Goal: Task Accomplishment & Management: Manage account settings

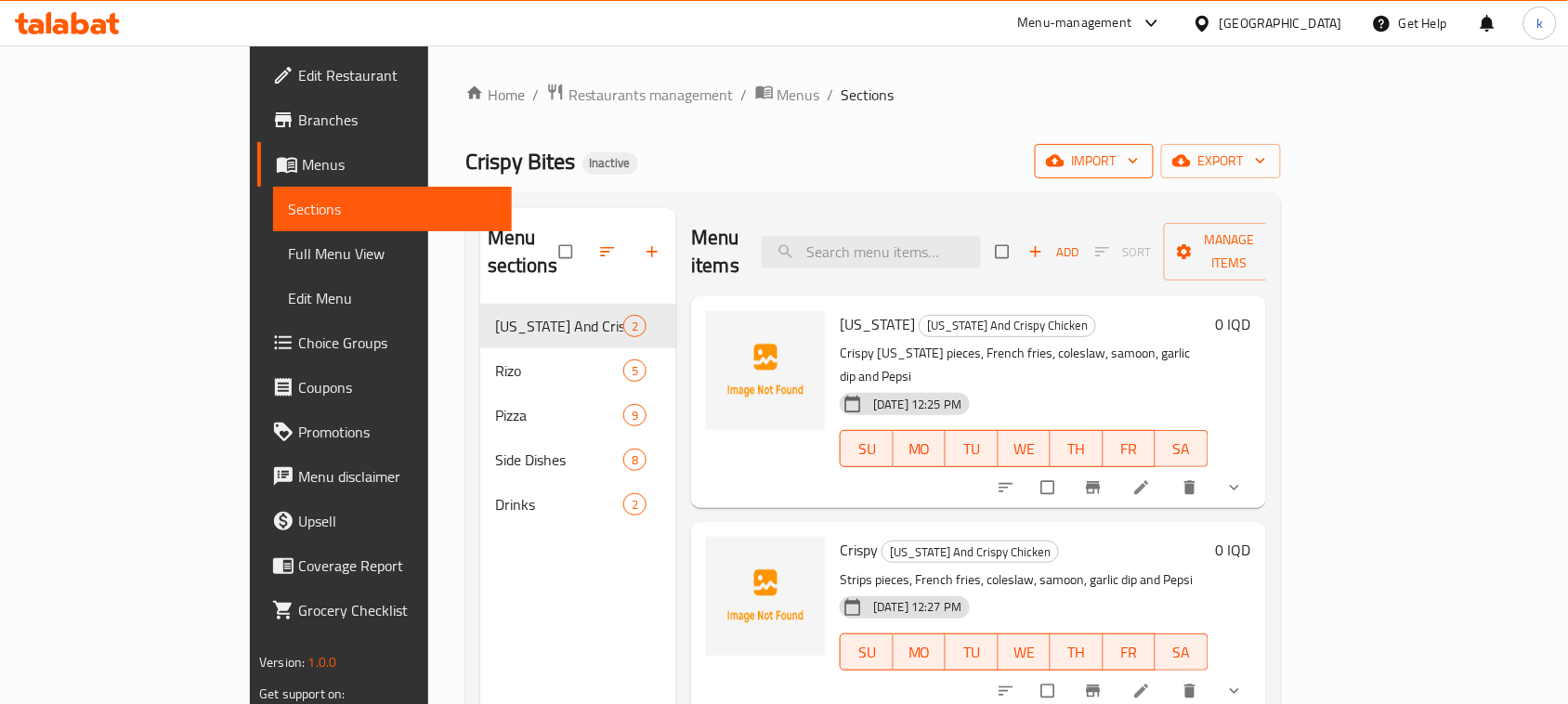
click at [1153, 144] on button "import" at bounding box center [1094, 161] width 118 height 34
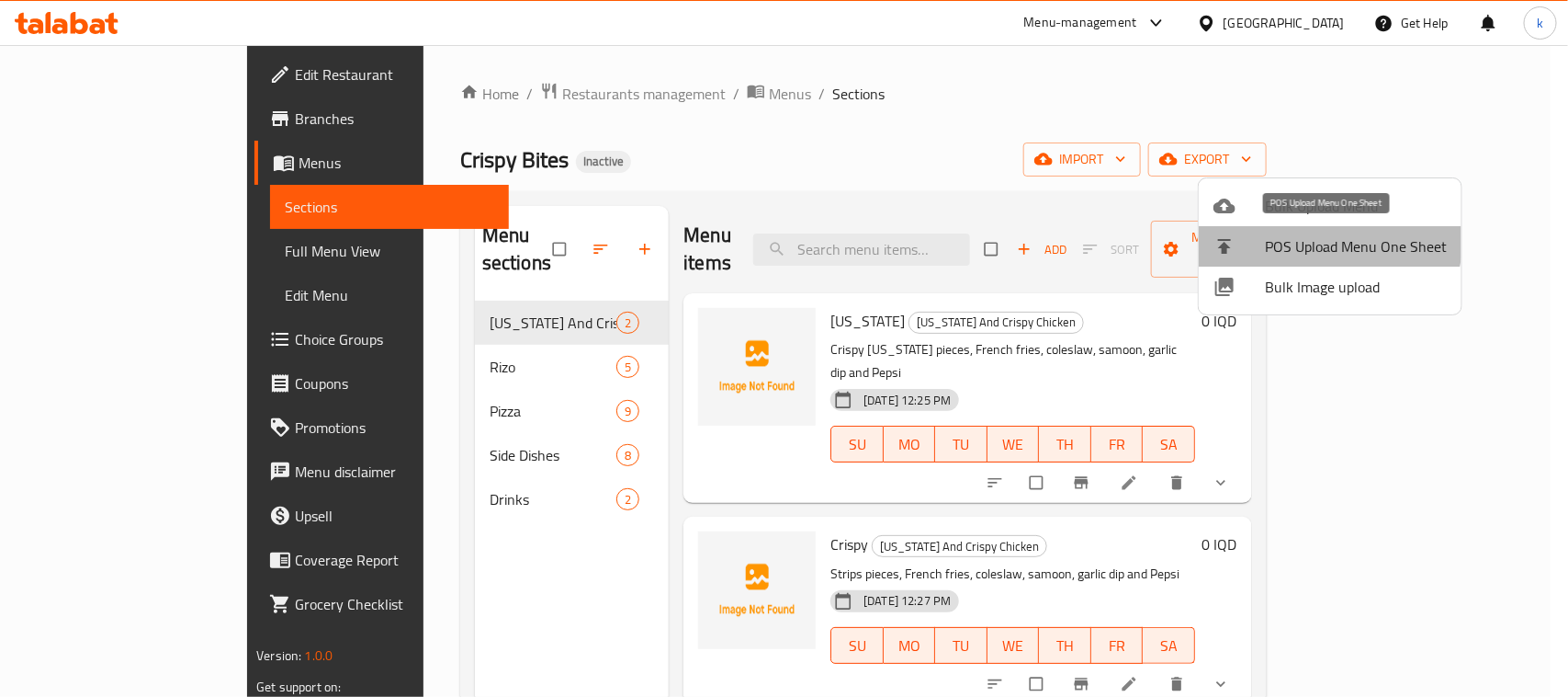
click at [1250, 226] on li "POS Upload Menu One Sheet" at bounding box center [1331, 246] width 263 height 41
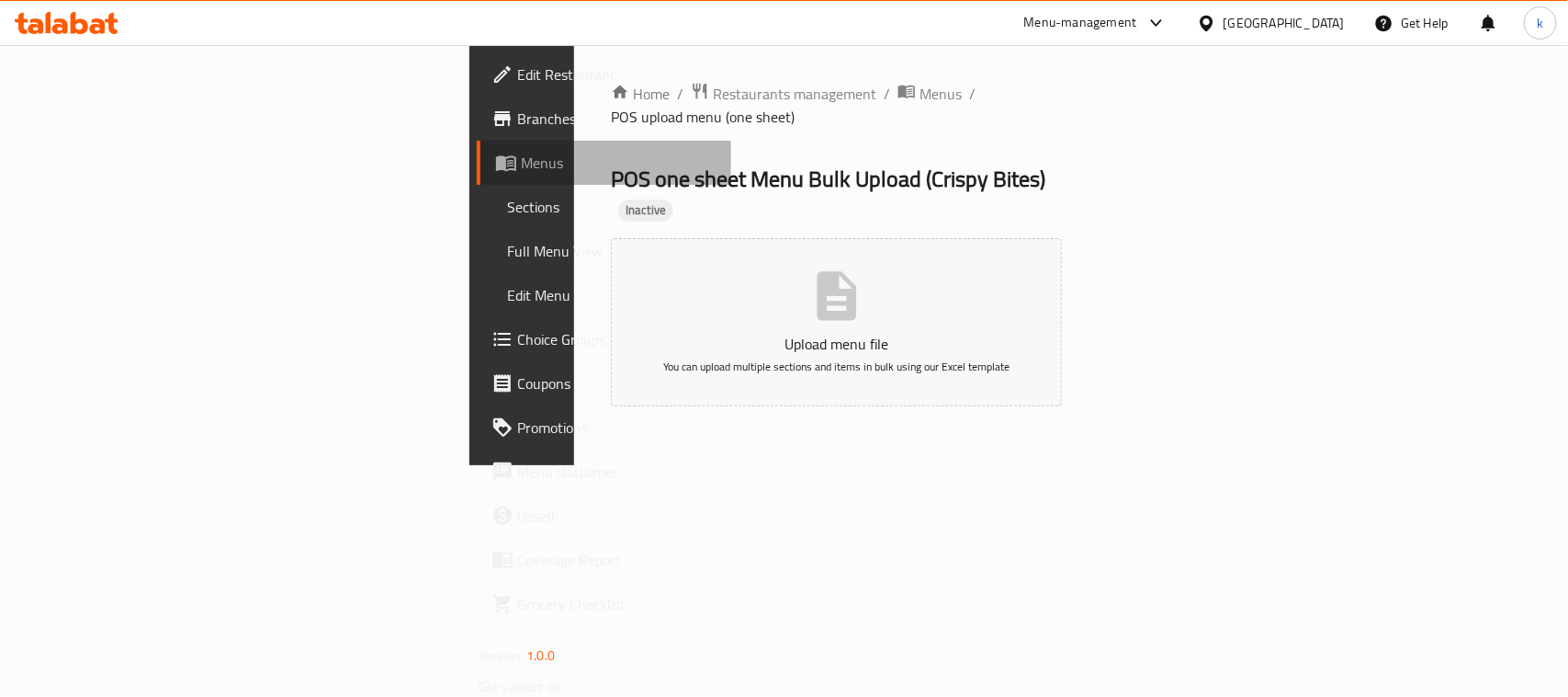
click at [521, 152] on span "Menus" at bounding box center [618, 162] width 196 height 22
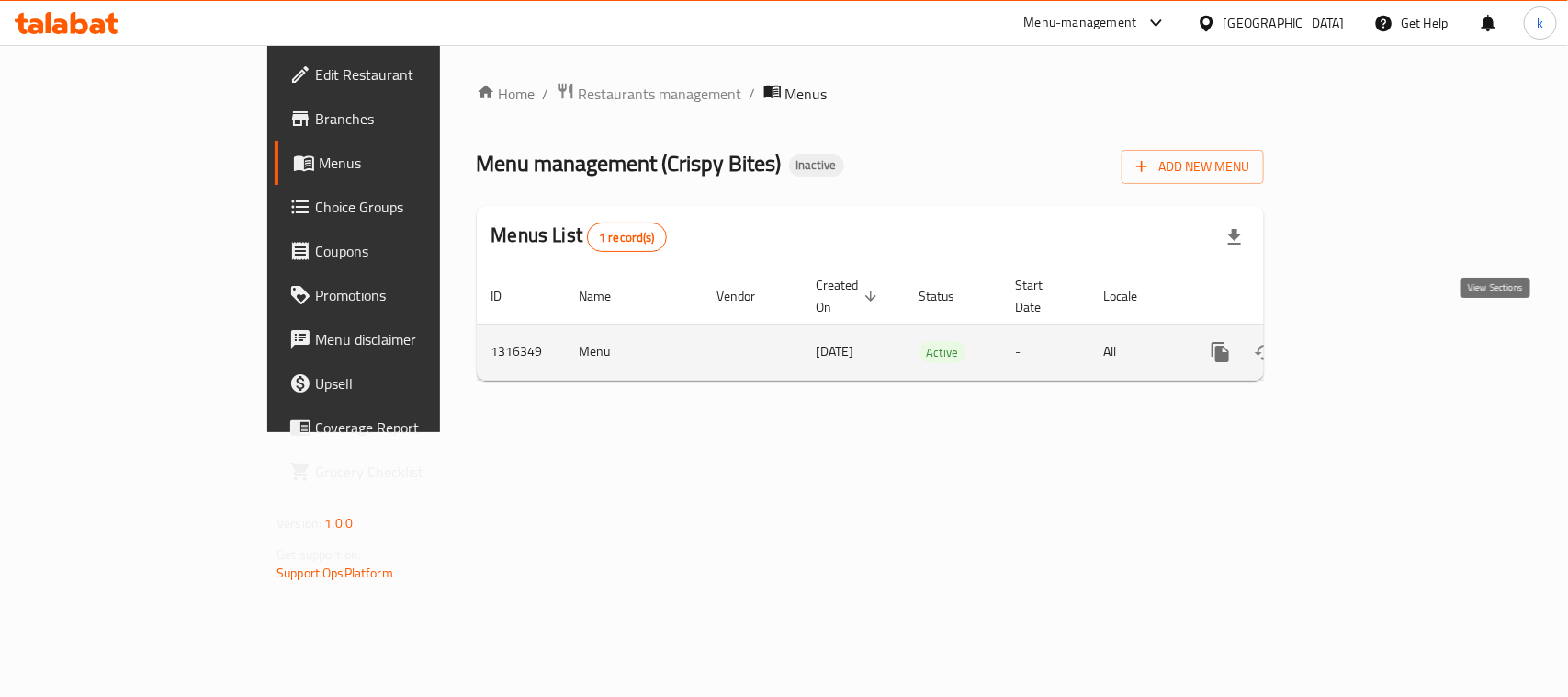
click at [1365, 341] on icon "enhanced table" at bounding box center [1353, 352] width 22 height 22
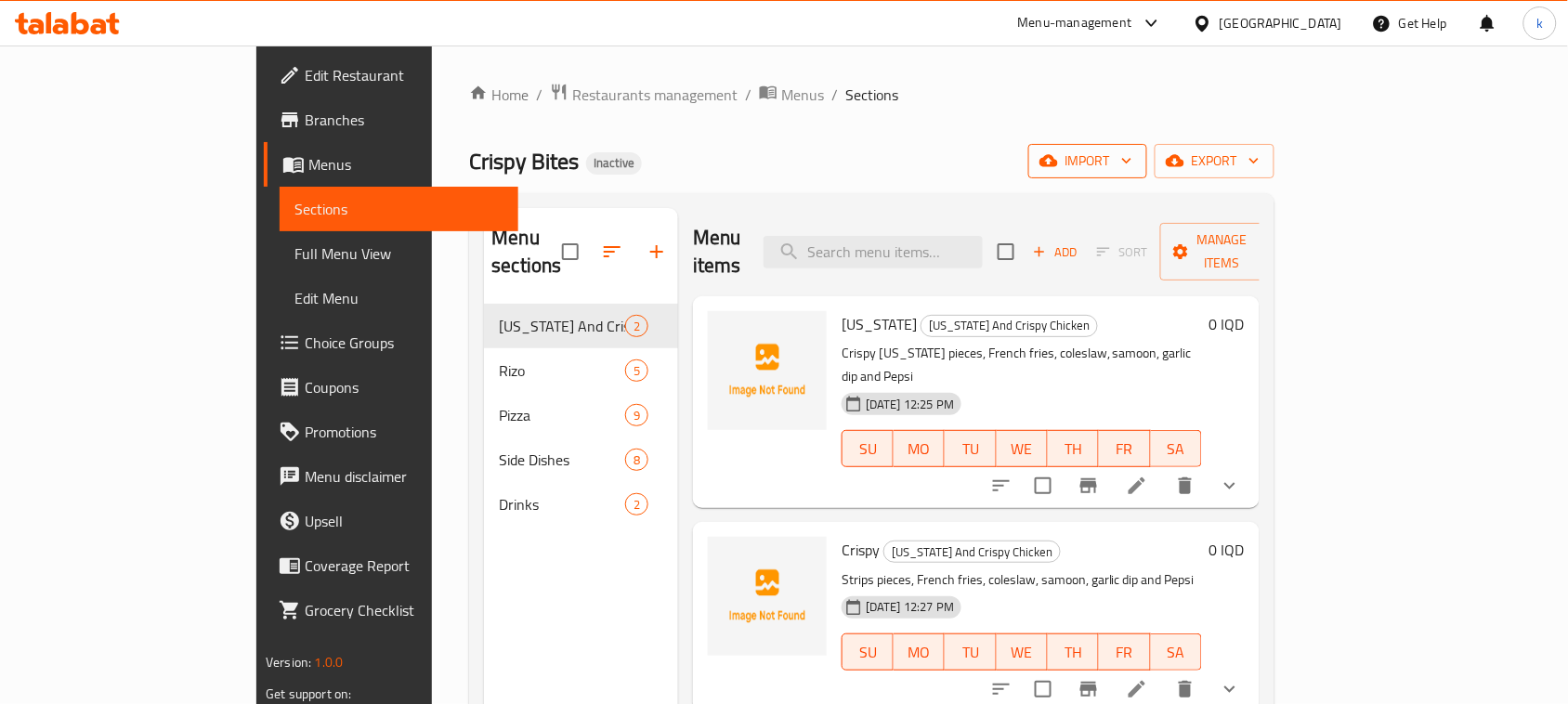
click at [1132, 167] on span "import" at bounding box center [1087, 161] width 89 height 23
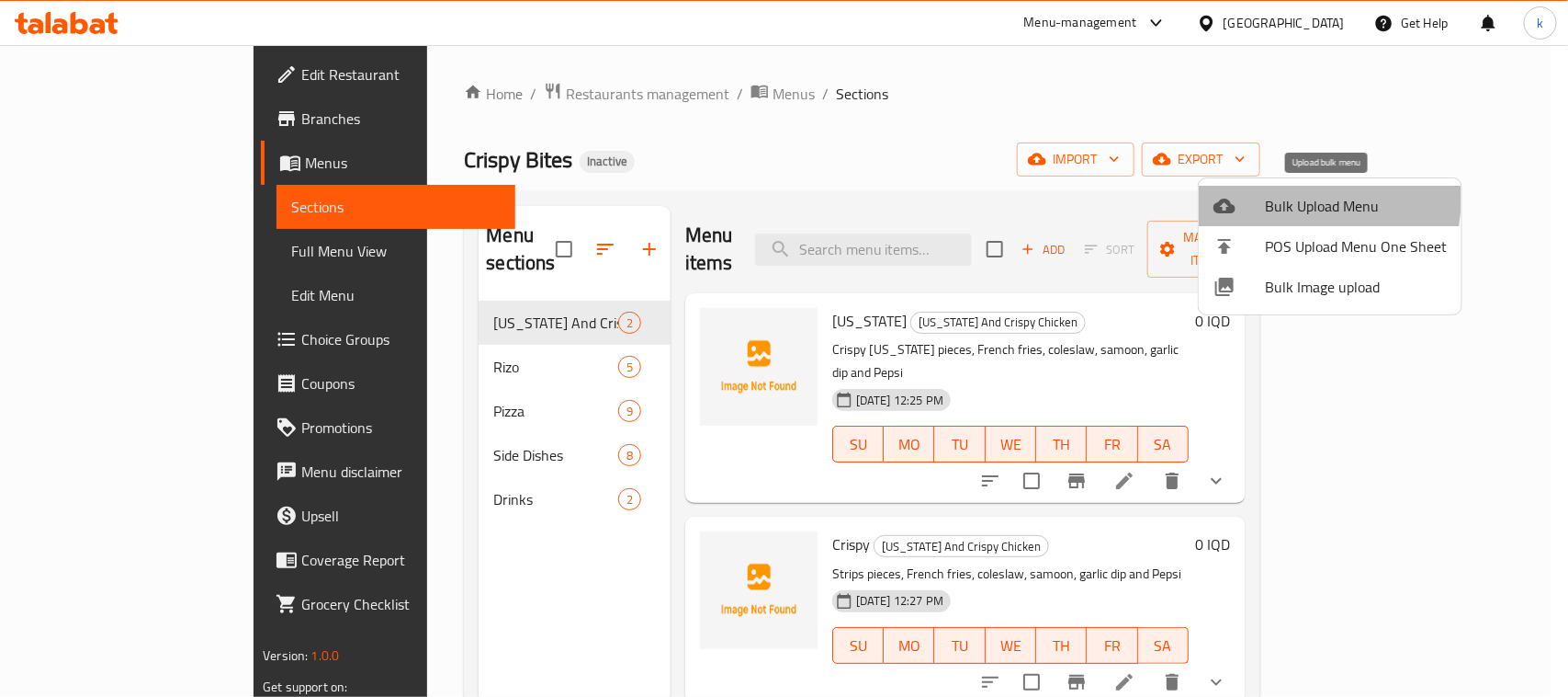
click at [1280, 199] on span "Bulk Upload Menu" at bounding box center [1356, 205] width 181 height 22
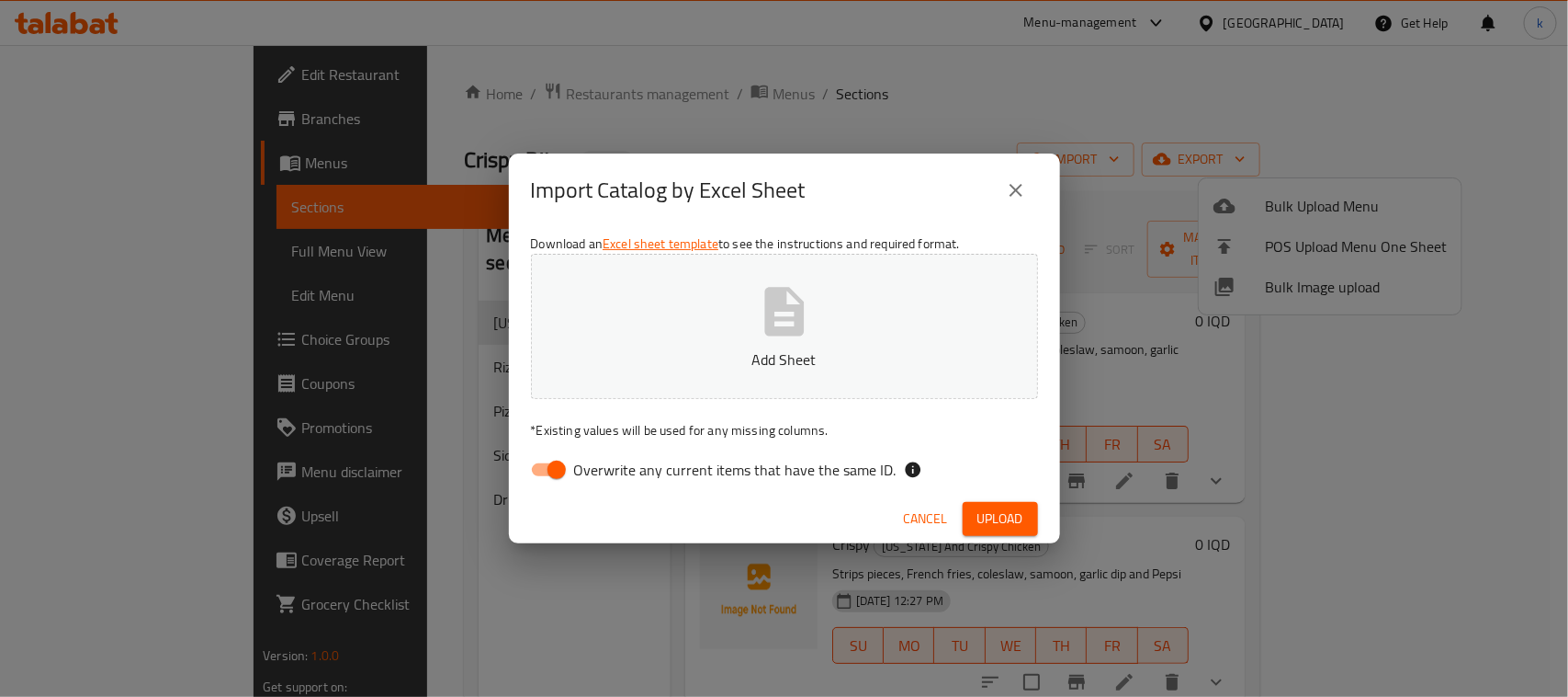
click at [551, 465] on input "Overwrite any current items that have the same ID." at bounding box center [557, 469] width 105 height 35
checkbox input "false"
click at [717, 370] on p "Add Sheet" at bounding box center [784, 358] width 450 height 22
click at [995, 520] on span "Upload" at bounding box center [1000, 519] width 46 height 23
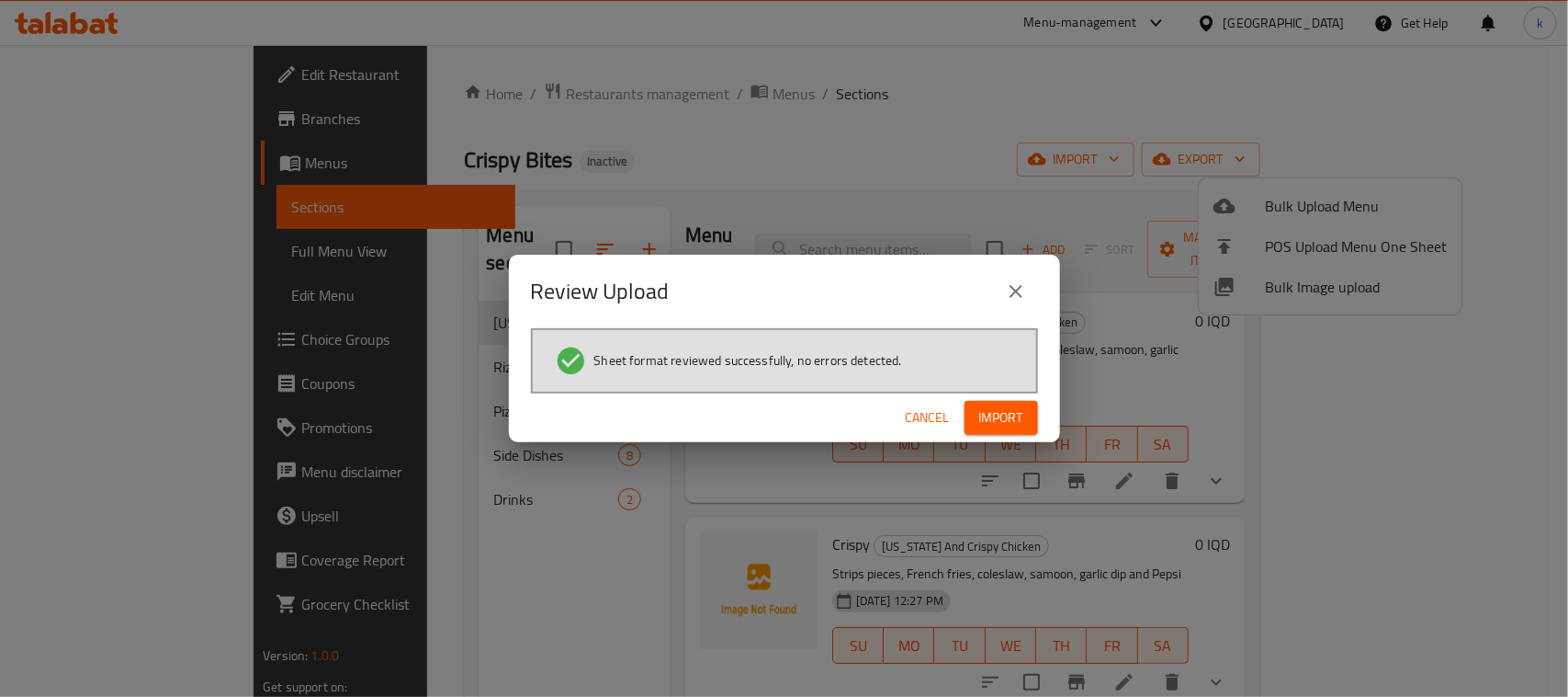
click at [1023, 418] on span "Import" at bounding box center [1001, 418] width 44 height 23
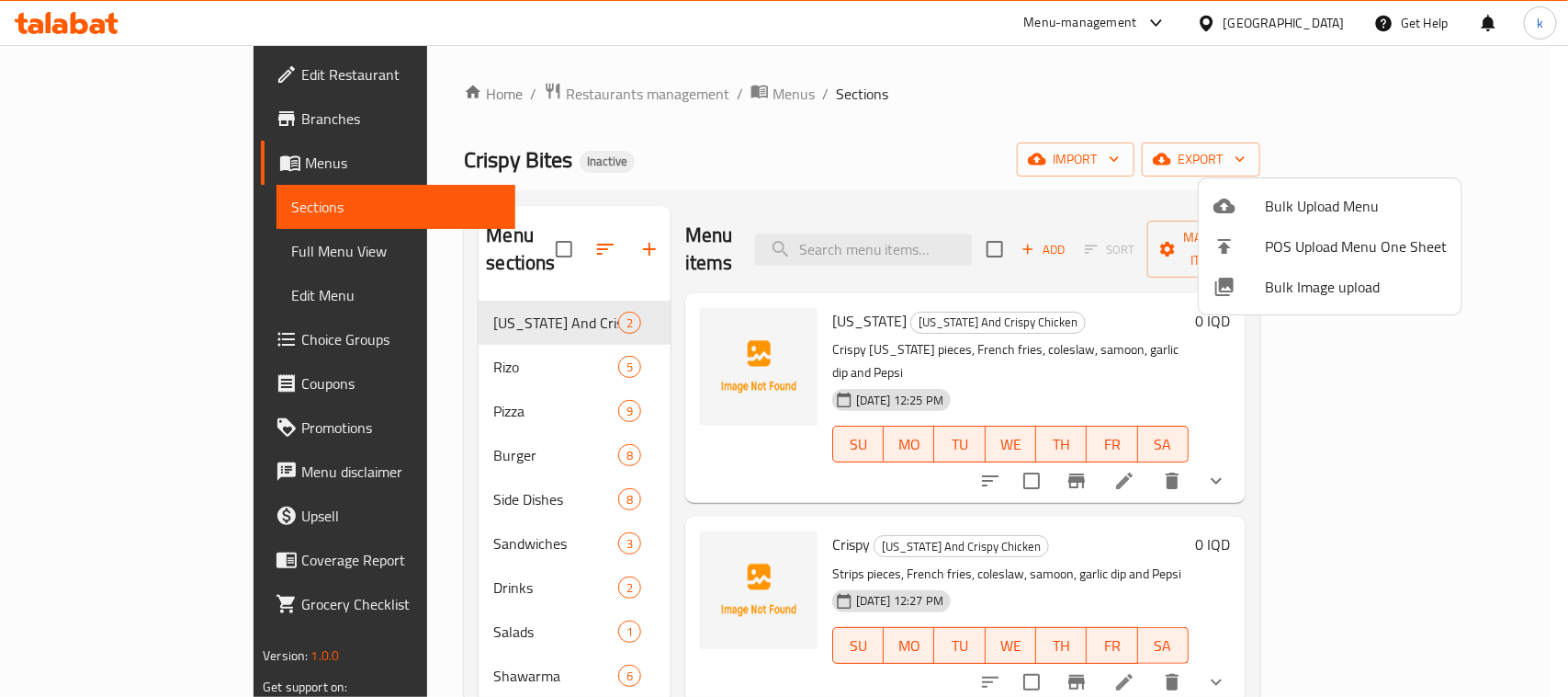
click at [786, 113] on div at bounding box center [784, 348] width 1568 height 697
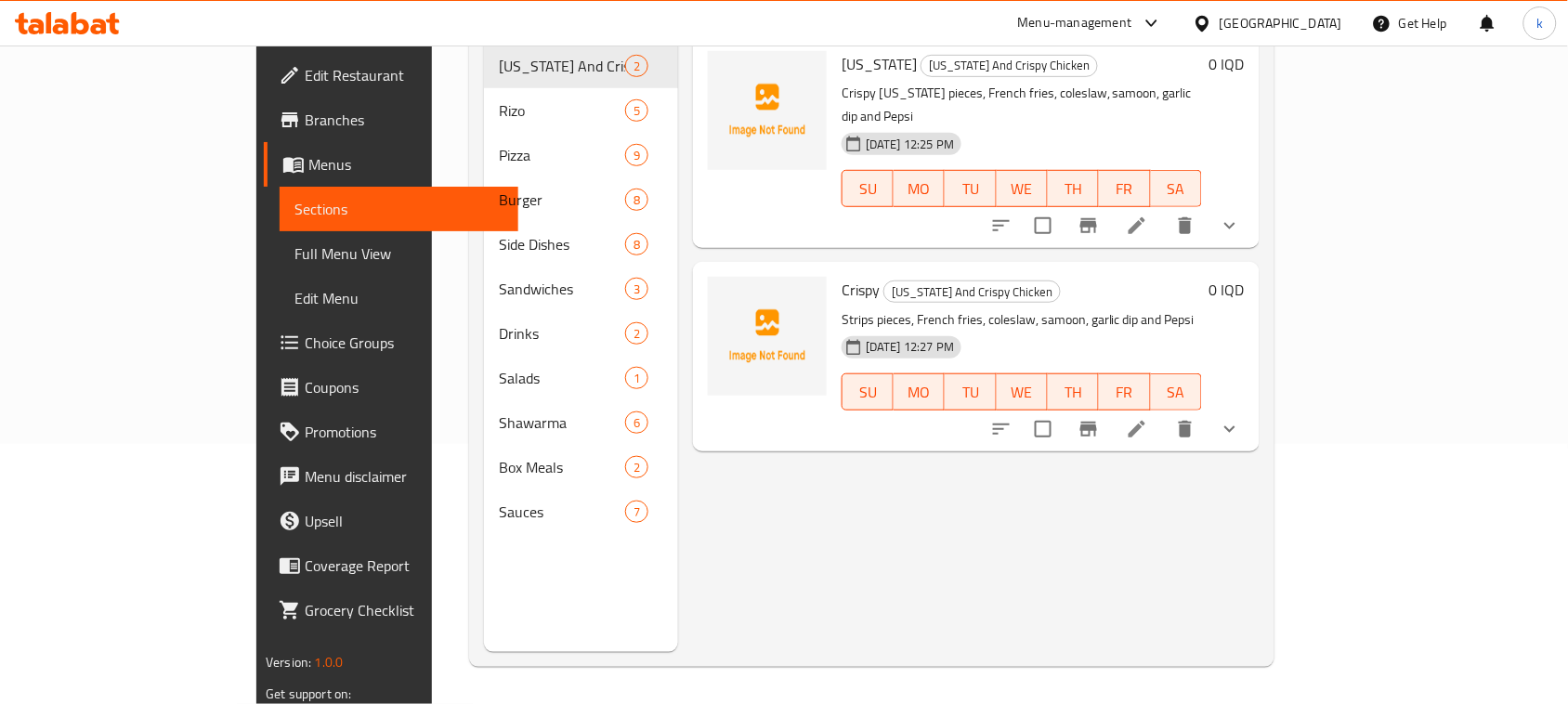
scroll to position [261, 0]
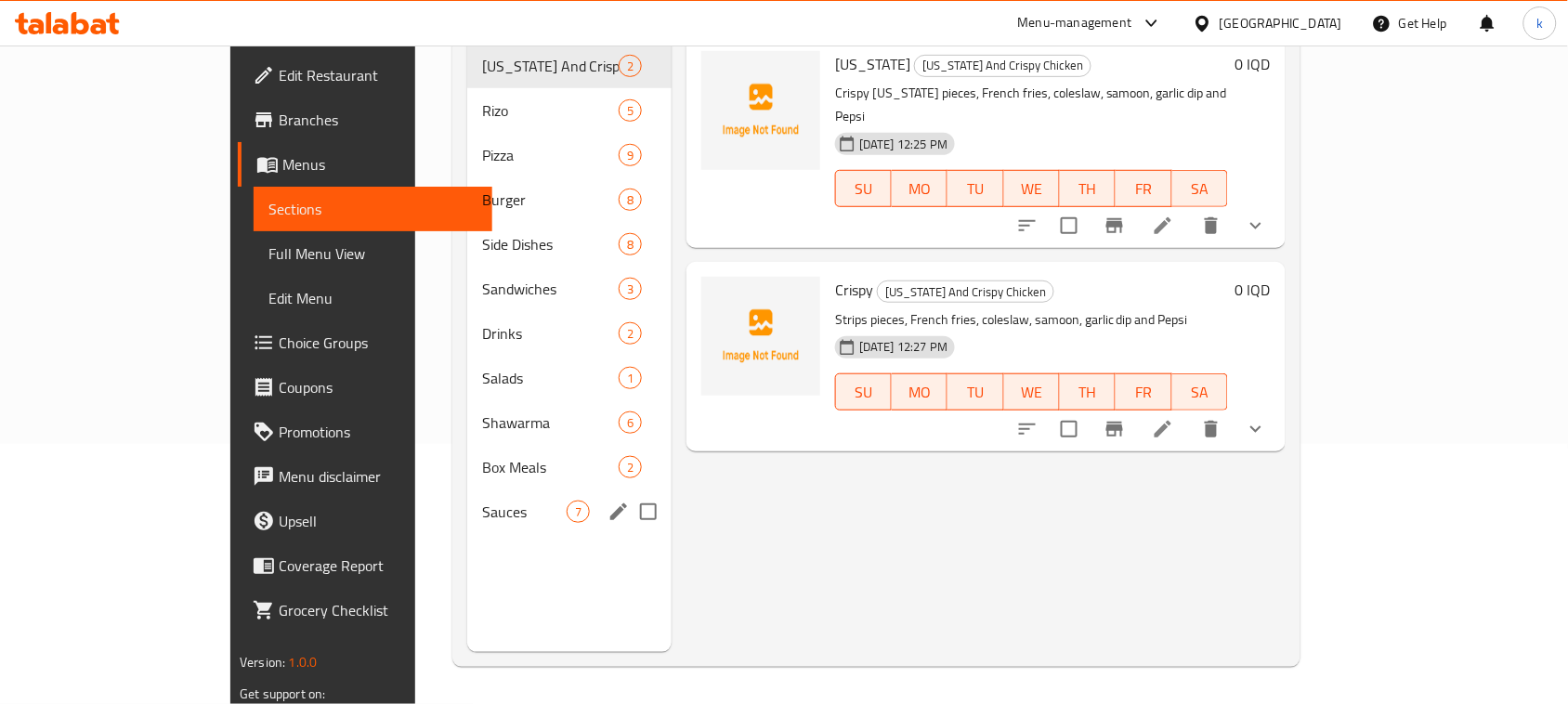
click at [483, 501] on span "Sauces" at bounding box center [525, 511] width 84 height 22
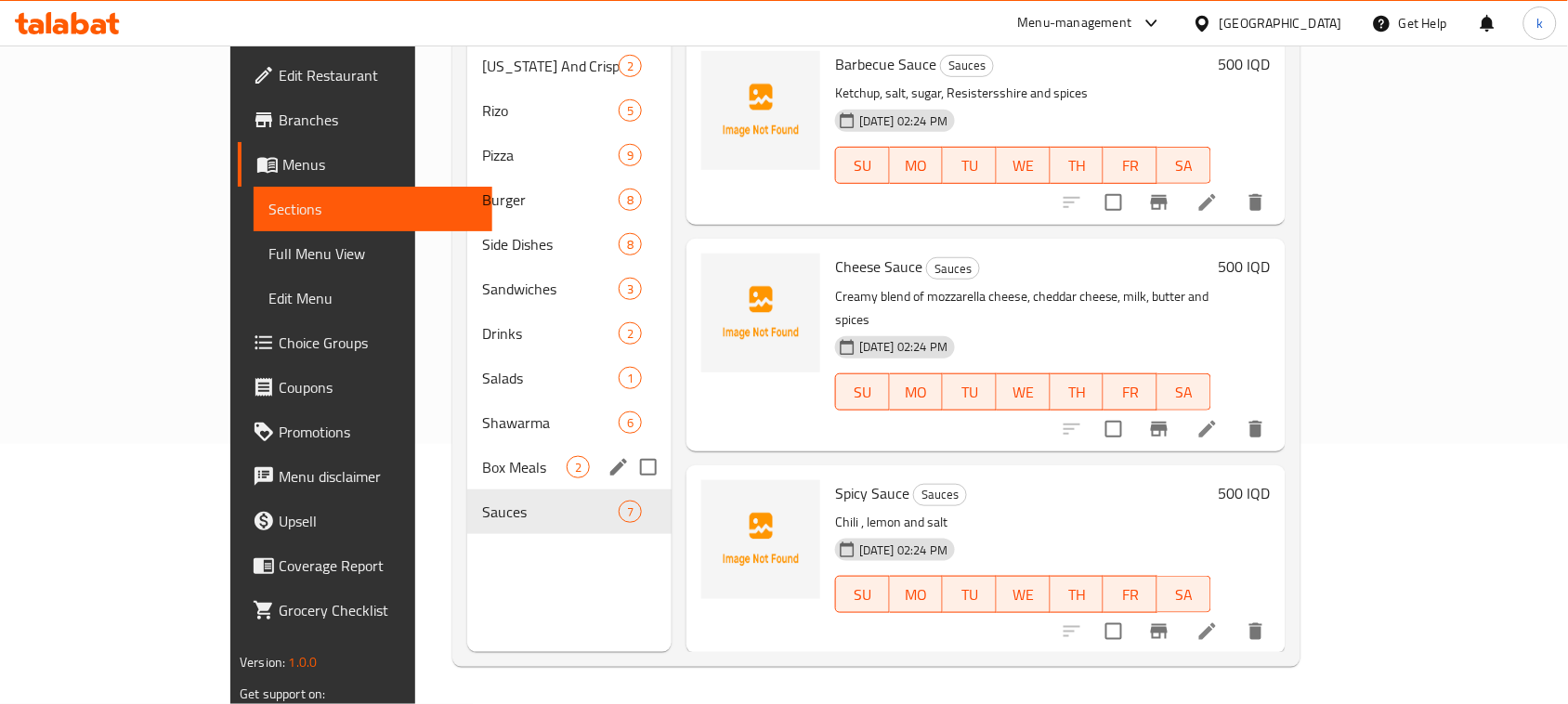
click at [483, 456] on span "Box Meals" at bounding box center [525, 466] width 84 height 22
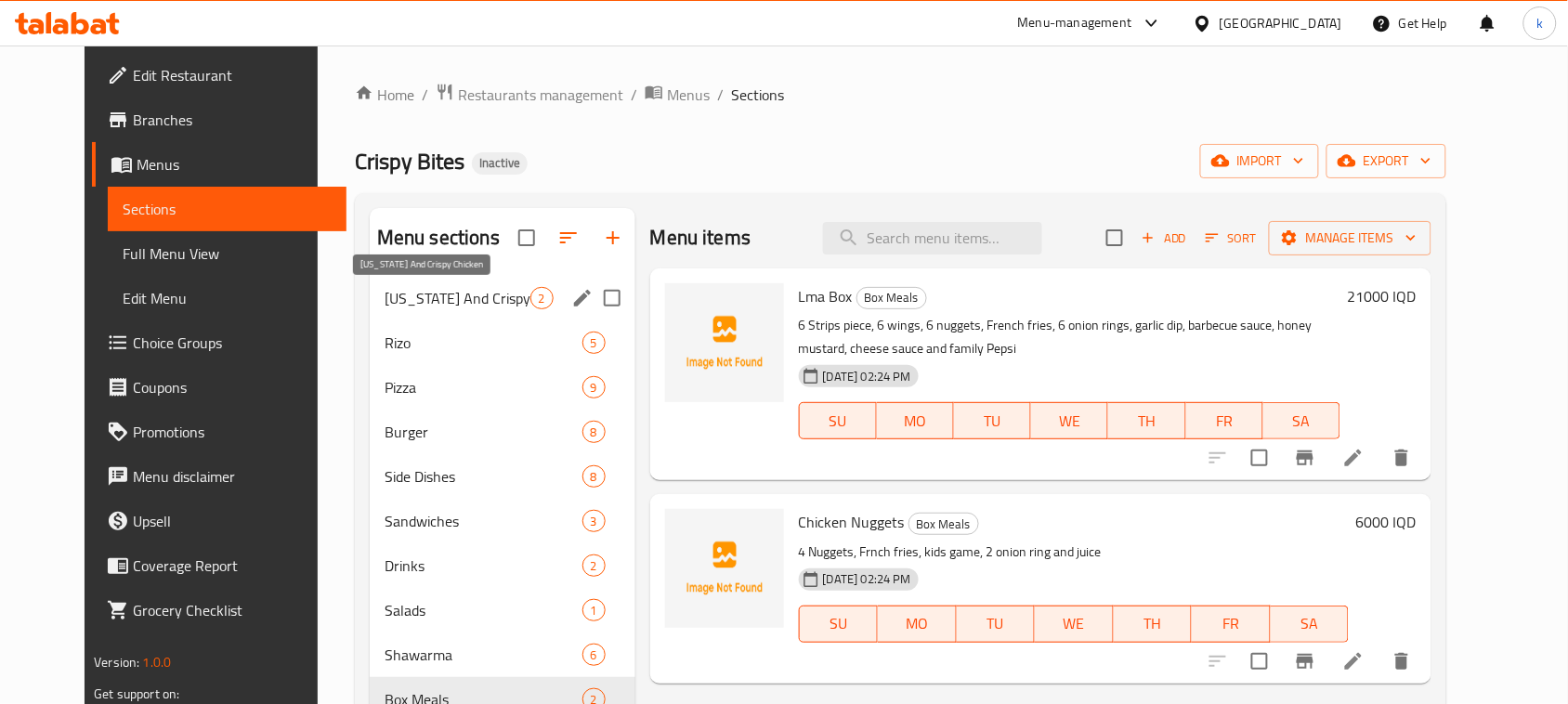
click at [405, 297] on span "[US_STATE] And Crispy Chicken" at bounding box center [457, 297] width 146 height 22
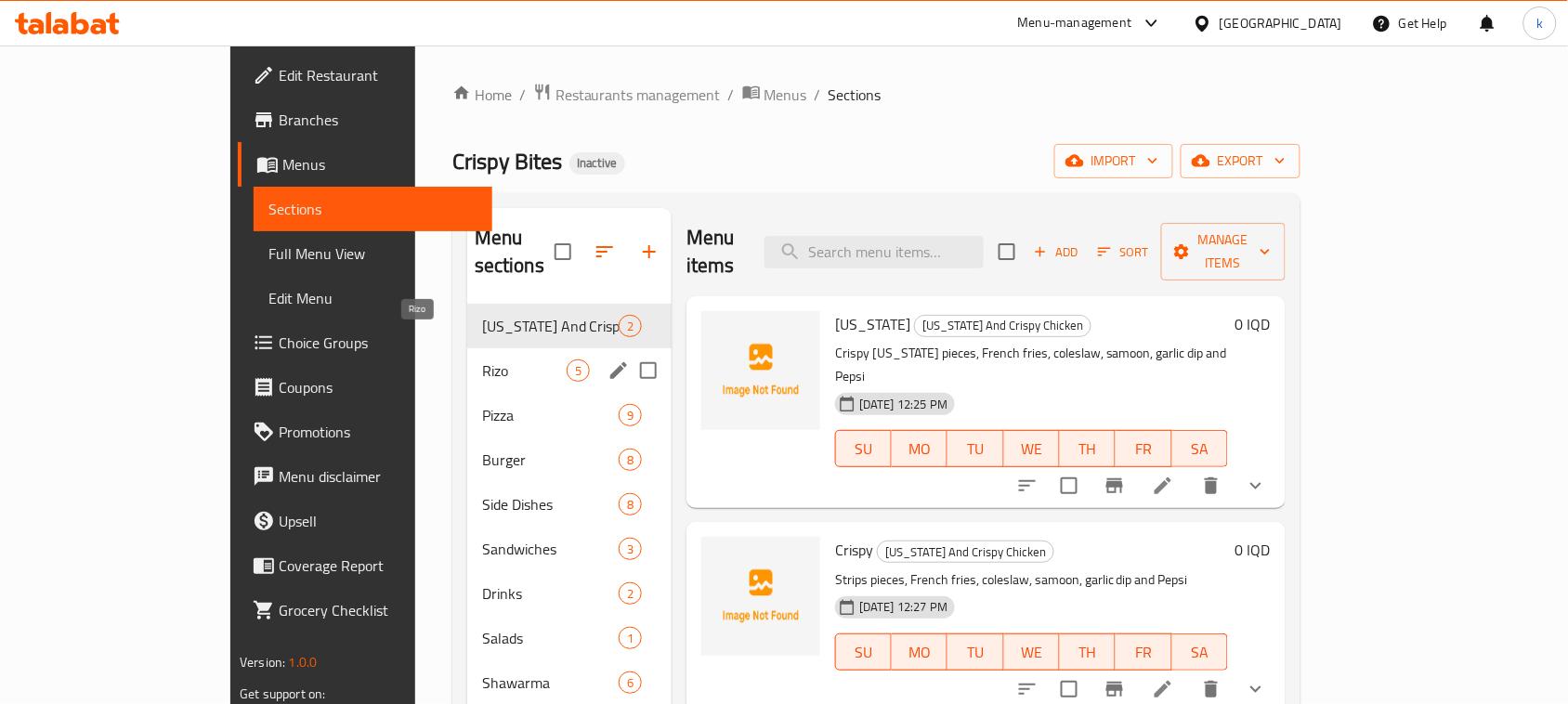
click at [483, 359] on span "Rizo" at bounding box center [525, 370] width 84 height 22
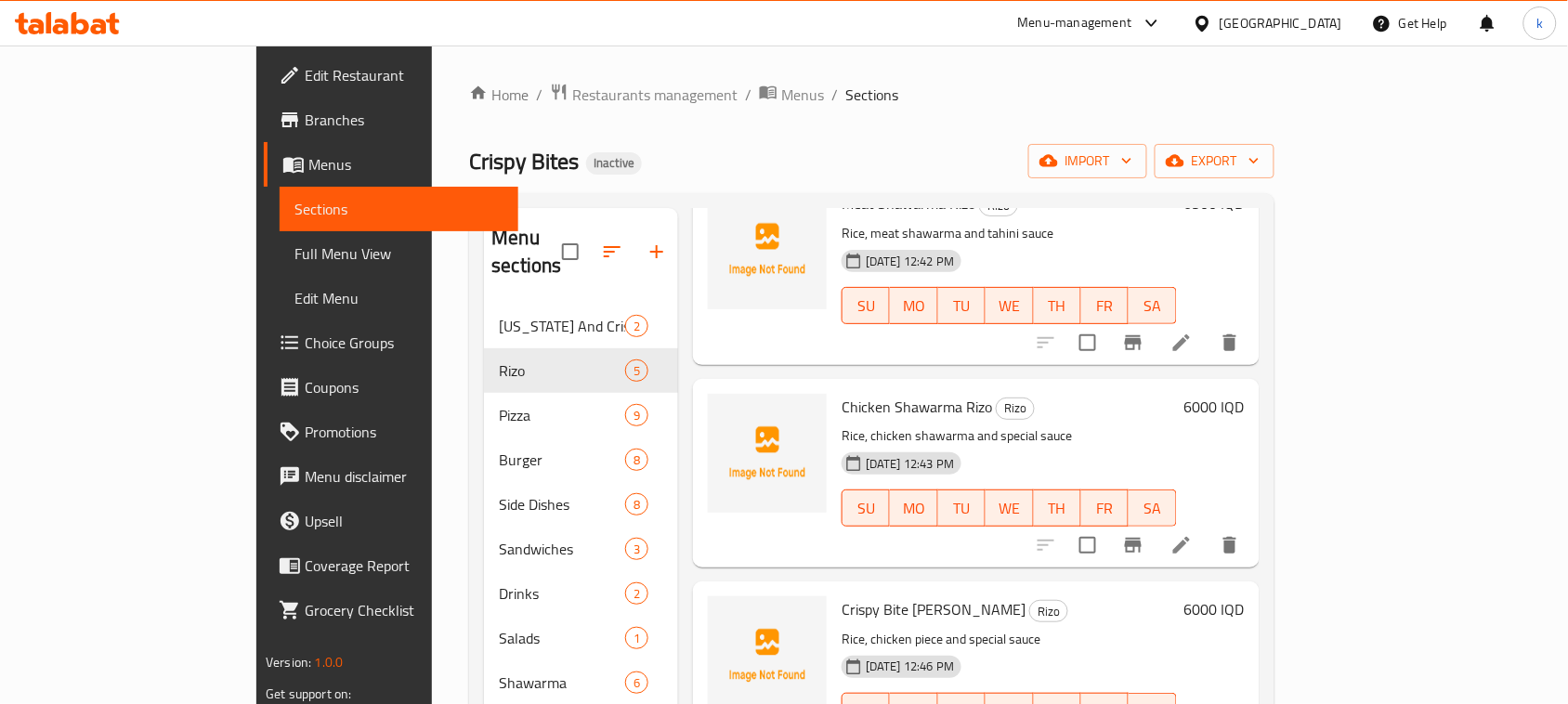
scroll to position [354, 0]
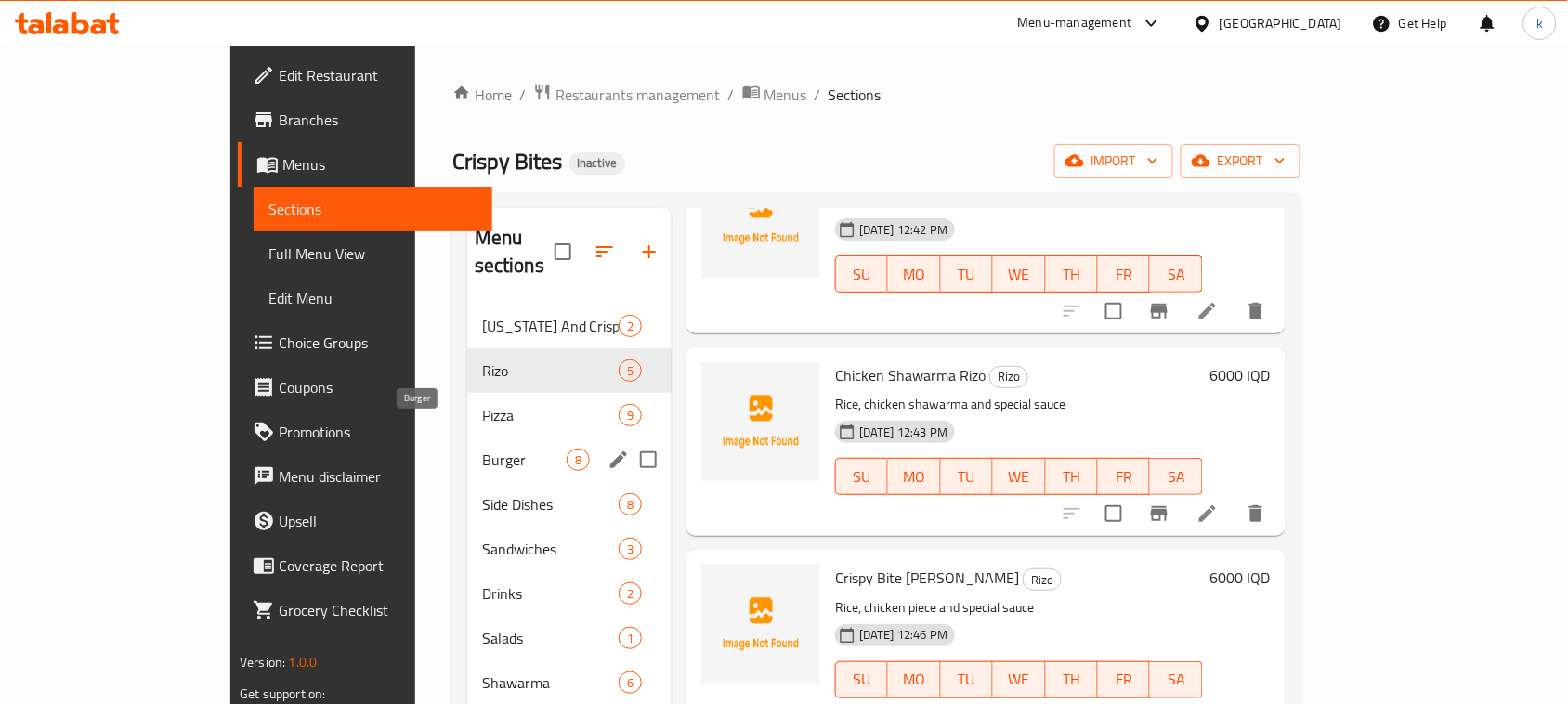
click at [483, 449] on span "Burger" at bounding box center [525, 459] width 84 height 22
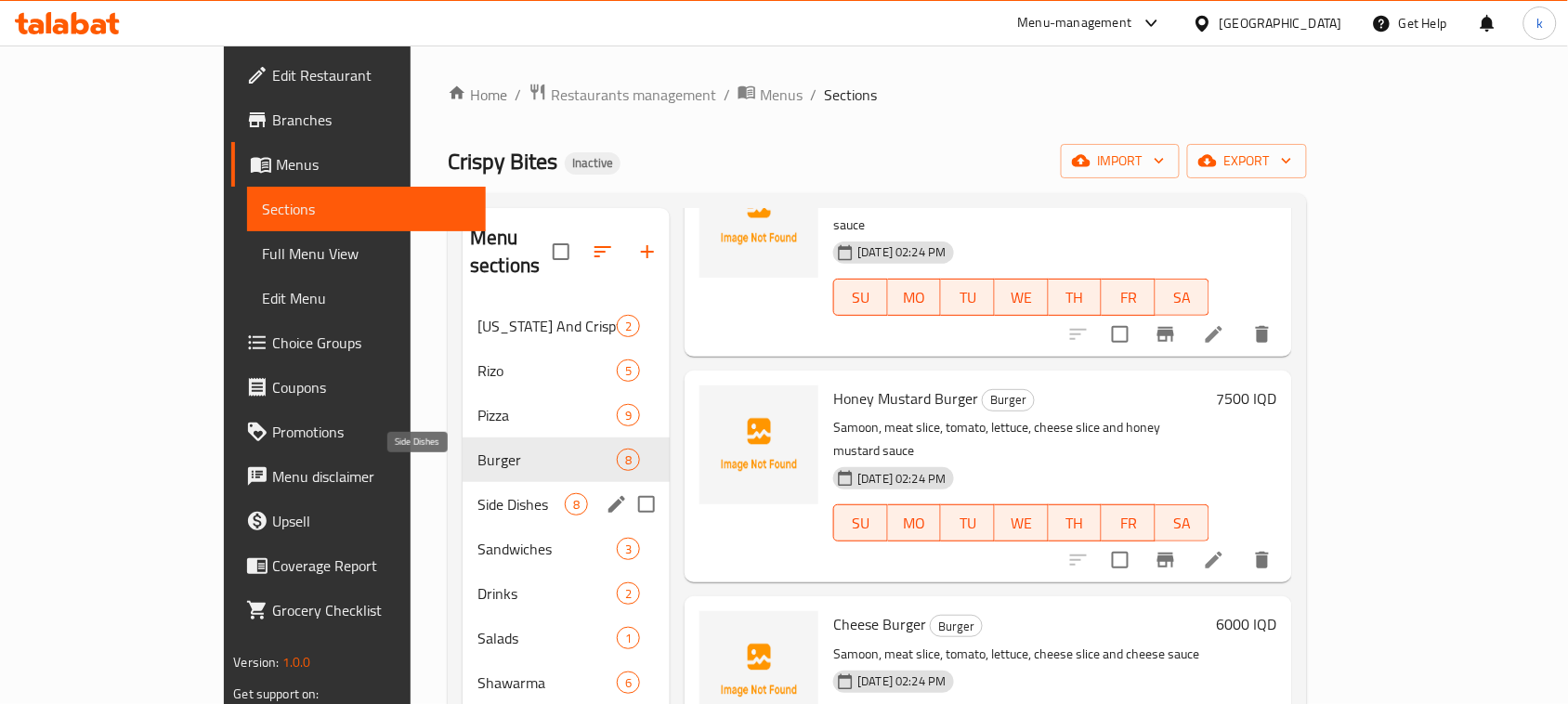
click at [478, 493] on span "Side Dishes" at bounding box center [521, 503] width 87 height 22
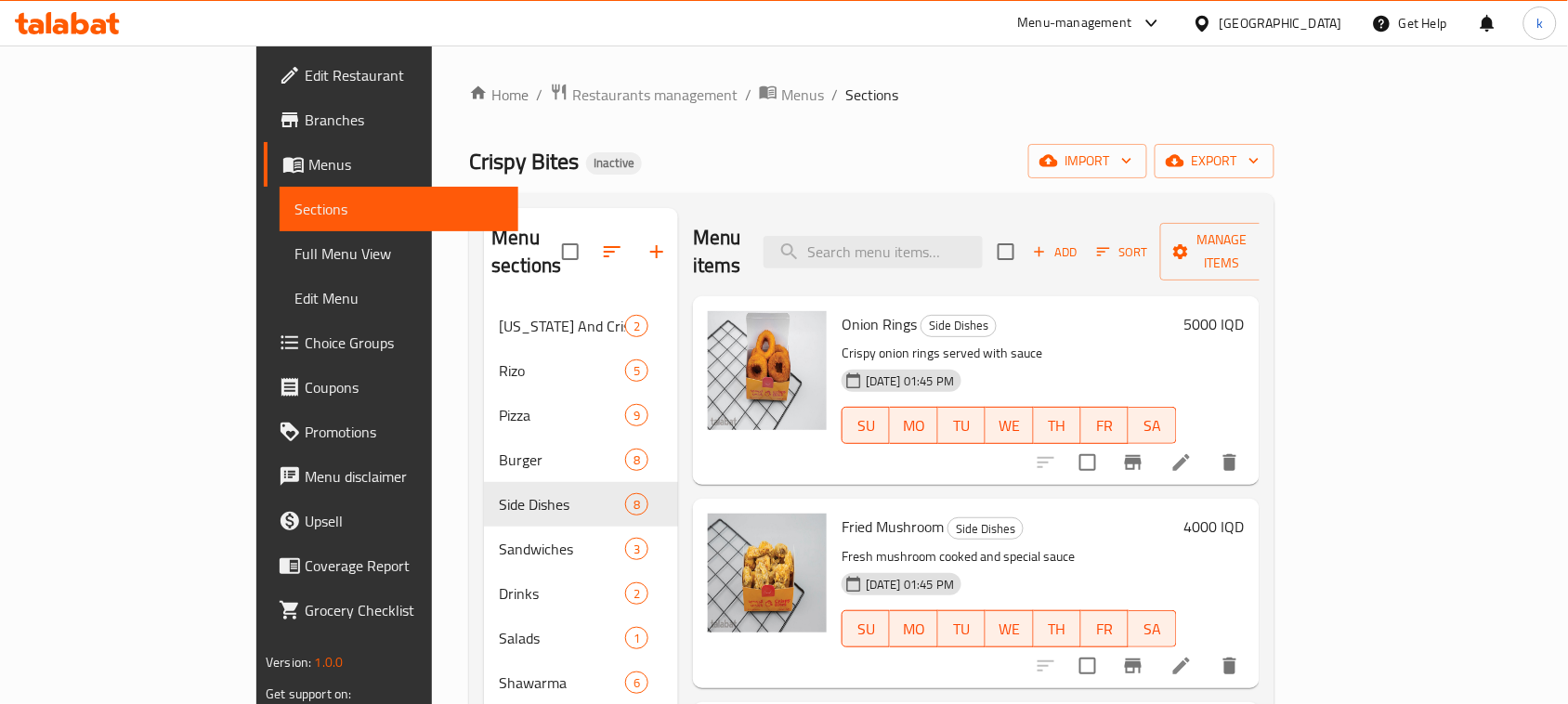
click at [737, 150] on div "Crispy Bites Inactive import export" at bounding box center [871, 161] width 805 height 34
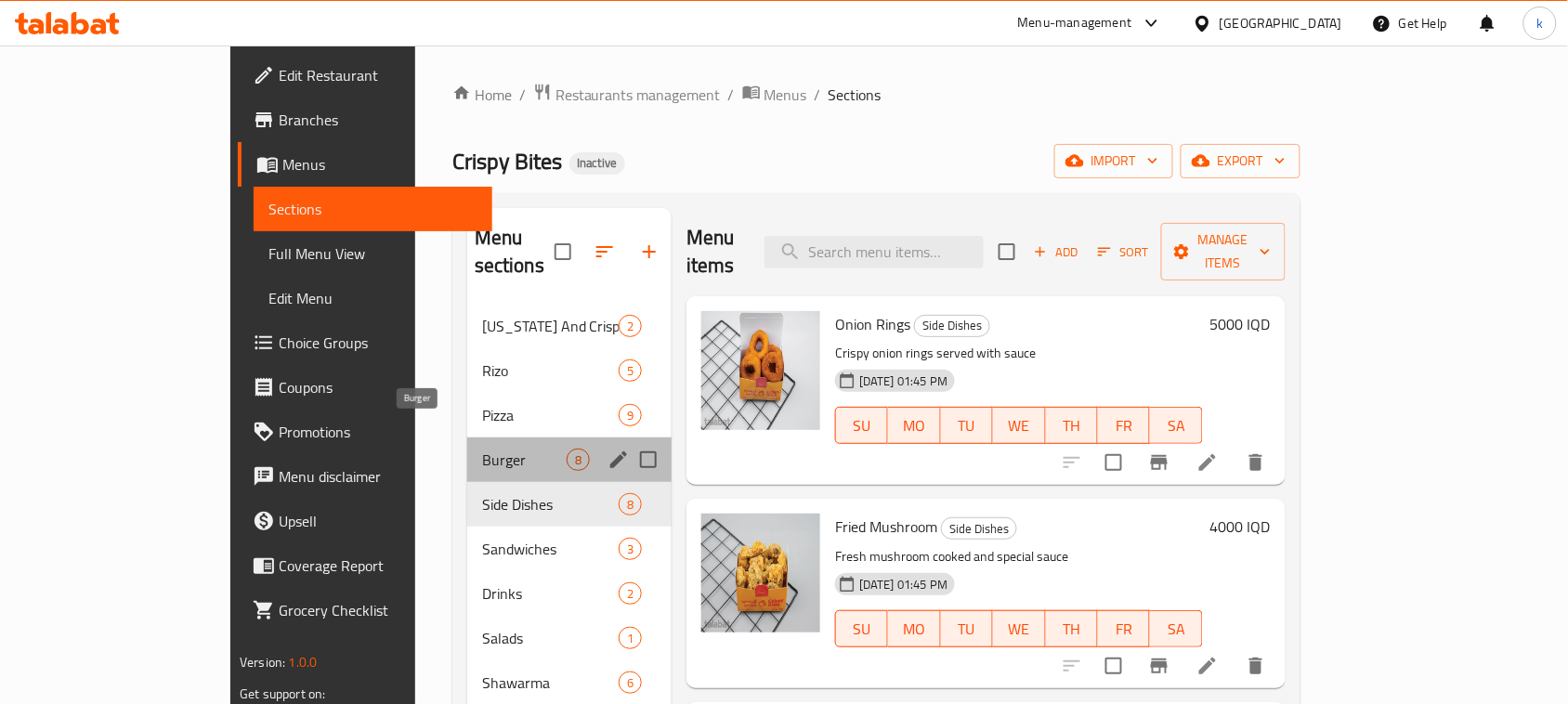
click at [483, 449] on span "Burger" at bounding box center [525, 459] width 84 height 22
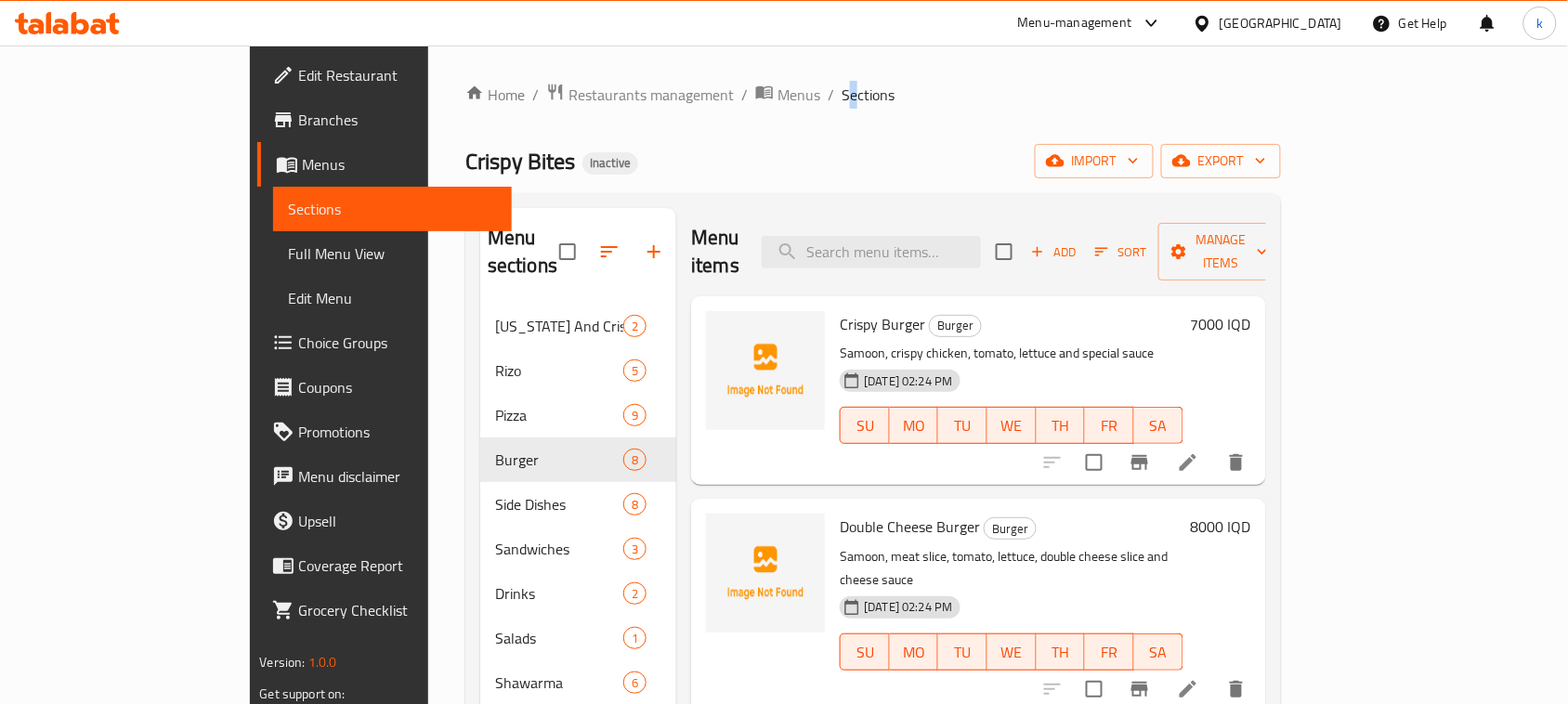
click at [684, 79] on div "Home / Restaurants management / Menus / Sections Crispy Bites Inactive import e…" at bounding box center [872, 504] width 890 height 918
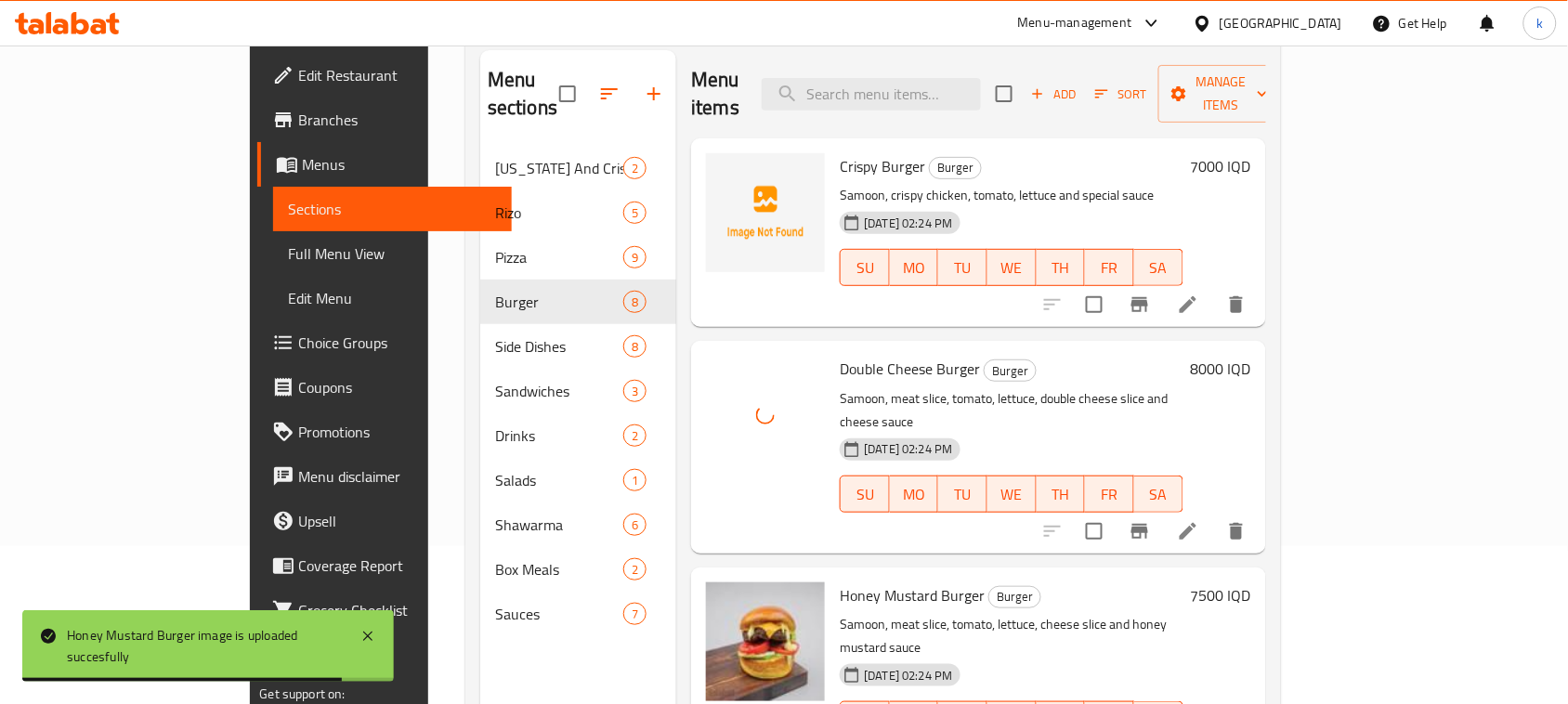
scroll to position [29, 0]
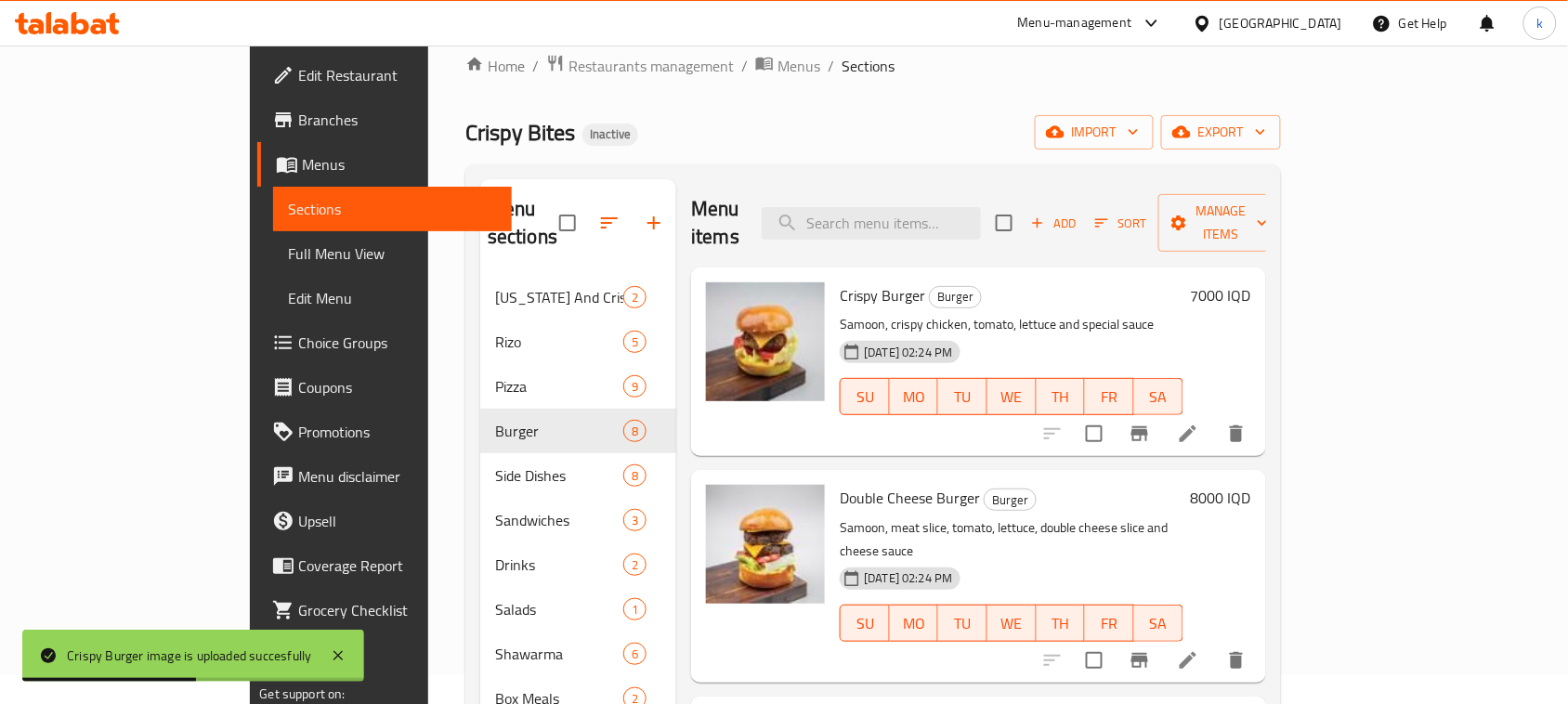
click at [794, 139] on div "Crispy Bites Inactive import export" at bounding box center [873, 133] width 816 height 34
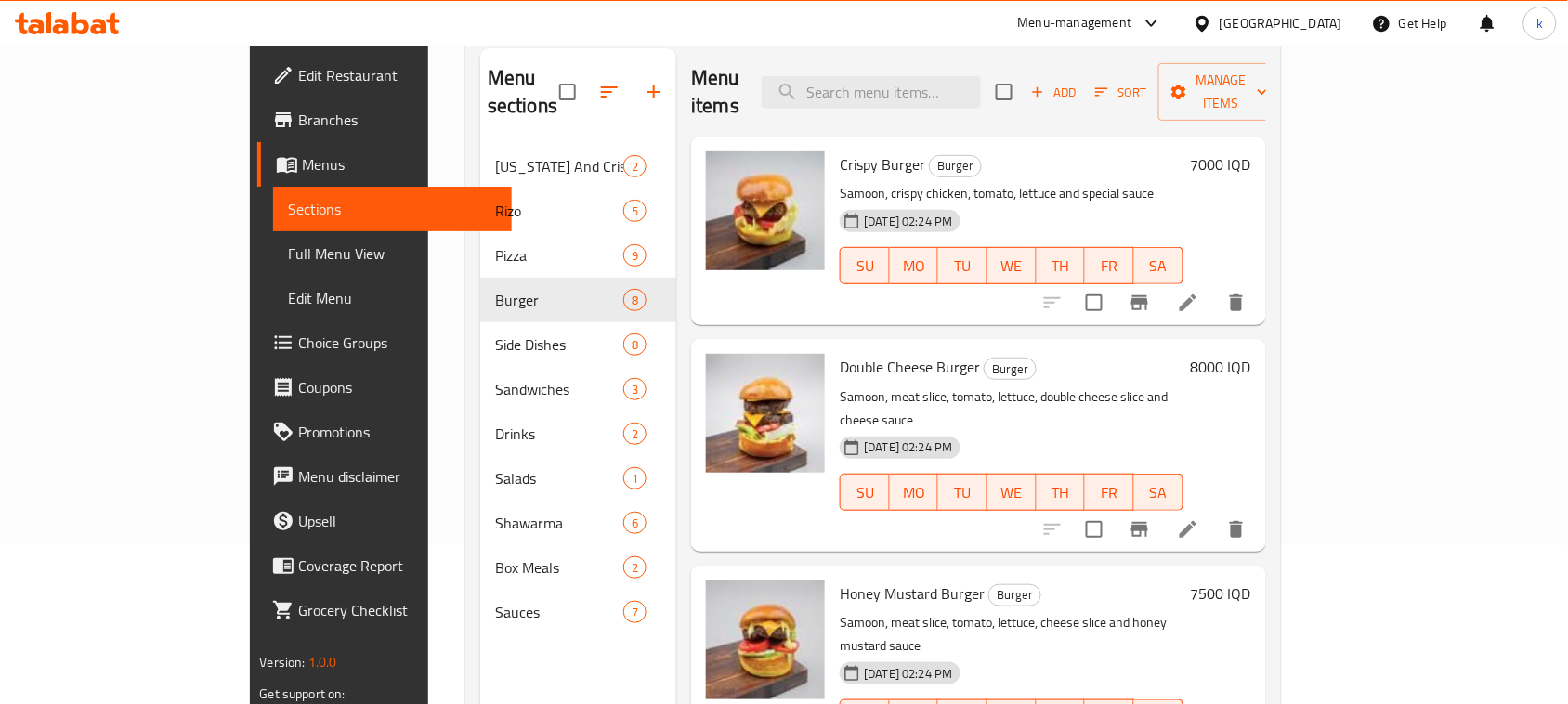
scroll to position [0, 0]
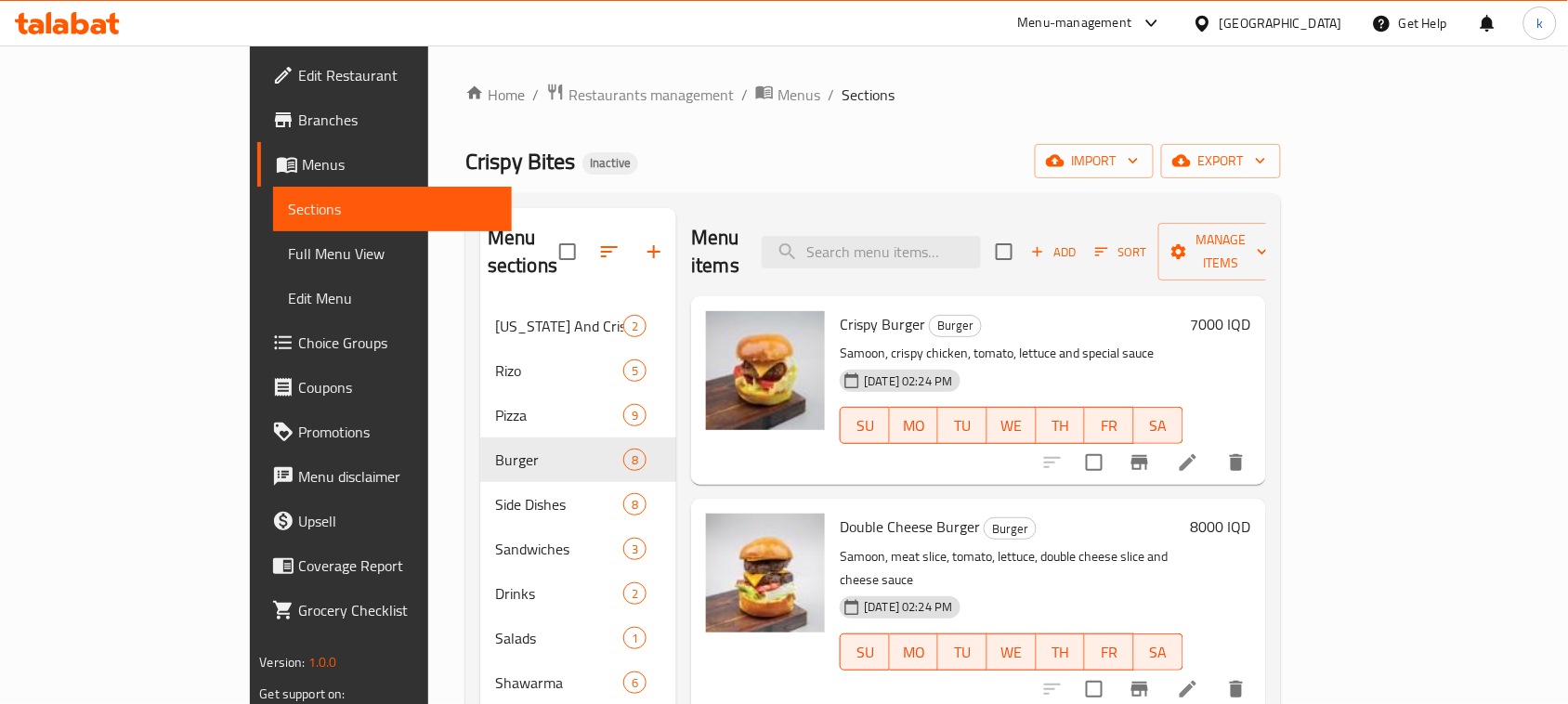
click at [298, 335] on span "Choice Groups" at bounding box center [397, 342] width 199 height 22
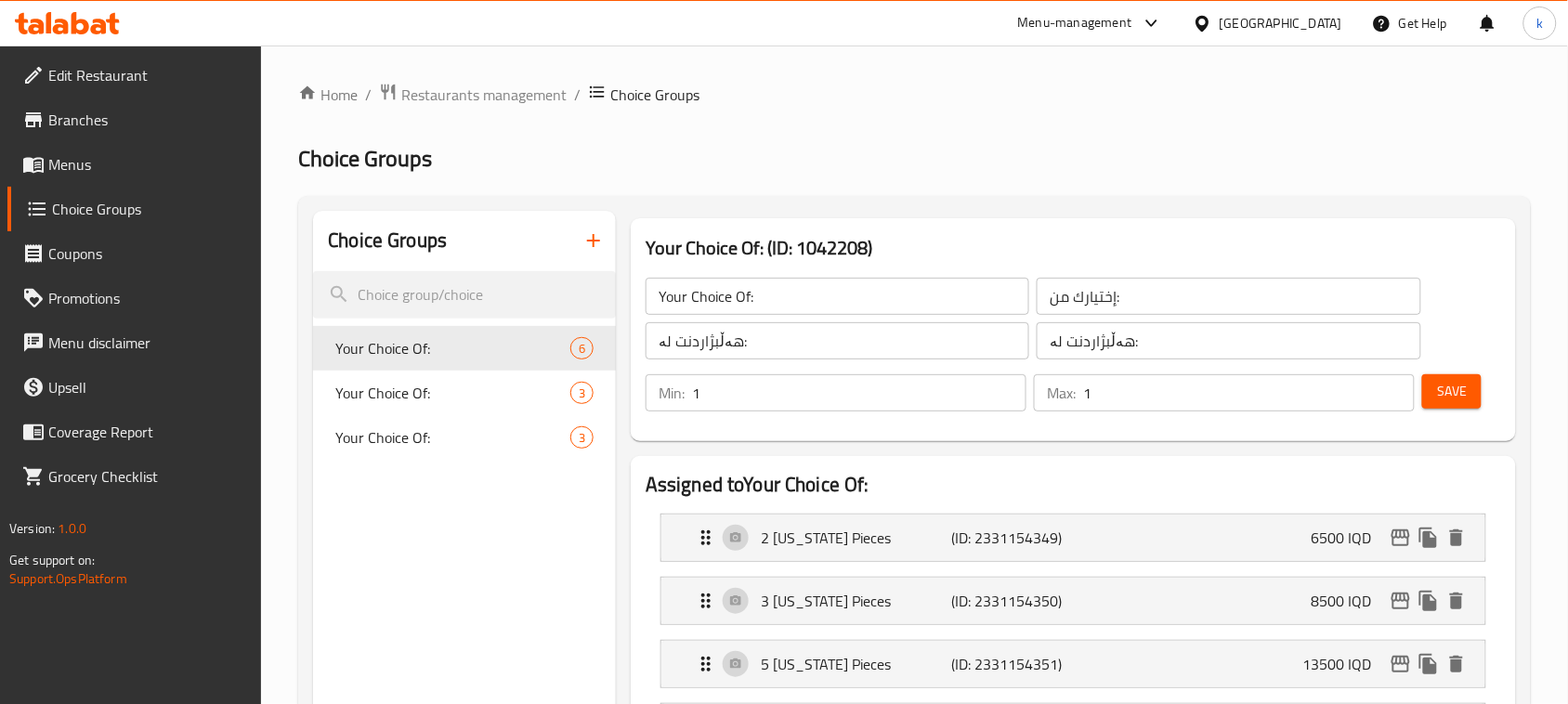
click at [601, 246] on icon "button" at bounding box center [593, 240] width 22 height 22
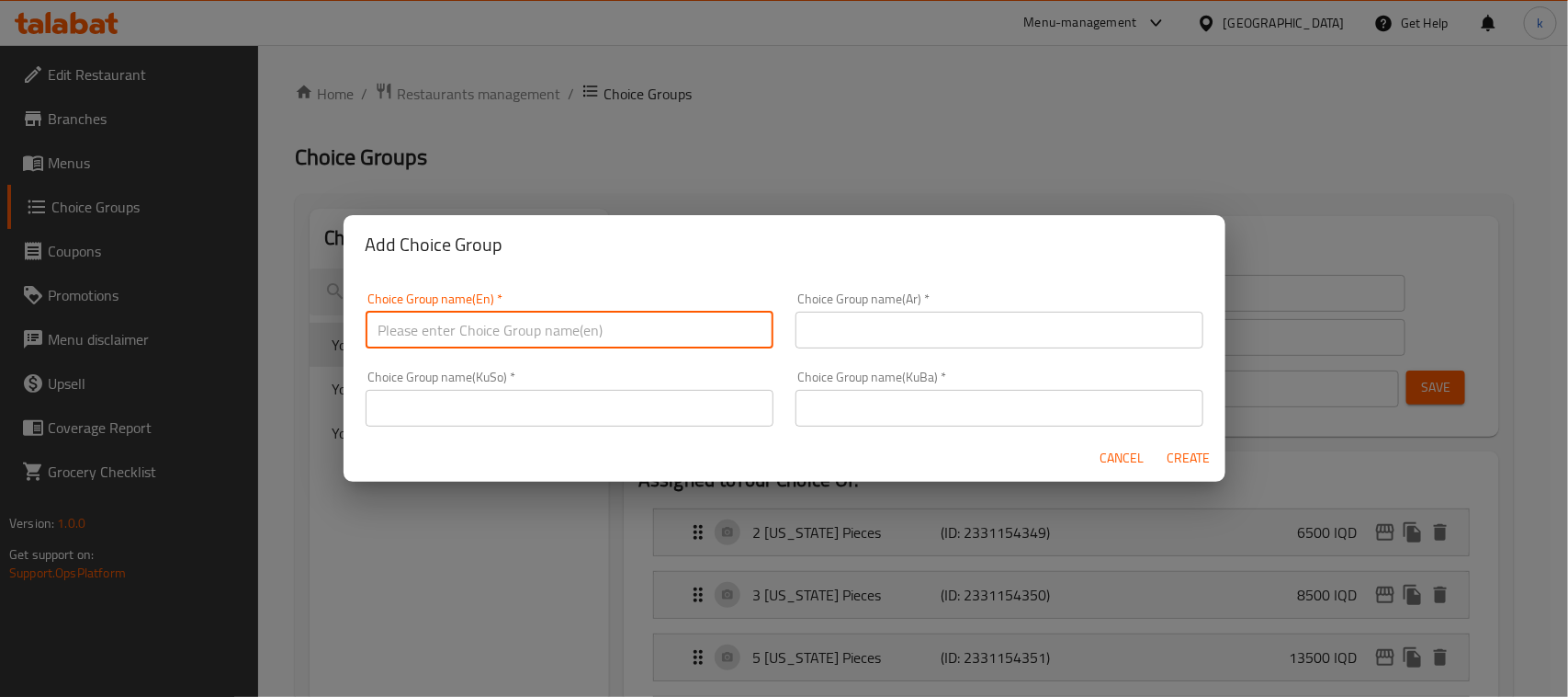
click at [571, 323] on input "text" at bounding box center [570, 330] width 408 height 37
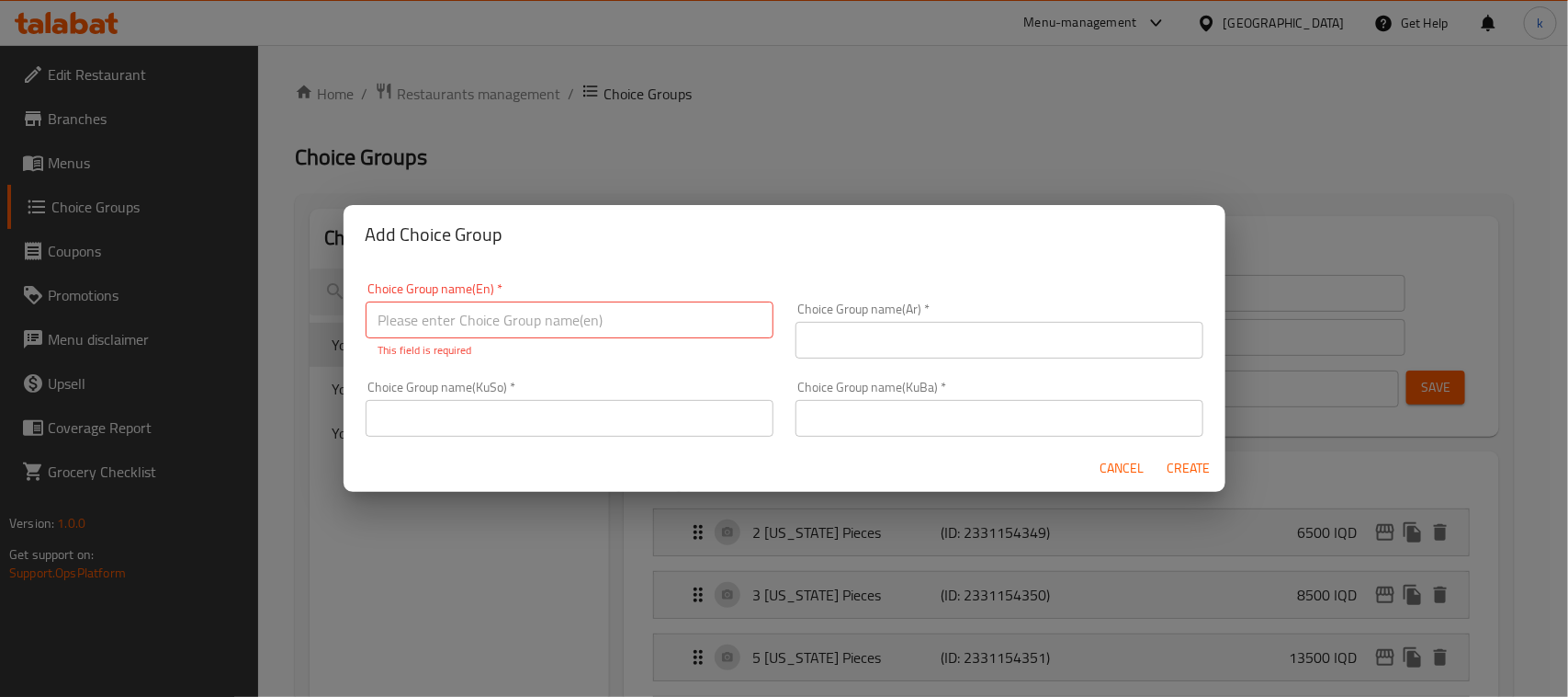
click at [536, 318] on input "text" at bounding box center [570, 320] width 408 height 37
type input "Your Choice Of:"
drag, startPoint x: 889, startPoint y: 334, endPoint x: 898, endPoint y: 343, distance: 12.7
click at [889, 334] on input "text" at bounding box center [1000, 340] width 408 height 37
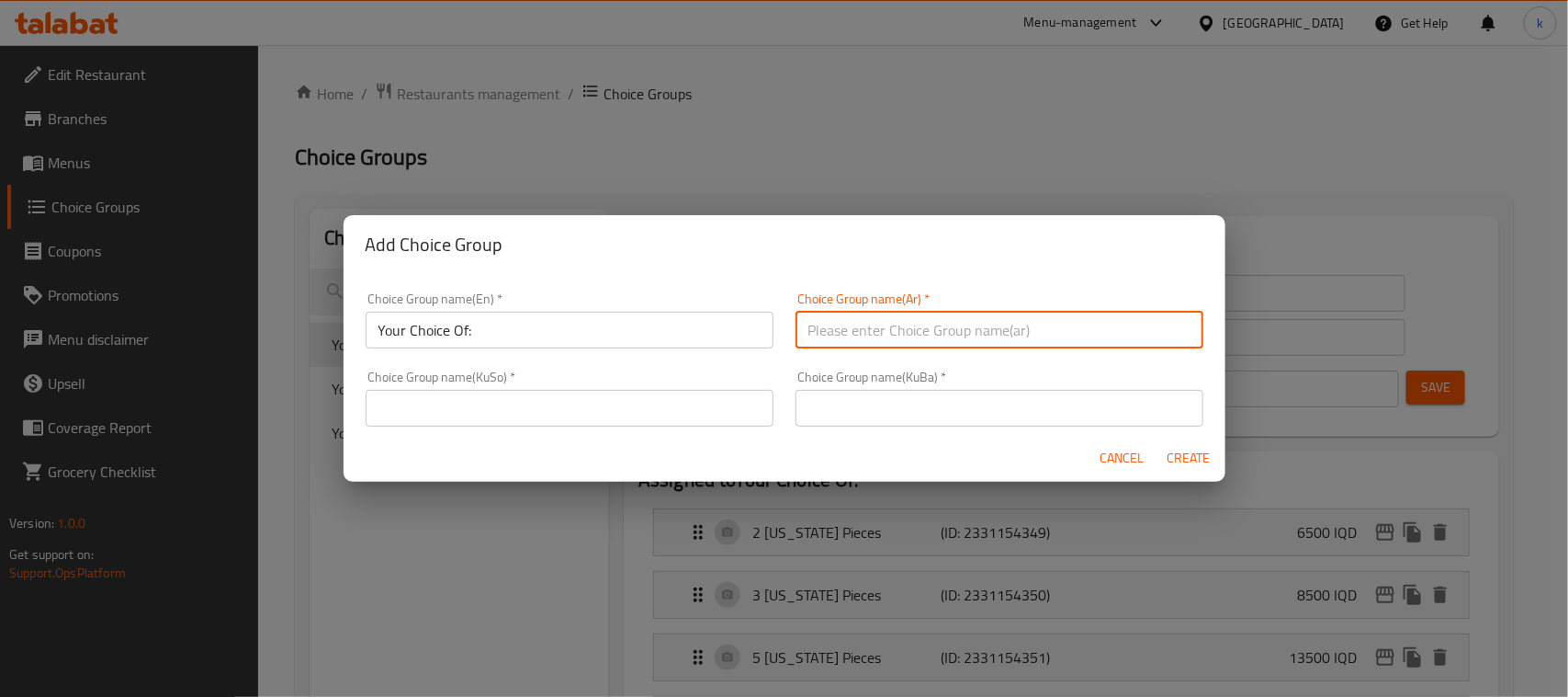
type input "الإضافات:"
drag, startPoint x: 873, startPoint y: 326, endPoint x: 753, endPoint y: 333, distance: 120.2
click at [754, 333] on div "Choice Group name(En)   * Your Choice Of: Choice Group name(En) * Choice Group …" at bounding box center [784, 358] width 860 height 156
click at [917, 338] on input "text" at bounding box center [1000, 330] width 408 height 37
type input "إختيارك من:"
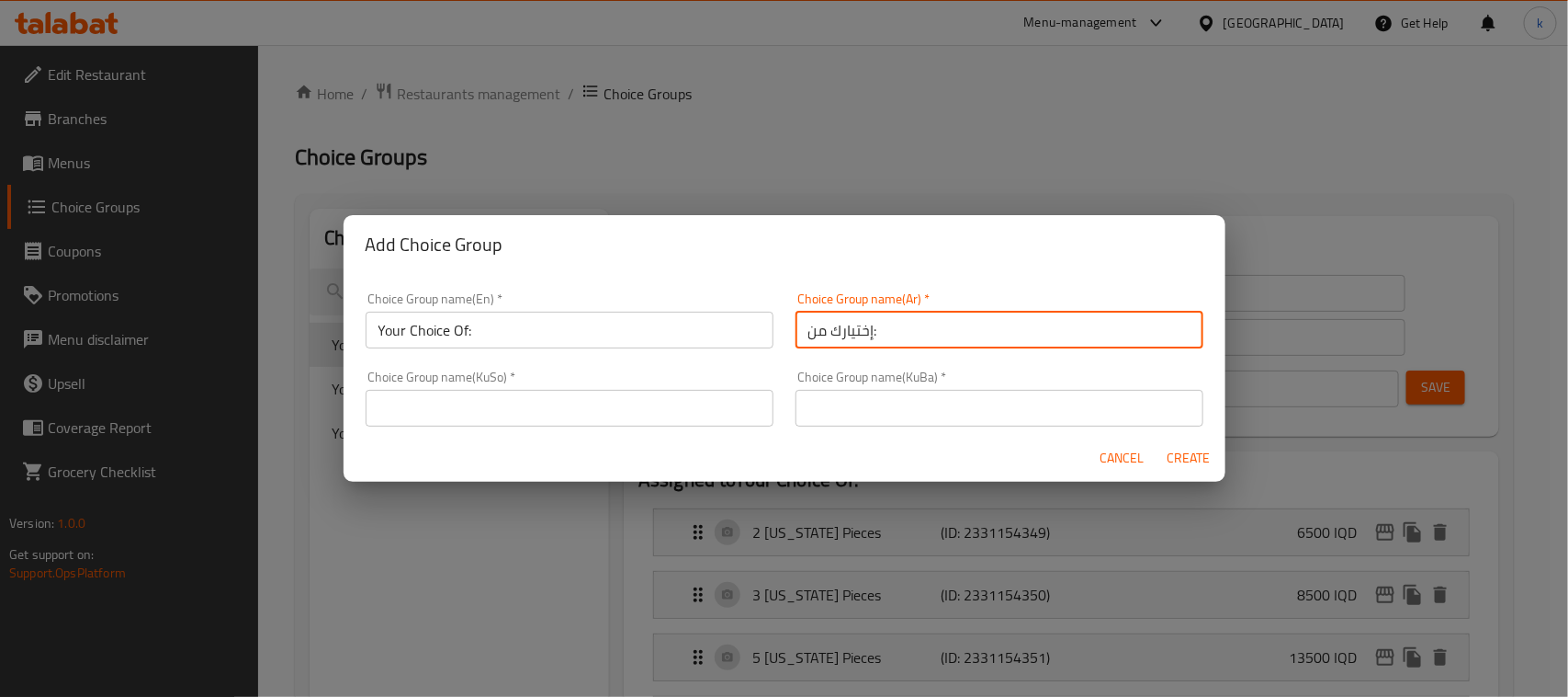
drag, startPoint x: 907, startPoint y: 391, endPoint x: 906, endPoint y: 402, distance: 11.0
click at [905, 392] on input "text" at bounding box center [1000, 408] width 408 height 37
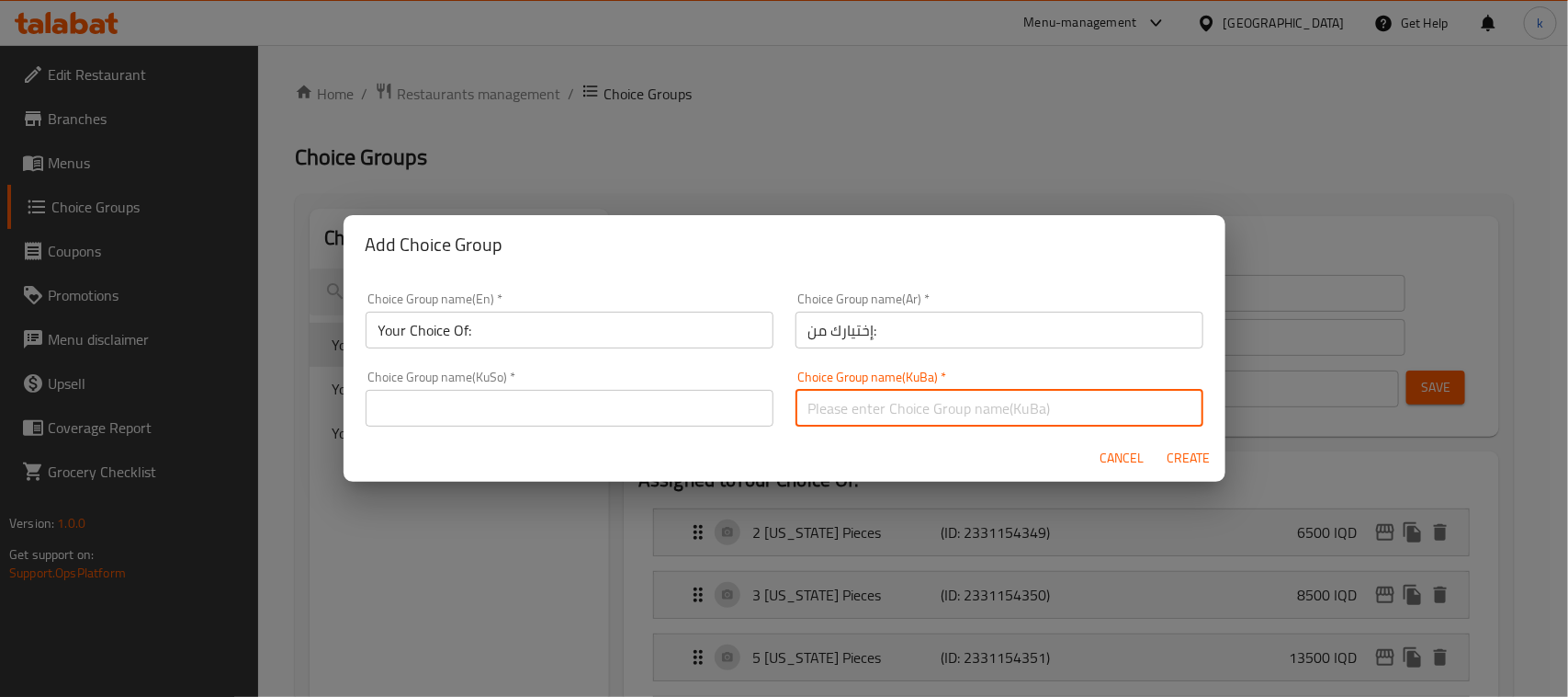
type input "هەڵبژاردنت لە:"
click at [713, 414] on input "text" at bounding box center [570, 408] width 408 height 37
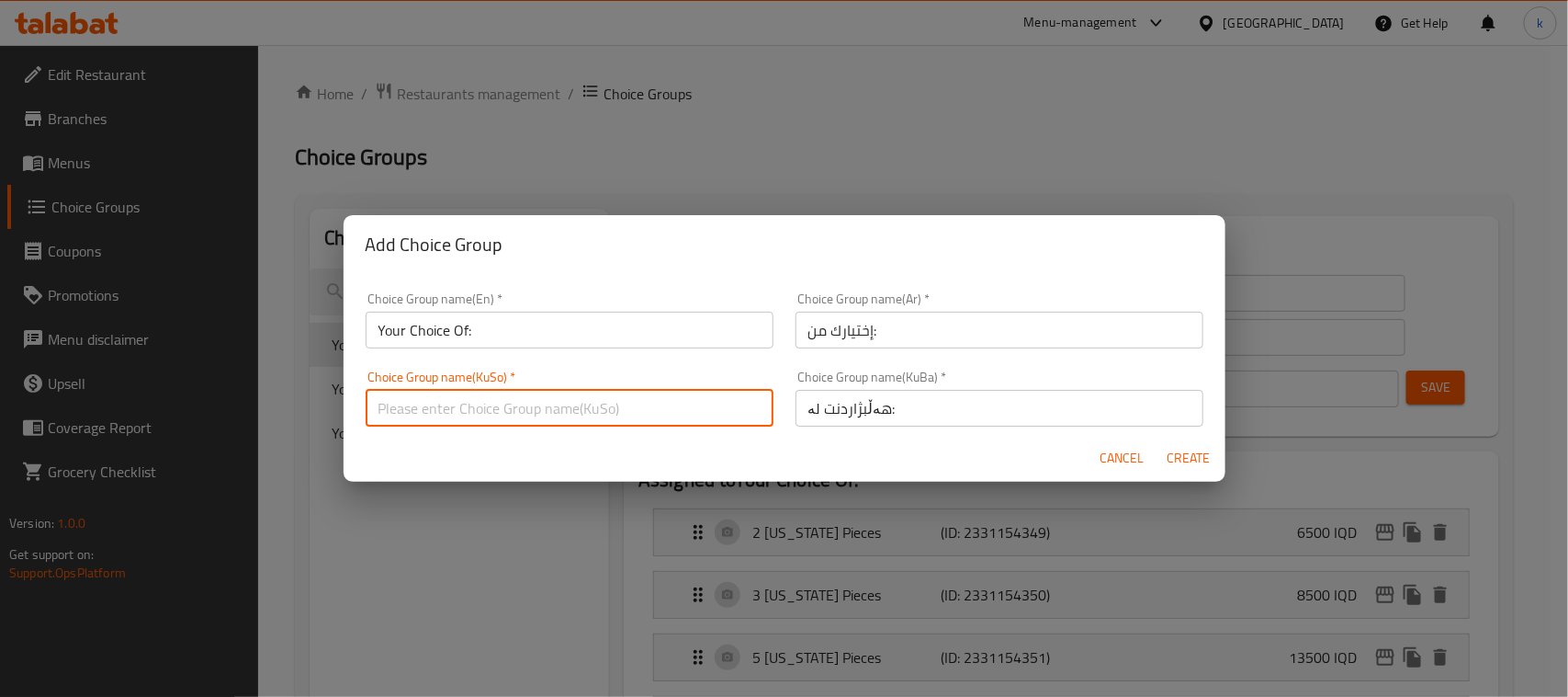
type input "هەڵبژاردنت لە:"
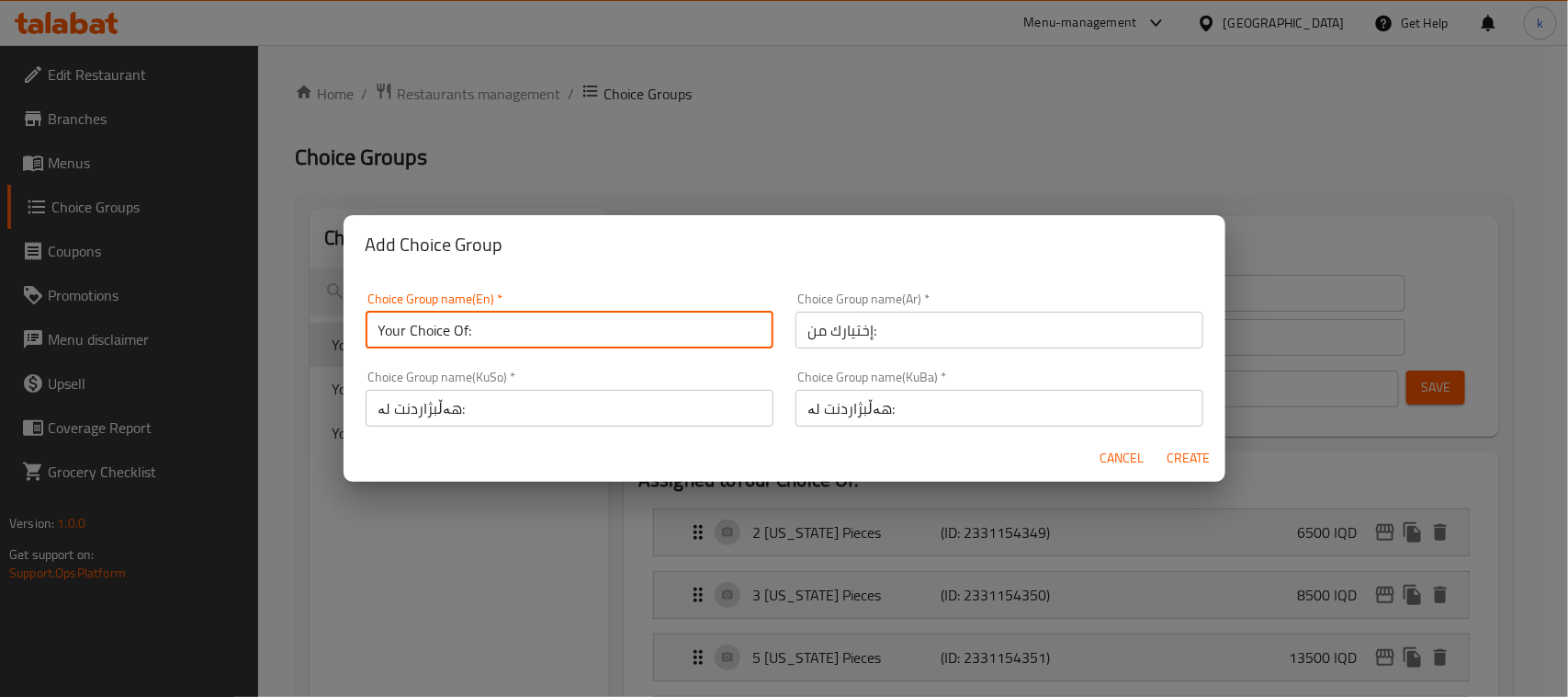
click at [502, 338] on input "Your Choice Of:" at bounding box center [570, 330] width 408 height 37
type input "Your Choice Of:"
click at [1192, 460] on span "Create" at bounding box center [1189, 458] width 44 height 23
type input "Your Choice Of:"
type input "إختيارك من:"
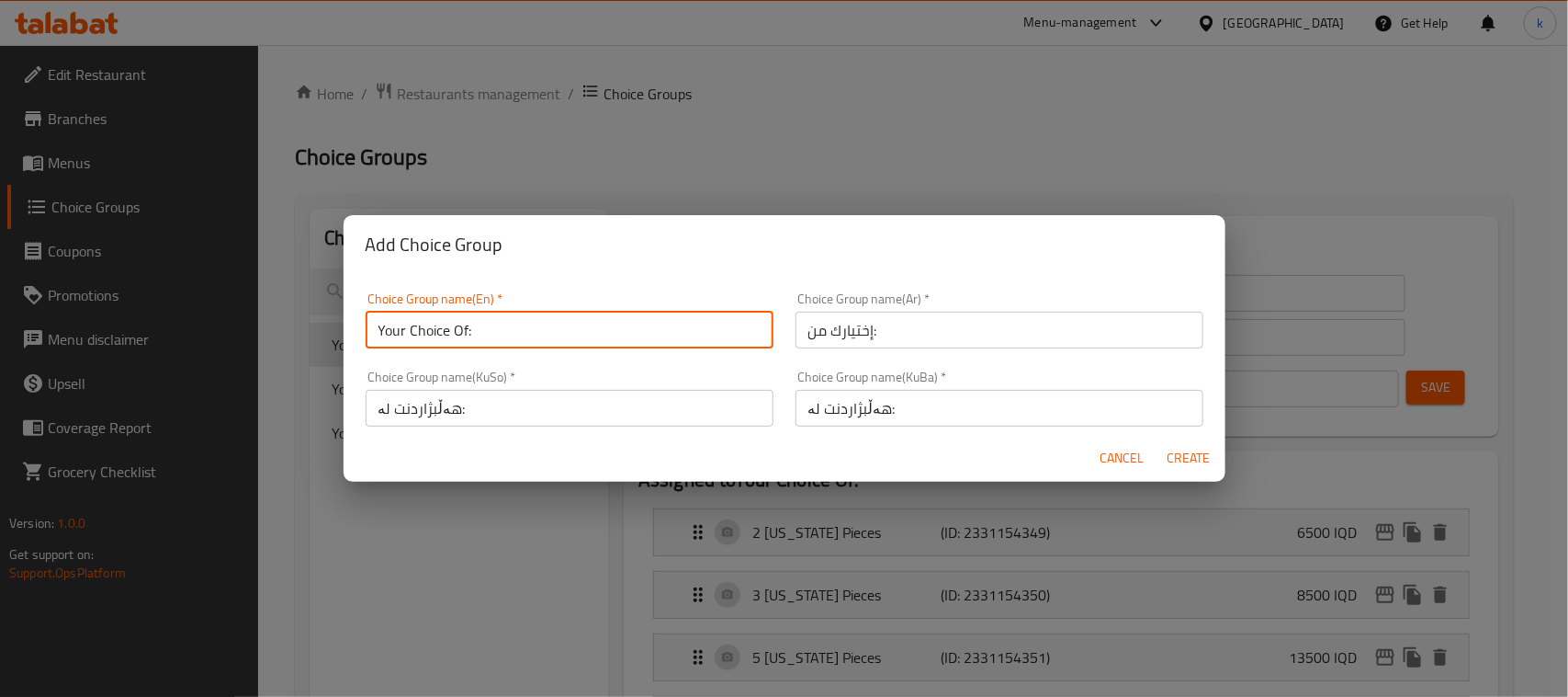
type input "0"
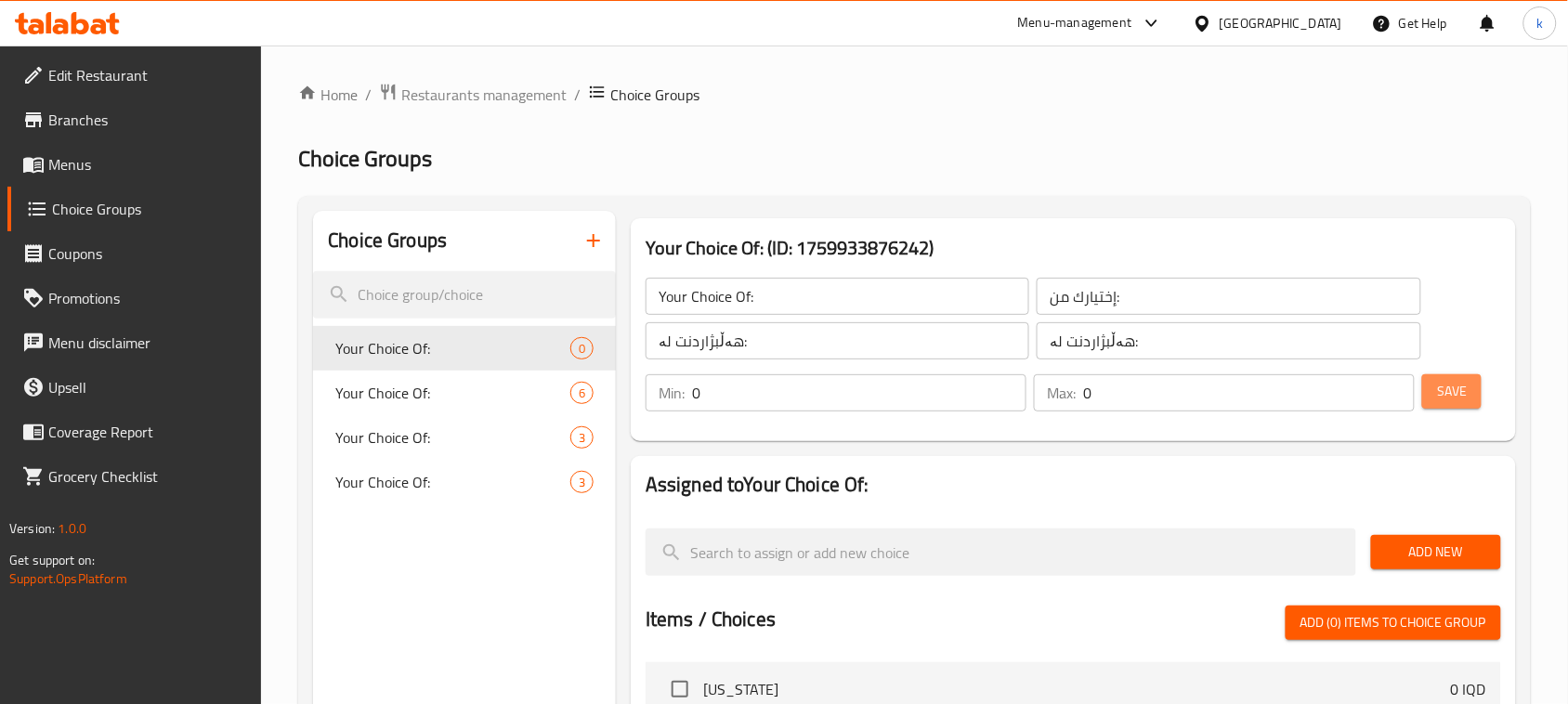
click at [1446, 392] on span "Save" at bounding box center [1451, 392] width 30 height 23
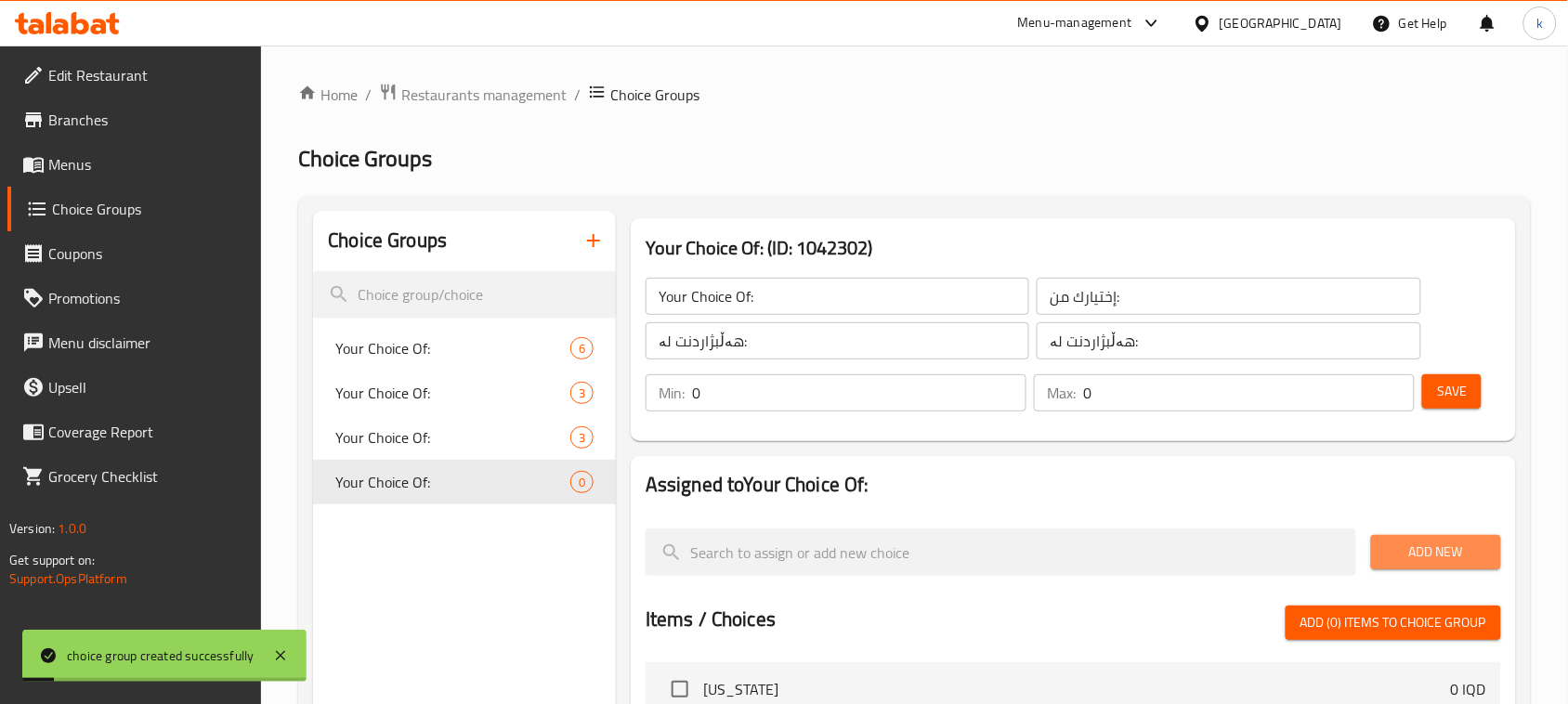
click at [1394, 563] on span "Add New" at bounding box center [1435, 552] width 100 height 23
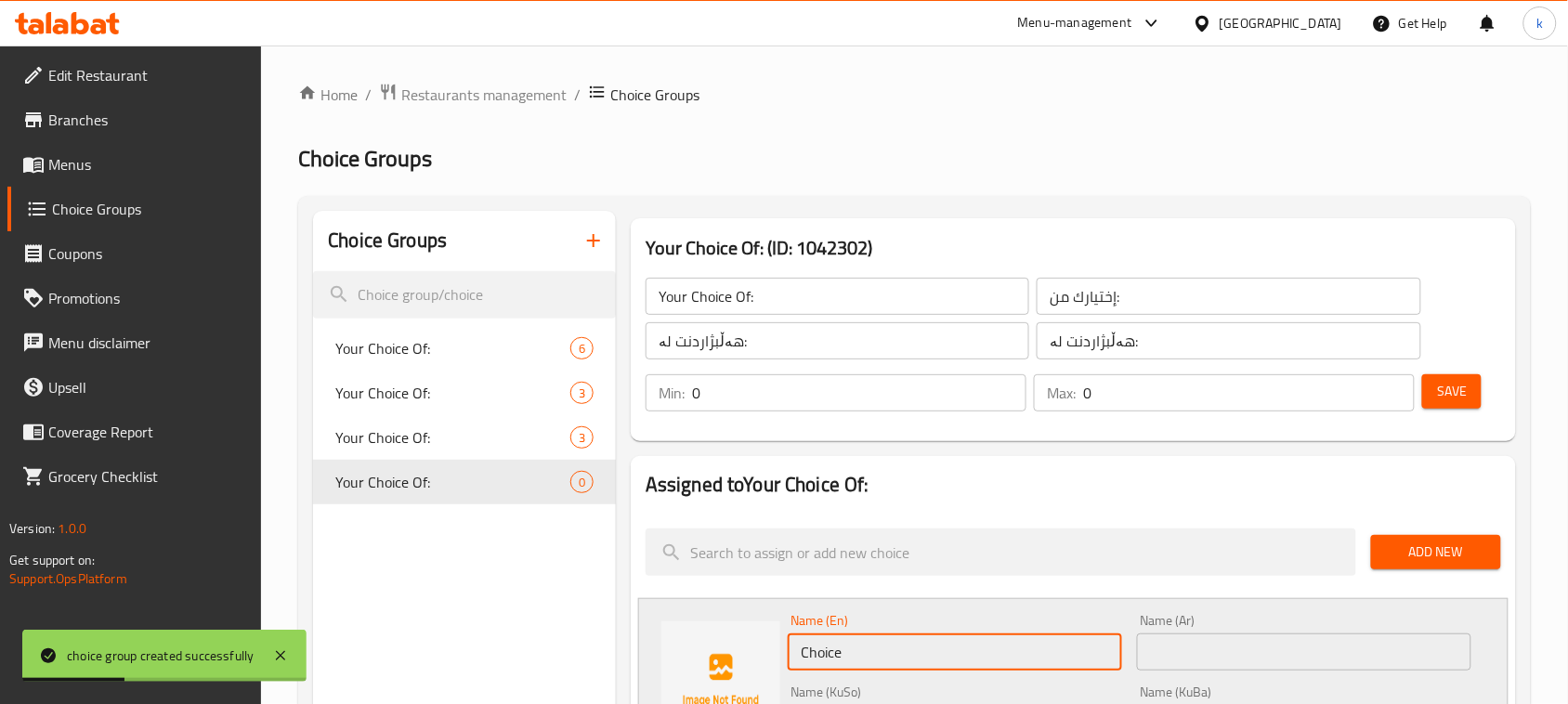
drag, startPoint x: 870, startPoint y: 656, endPoint x: 779, endPoint y: 672, distance: 92.4
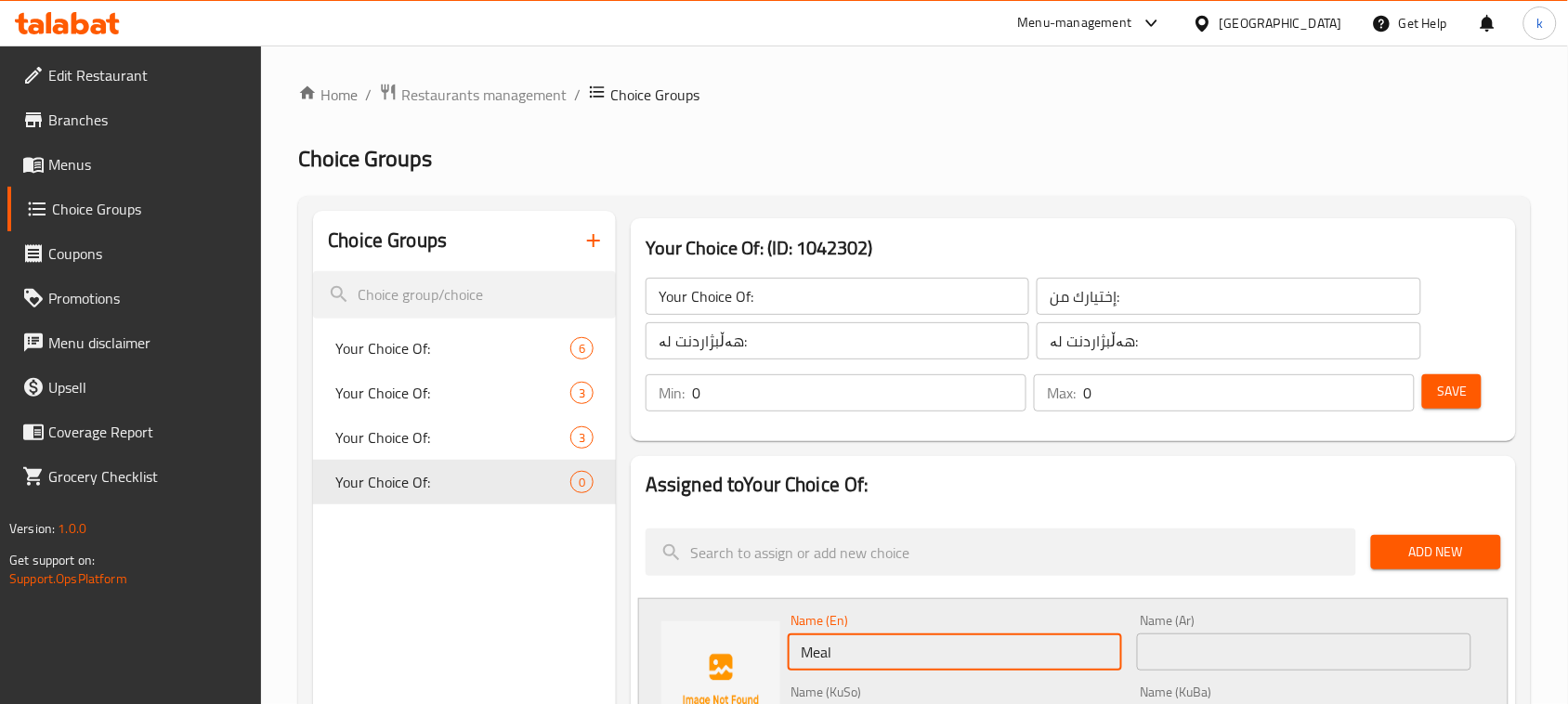
type input "Meal With French Fries And Pepsi"
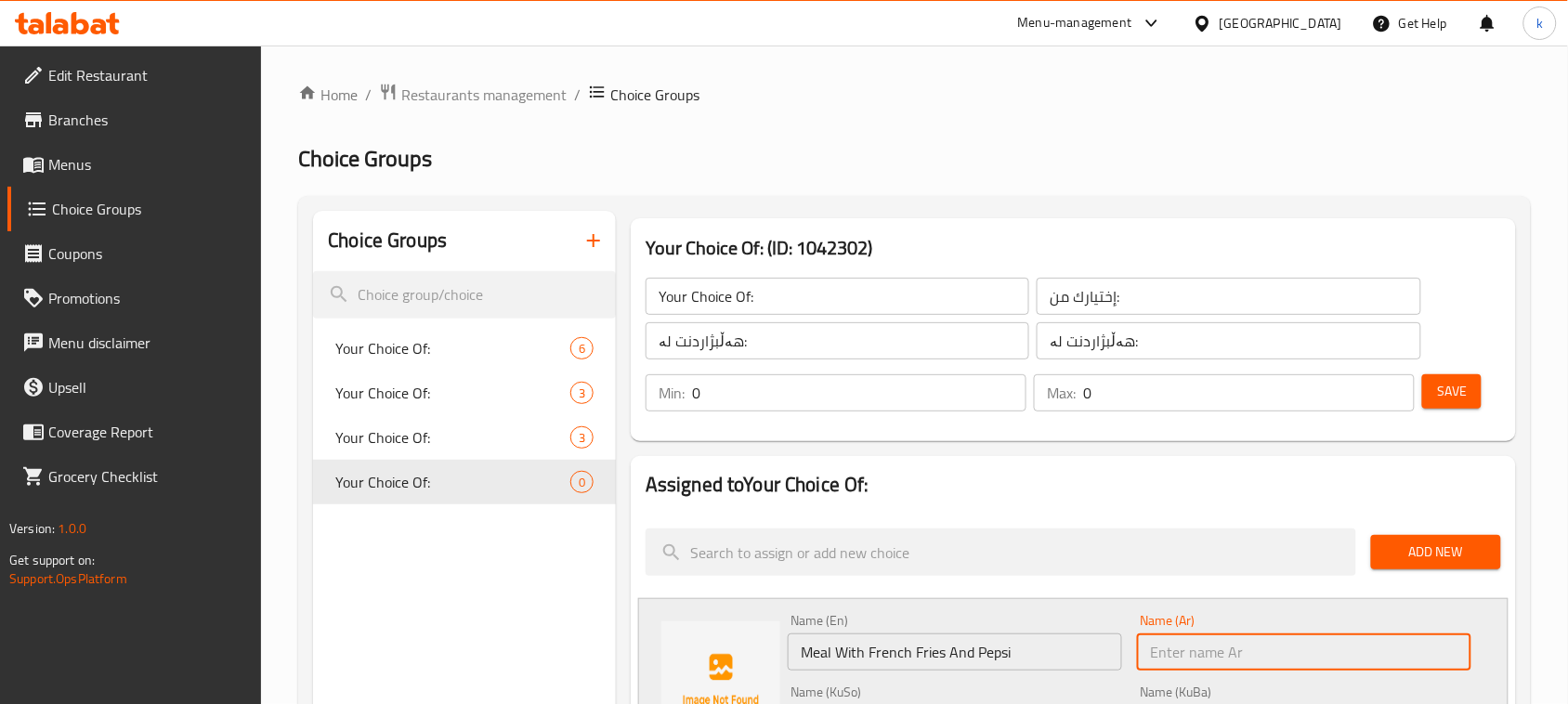
click at [1208, 661] on input "text" at bounding box center [1304, 651] width 334 height 37
click at [1255, 652] on input "text" at bounding box center [1304, 651] width 334 height 37
paste input "وجبة ( بطاطا مقلية , بيبسي"
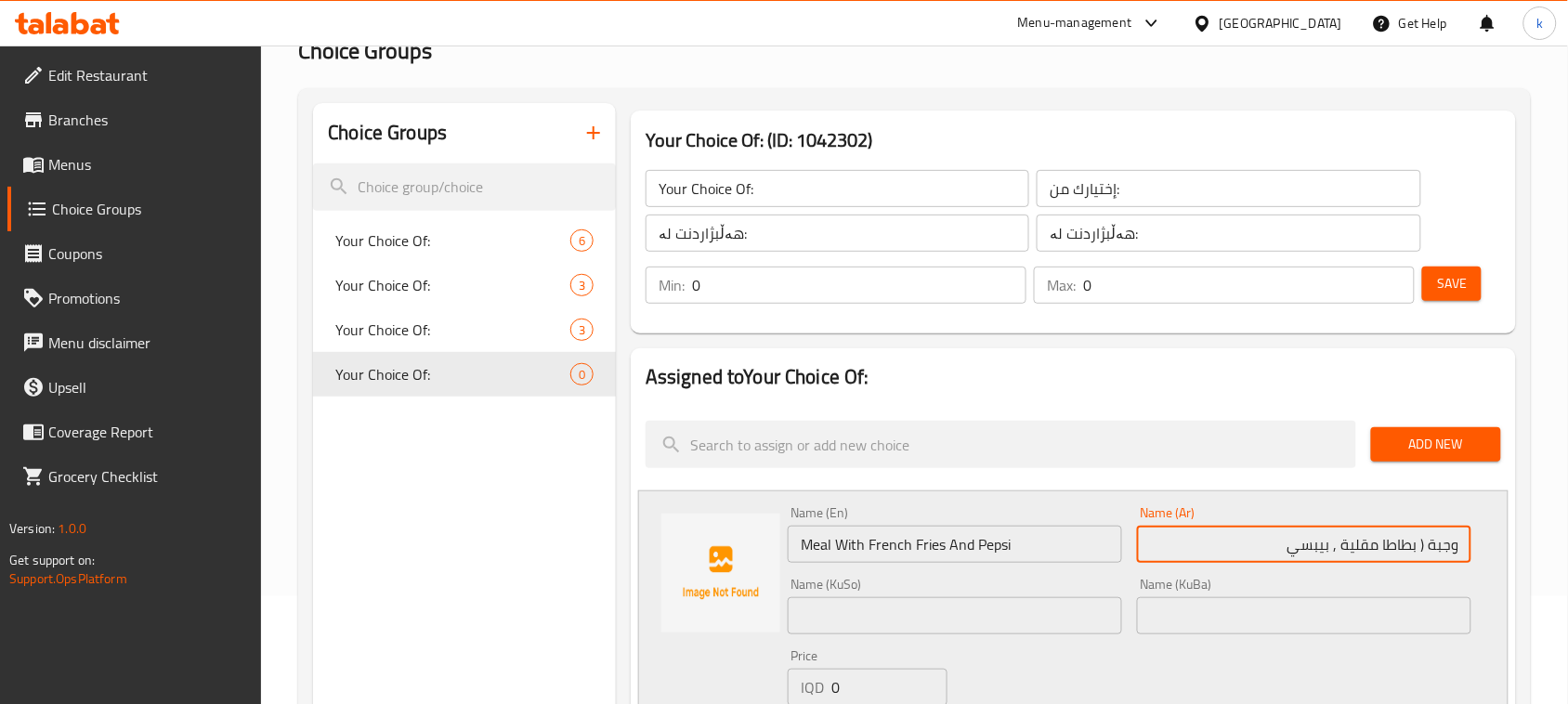
scroll to position [232, 0]
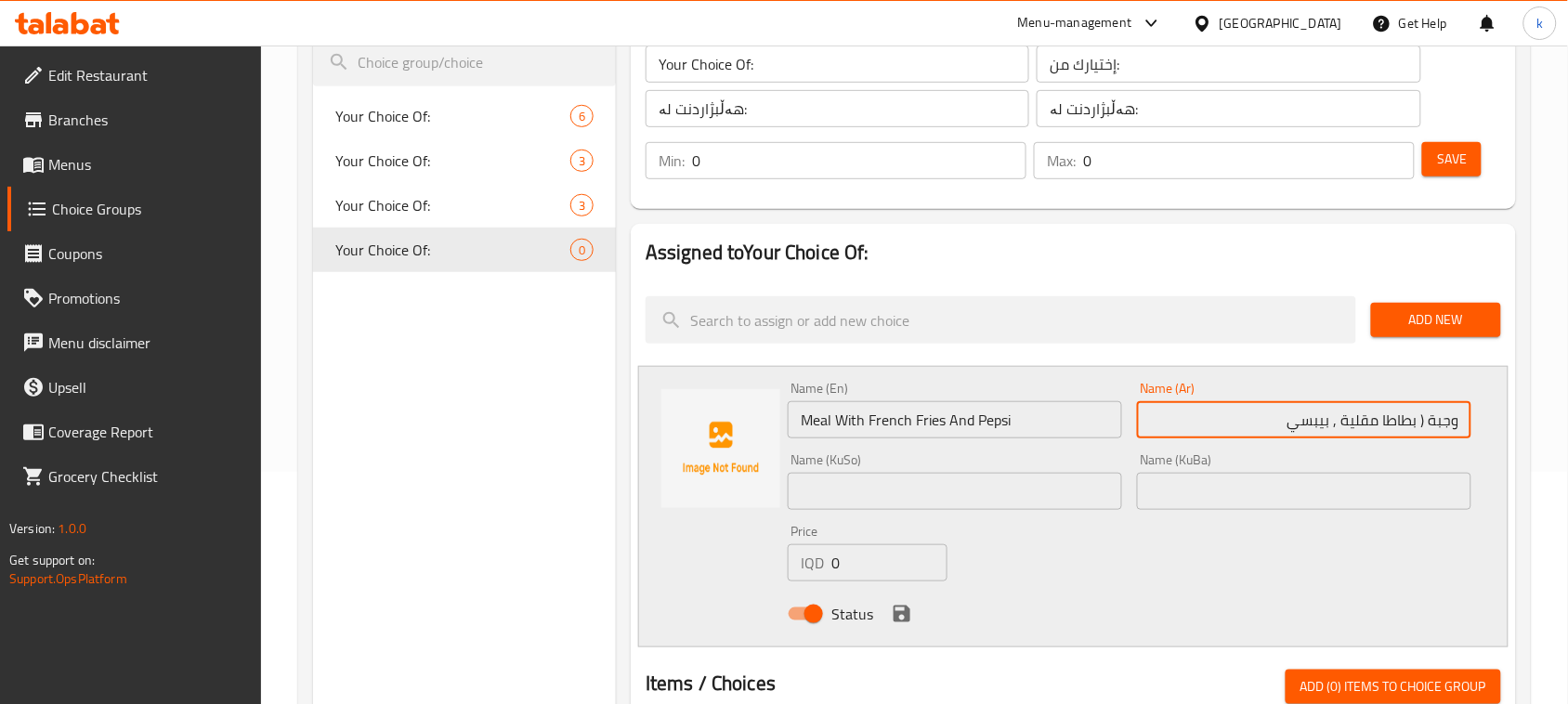
click at [1415, 422] on input "وجبة ( بطاطا مقلية , بيبسي" at bounding box center [1304, 419] width 334 height 37
click at [1292, 415] on input "وجبة (طاطا مقلية , بيبسي" at bounding box center [1304, 419] width 334 height 37
type input "وجبة مع بطاطا مقلية وبيبسي"
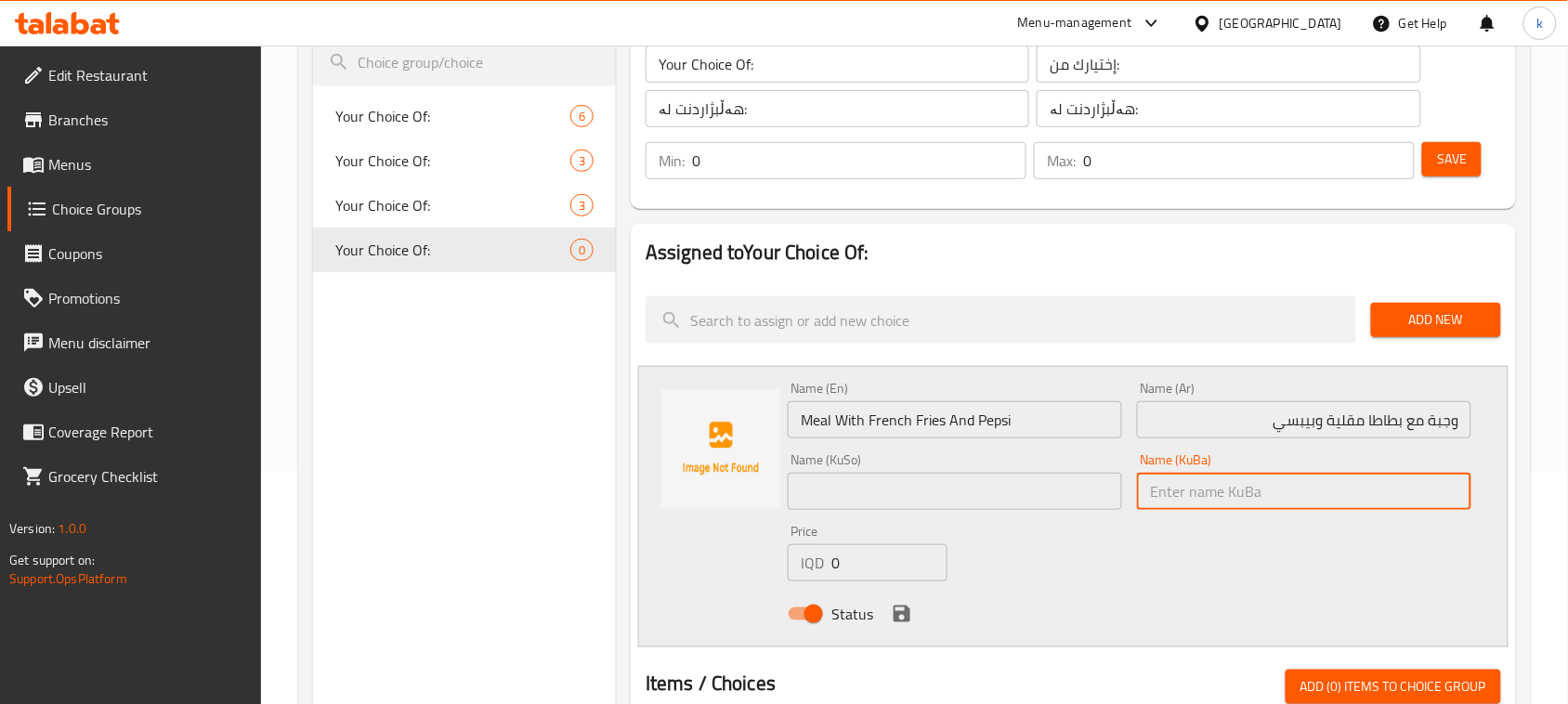
click at [1409, 481] on input "text" at bounding box center [1304, 491] width 334 height 37
click at [976, 484] on input "text" at bounding box center [955, 491] width 334 height 37
drag, startPoint x: 1410, startPoint y: 484, endPoint x: 1417, endPoint y: 509, distance: 26.0
click at [1410, 484] on input "ژەم" at bounding box center [1304, 491] width 334 height 37
type input "ژەم لەگەڵ فینگەر و بیپسی"
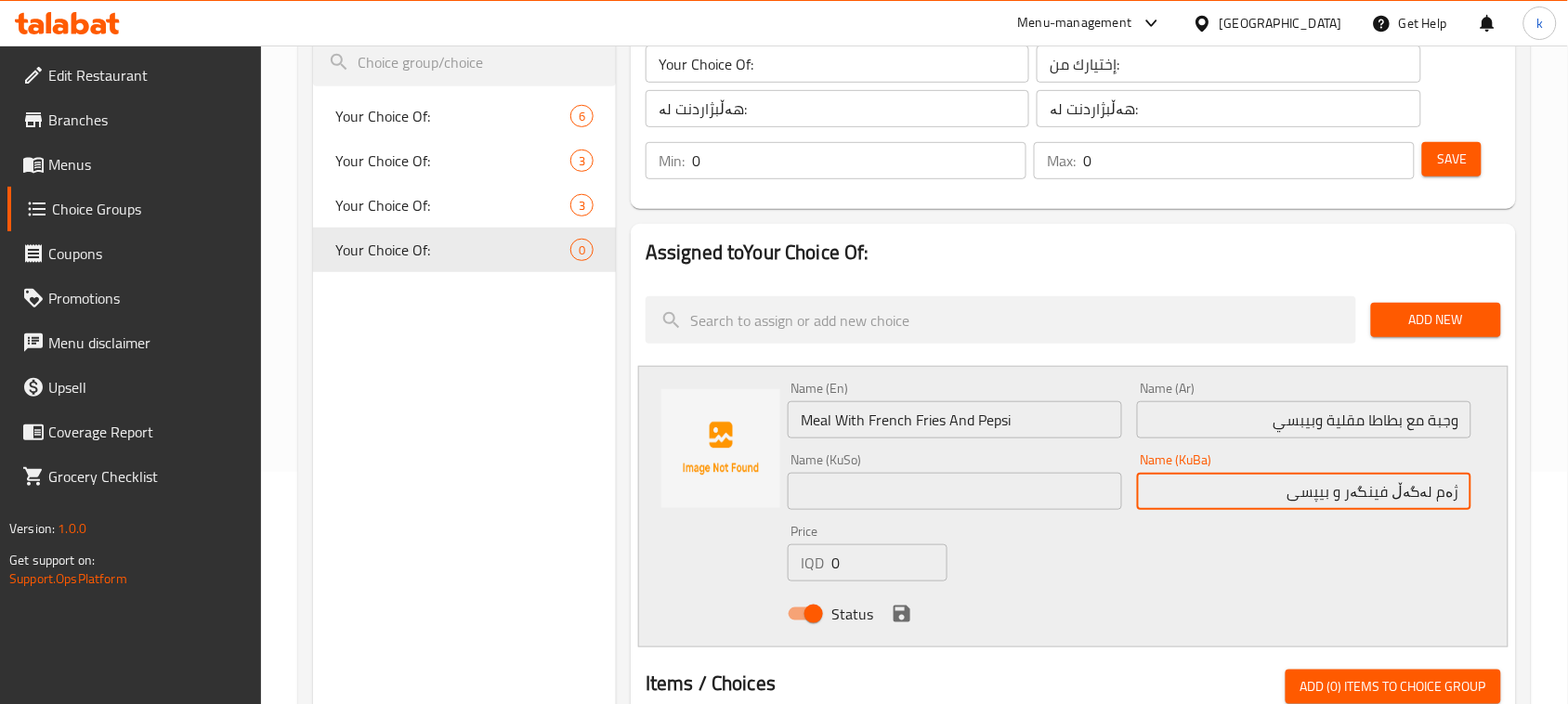
drag, startPoint x: 1287, startPoint y: 490, endPoint x: 1505, endPoint y: 525, distance: 220.8
click at [1505, 525] on div "Name (En) Meal With French Fries And Pepsi Name (En) Name (Ar) وجبة مع بطاطا مق…" at bounding box center [1073, 506] width 870 height 282
click at [953, 480] on input "text" at bounding box center [955, 491] width 334 height 37
paste input "ژەم لەگەڵ فینگەر و بیپسی"
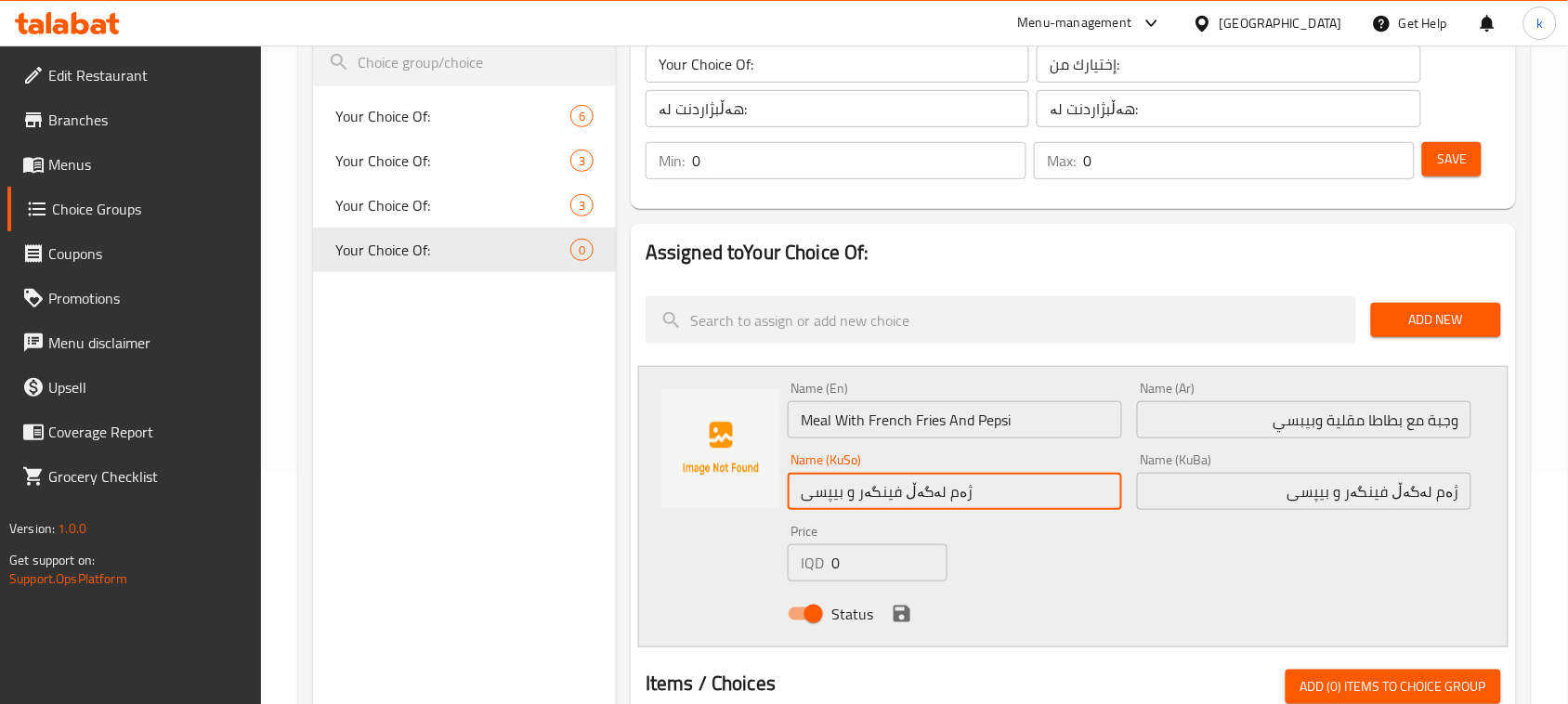
type input "ژەم لەگەڵ فینگەر و بیپسی"
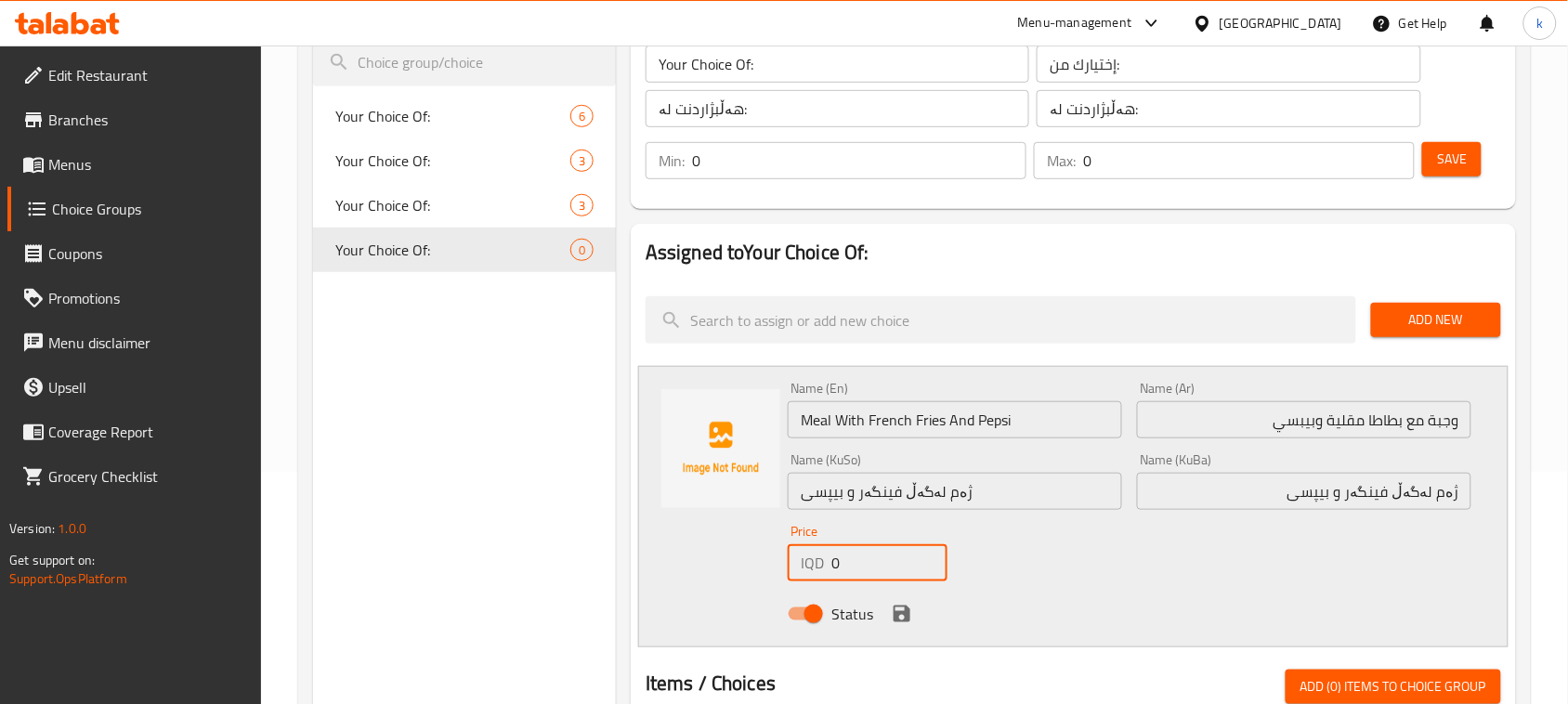
drag, startPoint x: 843, startPoint y: 572, endPoint x: 820, endPoint y: 568, distance: 23.3
click at [792, 587] on div "Price IQD 0 Price" at bounding box center [868, 552] width 175 height 72
type input "5"
type input "2500"
click at [899, 616] on icon "save" at bounding box center [901, 613] width 22 height 22
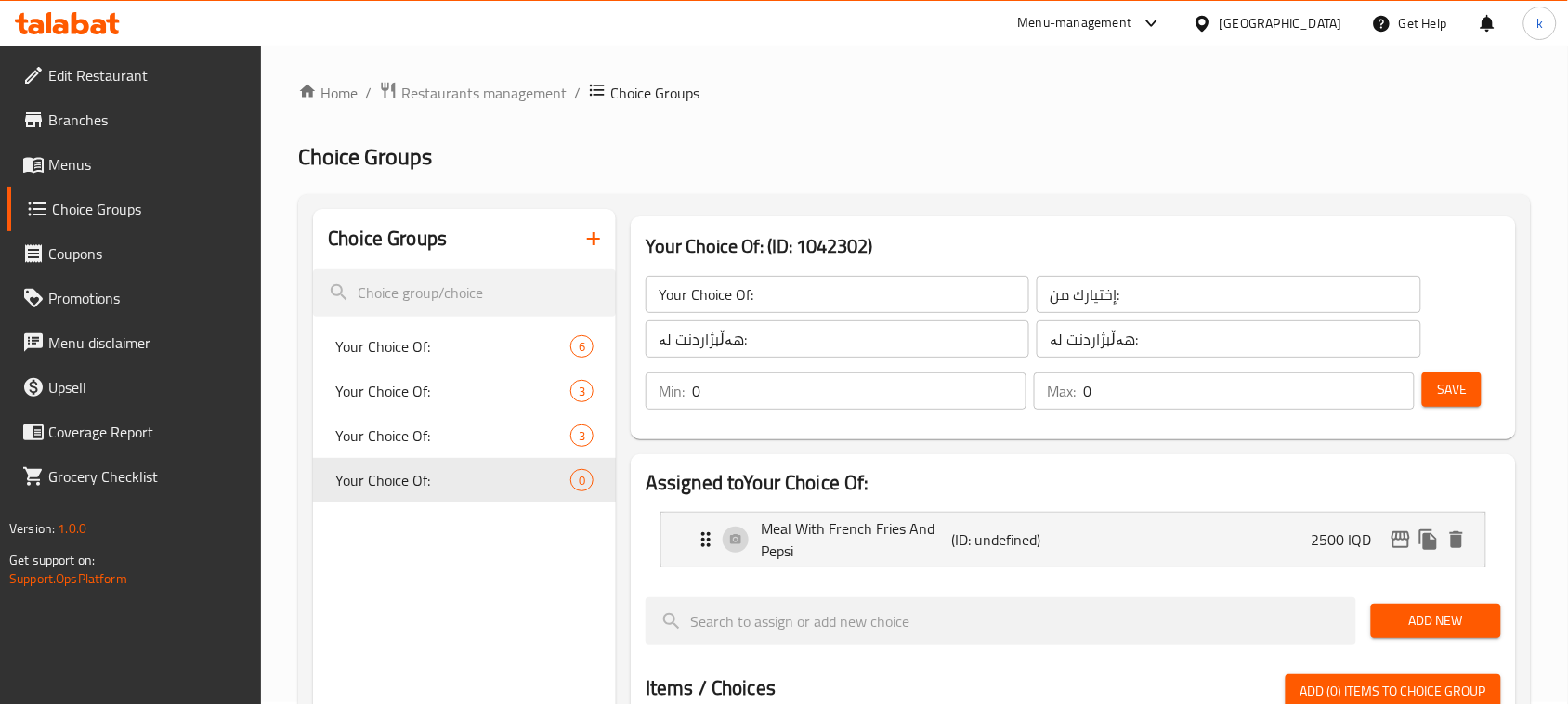
scroll to position [0, 0]
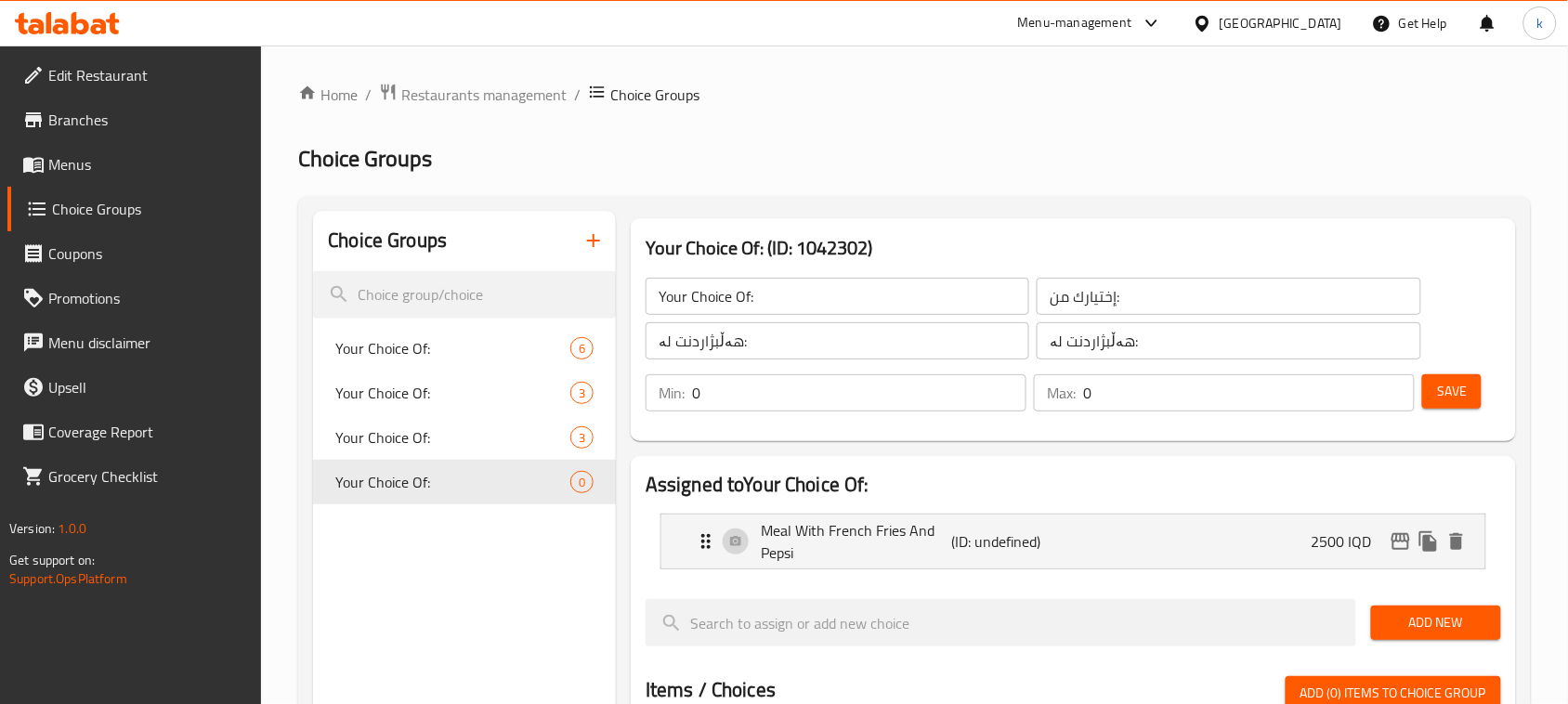
click at [1445, 392] on span "Save" at bounding box center [1451, 392] width 30 height 23
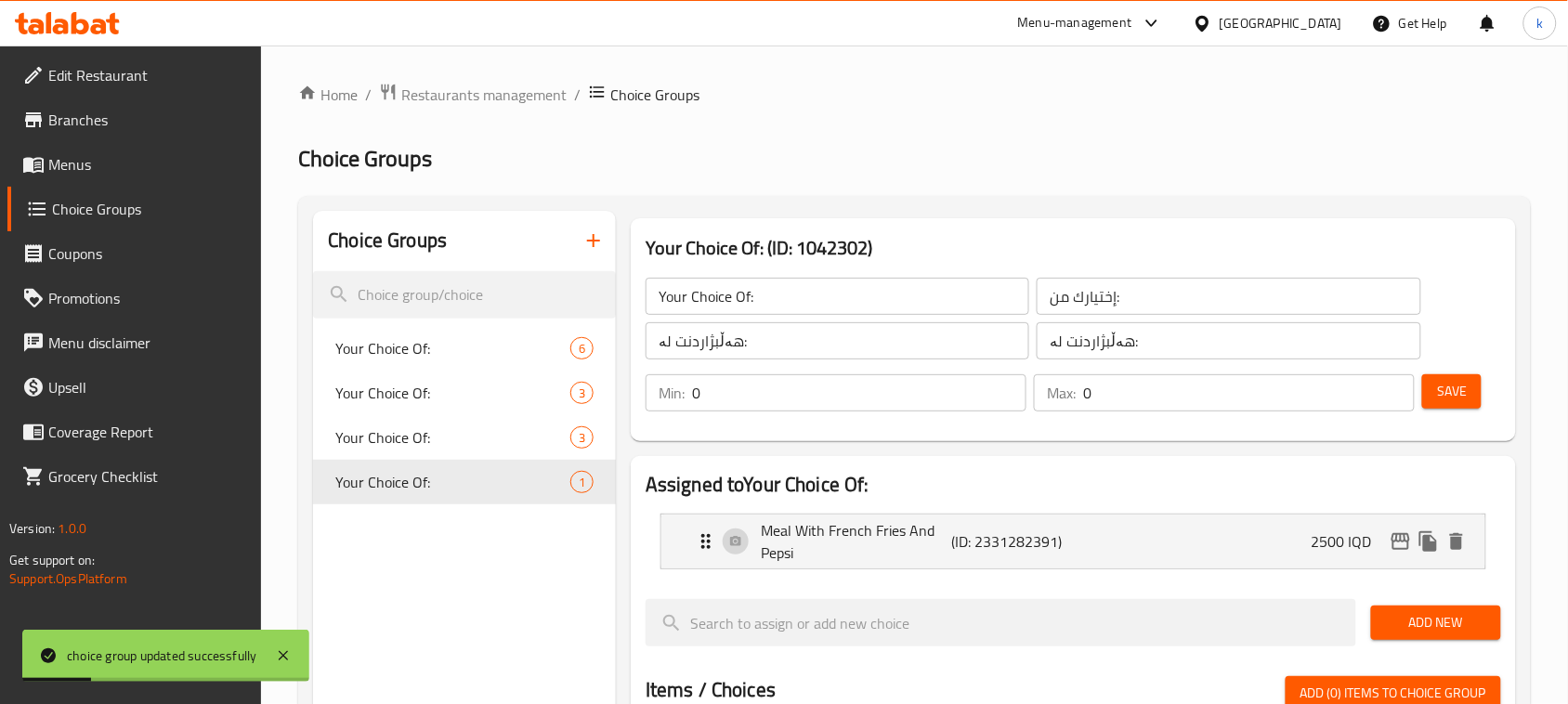
click at [1139, 127] on div "Home / Restaurants management / Choice Groups Choice Groups Choice Groups Your …" at bounding box center [914, 699] width 1233 height 1232
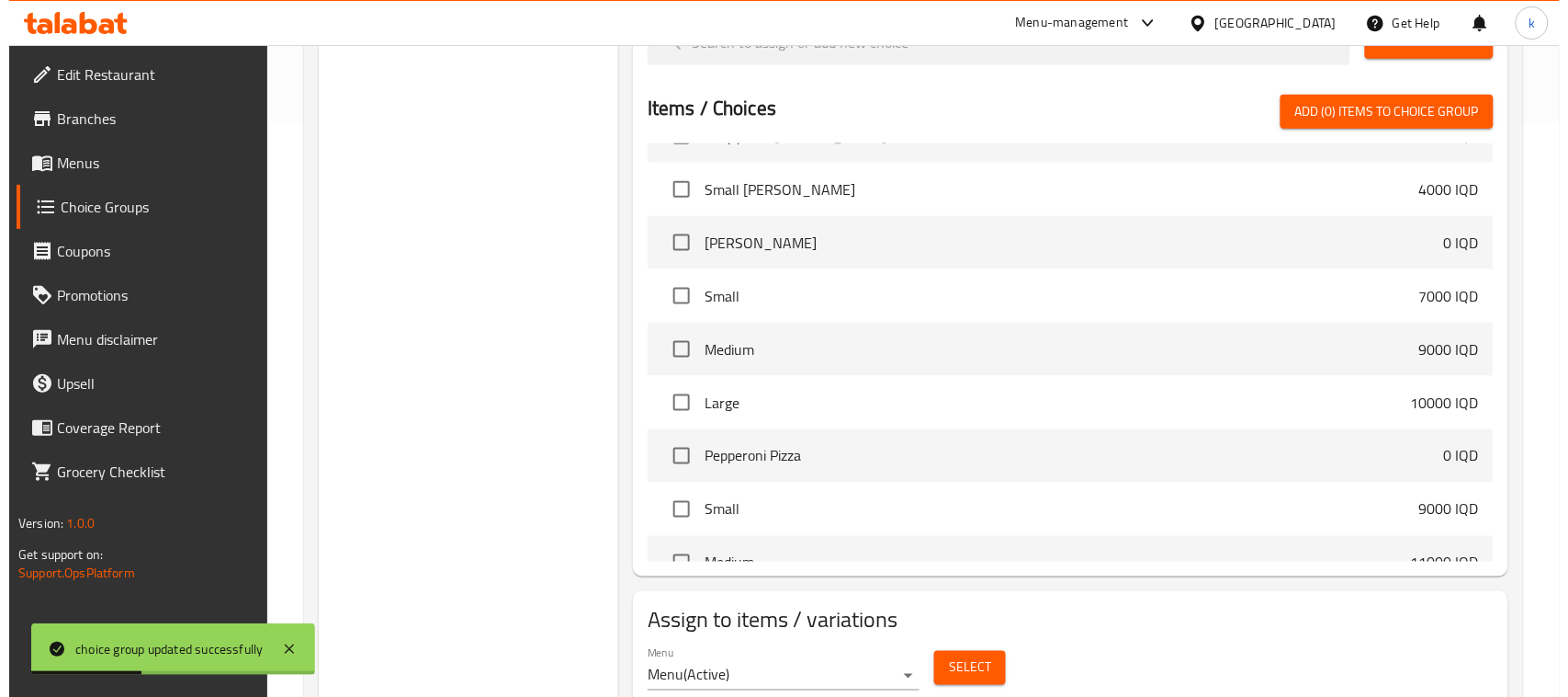
scroll to position [1149, 0]
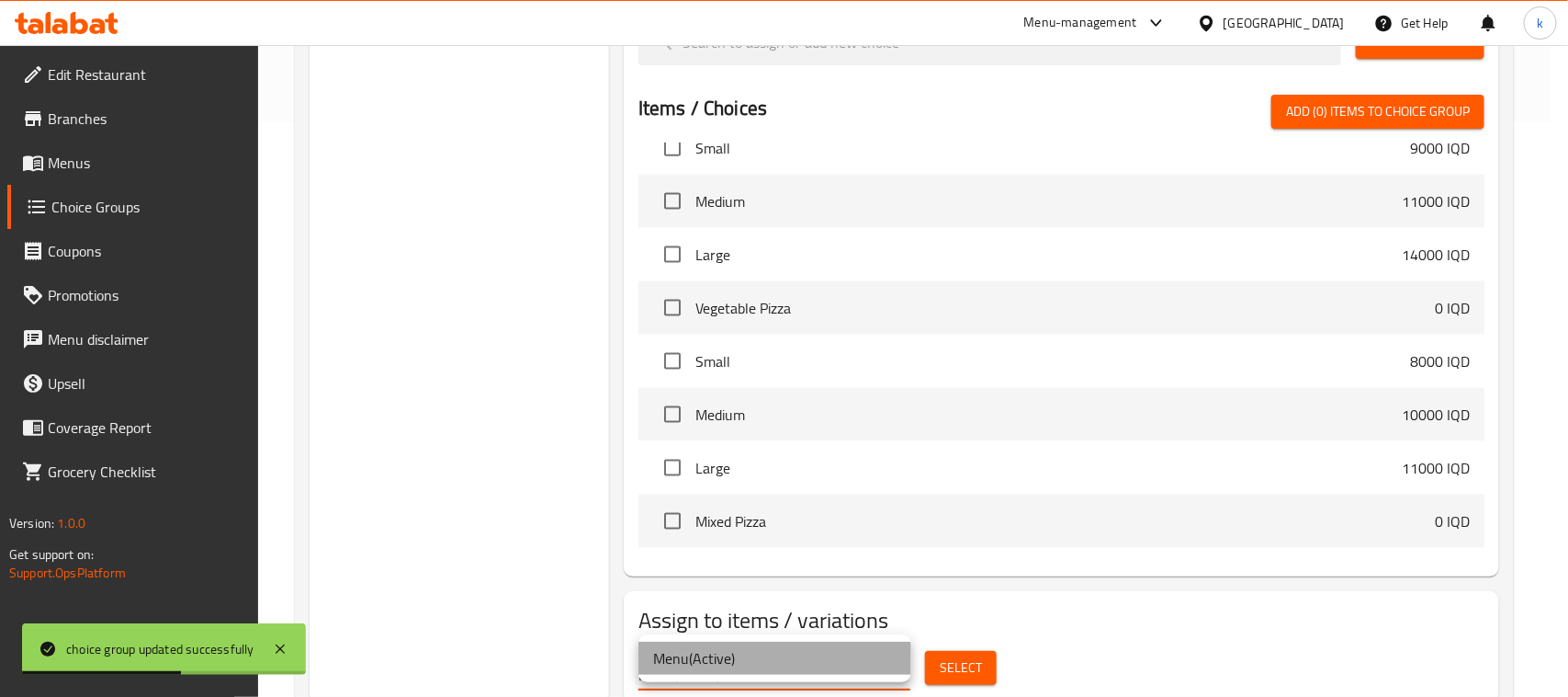
click at [718, 663] on li "Menu ( Active )" at bounding box center [775, 658] width 273 height 33
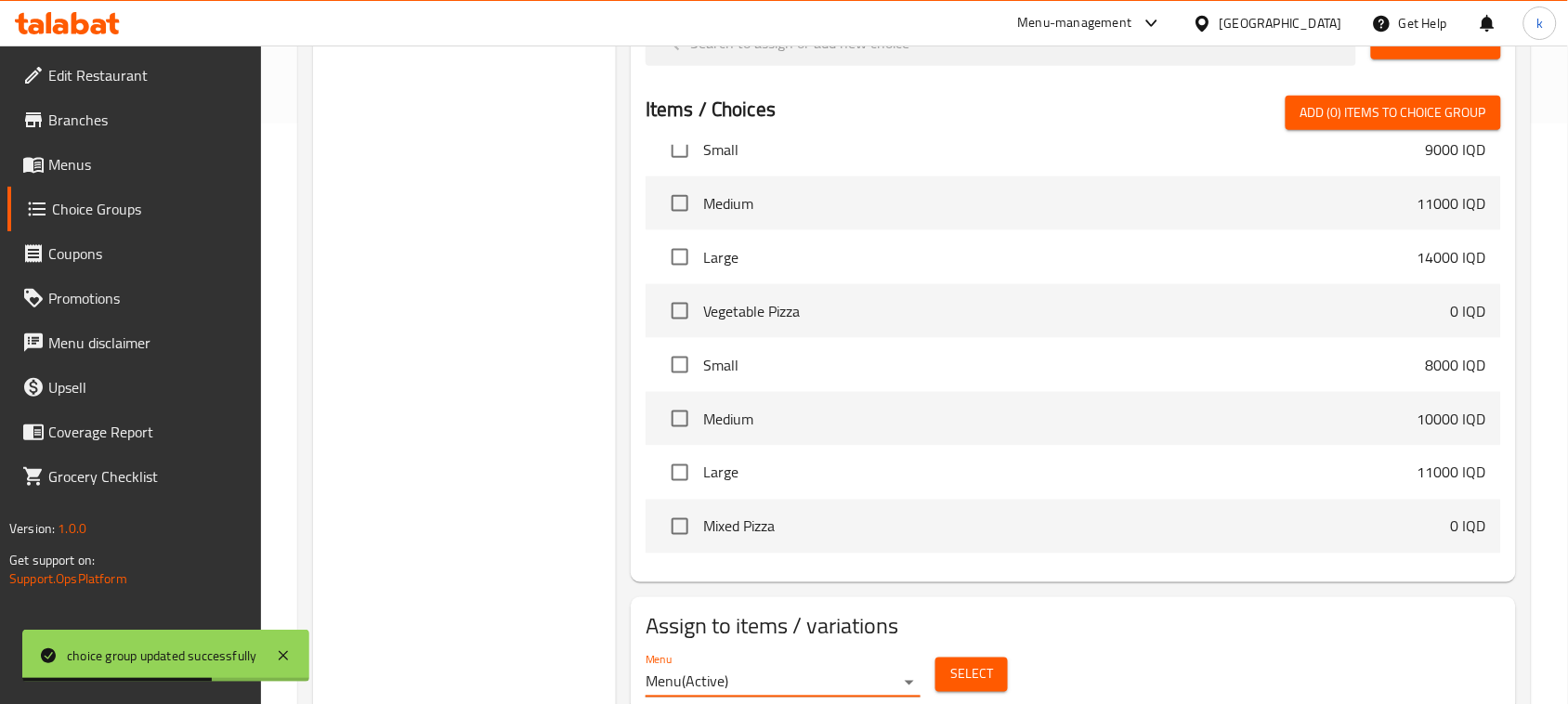
click at [996, 655] on div "Select" at bounding box center [971, 674] width 87 height 50
click at [984, 673] on span "Select" at bounding box center [971, 674] width 43 height 23
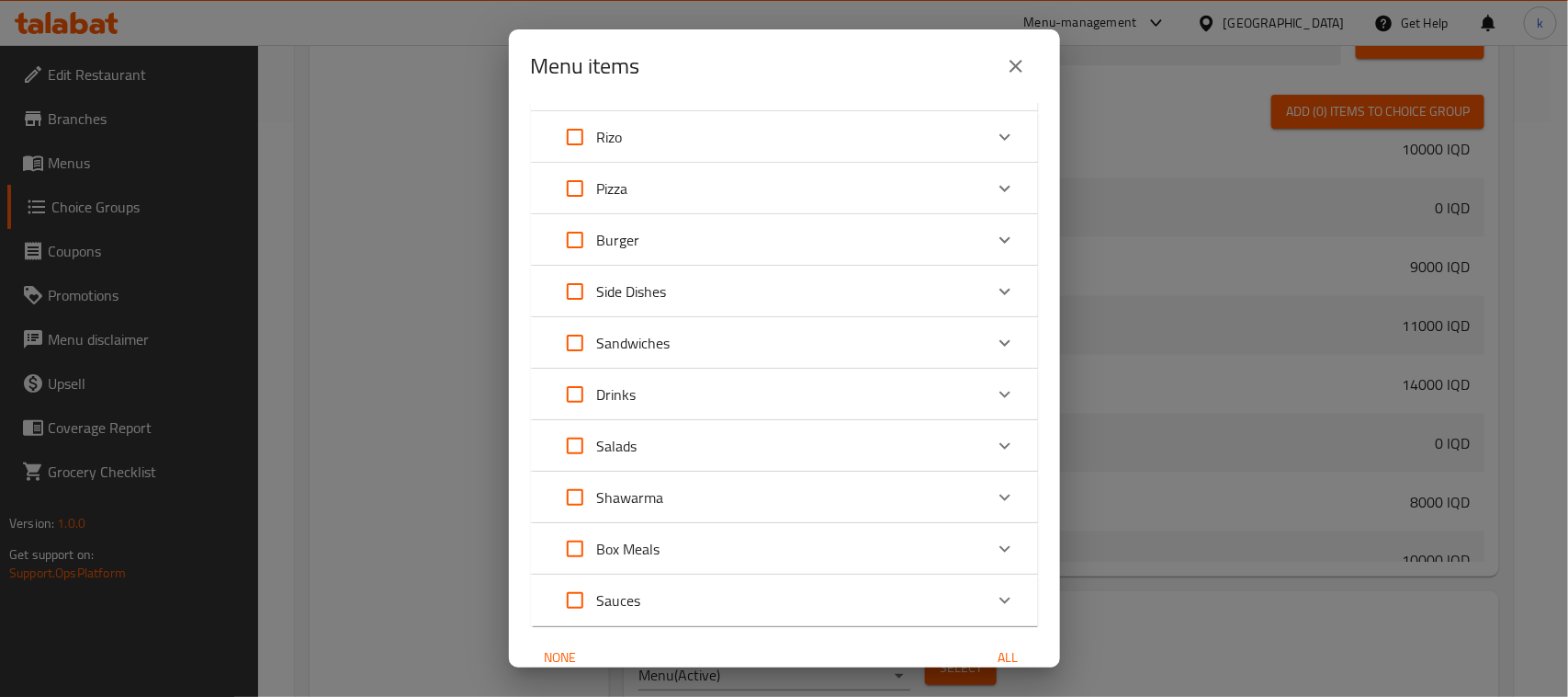
scroll to position [0, 0]
click at [613, 341] on p "Burger" at bounding box center [619, 340] width 43 height 22
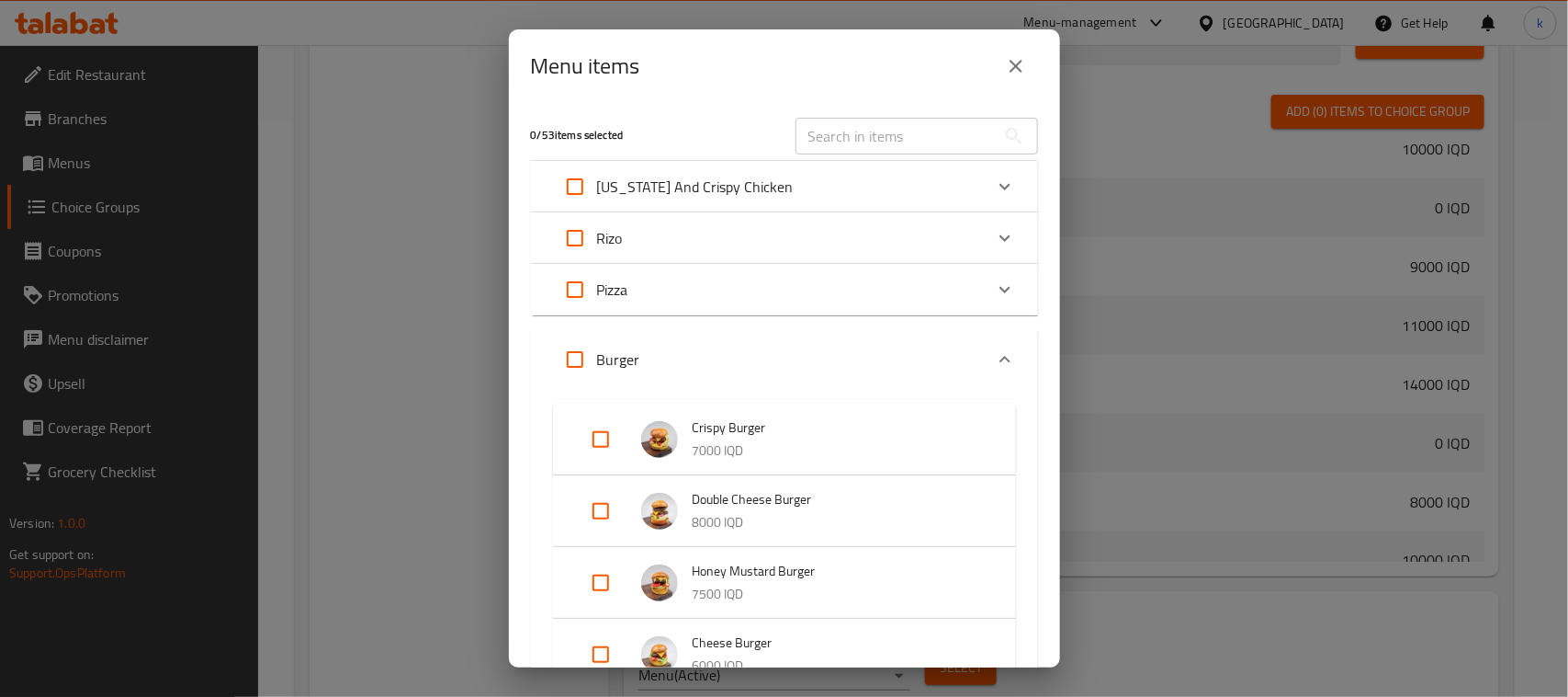
click at [583, 357] on input "Expand" at bounding box center [575, 359] width 44 height 44
checkbox input "true"
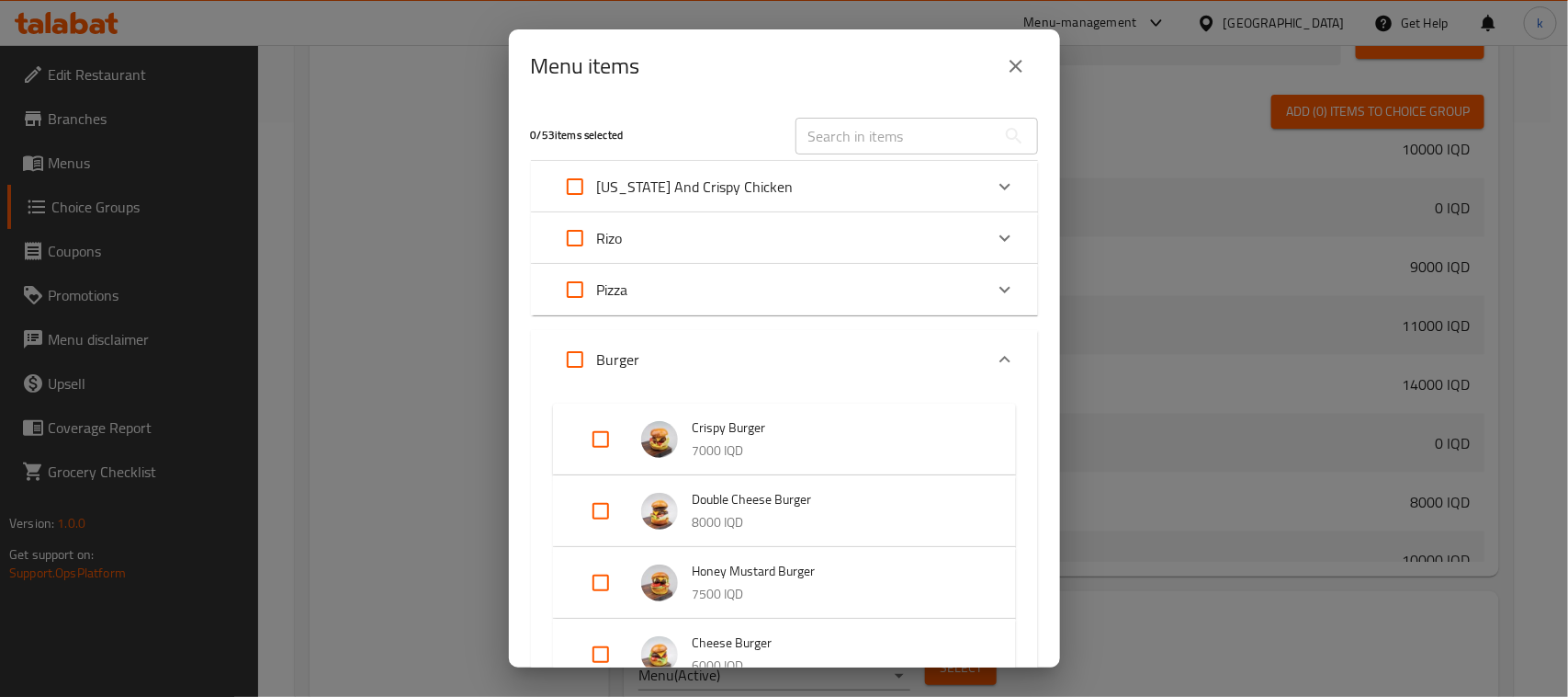
checkbox input "true"
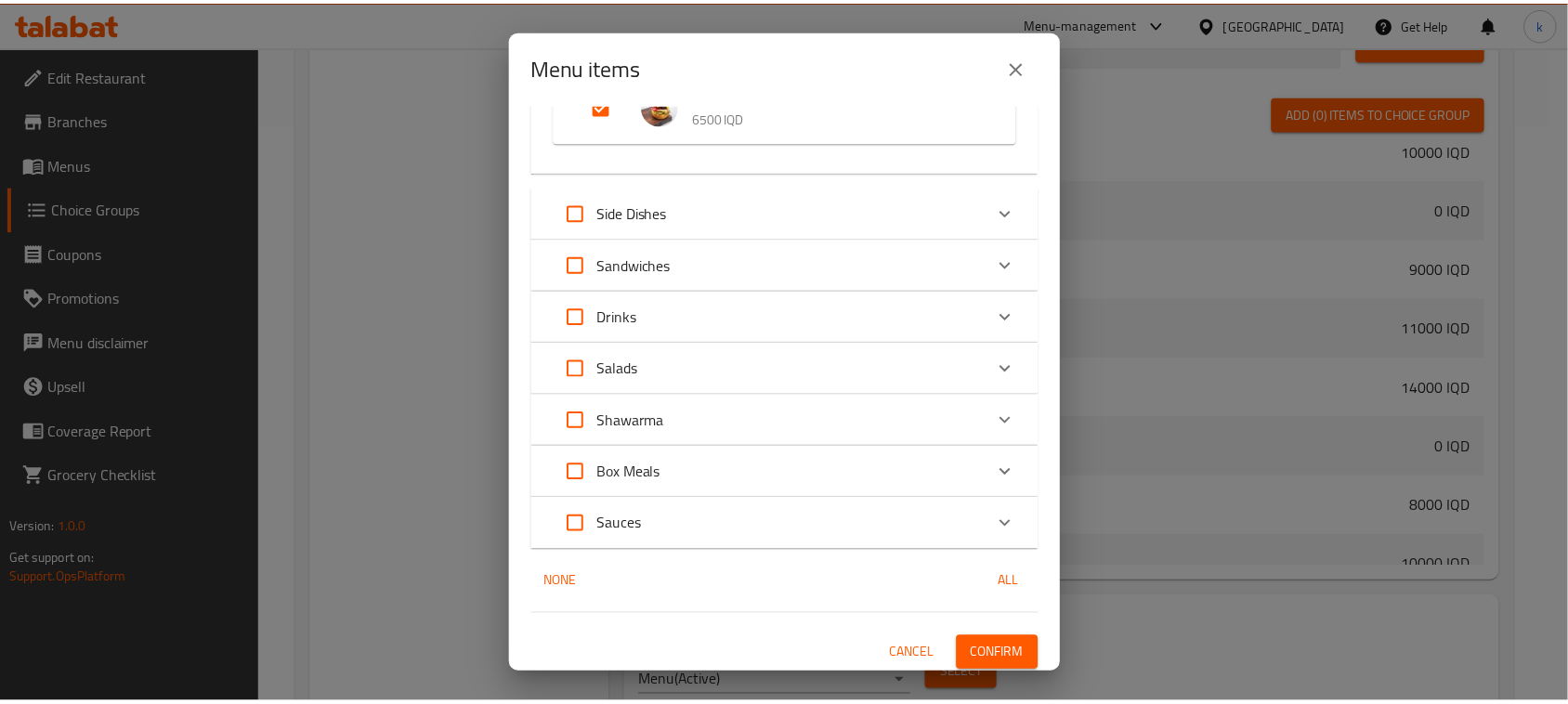
scroll to position [848, 0]
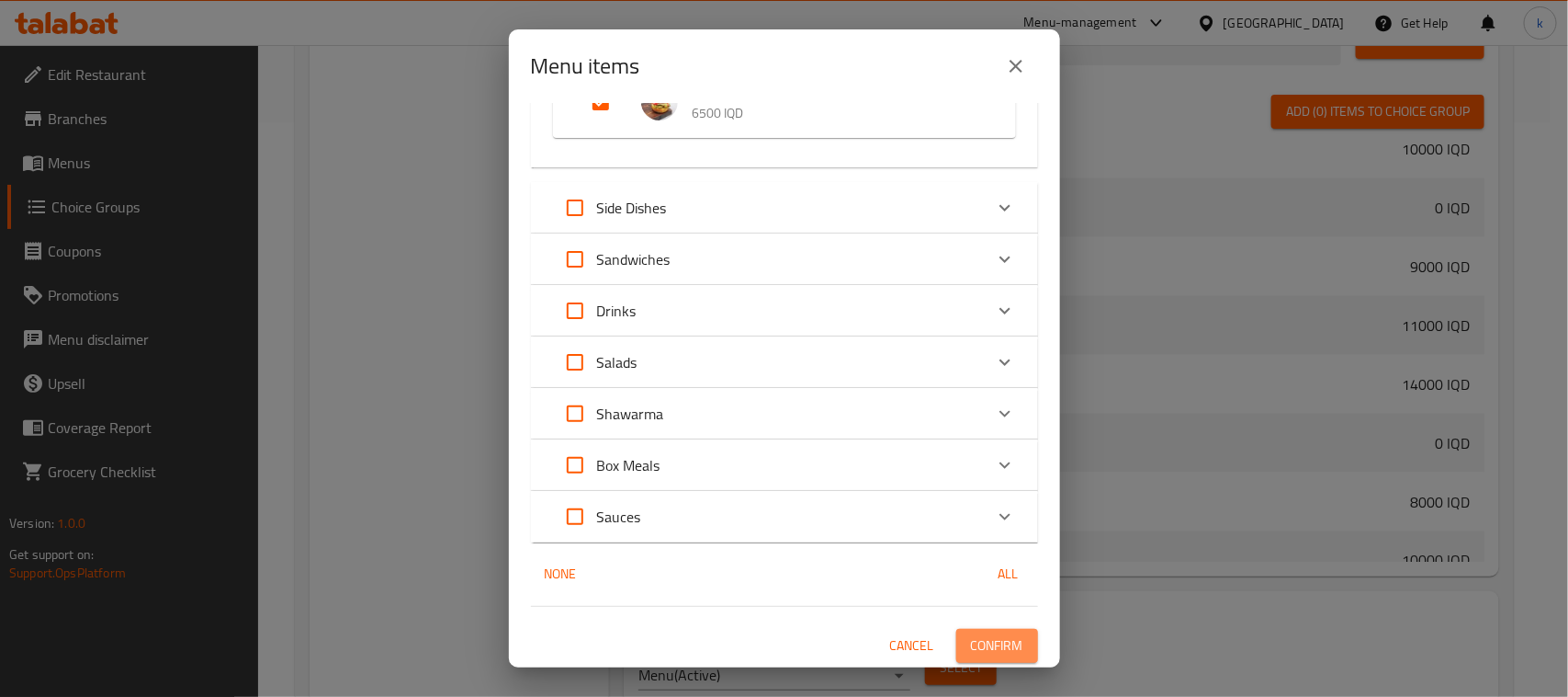
click at [985, 629] on button "Confirm" at bounding box center [997, 646] width 82 height 34
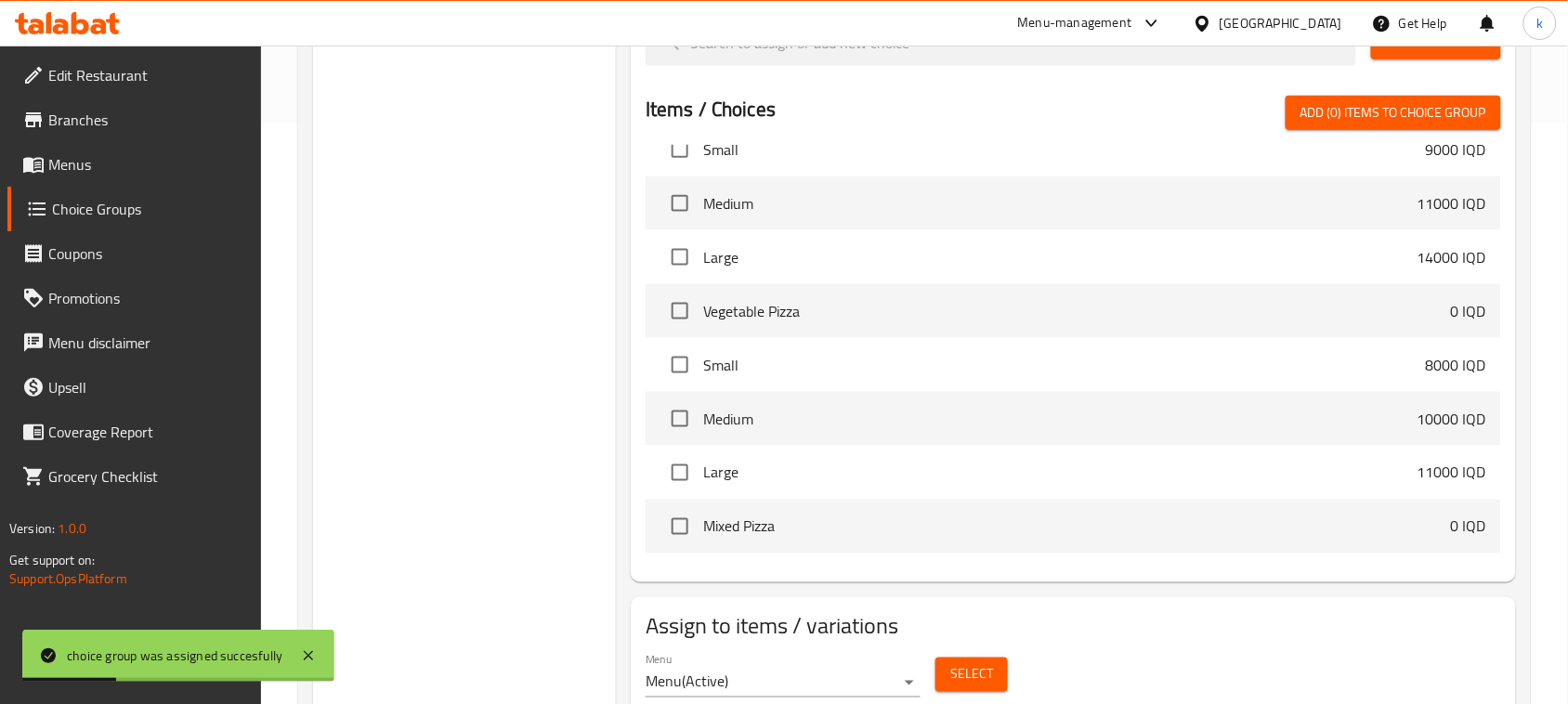
click at [75, 170] on span "Menus" at bounding box center [148, 163] width 199 height 22
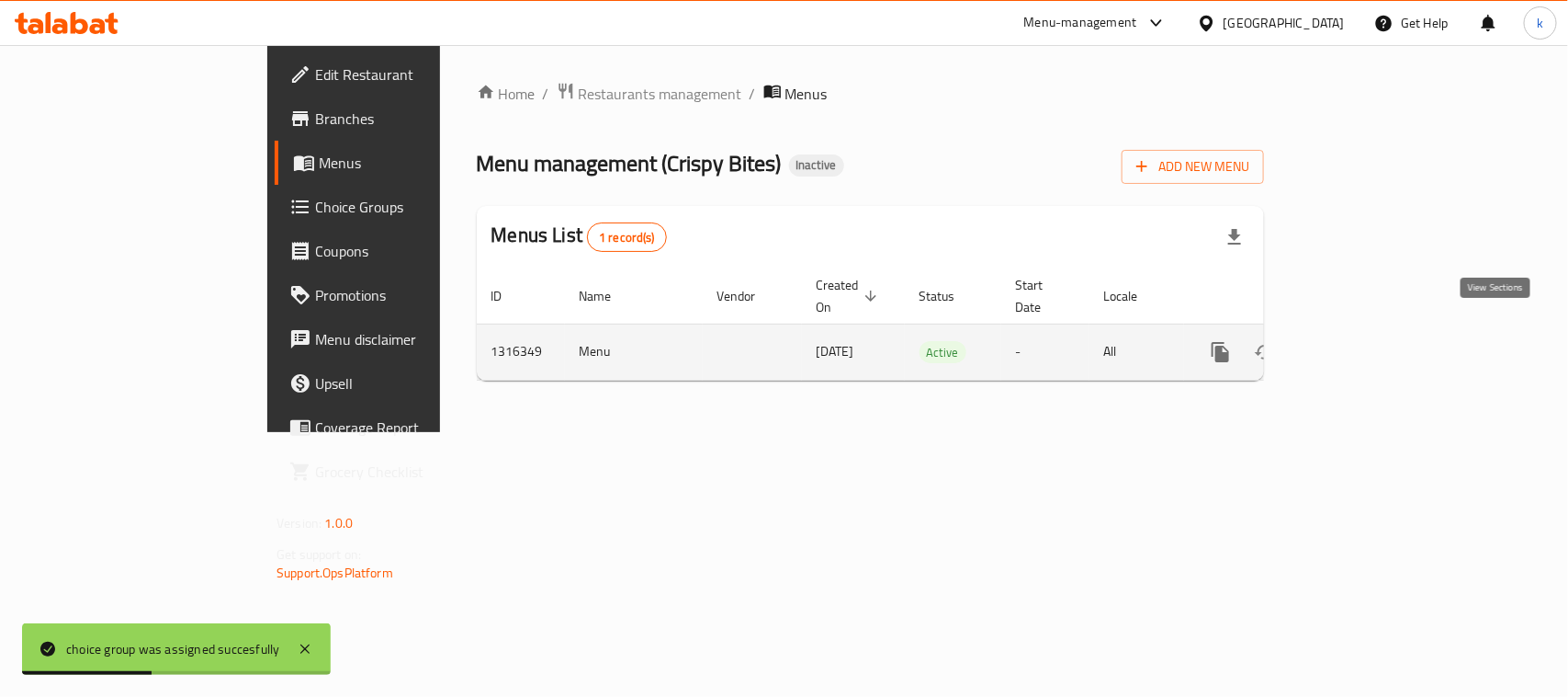
click at [1375, 346] on link "enhanced table" at bounding box center [1353, 352] width 44 height 44
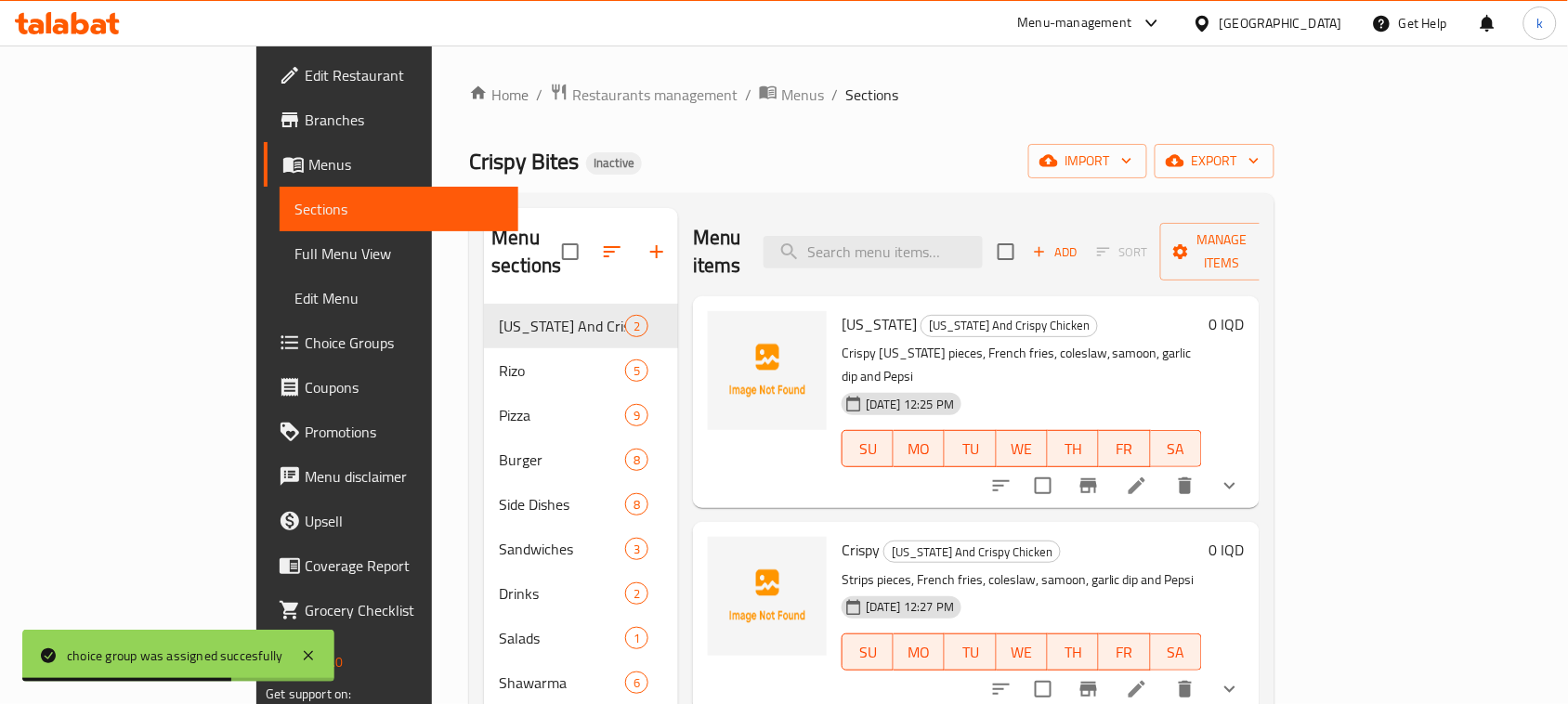
click at [852, 200] on div "Menu sections [US_STATE] And Crispy Chicken 2 [PERSON_NAME] 5 Pizza 9 Burger 8 …" at bounding box center [871, 560] width 805 height 734
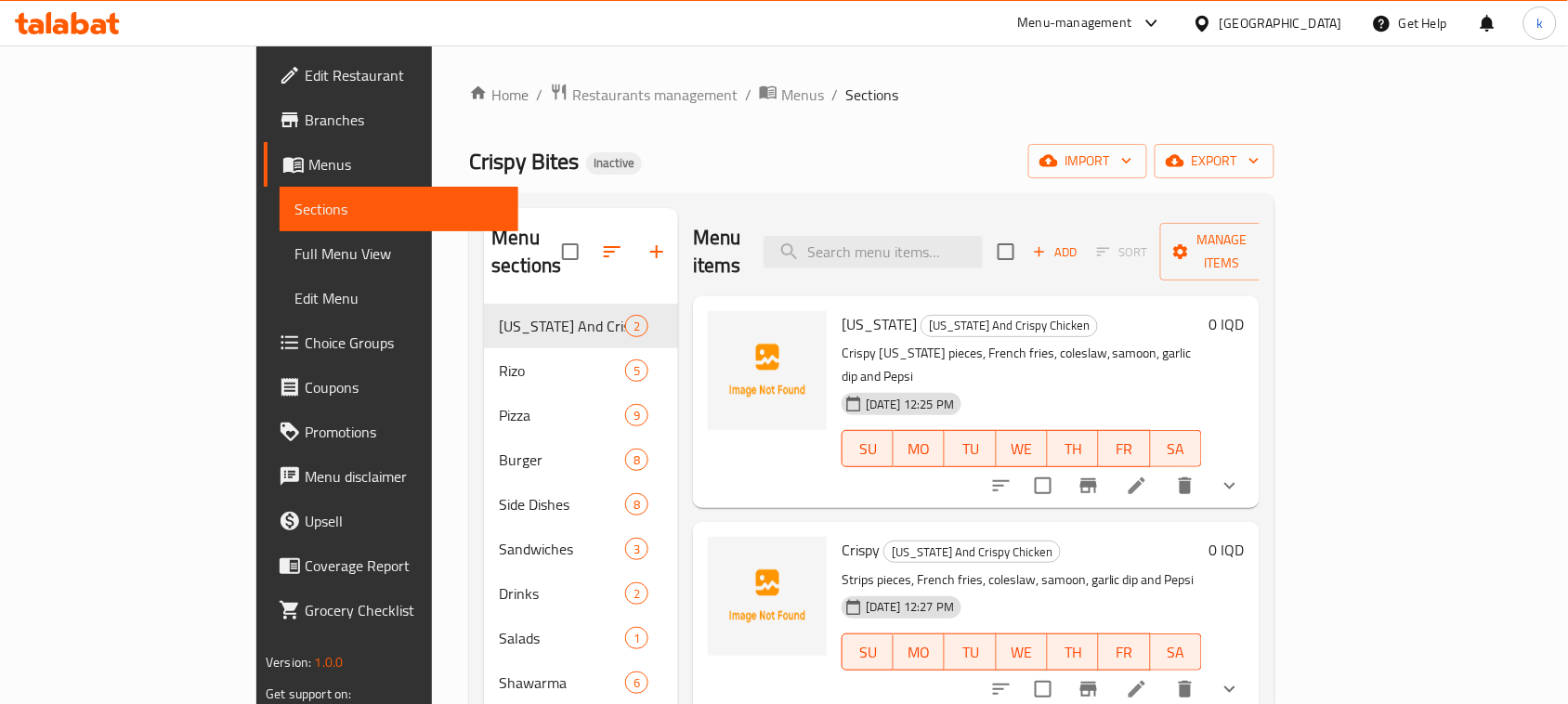
click at [54, 23] on icon at bounding box center [68, 23] width 105 height 22
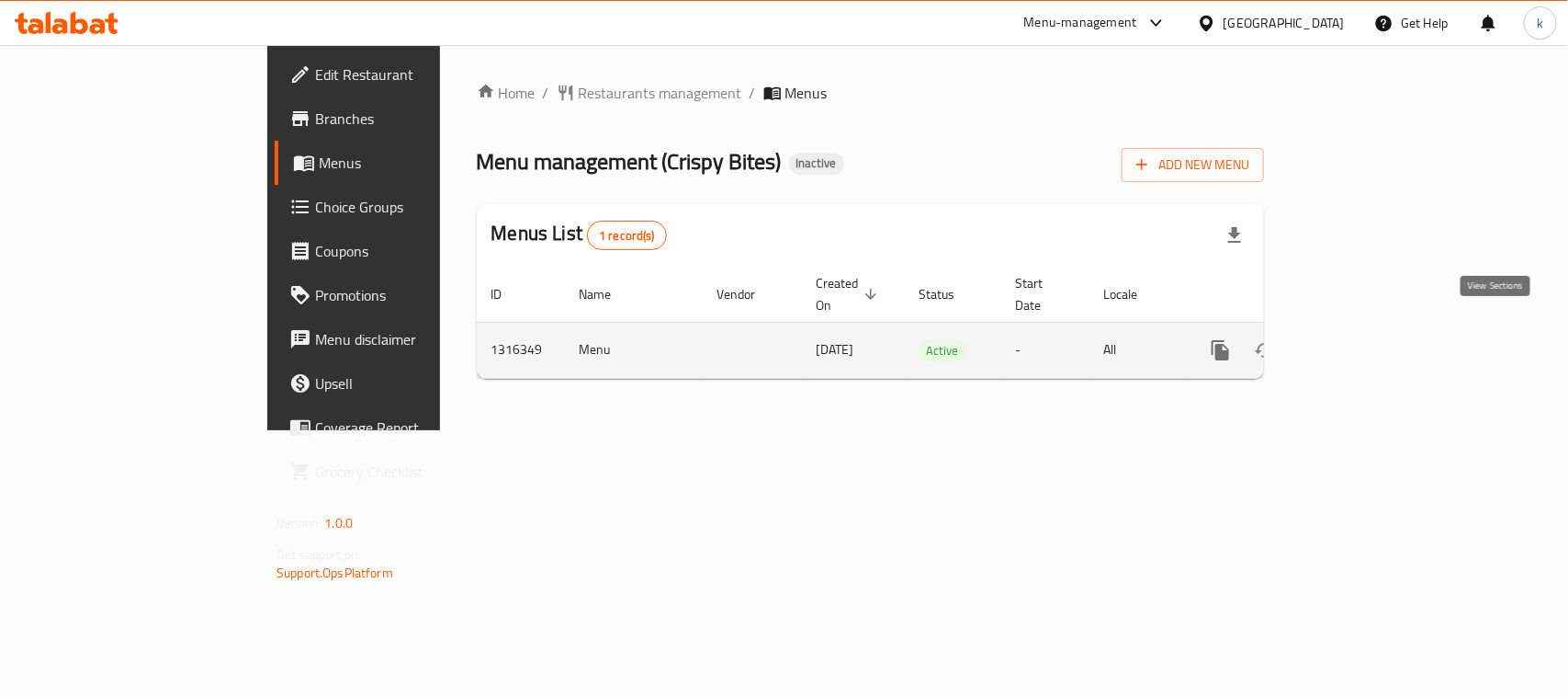
click at [1365, 340] on icon "enhanced table" at bounding box center [1353, 350] width 22 height 22
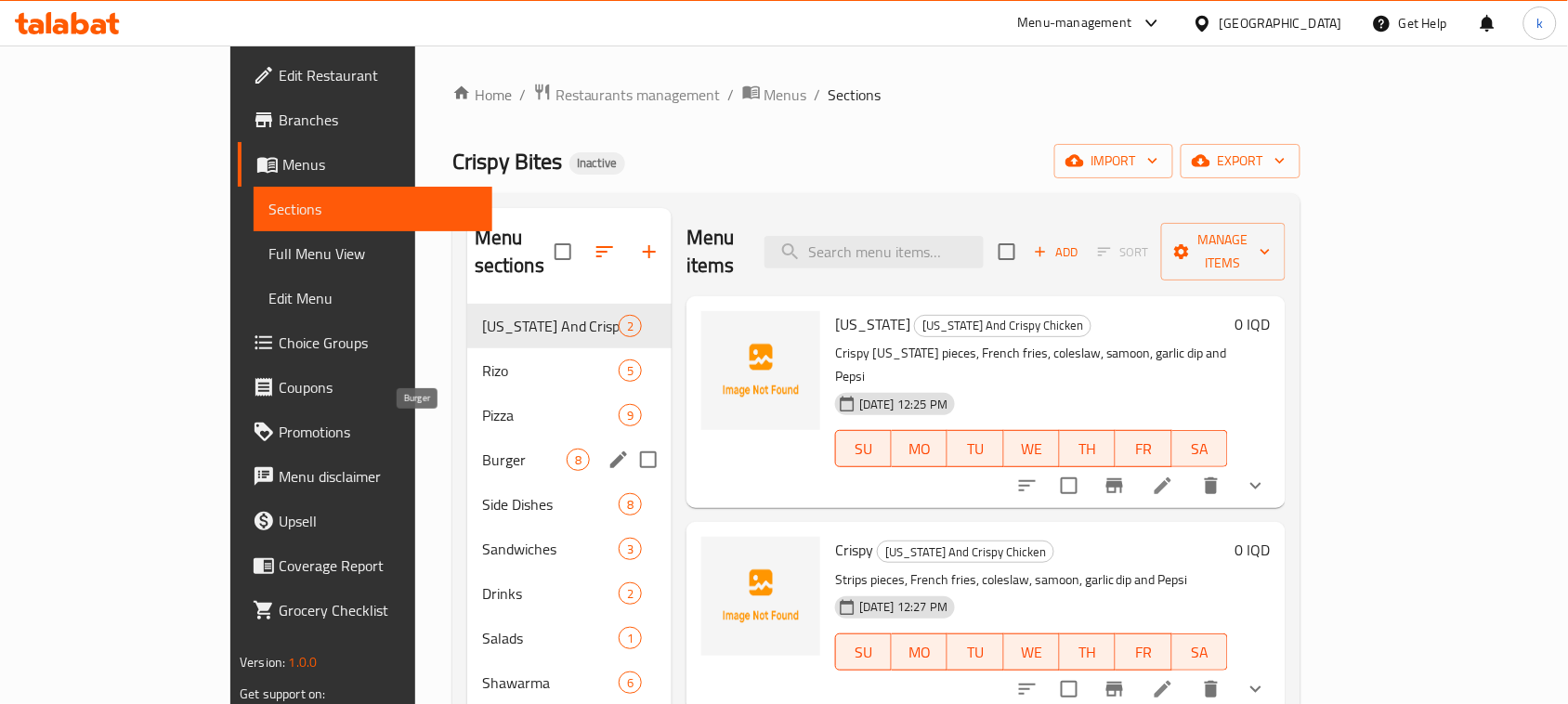
click at [483, 449] on span "Burger" at bounding box center [525, 459] width 84 height 22
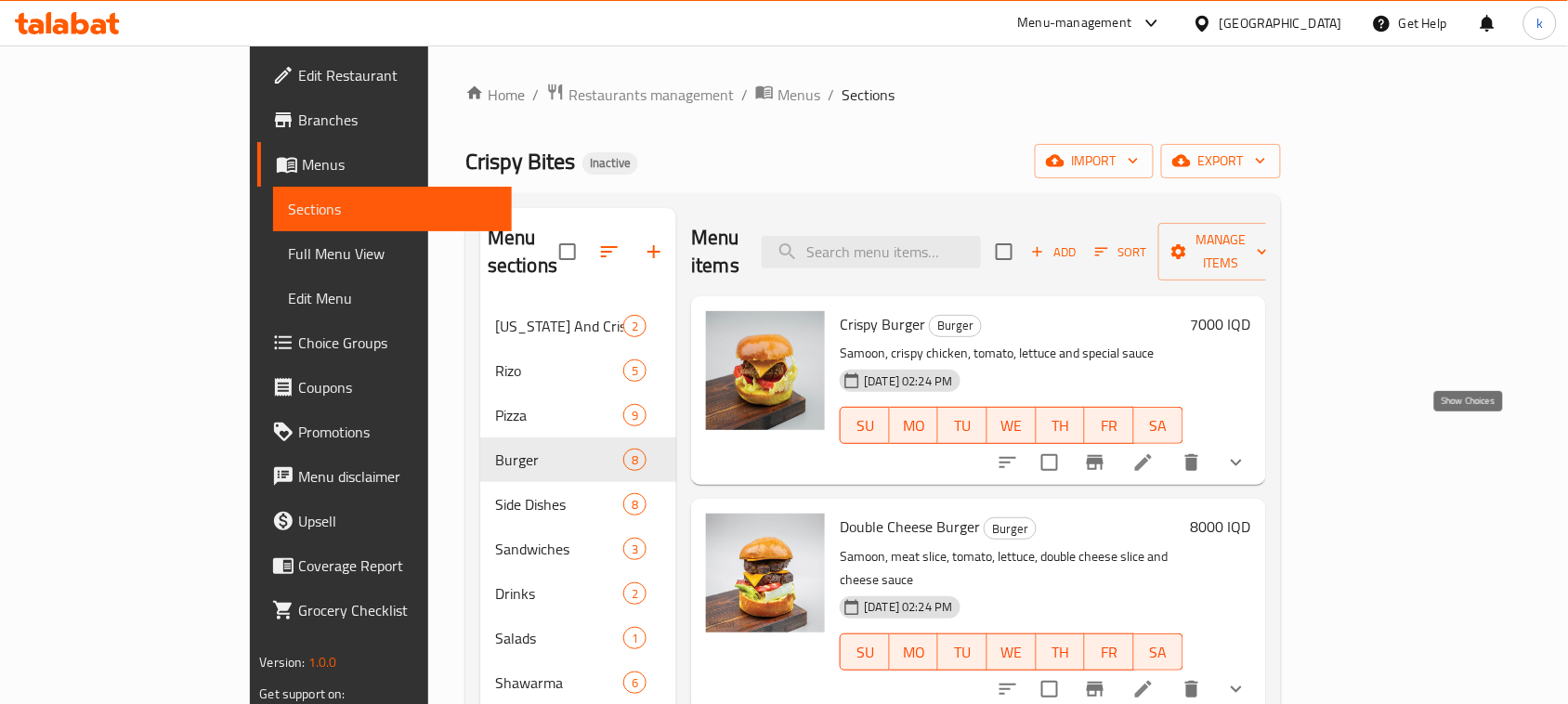
click at [1248, 451] on icon "show more" at bounding box center [1235, 461] width 22 height 22
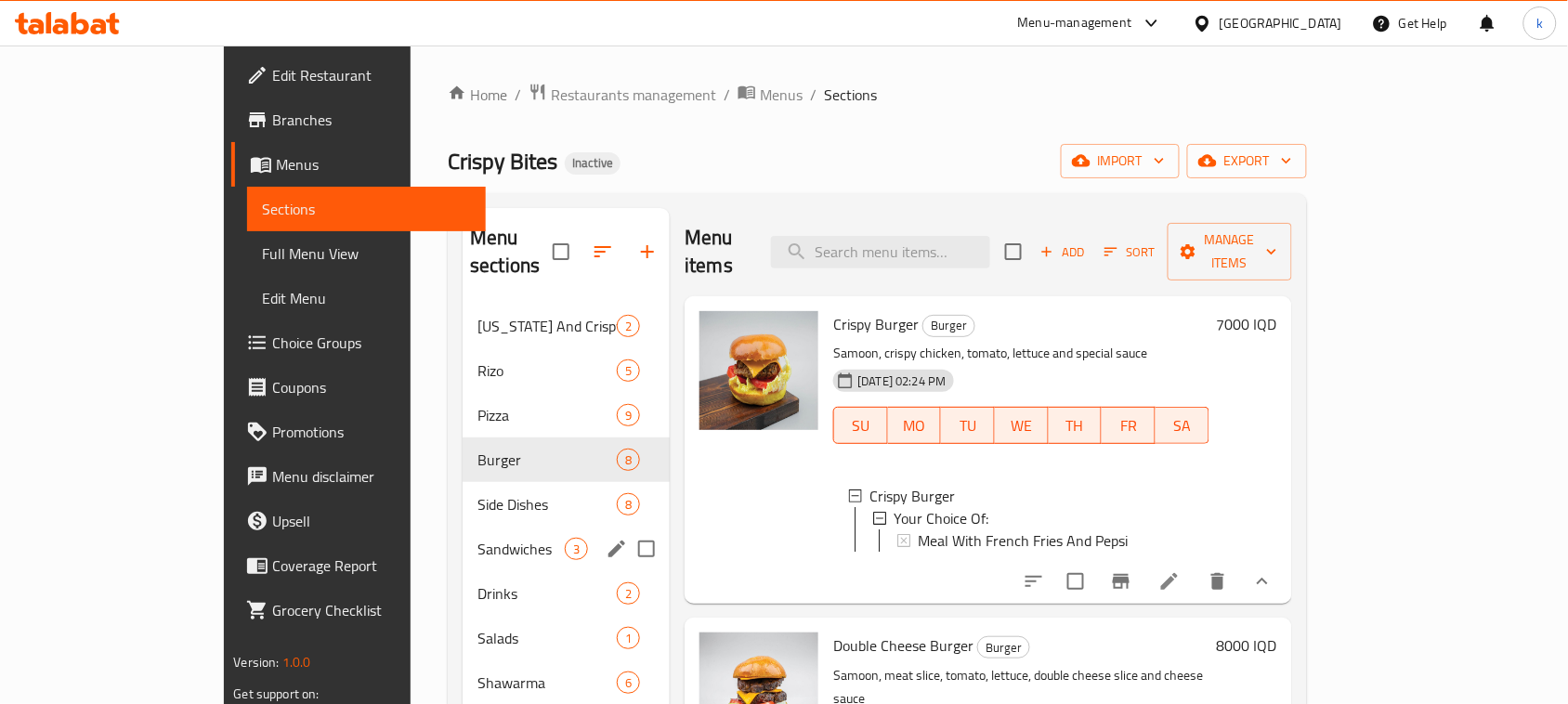
click at [478, 538] on span "Sandwiches" at bounding box center [521, 548] width 87 height 22
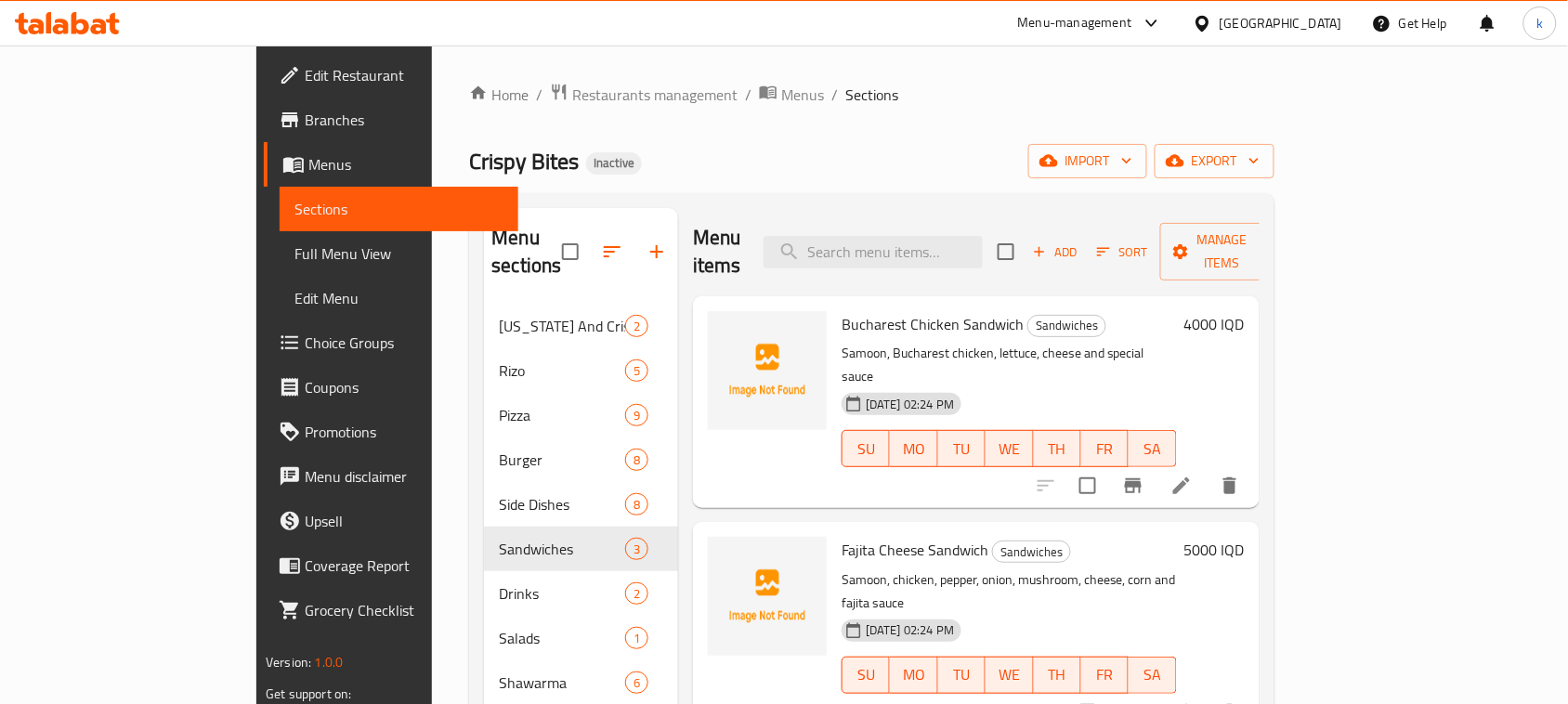
click at [887, 162] on div "Crispy Bites Inactive import export" at bounding box center [871, 161] width 805 height 34
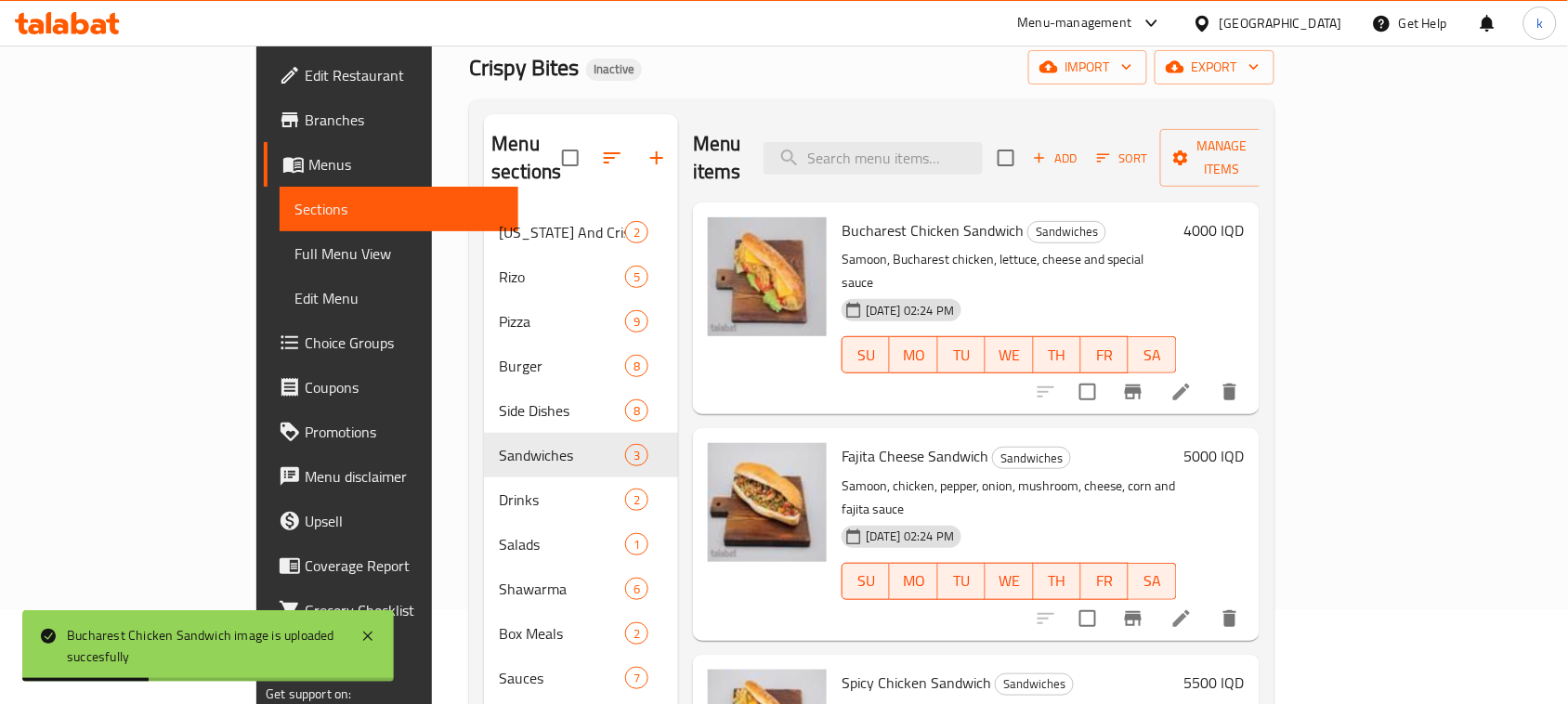
scroll to position [29, 0]
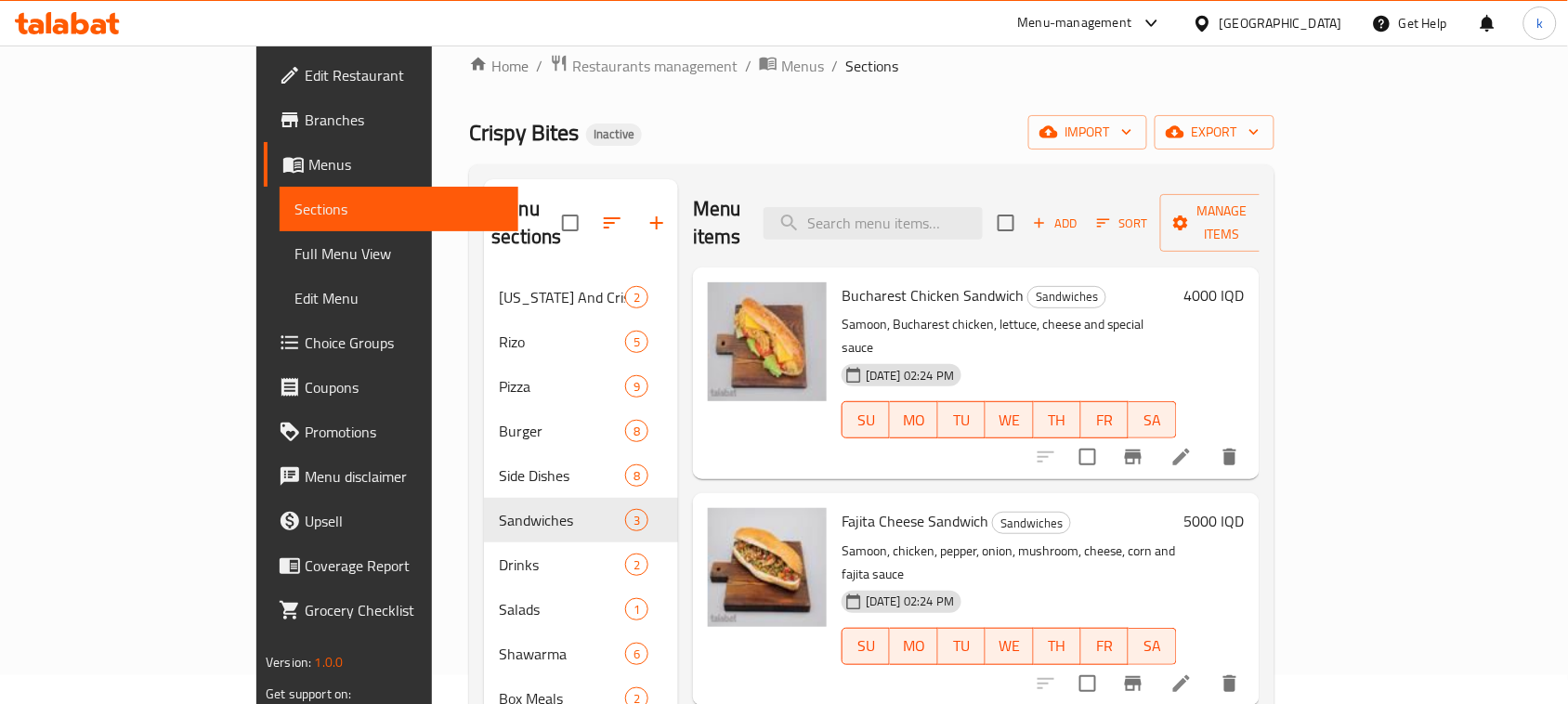
click at [716, 128] on div "Crispy Bites Inactive import export" at bounding box center [871, 133] width 805 height 34
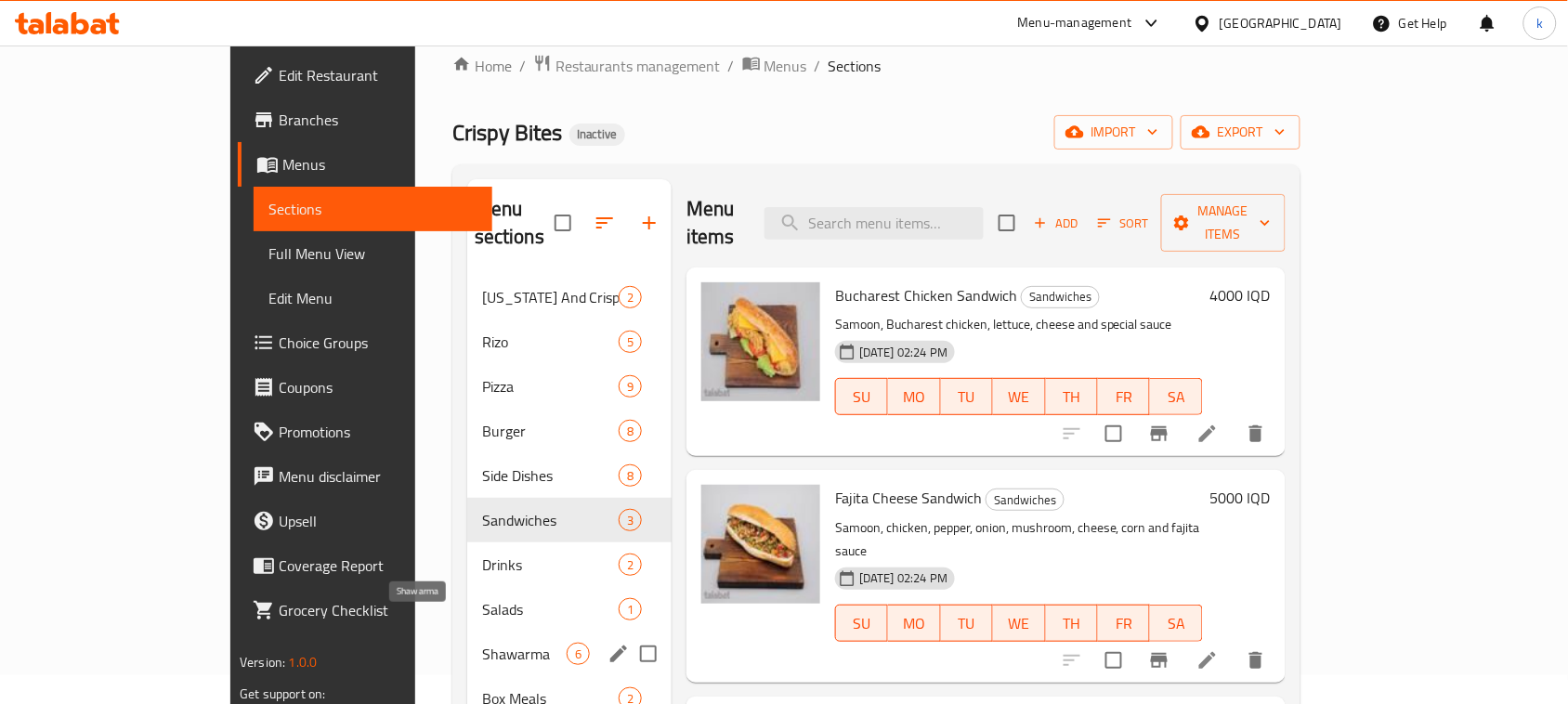
click at [483, 643] on span "Shawarma" at bounding box center [525, 653] width 84 height 22
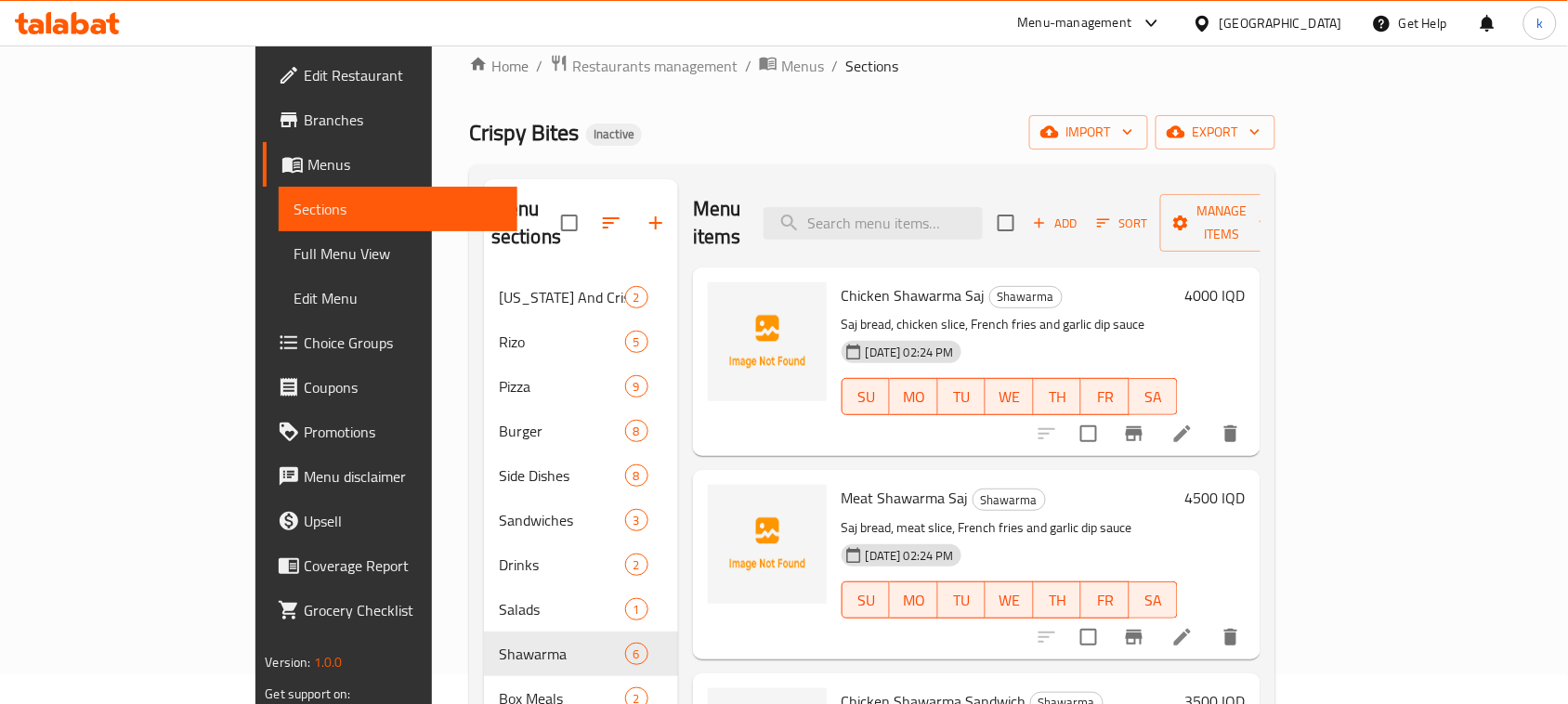
click at [844, 120] on div "Crispy Bites Inactive import export" at bounding box center [872, 133] width 806 height 34
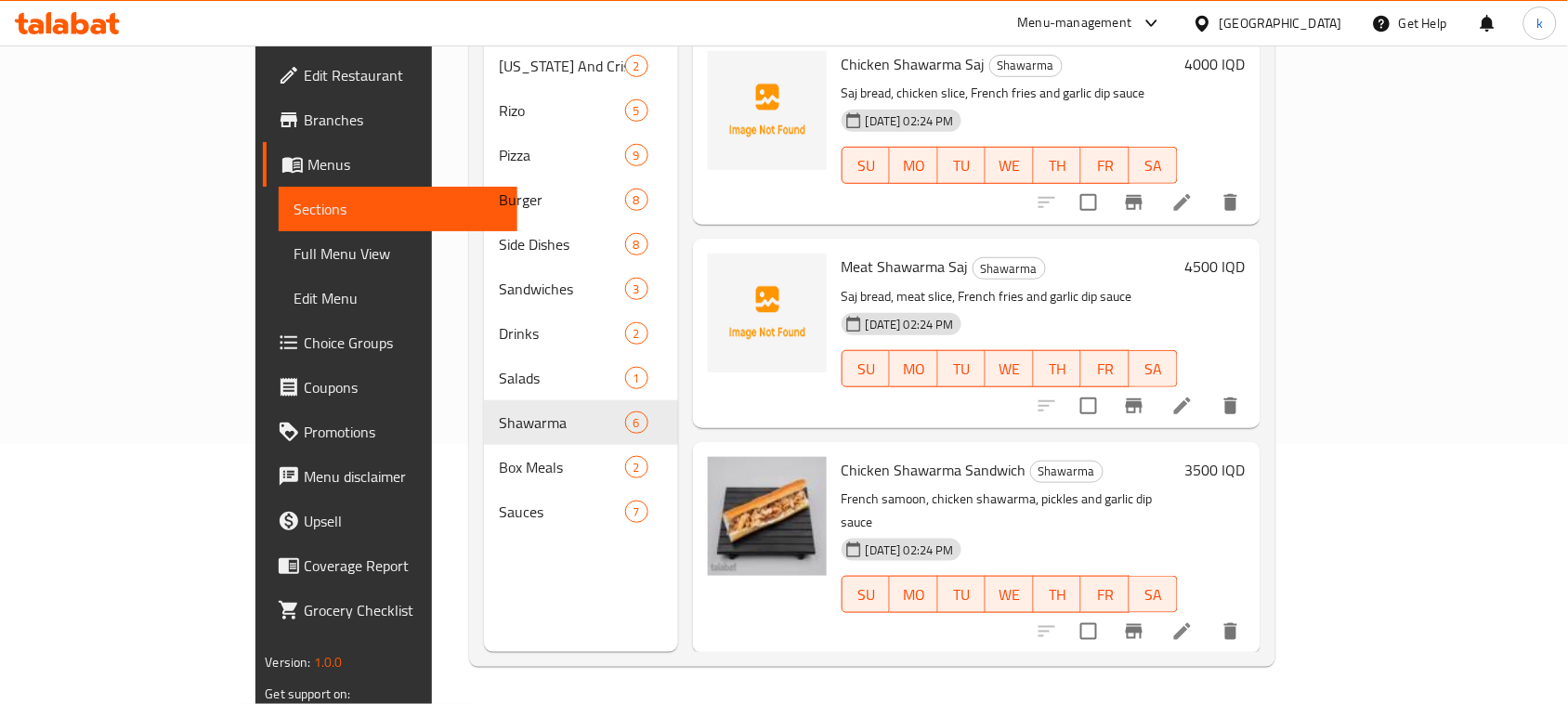
drag, startPoint x: 1176, startPoint y: 170, endPoint x: 1074, endPoint y: 400, distance: 251.6
click at [1177, 170] on div "08-10-2025 02:24 PM SU MO TU WE TH FR SA" at bounding box center [1009, 152] width 351 height 100
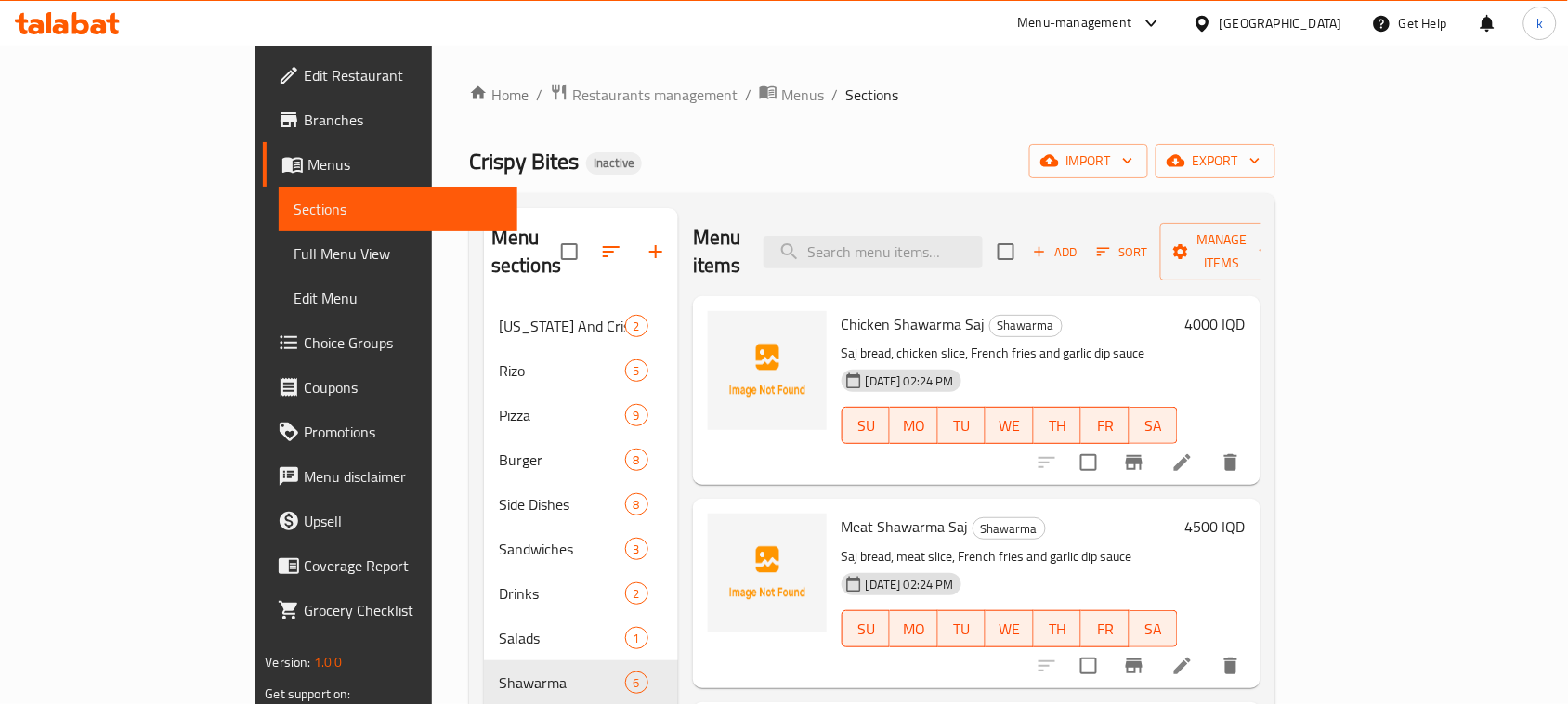
click at [1037, 514] on h6 "Meat Shawarma Saj Shawarma" at bounding box center [1010, 526] width 336 height 26
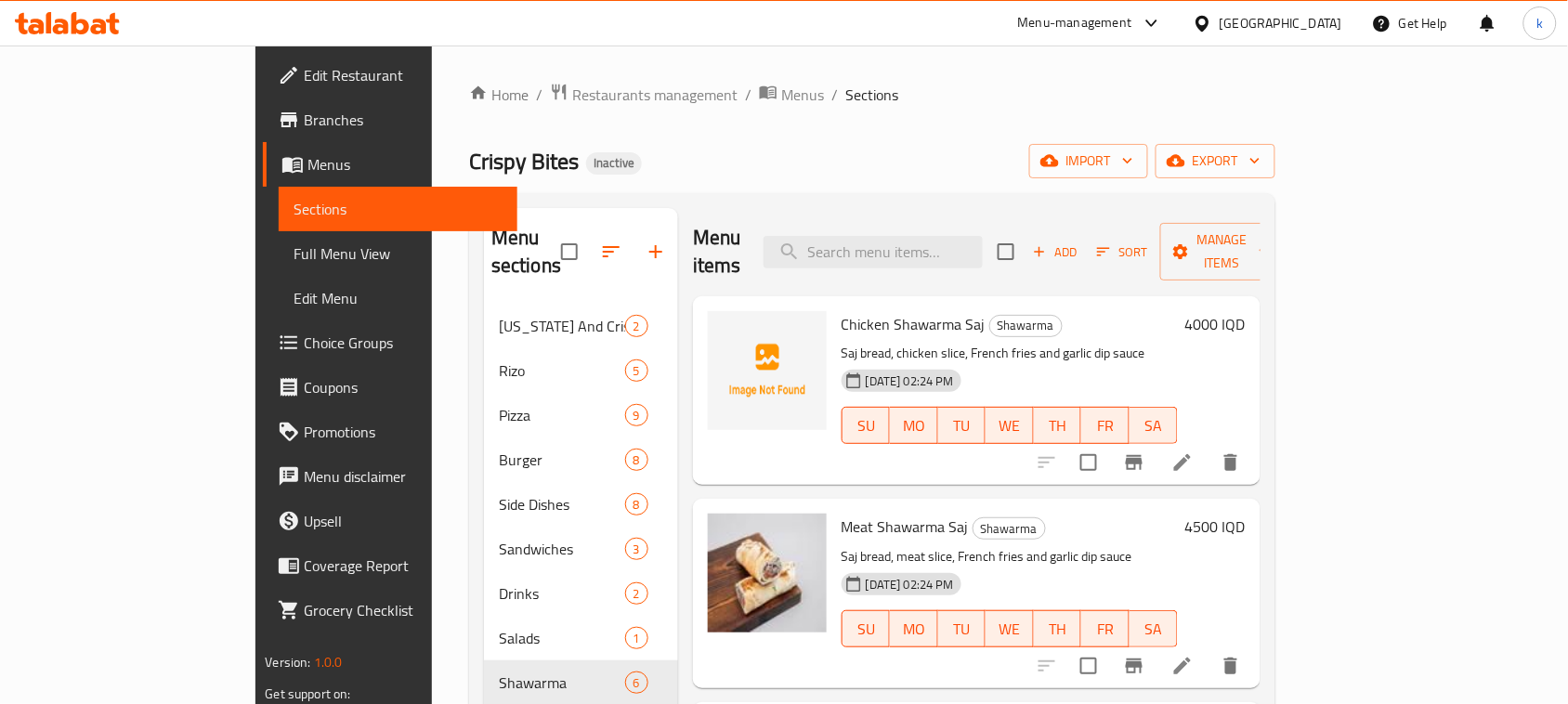
drag, startPoint x: 766, startPoint y: 183, endPoint x: 783, endPoint y: 294, distance: 112.3
click at [766, 183] on div "Home / Restaurants management / Menus / Sections Crispy Bites Inactive import e…" at bounding box center [872, 505] width 806 height 844
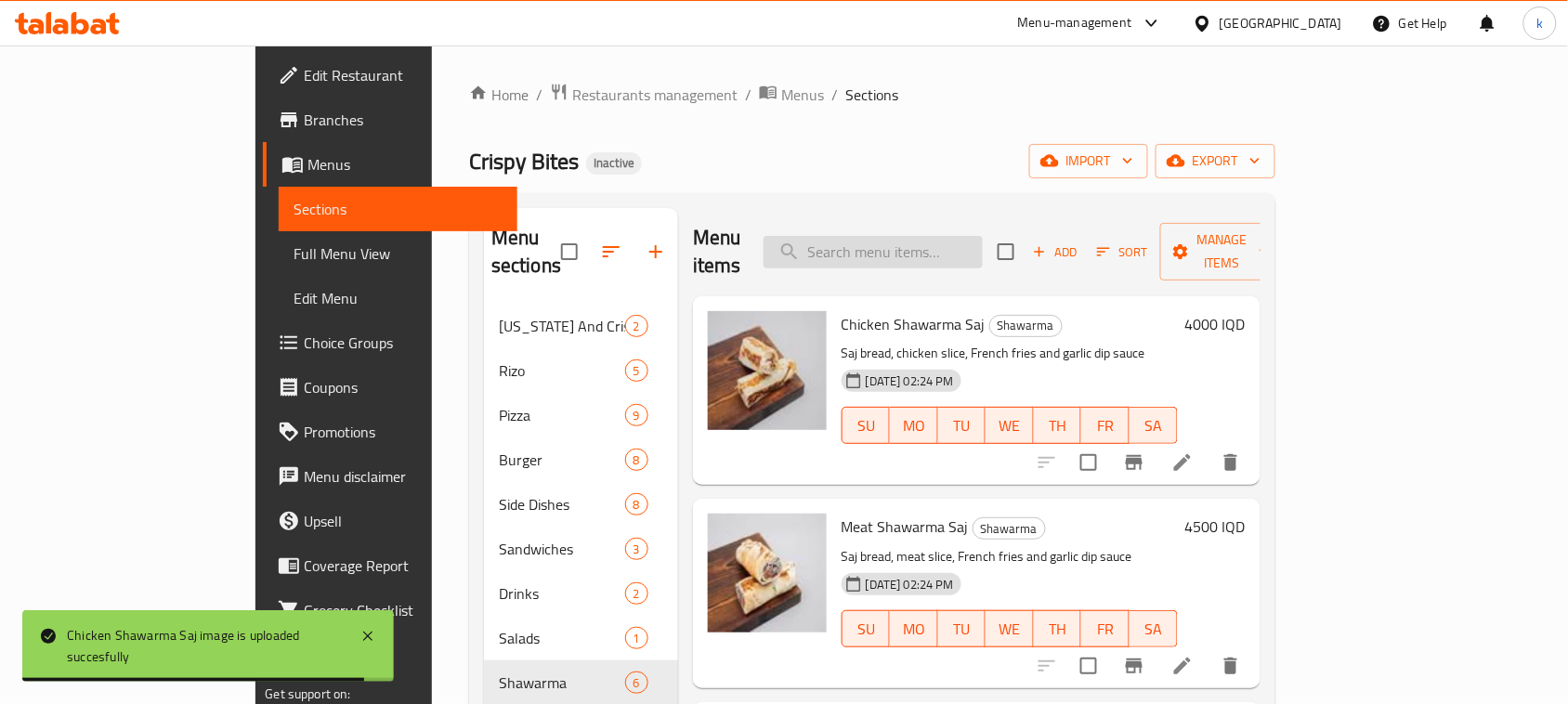
click at [897, 236] on input "search" at bounding box center [872, 252] width 219 height 32
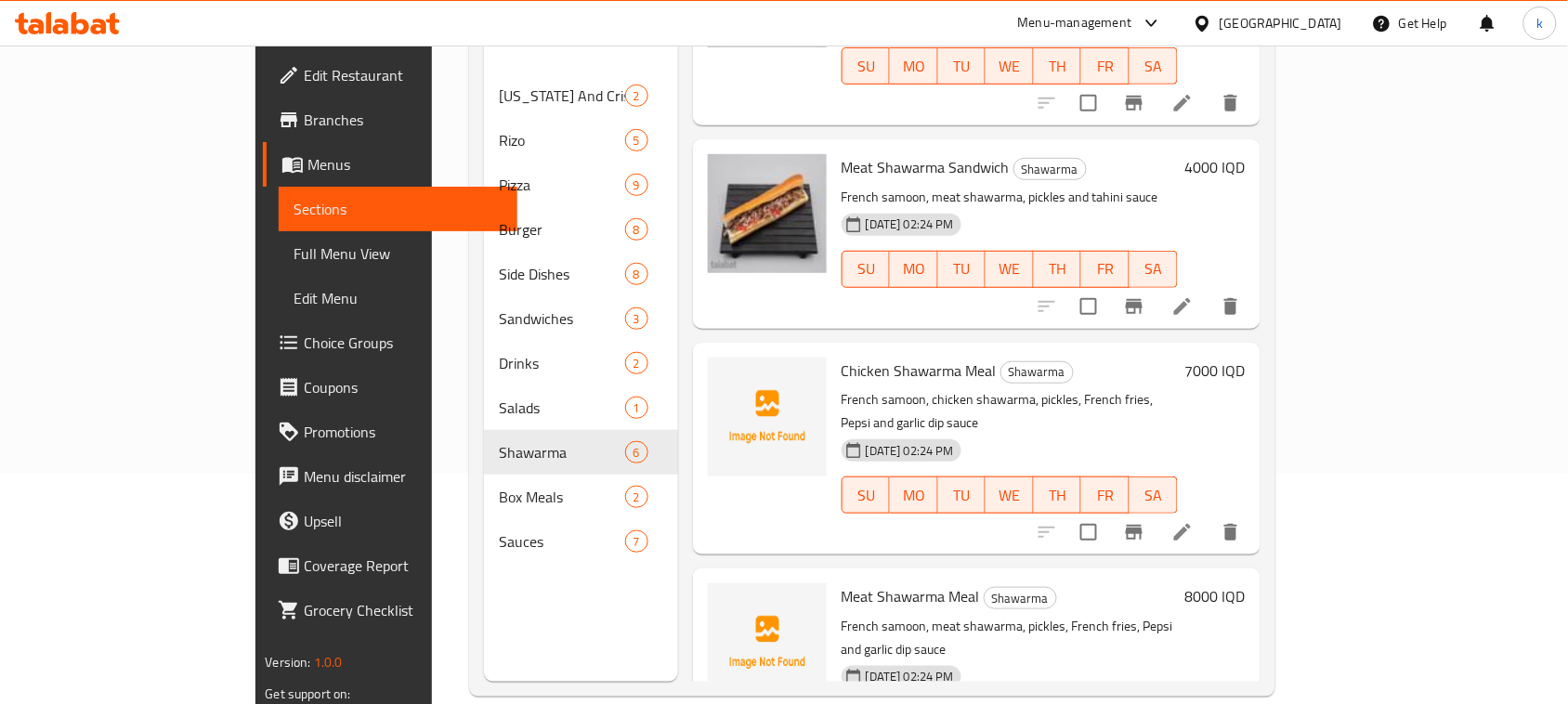
scroll to position [261, 0]
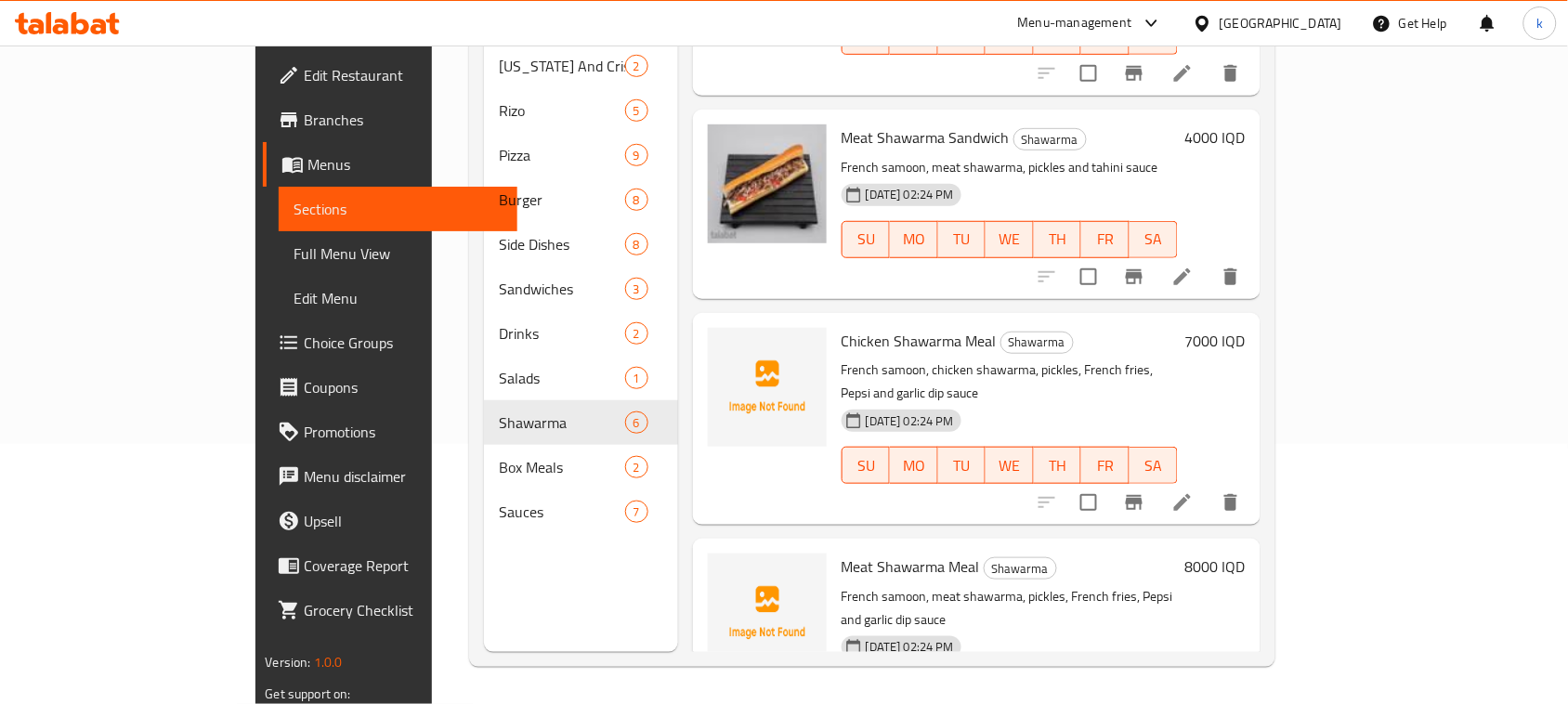
click at [932, 110] on div "Meat Shawarma Sandwich Shawarma French samoon, meat shawarma, pickles and tahin…" at bounding box center [977, 203] width 568 height 188
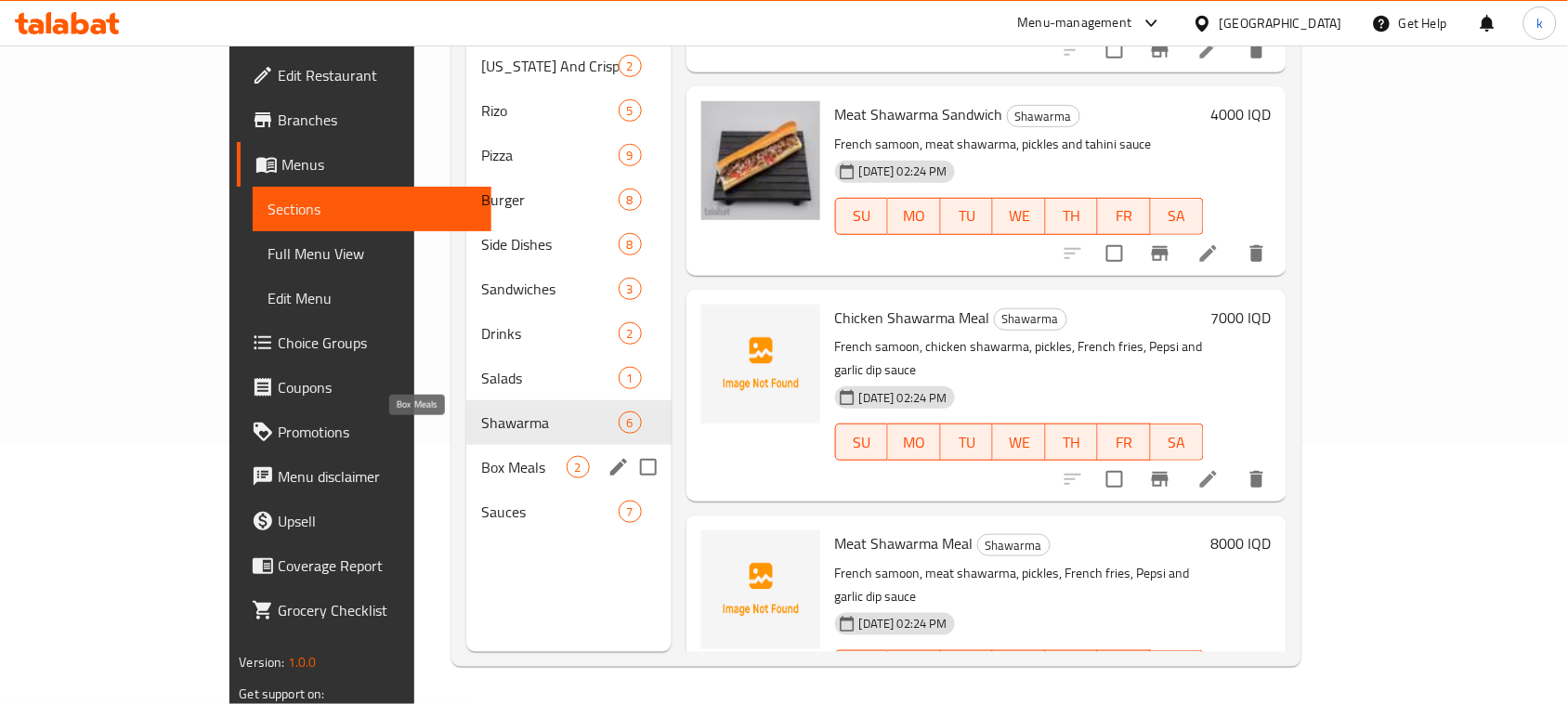
click at [482, 456] on span "Box Meals" at bounding box center [524, 466] width 84 height 22
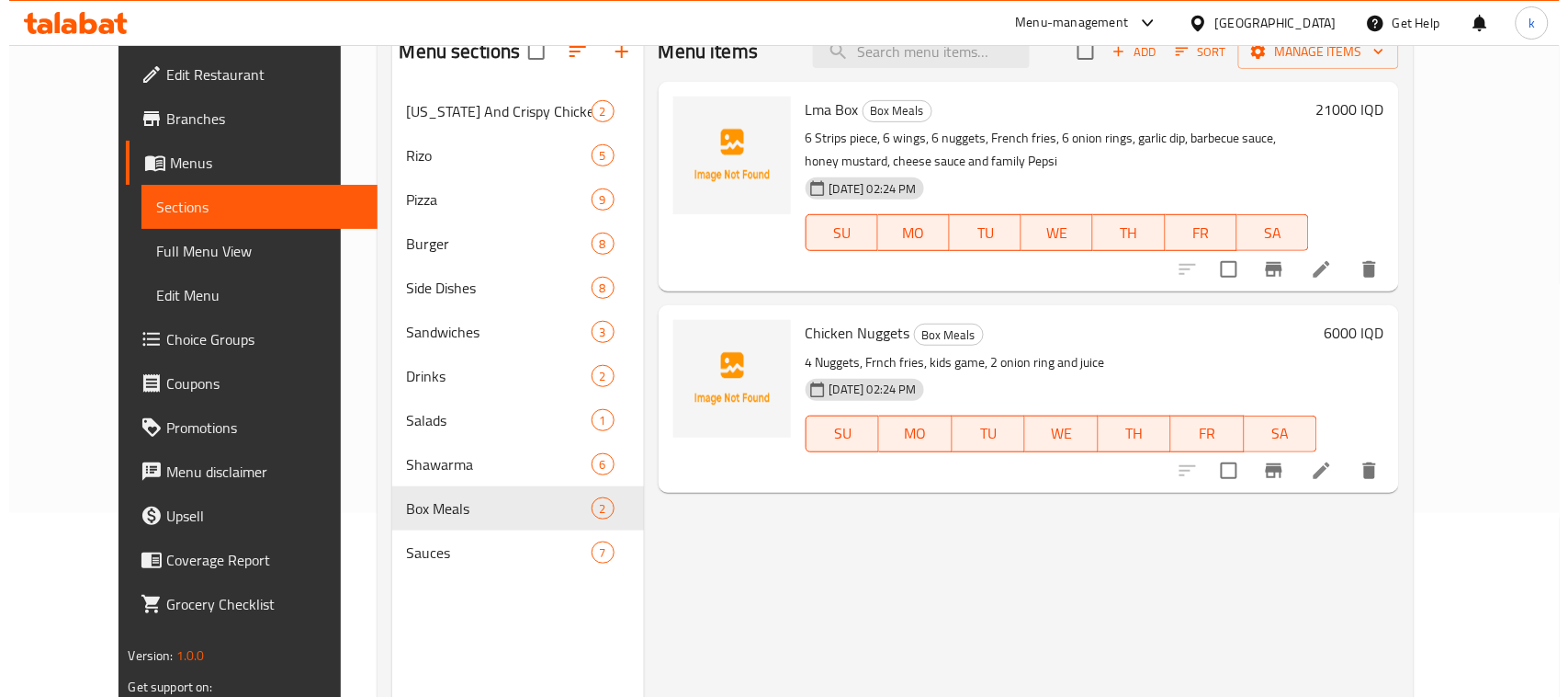
scroll to position [144, 0]
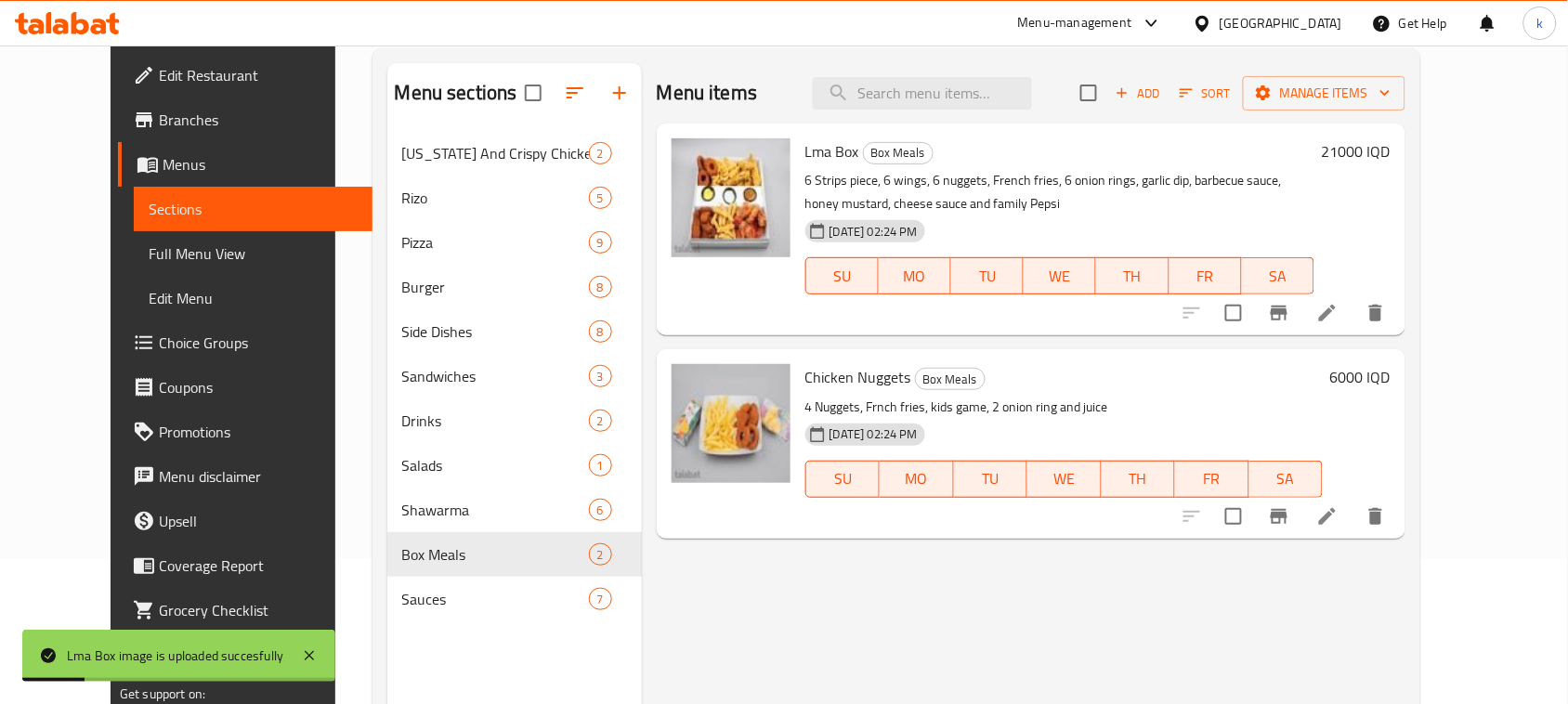
click at [735, 567] on div "Menu items Add Sort Manage items Lma Box Box Meals 6 Strips piece, 6 wings, 6 n…" at bounding box center [1023, 415] width 763 height 704
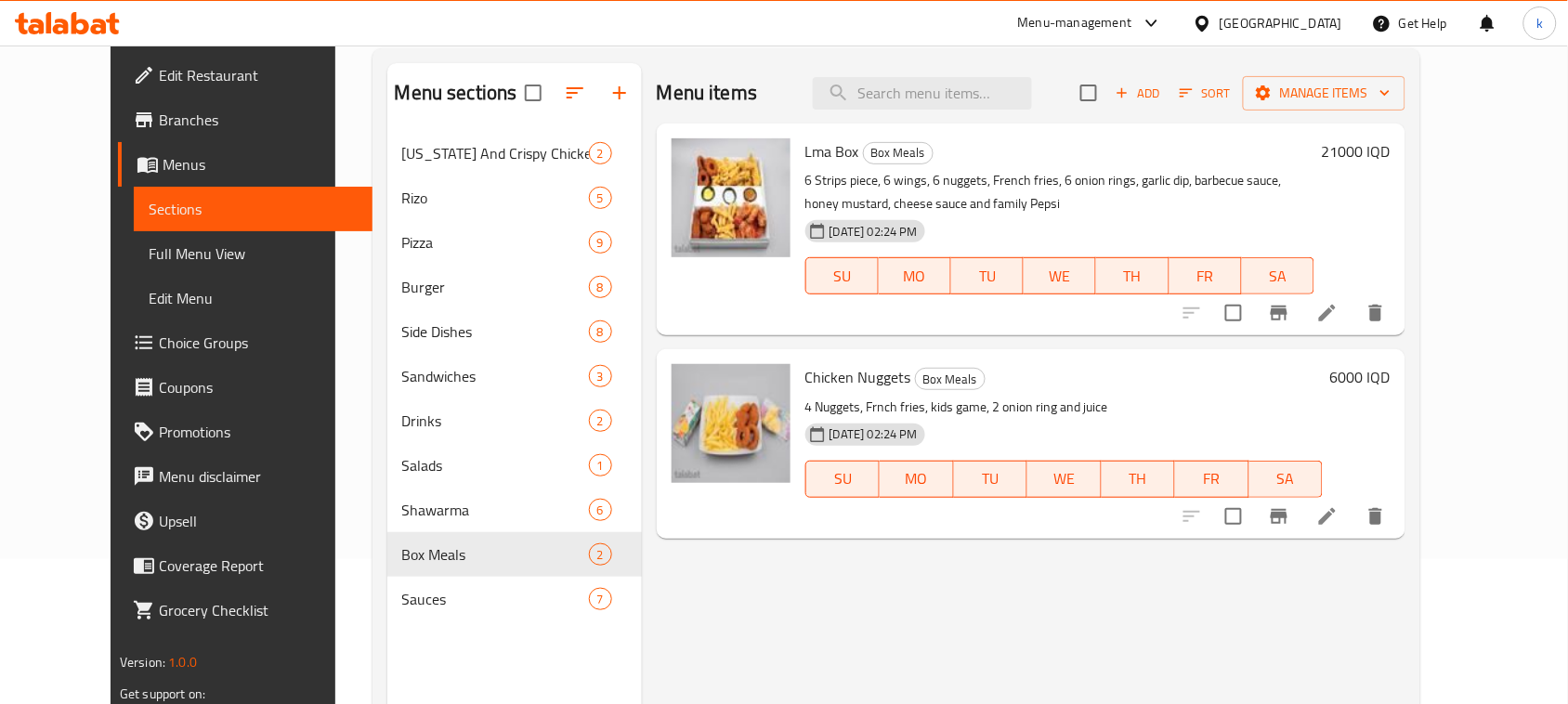
click at [857, 641] on div "Menu items Add Sort Manage items Lma Box Box Meals 6 Strips piece, 6 wings, 6 n…" at bounding box center [1023, 415] width 763 height 704
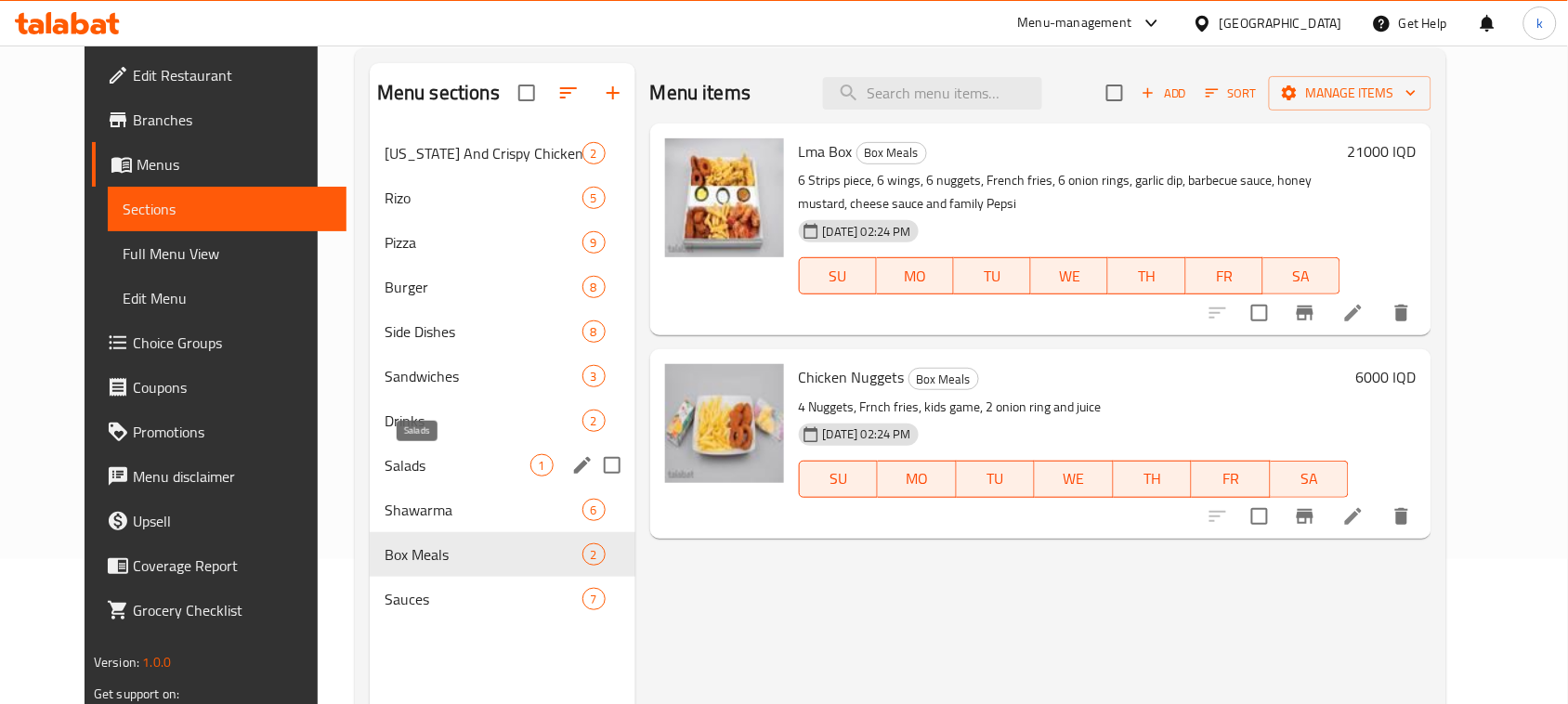
click at [384, 471] on span "Salads" at bounding box center [457, 464] width 146 height 22
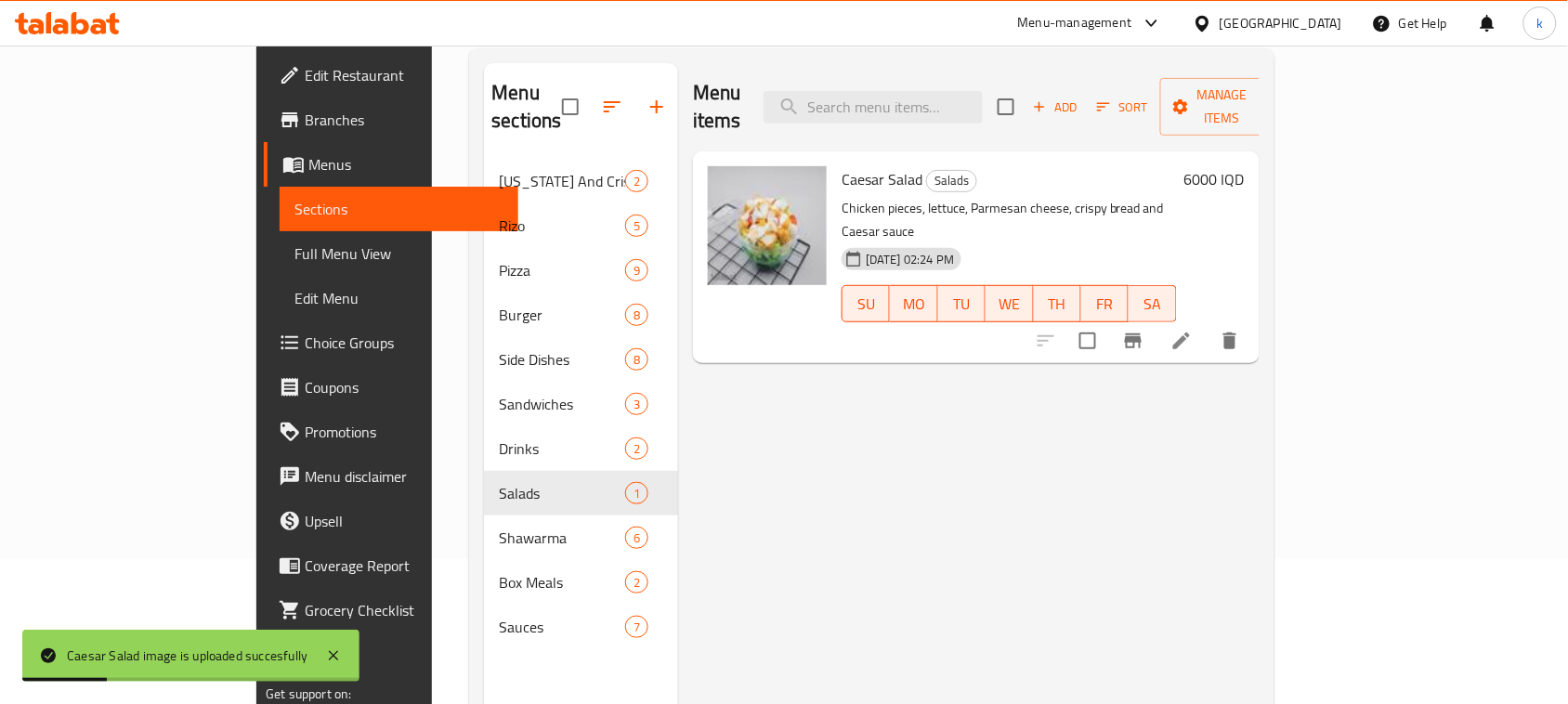
drag, startPoint x: 764, startPoint y: 460, endPoint x: 601, endPoint y: 383, distance: 180.3
click at [764, 460] on div "Menu items Add Sort Manage items Caesar Salad Salads Chicken pieces, lettuce, P…" at bounding box center [969, 415] width 582 height 704
click at [601, 96] on icon "button" at bounding box center [612, 106] width 22 height 22
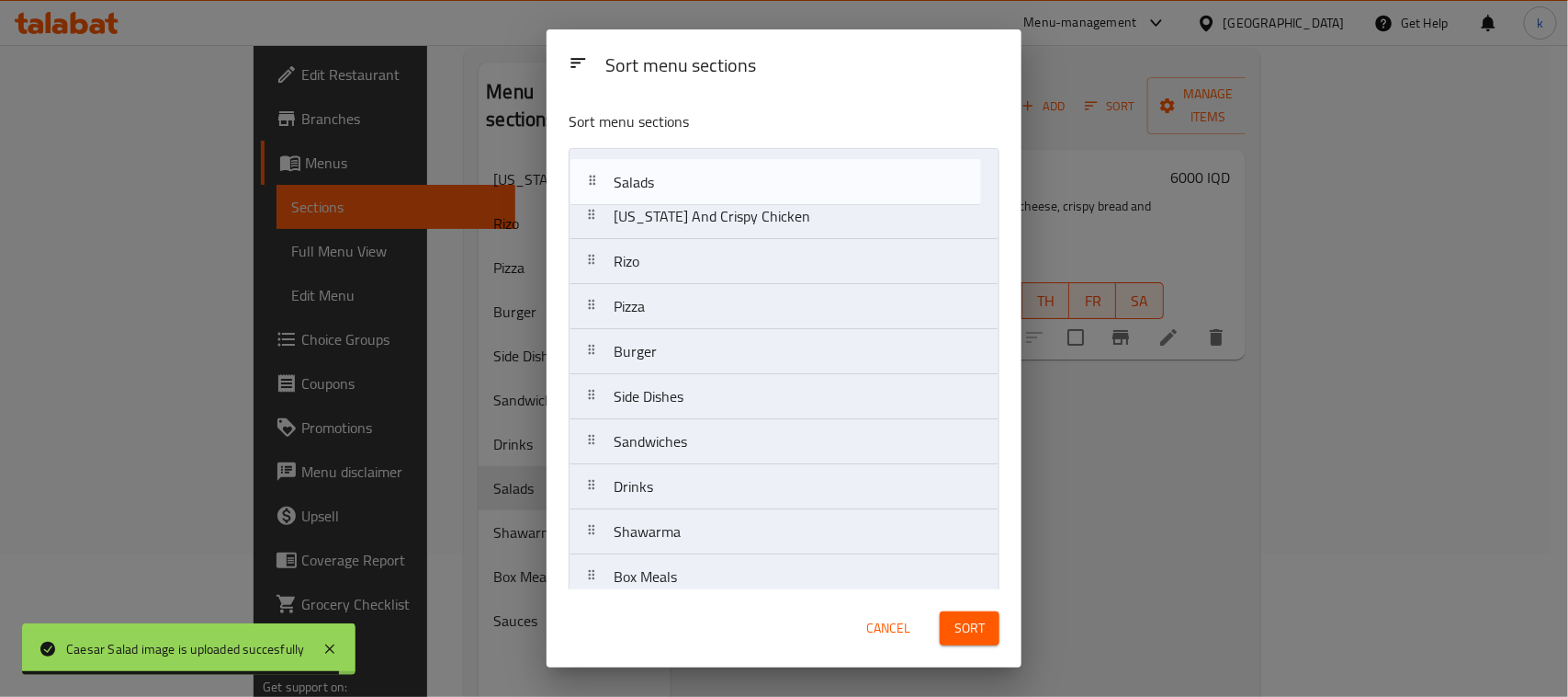
drag, startPoint x: 584, startPoint y: 487, endPoint x: 580, endPoint y: 171, distance: 316.0
click at [580, 171] on nav "Kentucky And Crispy Chicken Rizo Pizza Burger Side Dishes Sandwiches Drinks Sal…" at bounding box center [784, 397] width 431 height 497
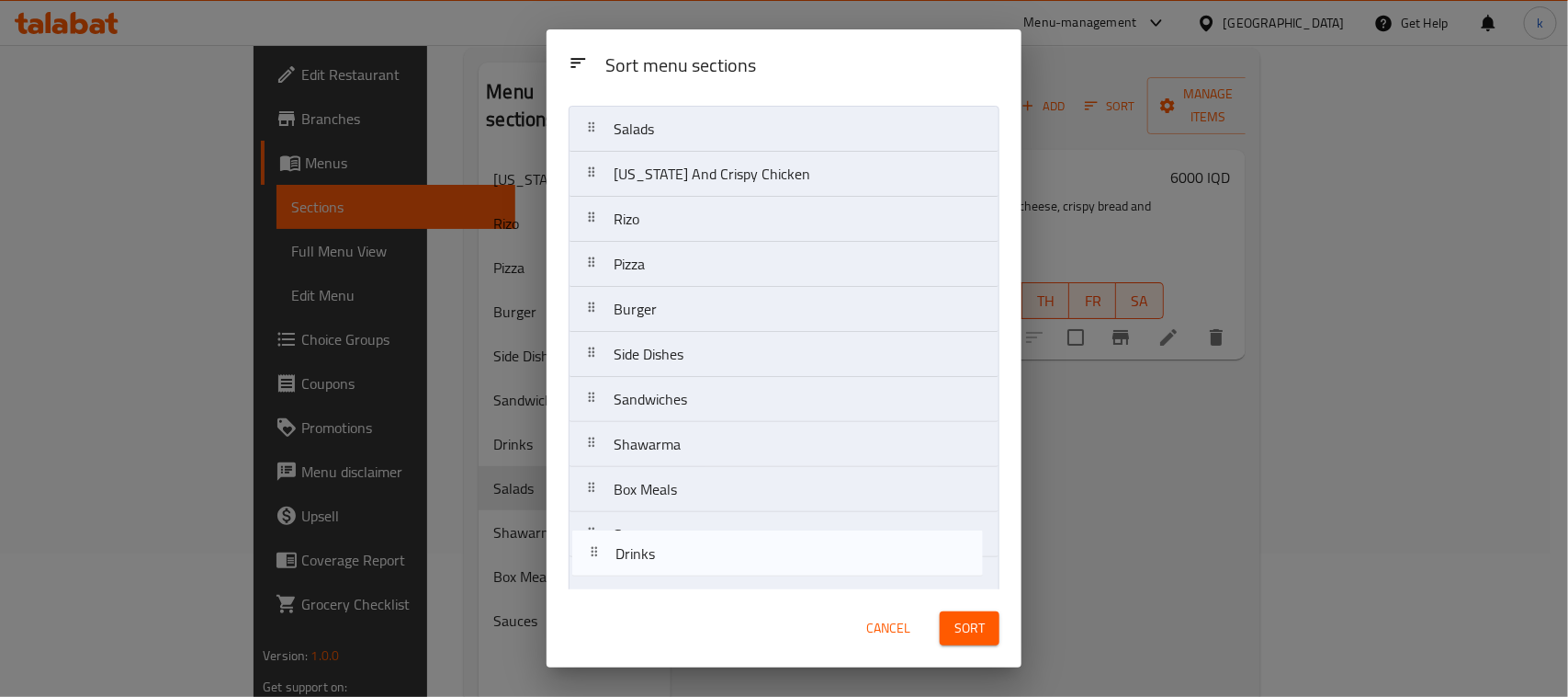
scroll to position [65, 0]
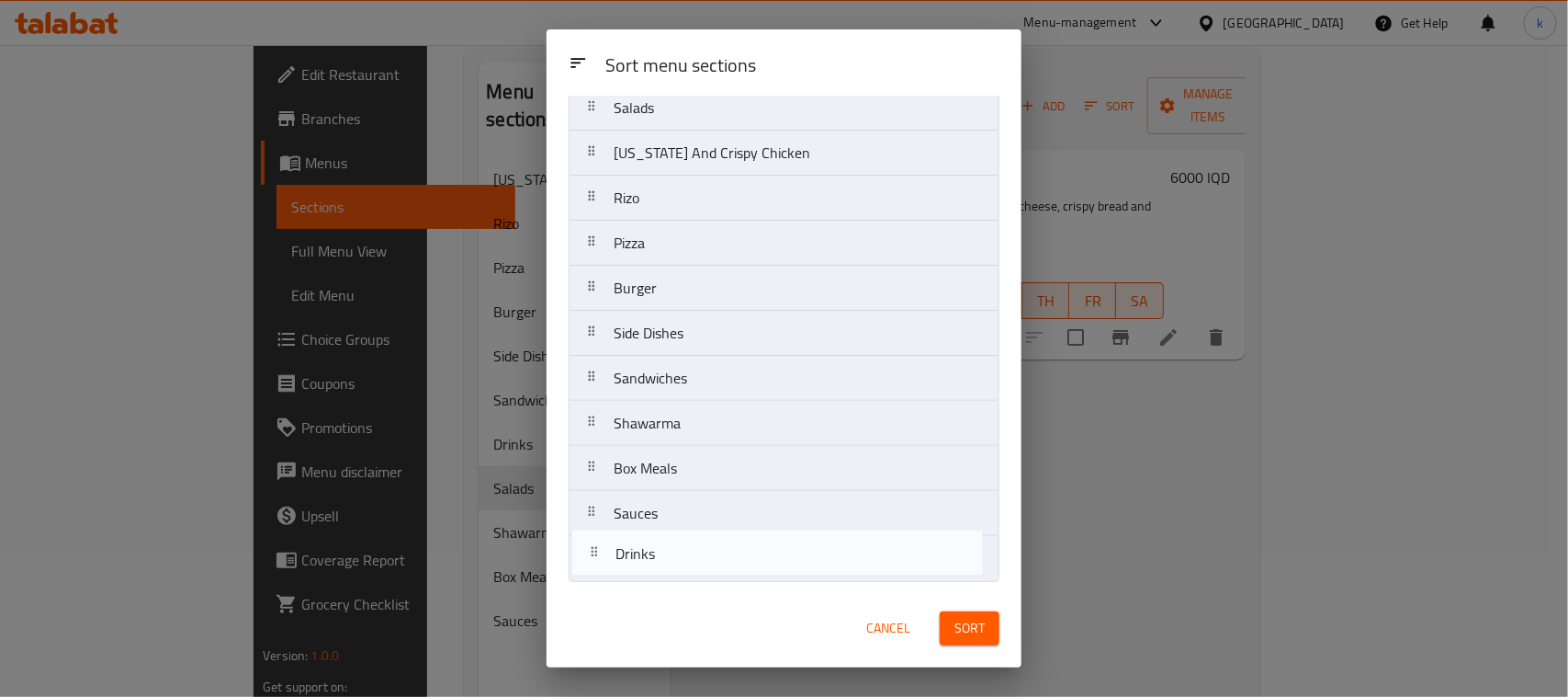
drag, startPoint x: 594, startPoint y: 484, endPoint x: 595, endPoint y: 557, distance: 73.0
click at [595, 557] on nav "Salads Kentucky And Crispy Chicken Rizo Pizza Burger Side Dishes Sandwiches Dri…" at bounding box center [784, 333] width 431 height 497
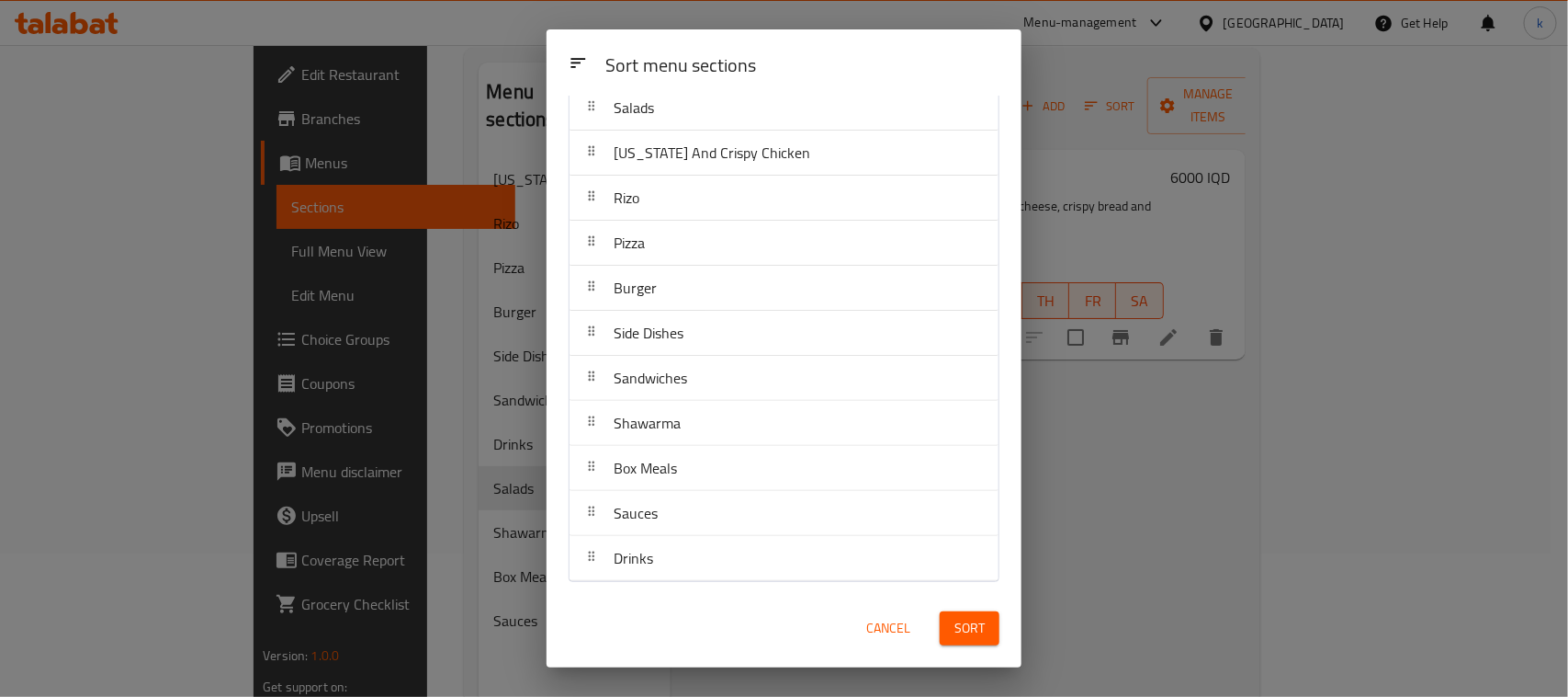
drag, startPoint x: 590, startPoint y: 478, endPoint x: 631, endPoint y: 319, distance: 164.2
click at [629, 337] on nav "Salads Kentucky And Crispy Chicken Rizo Pizza Burger Side Dishes Sandwiches Sha…" at bounding box center [784, 333] width 431 height 497
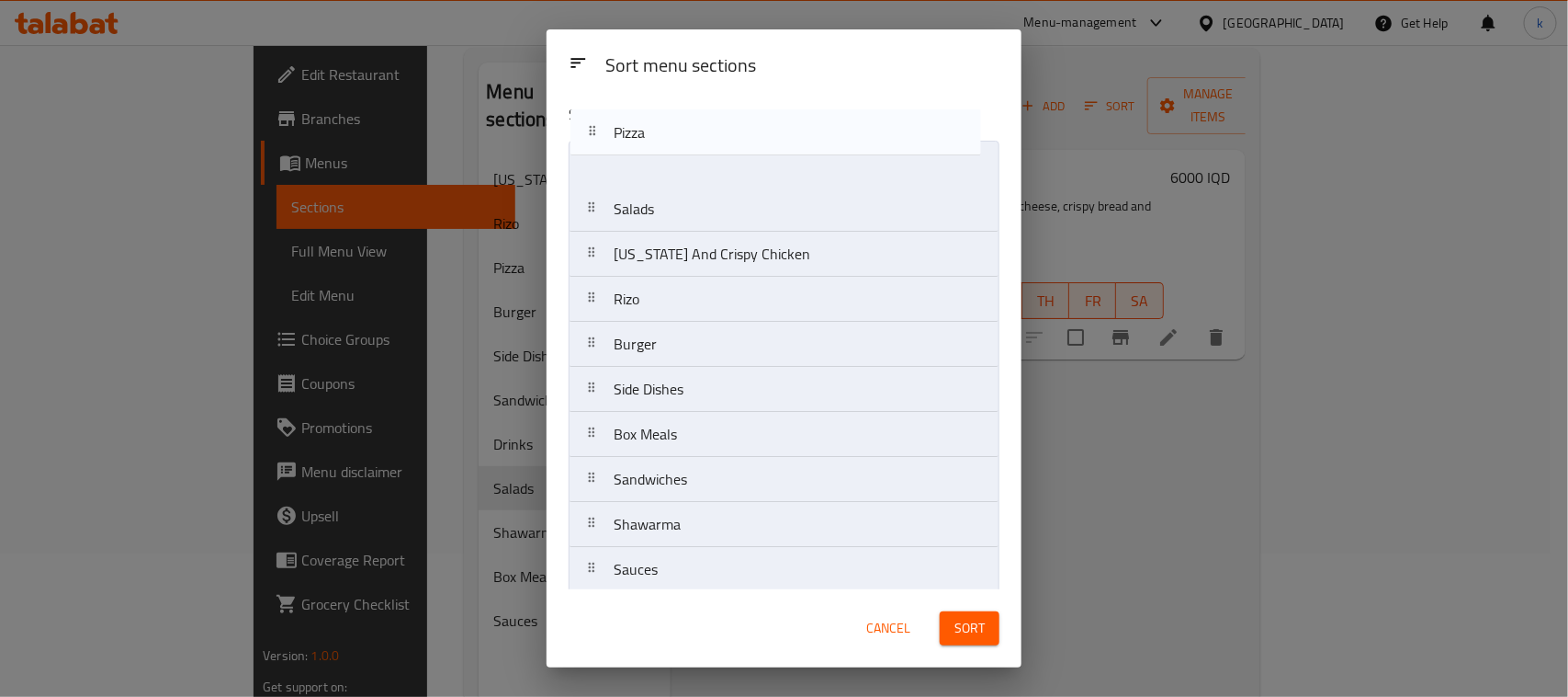
scroll to position [0, 0]
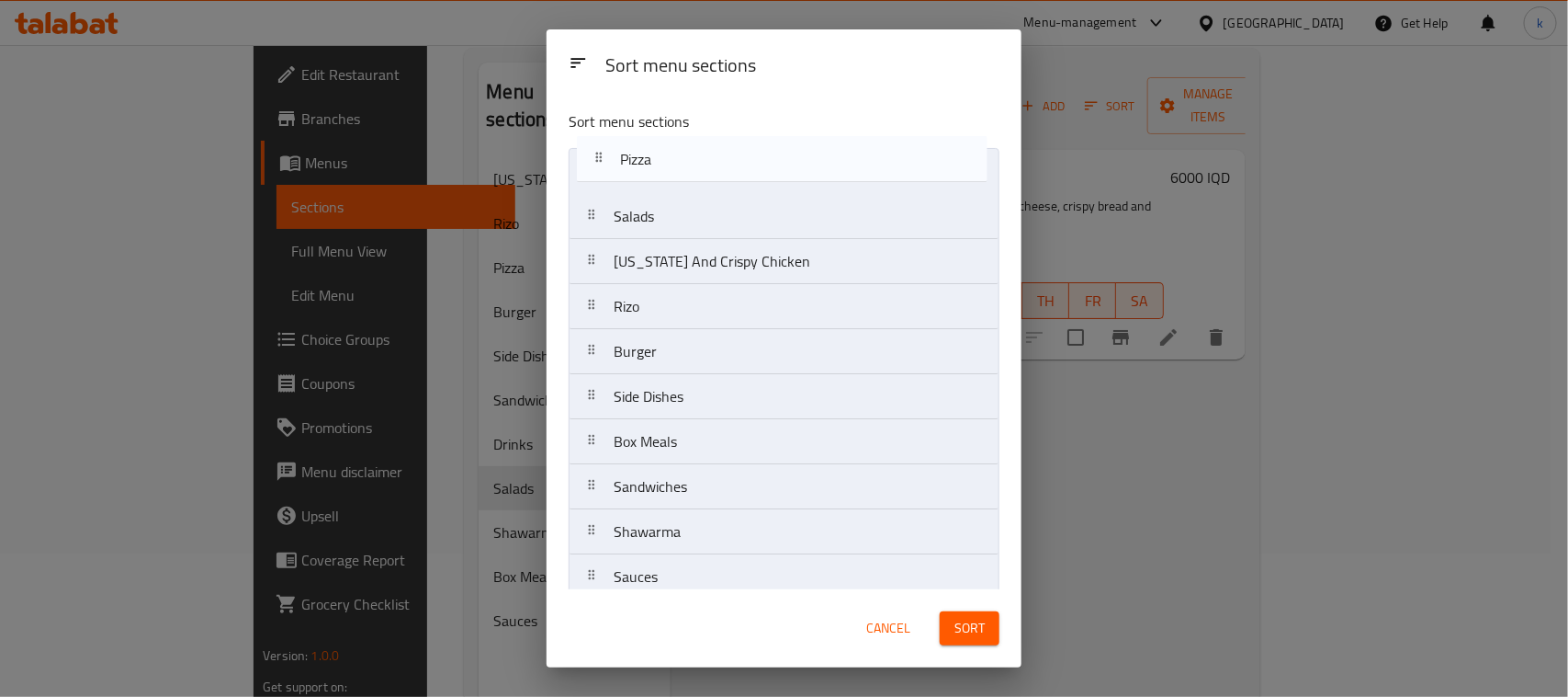
drag, startPoint x: 634, startPoint y: 180, endPoint x: 641, endPoint y: 112, distance: 68.4
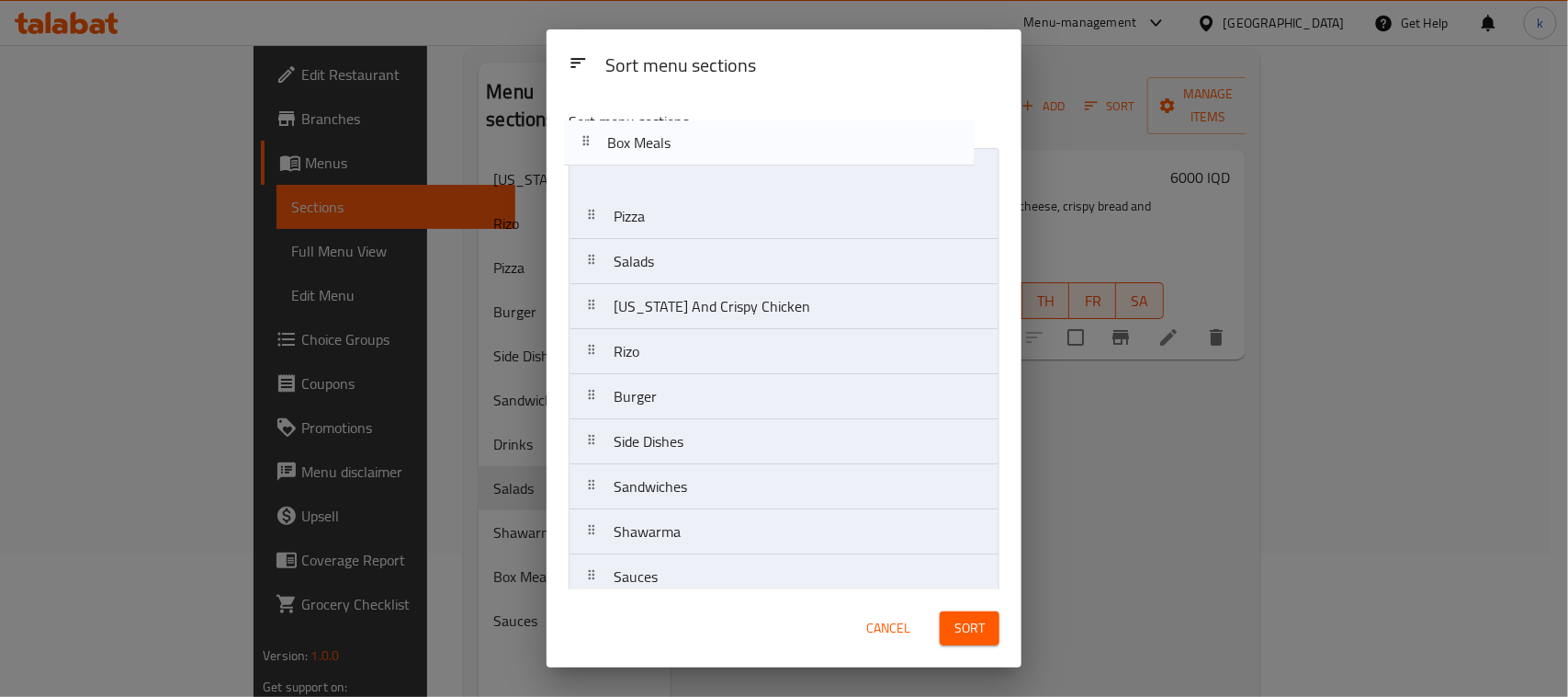
drag, startPoint x: 590, startPoint y: 450, endPoint x: 579, endPoint y: 143, distance: 307.2
click at [579, 143] on div "Sort menu sections Pizza Salads Kentucky And Crispy Chicken Rizo Burger Side Di…" at bounding box center [784, 342] width 475 height 494
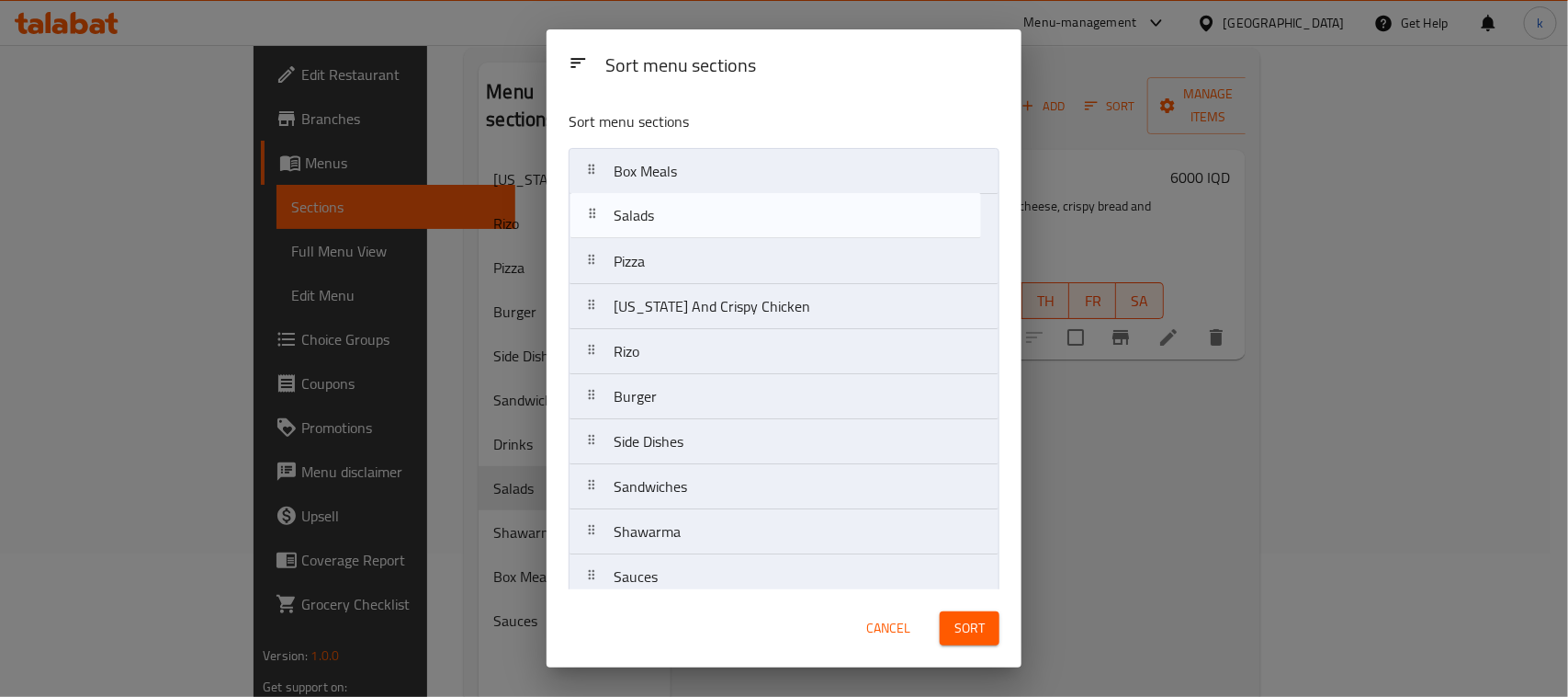
drag, startPoint x: 593, startPoint y: 271, endPoint x: 593, endPoint y: 218, distance: 53.0
click at [593, 218] on nav "Box Meals Pizza Salads Kentucky And Crispy Chicken Rizo Burger Side Dishes Sand…" at bounding box center [784, 397] width 431 height 497
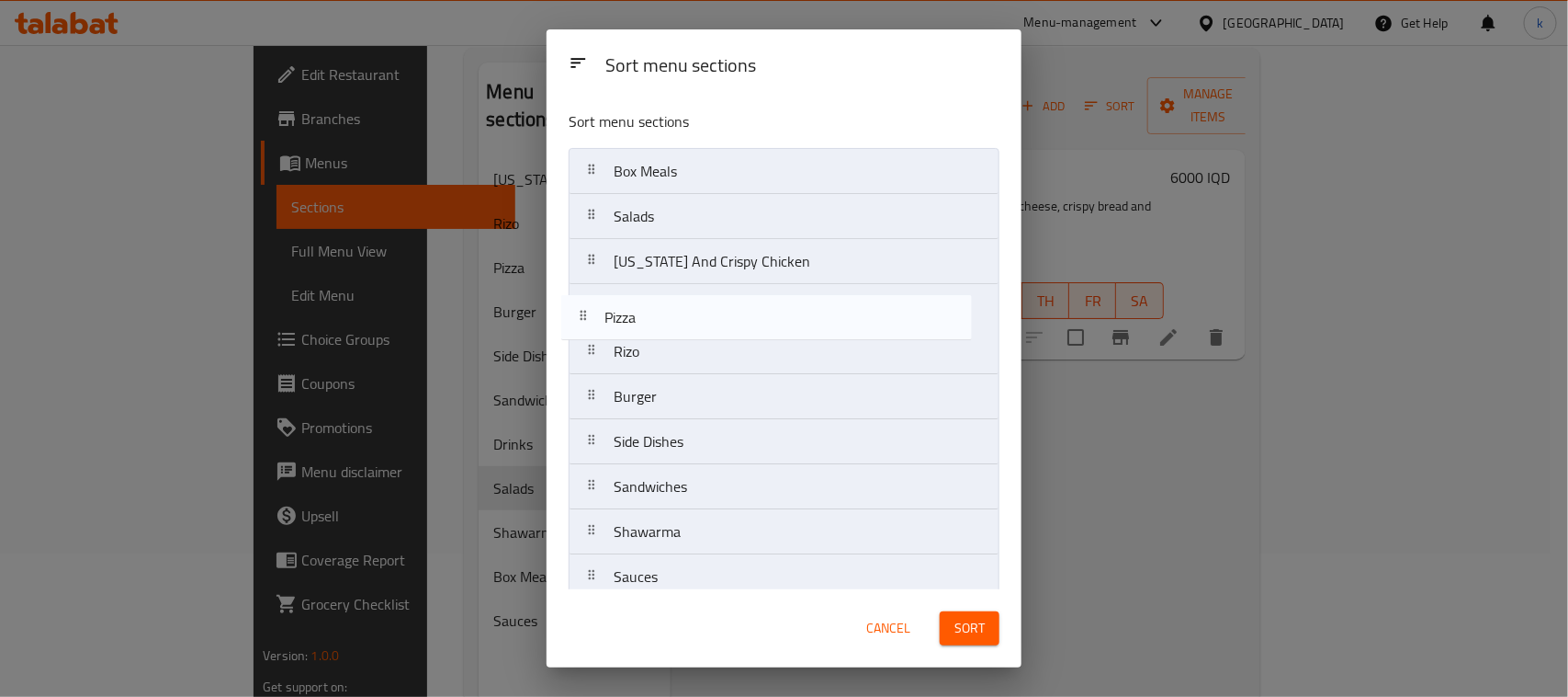
drag, startPoint x: 593, startPoint y: 269, endPoint x: 583, endPoint y: 329, distance: 60.8
click at [583, 329] on nav "Box Meals Salads Pizza Kentucky And Crispy Chicken Rizo Burger Side Dishes Sand…" at bounding box center [784, 397] width 431 height 497
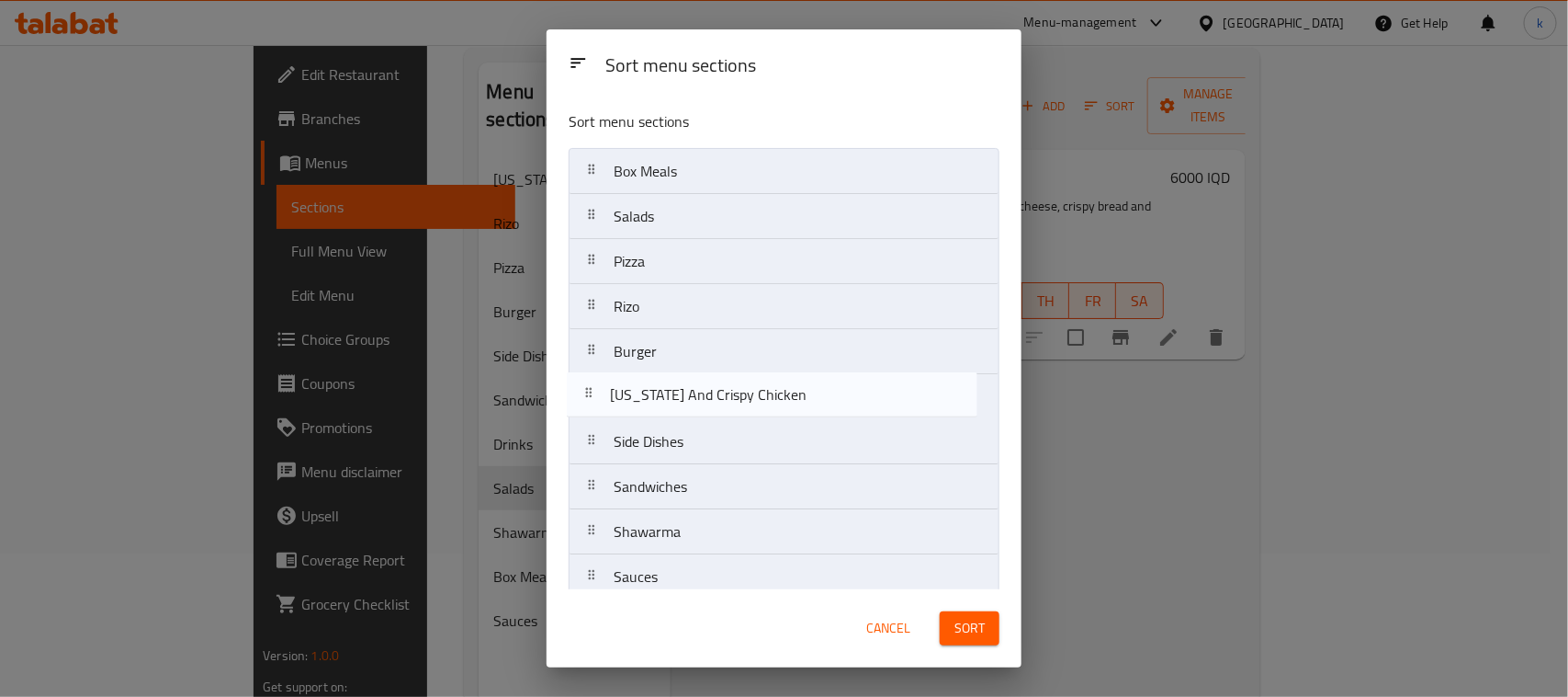
drag, startPoint x: 594, startPoint y: 263, endPoint x: 591, endPoint y: 400, distance: 137.0
click at [591, 400] on nav "Box Meals Salads Kentucky And Crispy Chicken Pizza Rizo Burger Side Dishes Sand…" at bounding box center [784, 397] width 431 height 497
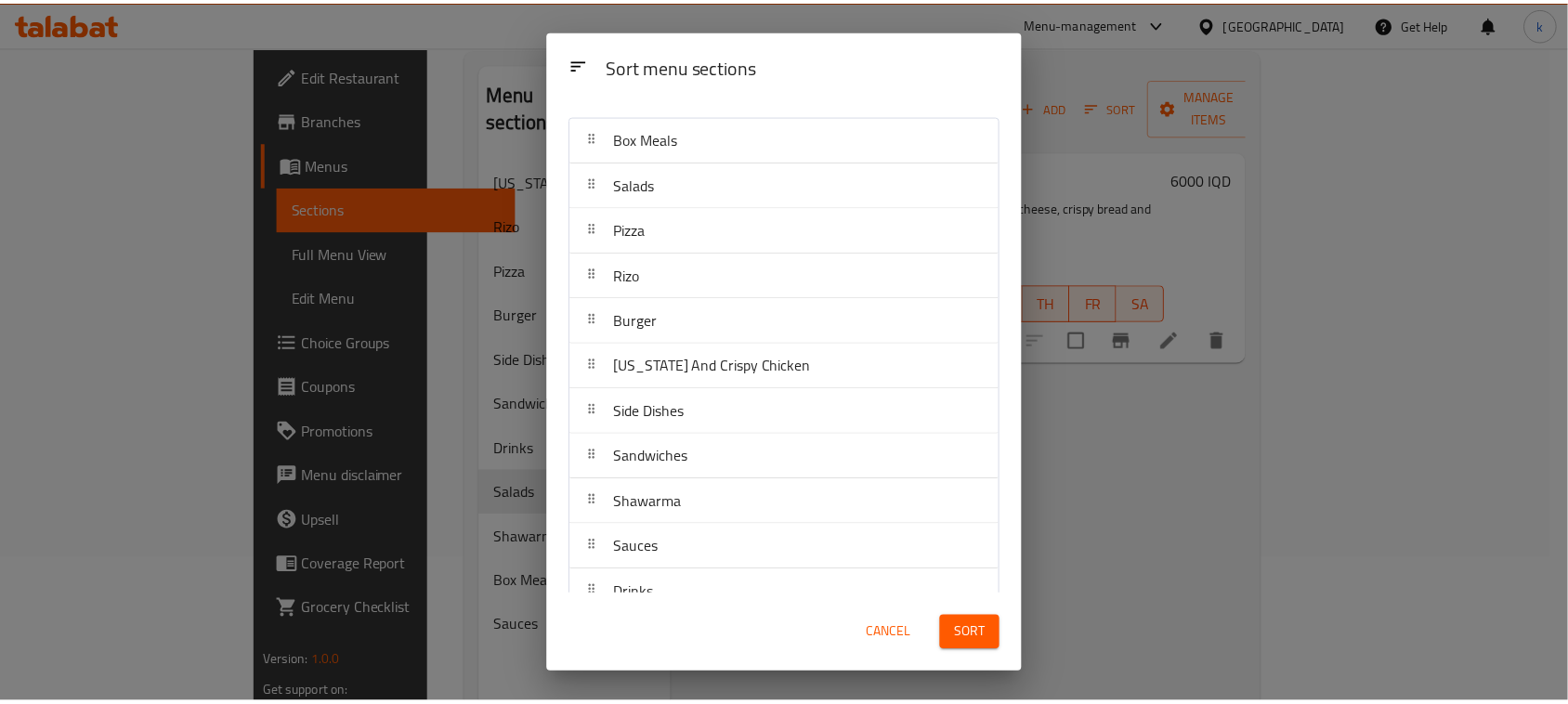
scroll to position [66, 0]
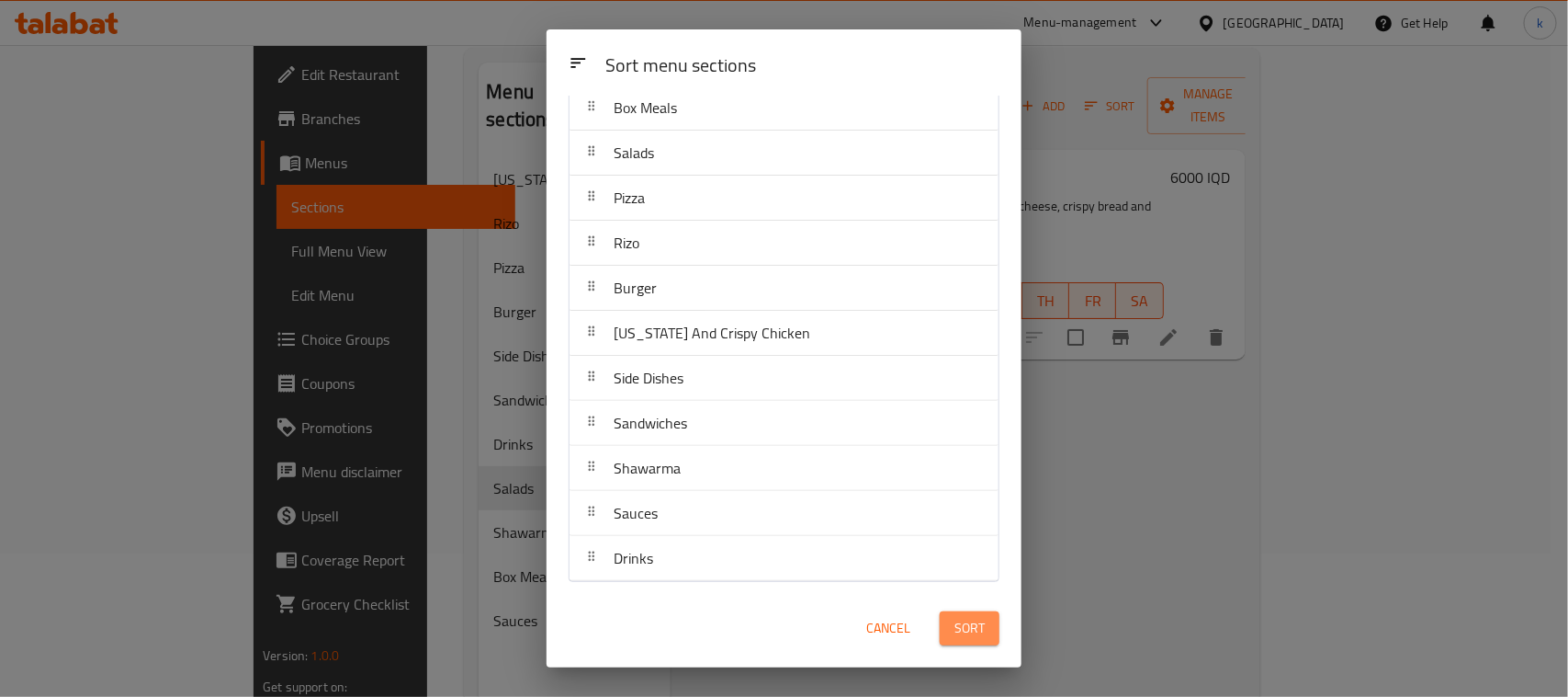
click at [972, 625] on span "Sort" at bounding box center [970, 628] width 30 height 23
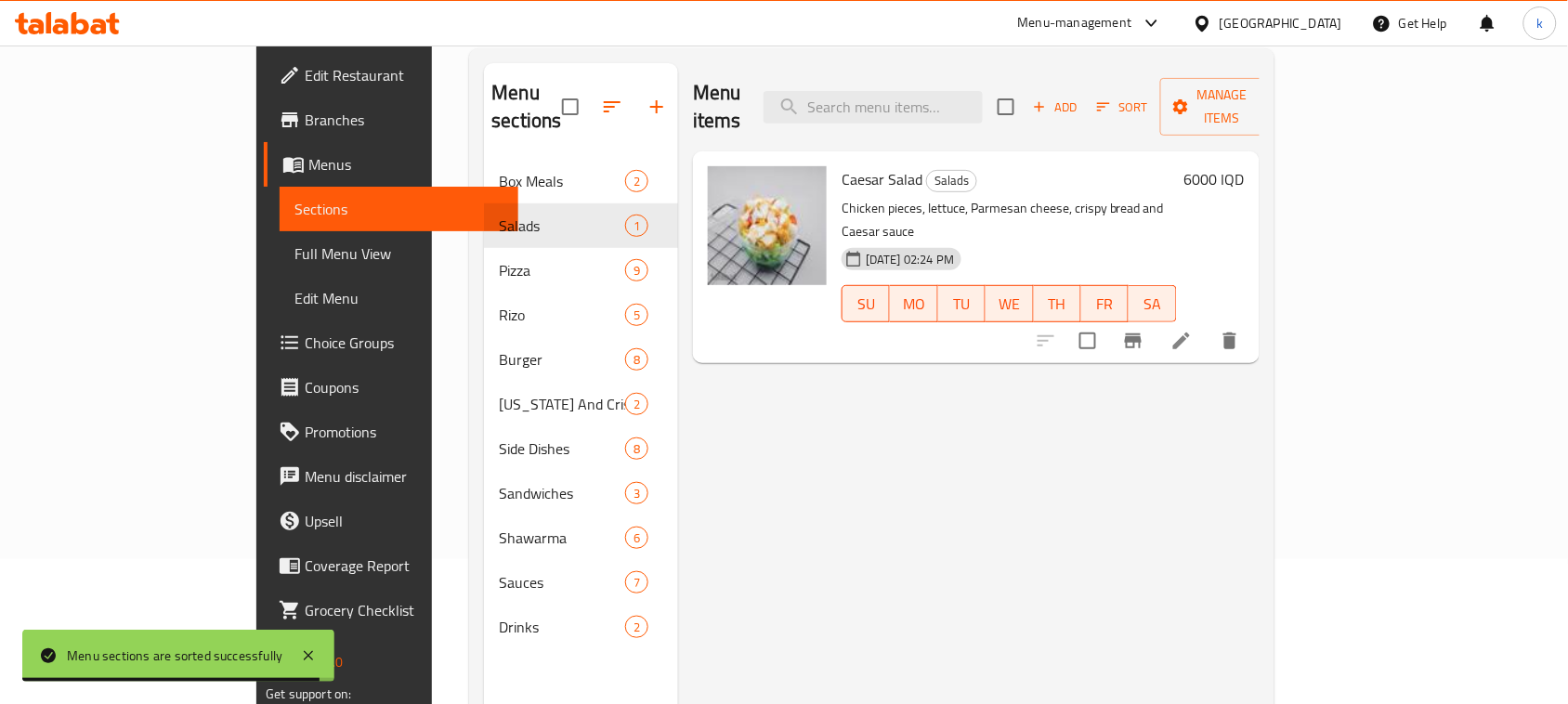
drag, startPoint x: 848, startPoint y: 469, endPoint x: 776, endPoint y: 485, distance: 73.8
click at [846, 471] on div "Menu items Add Sort Manage items Caesar Salad Salads Chicken pieces, lettuce, P…" at bounding box center [969, 415] width 582 height 704
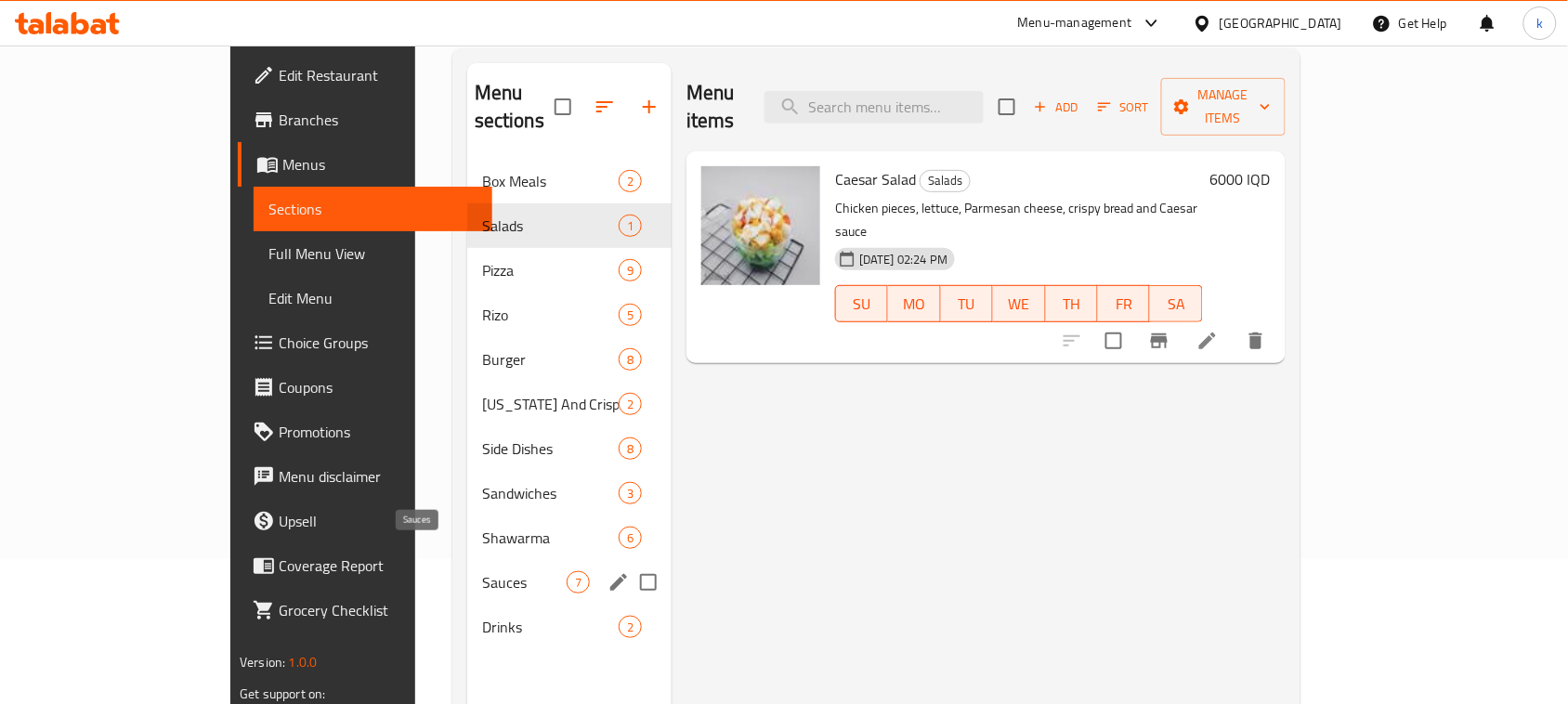
click at [483, 571] on span "Sauces" at bounding box center [525, 582] width 84 height 22
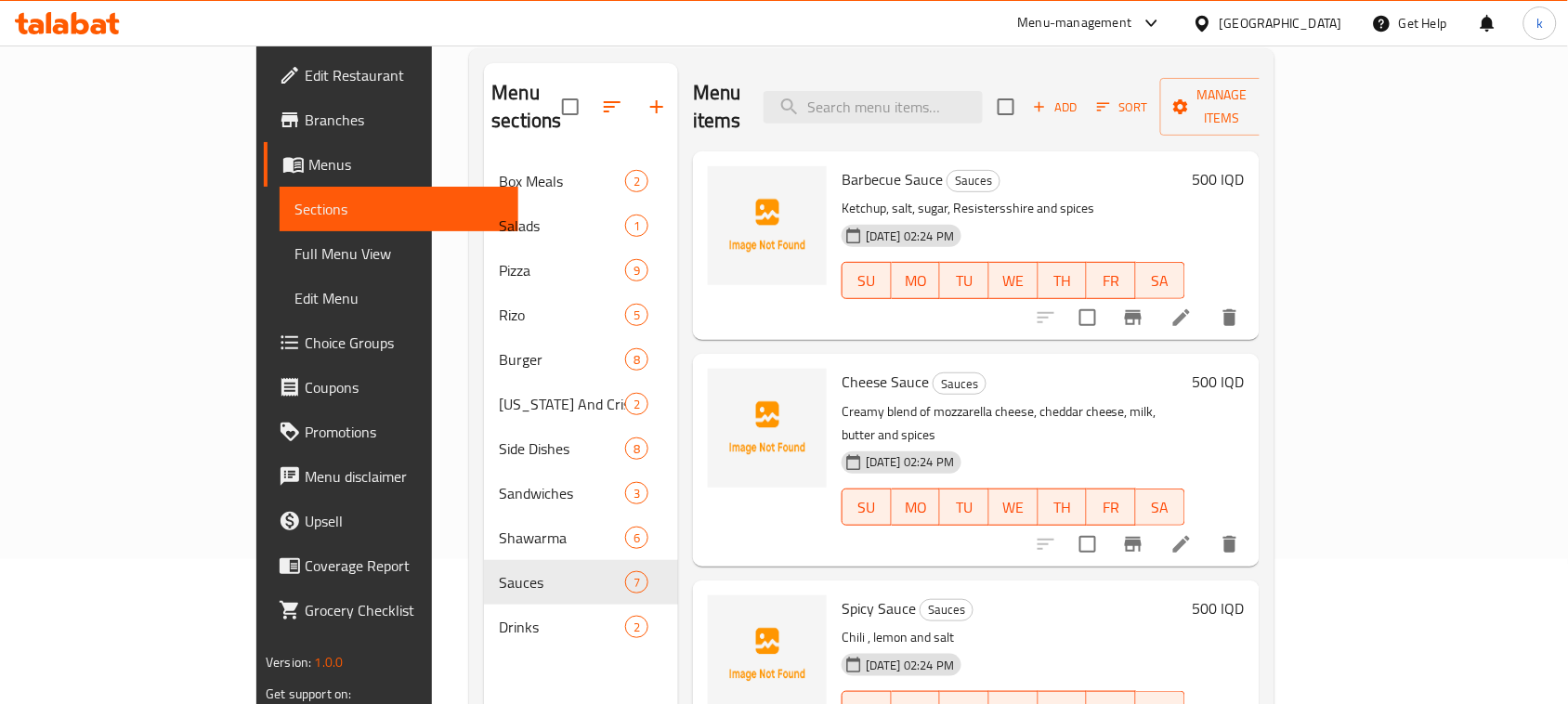
click at [1016, 323] on div "Menu items Add Sort Manage items Barbecue Sauce Sauces Ketchup, salt, sugar, Re…" at bounding box center [969, 415] width 582 height 704
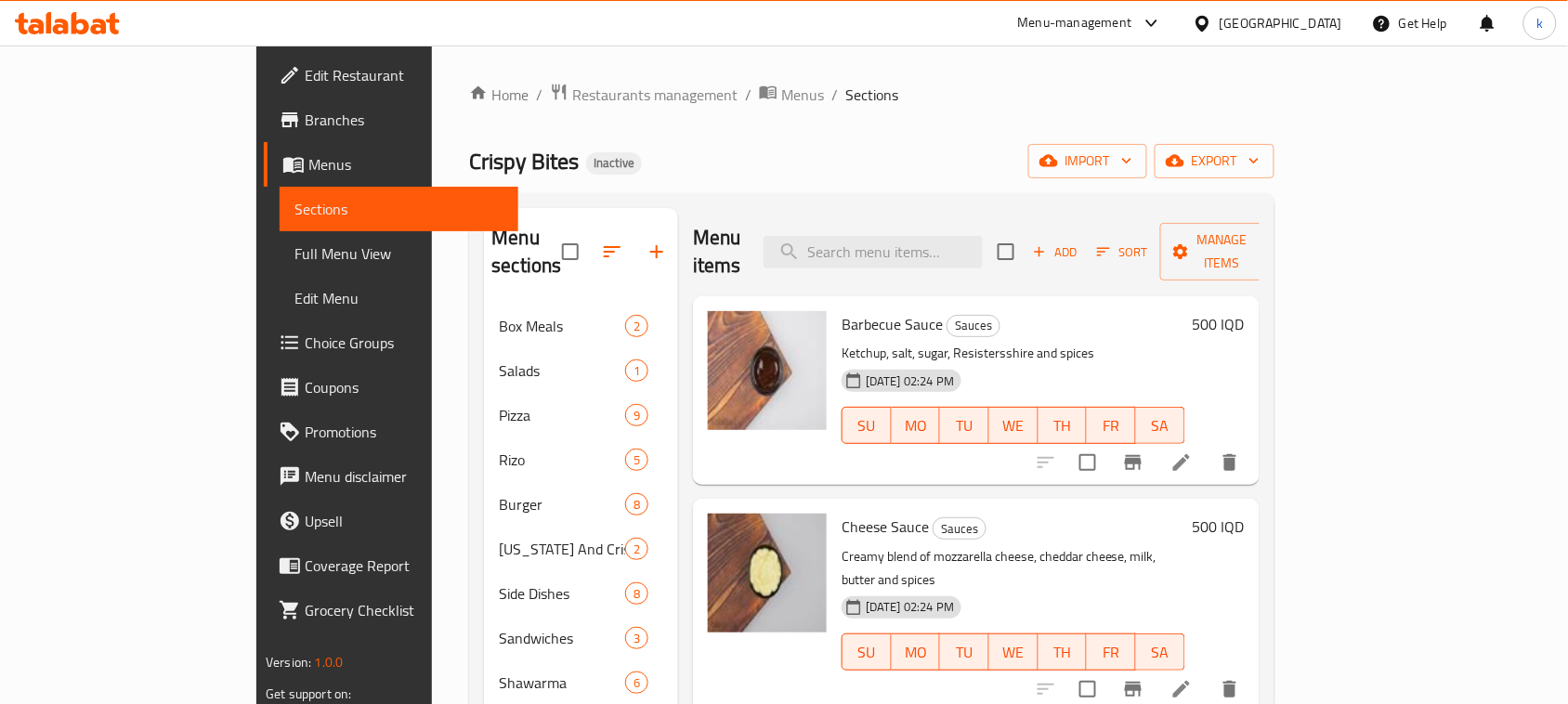
click at [794, 160] on div "Crispy Bites Inactive import export" at bounding box center [871, 161] width 805 height 34
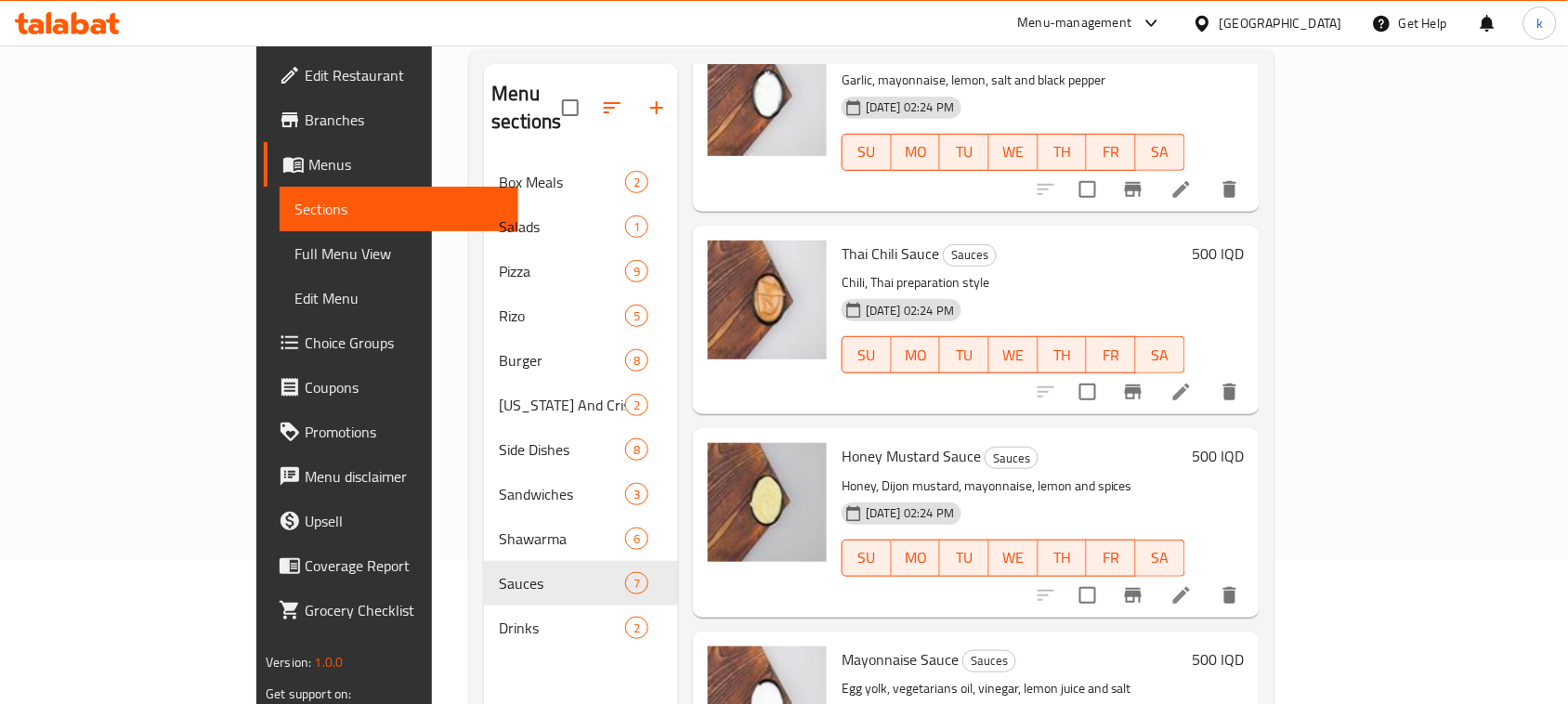
scroll to position [261, 0]
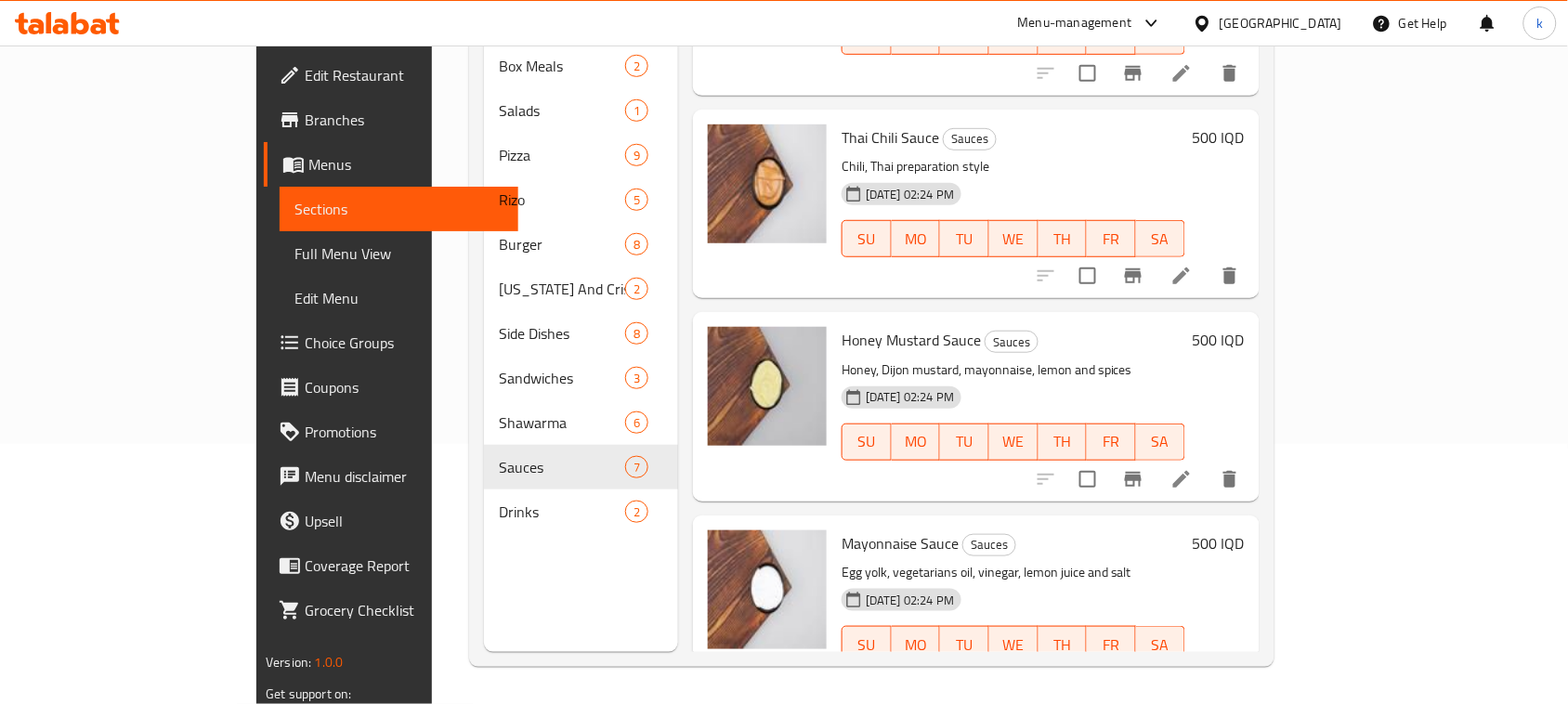
click at [294, 260] on span "Full Menu View" at bounding box center [398, 253] width 209 height 22
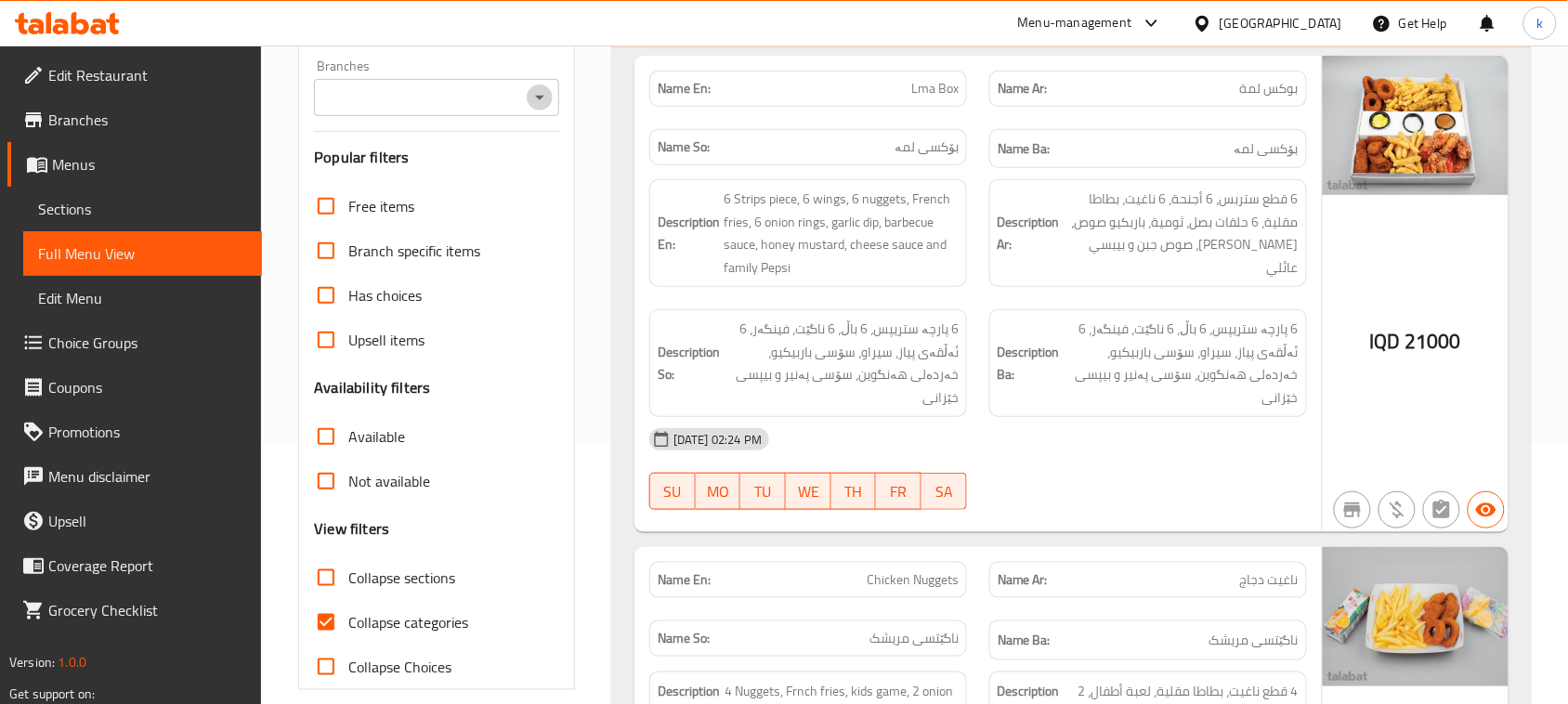
click at [539, 104] on icon "Open" at bounding box center [539, 96] width 22 height 22
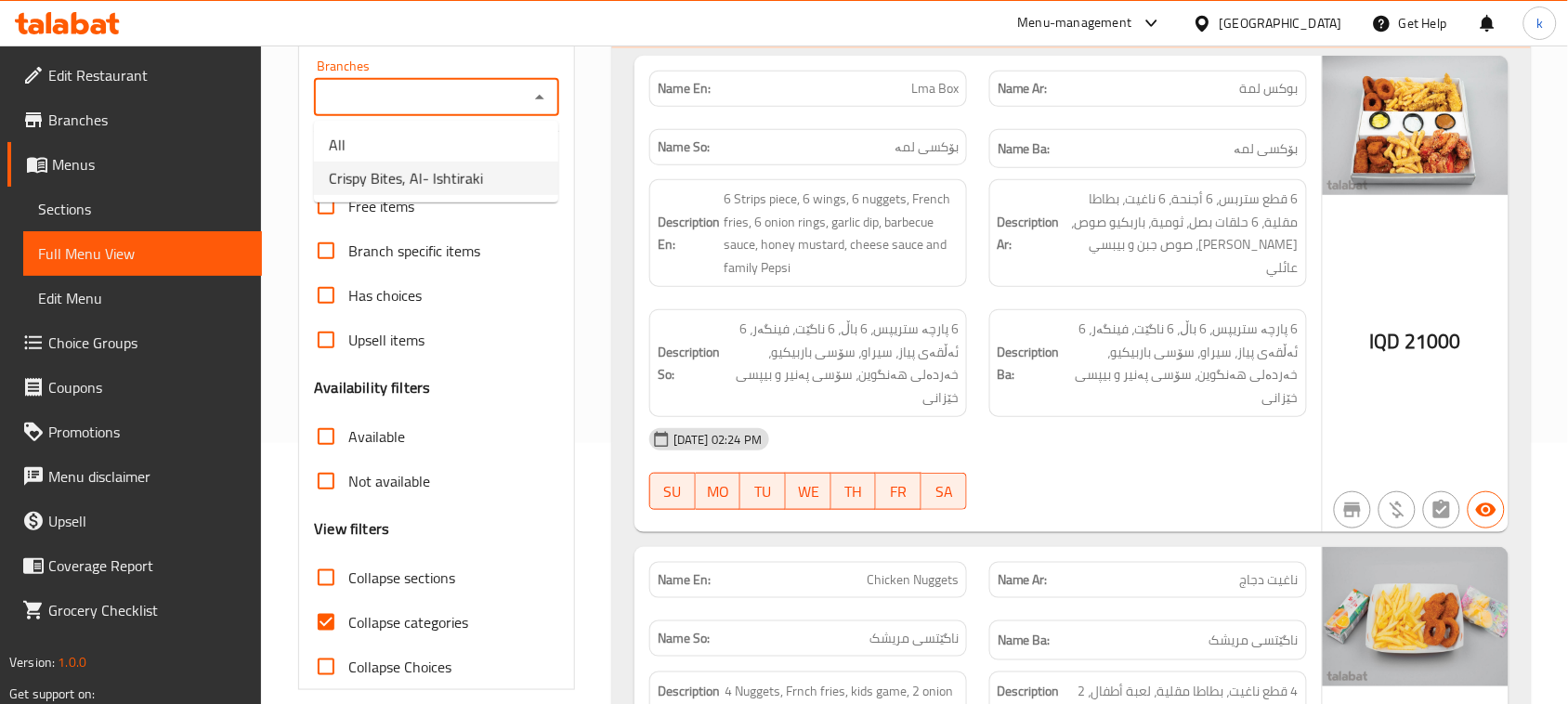
click at [438, 172] on span "Crispy Bites, Al- Ishtiraki" at bounding box center [405, 178] width 154 height 22
type input "Crispy Bites, Al- Ishtiraki"
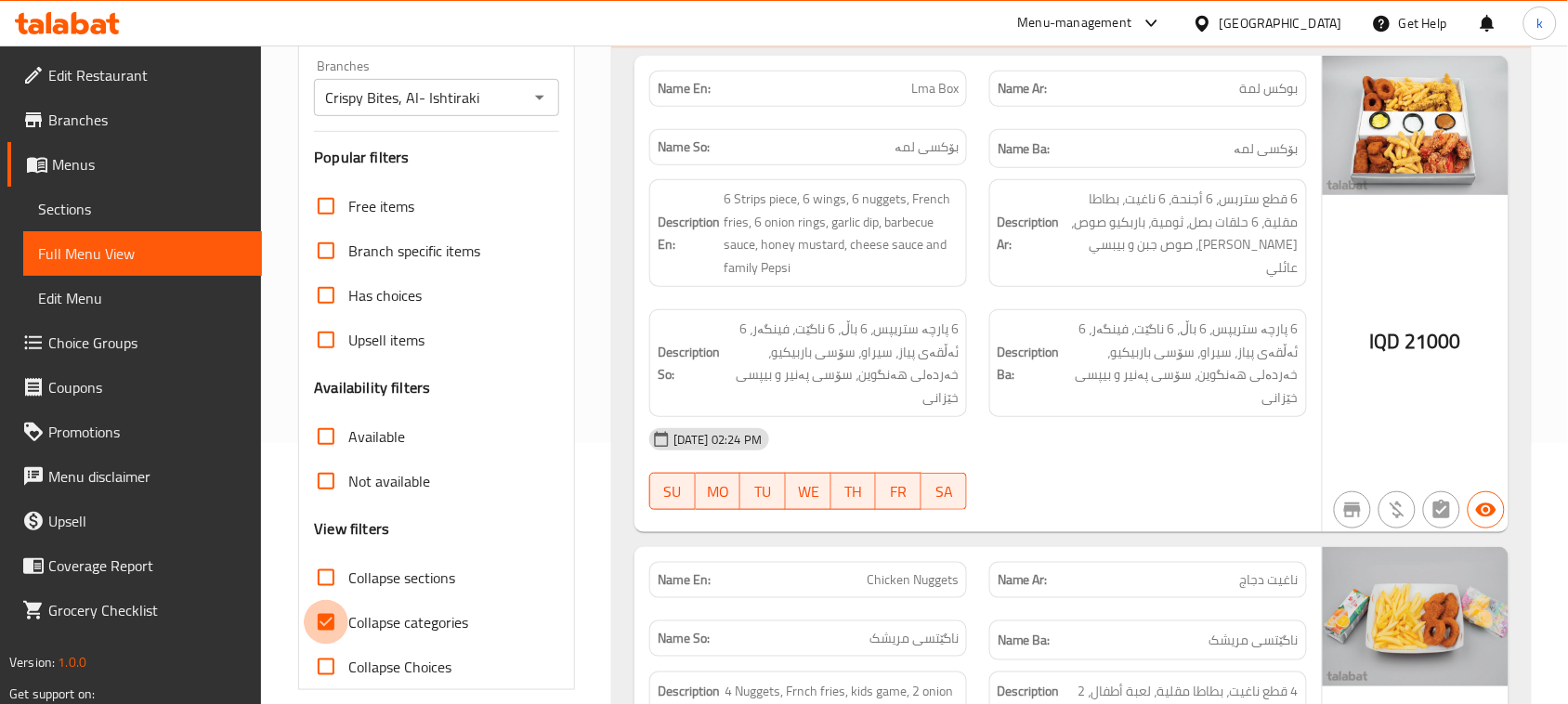
click at [327, 625] on input "Collapse categories" at bounding box center [326, 622] width 45 height 45
checkbox input "false"
click at [320, 582] on input "Collapse sections" at bounding box center [326, 577] width 45 height 45
checkbox input "true"
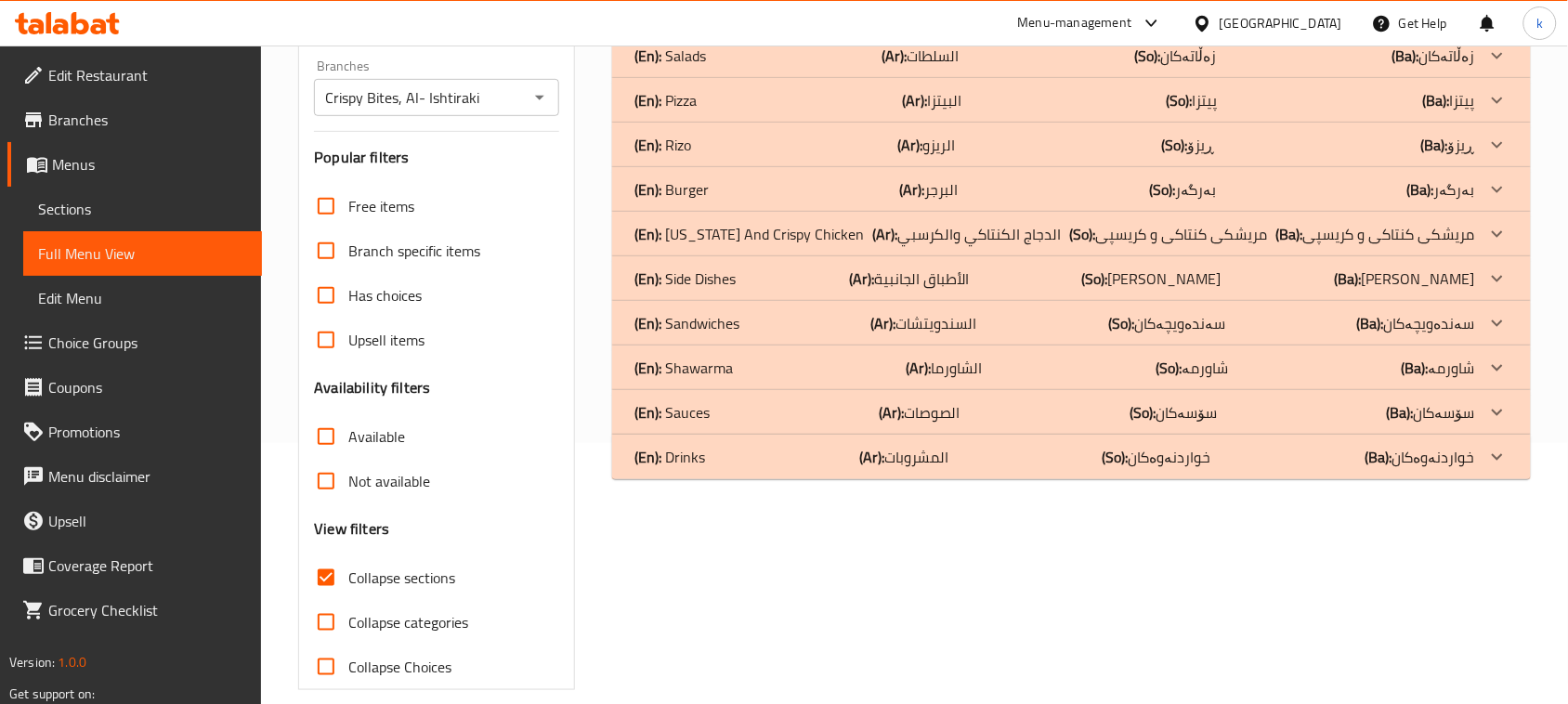
click at [685, 418] on p "(En): Sauces" at bounding box center [672, 412] width 75 height 22
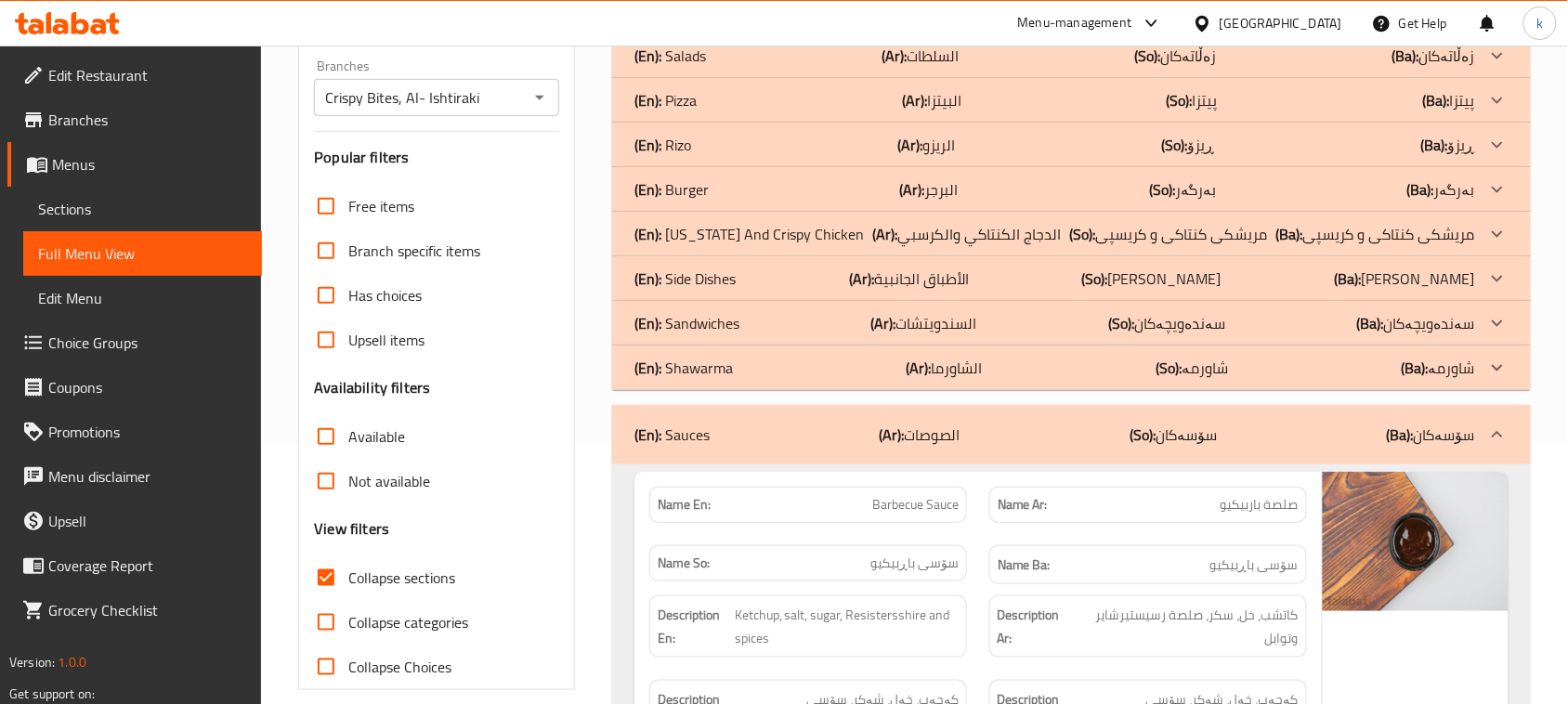
click at [690, 360] on p "(En): Shawarma" at bounding box center [683, 367] width 98 height 22
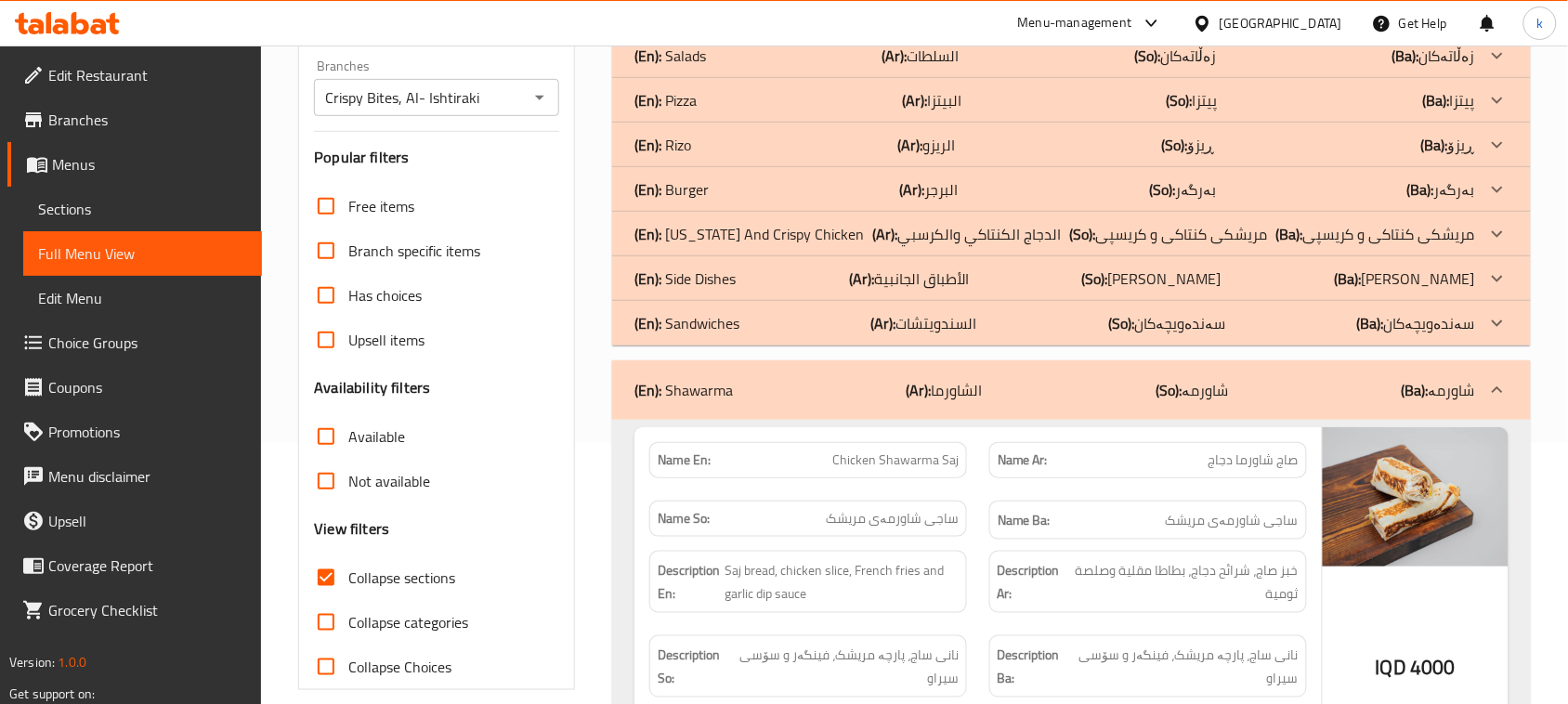
click at [688, 316] on p "(En): Sandwiches" at bounding box center [687, 323] width 105 height 22
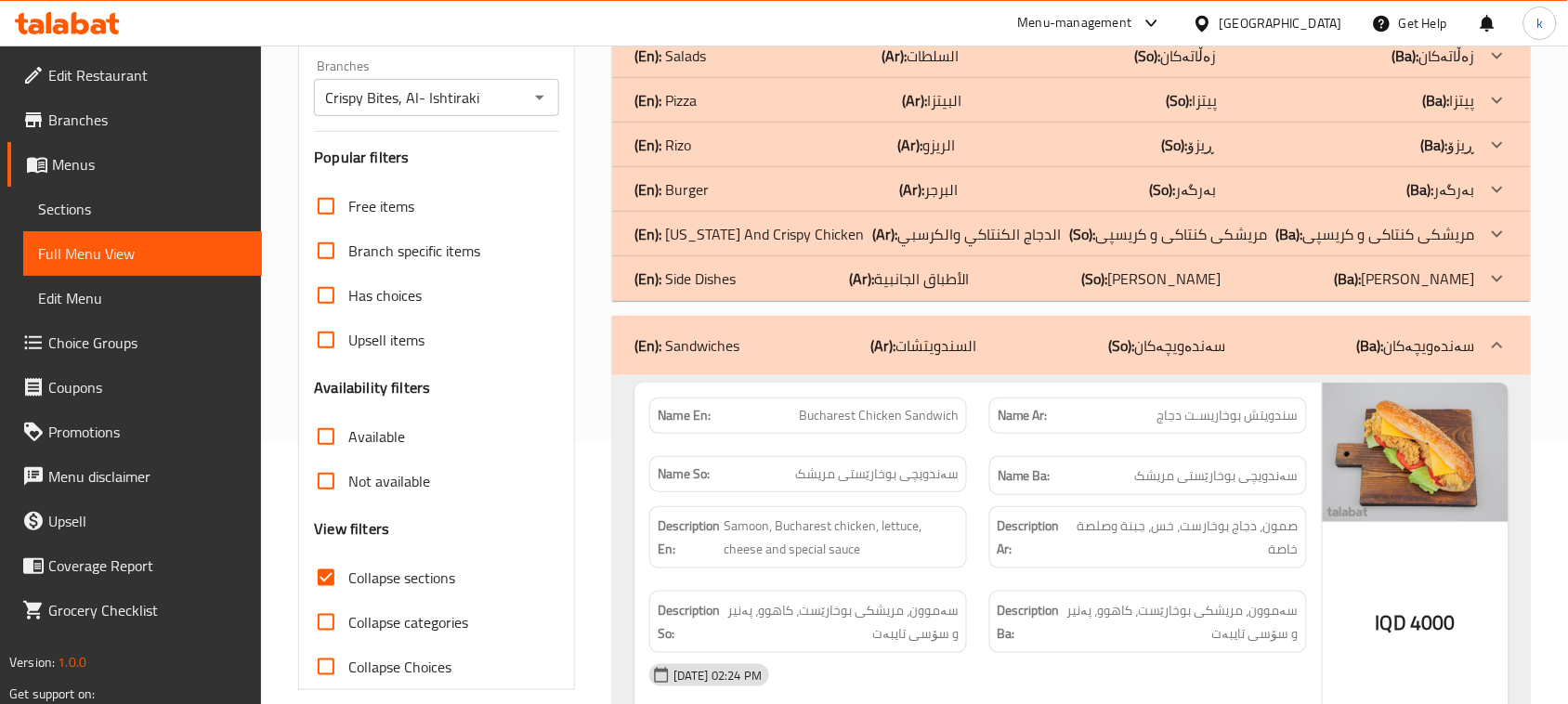
click at [682, 188] on p "(En): Burger" at bounding box center [672, 189] width 75 height 22
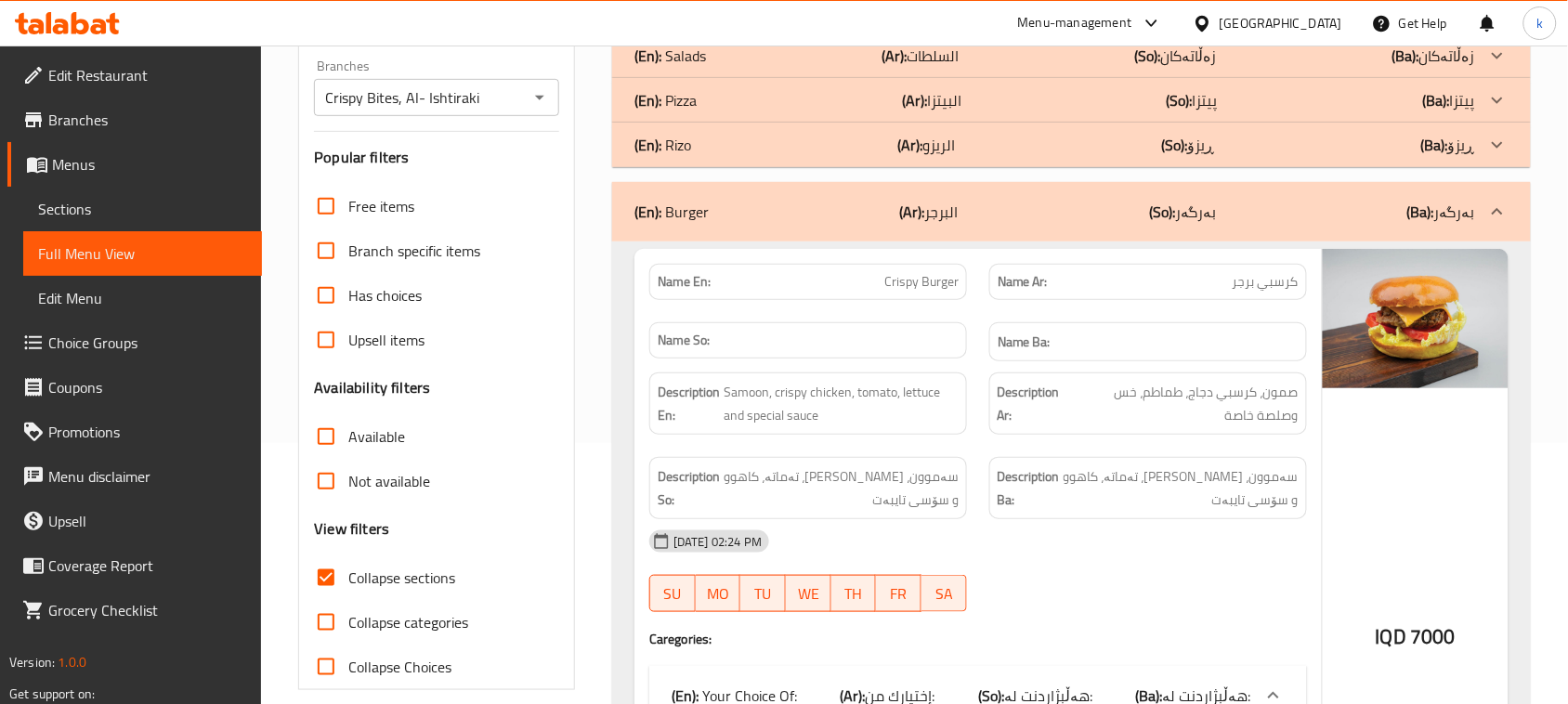
scroll to position [145, 0]
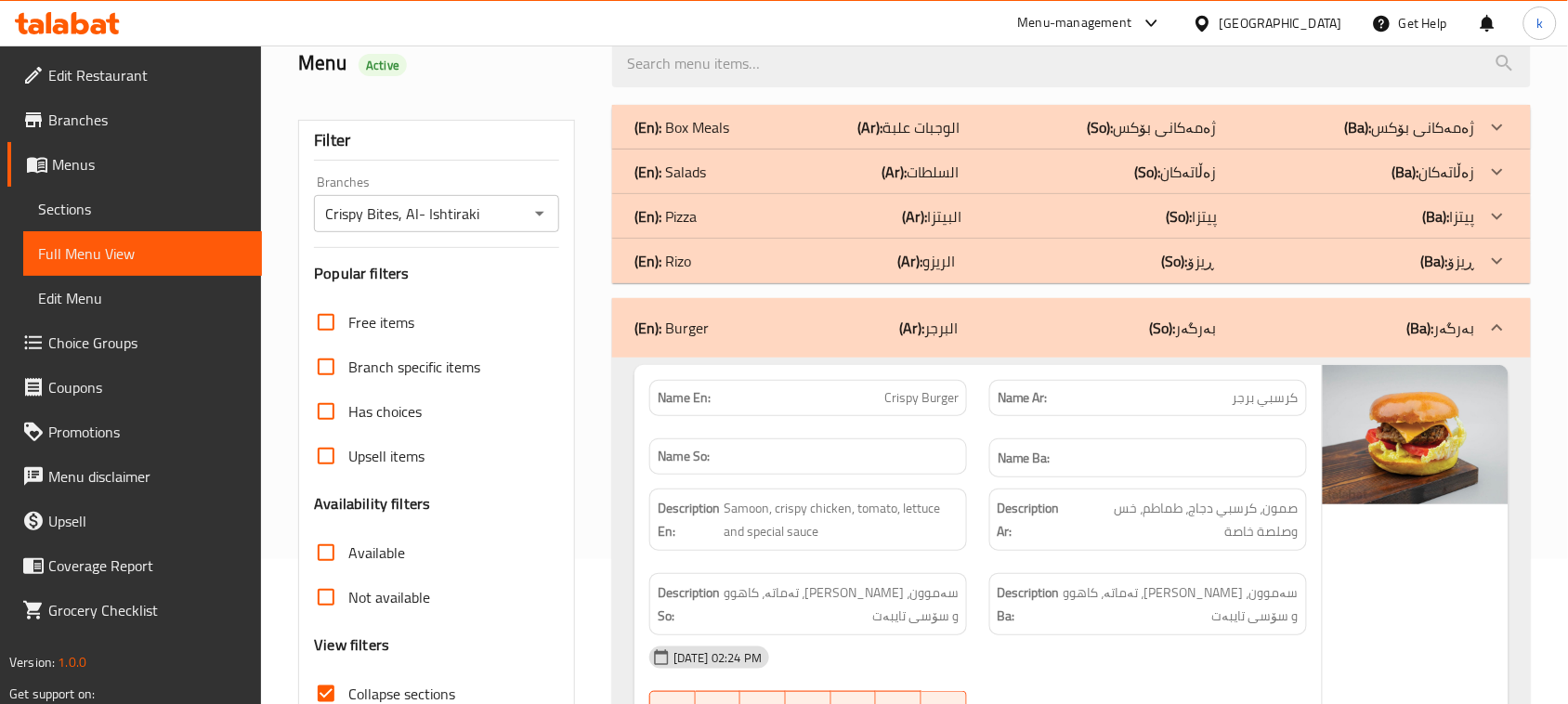
click at [682, 160] on p "(En): Salads" at bounding box center [670, 171] width 72 height 22
click at [695, 118] on p "(En): Box Meals" at bounding box center [681, 127] width 95 height 22
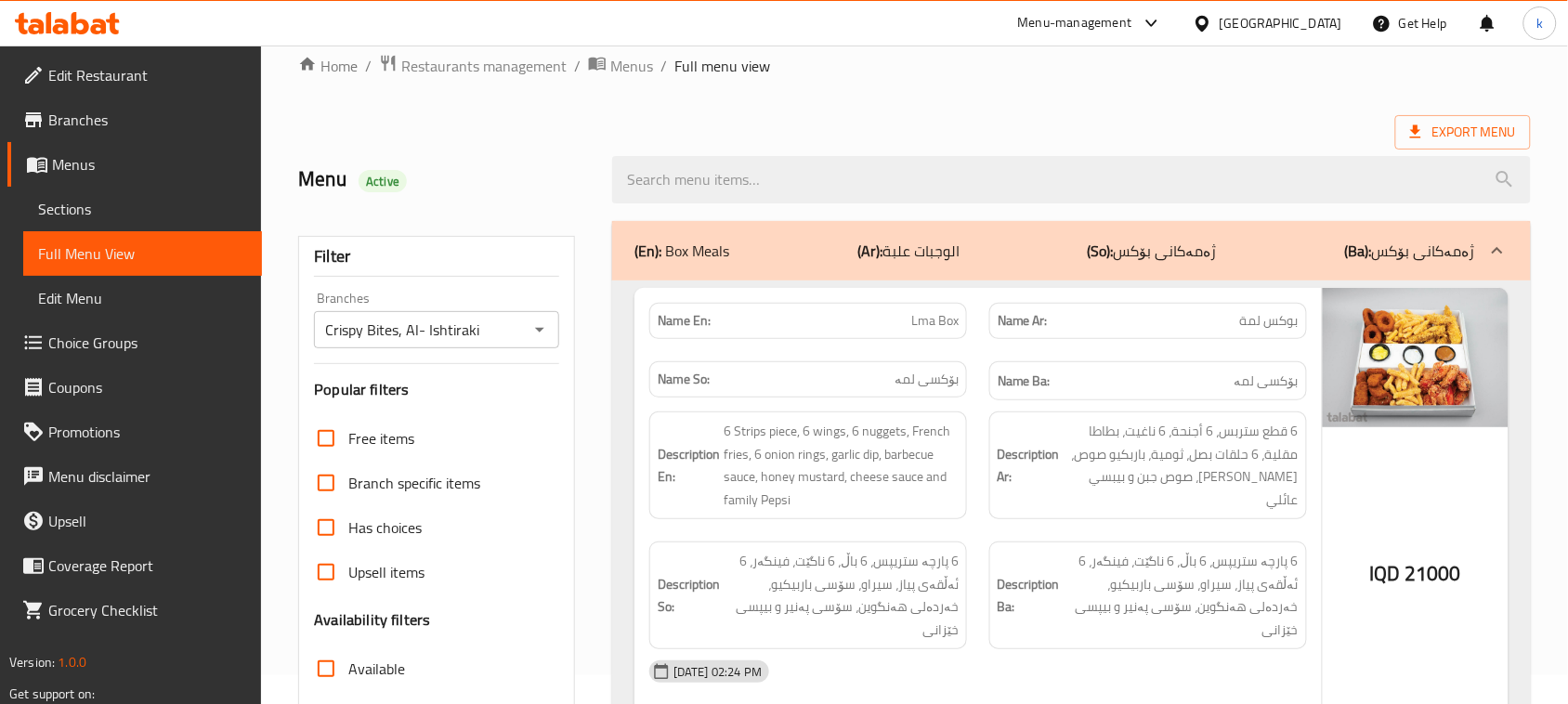
scroll to position [0, 0]
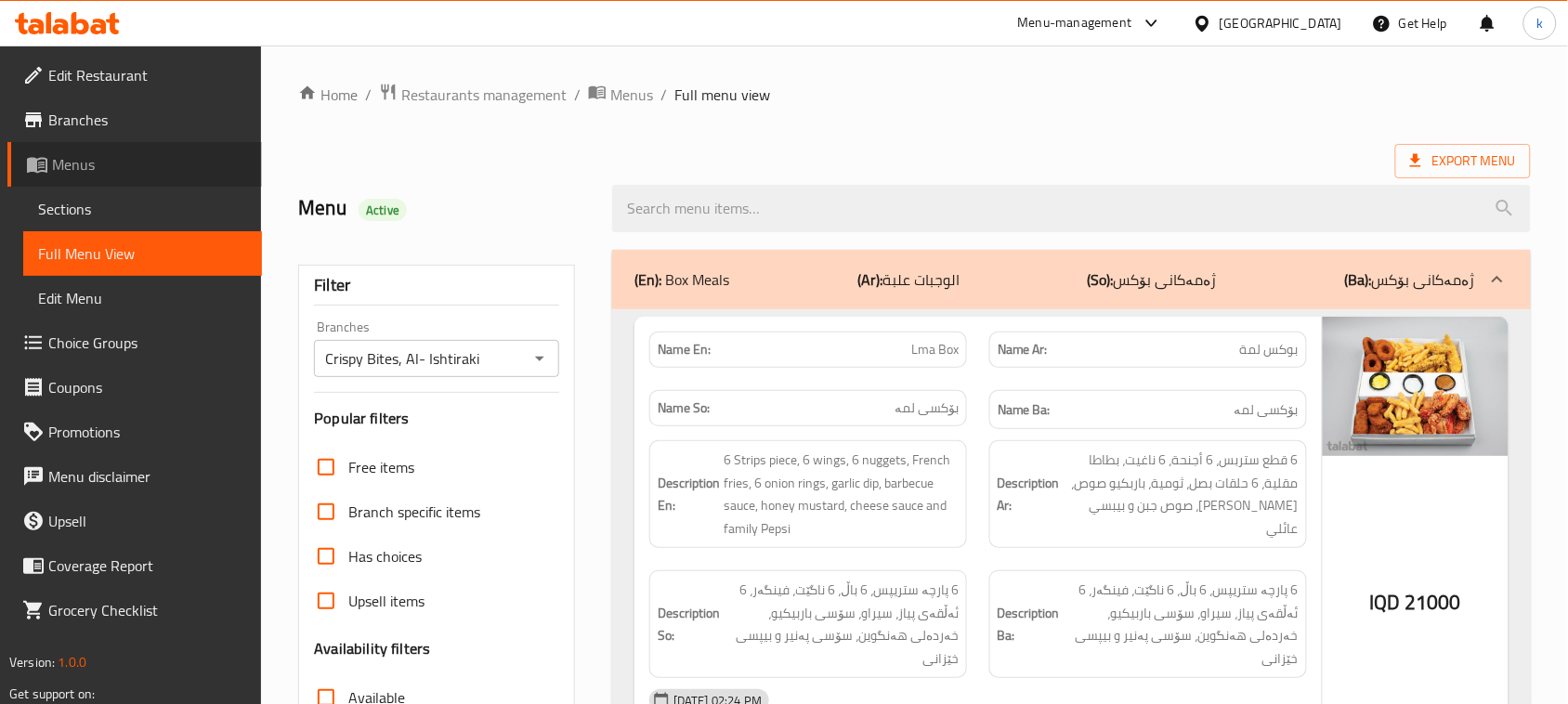
click at [71, 167] on span "Menus" at bounding box center [149, 163] width 195 height 22
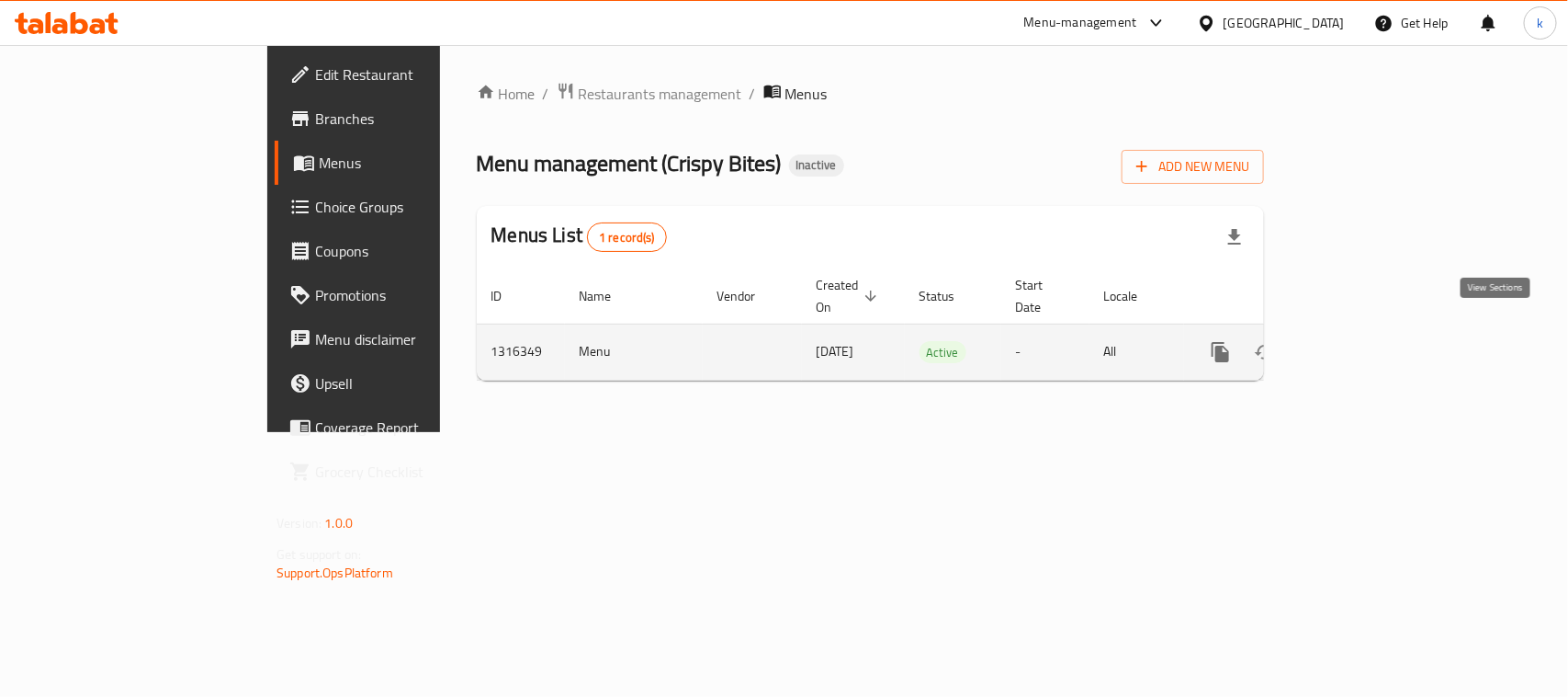
click at [1375, 332] on link "enhanced table" at bounding box center [1353, 352] width 44 height 44
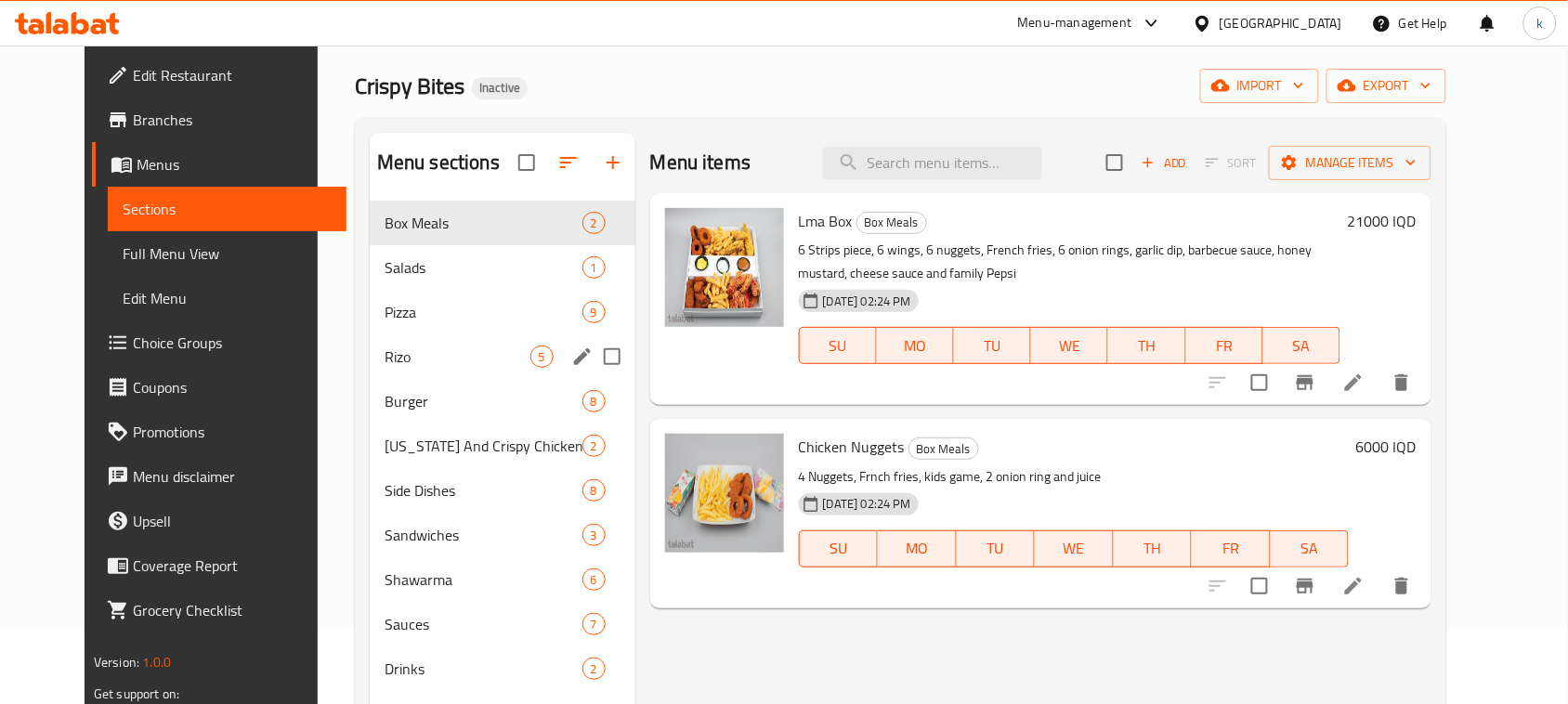
scroll to position [117, 0]
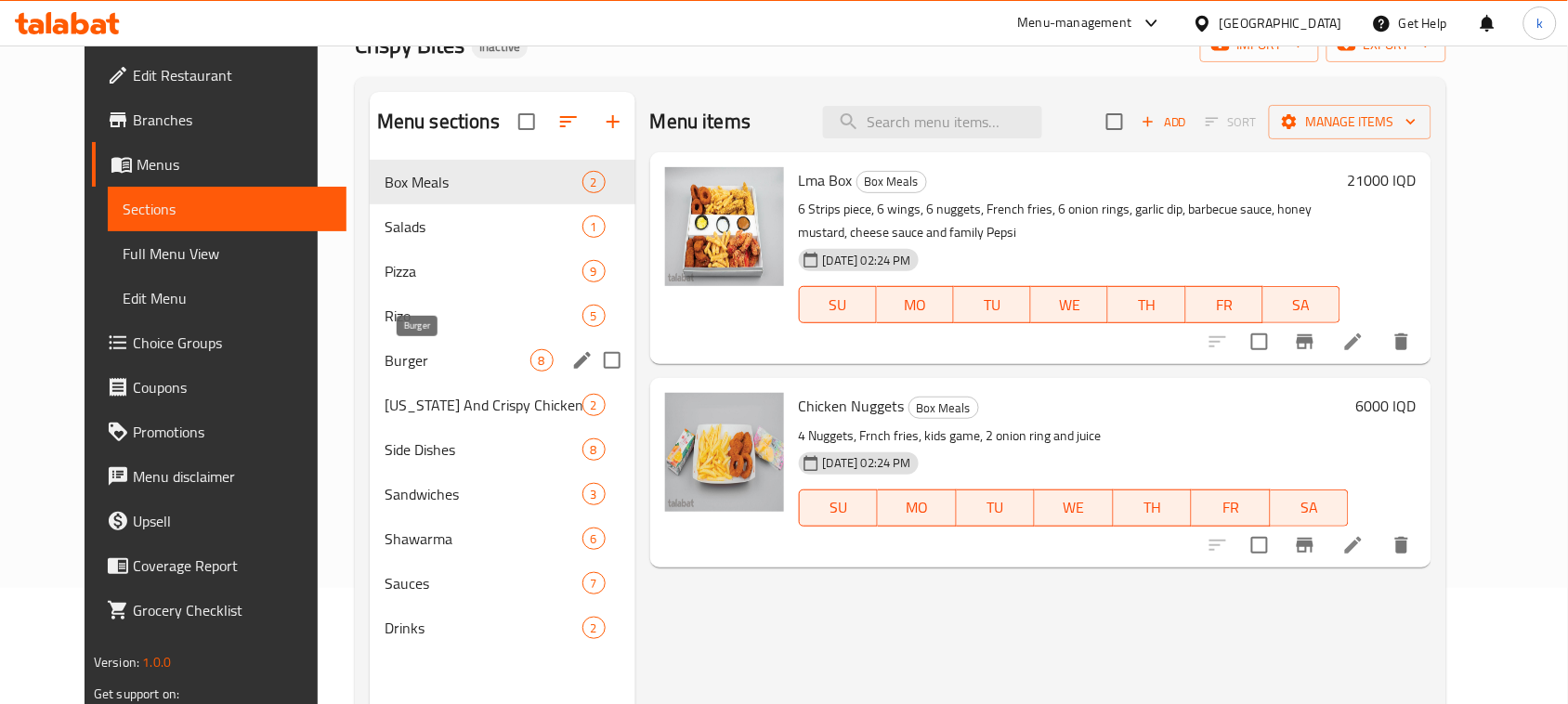
click at [384, 355] on span "Burger" at bounding box center [457, 360] width 146 height 22
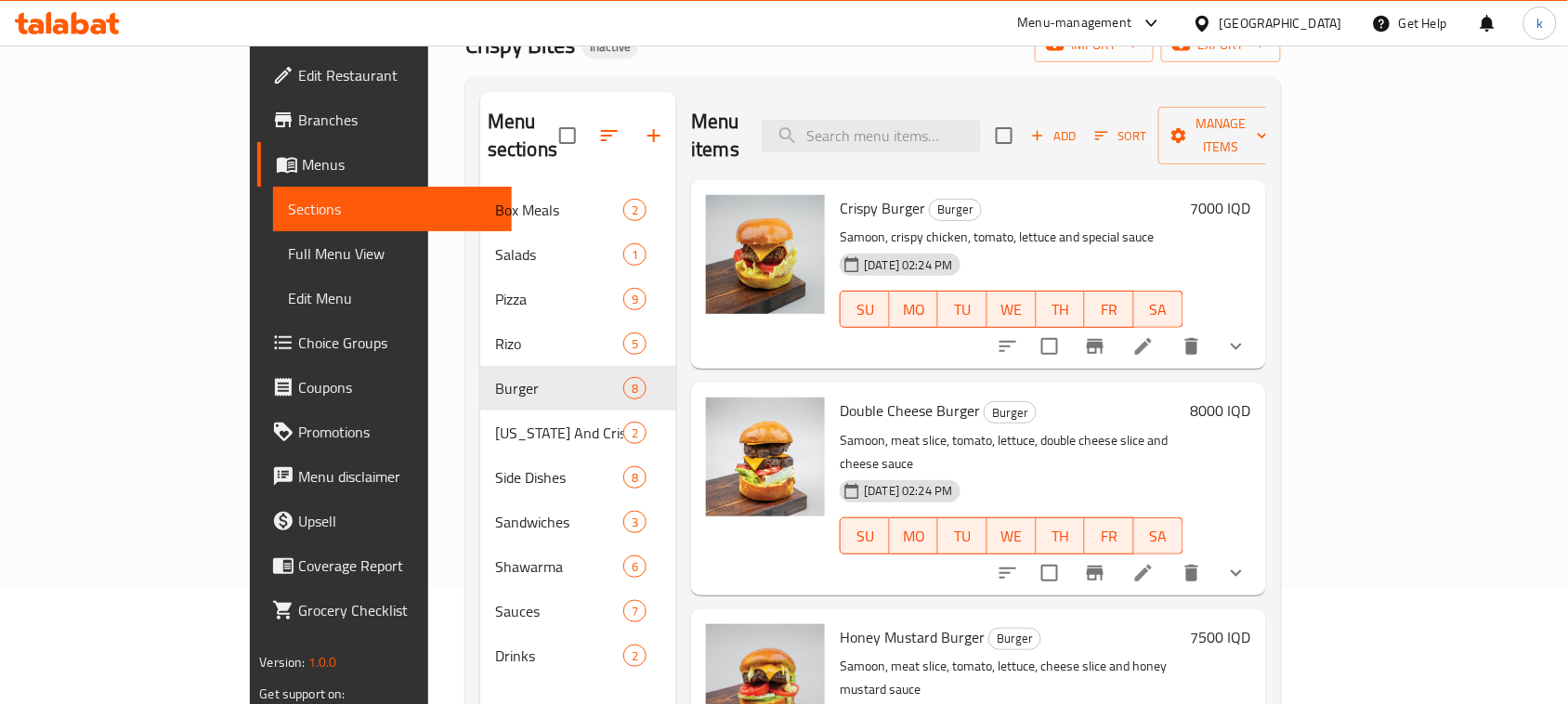
click at [1154, 335] on icon at bounding box center [1143, 346] width 22 height 22
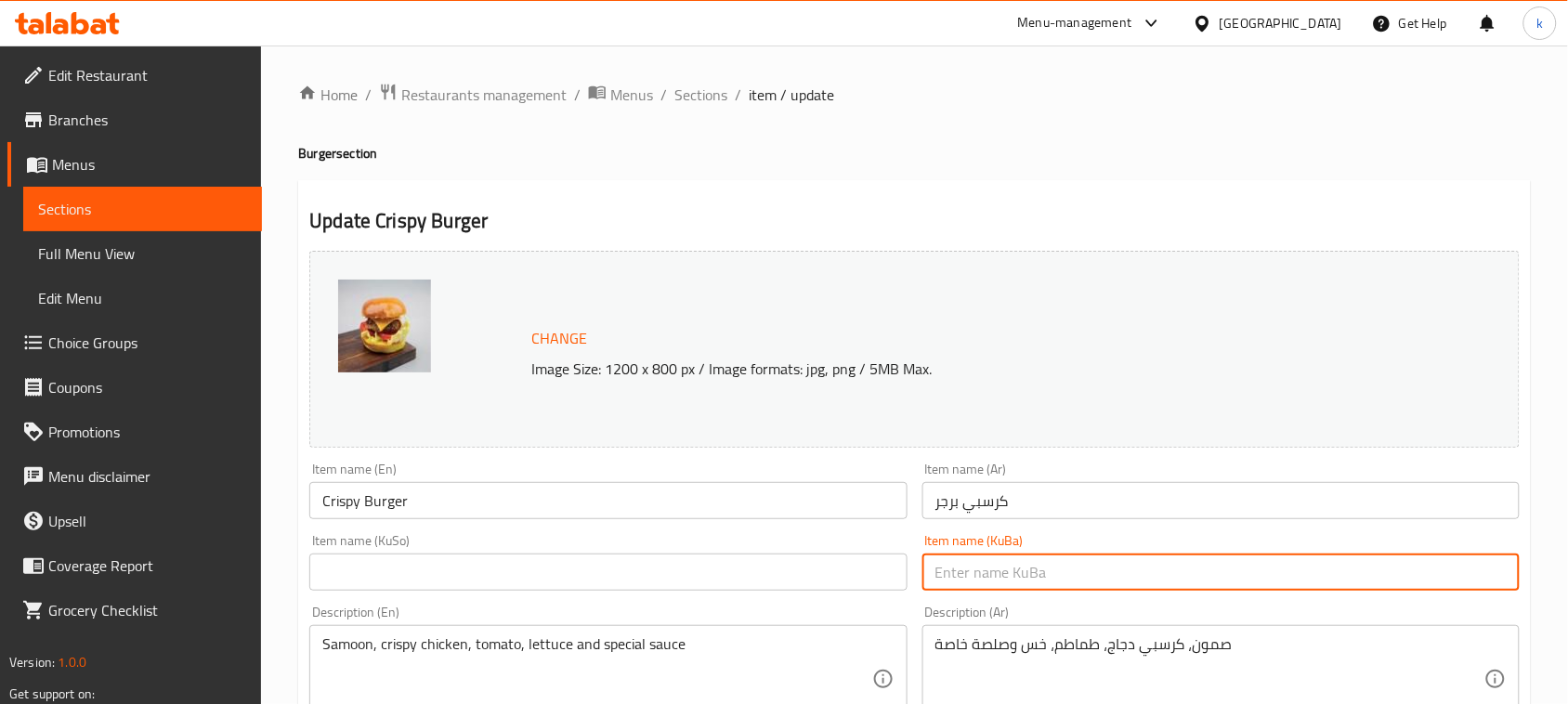
click at [1042, 581] on input "text" at bounding box center [1220, 571] width 597 height 37
click at [1478, 583] on input "text" at bounding box center [1220, 571] width 597 height 37
drag, startPoint x: 1390, startPoint y: 577, endPoint x: 1584, endPoint y: 622, distance: 199.2
click at [1568, 622] on html "​ Menu-management Iraq Get Help k Edit Restaurant Branches Menus Sections Full …" at bounding box center [784, 352] width 1568 height 704
type input "کریسپی بەرگەر"
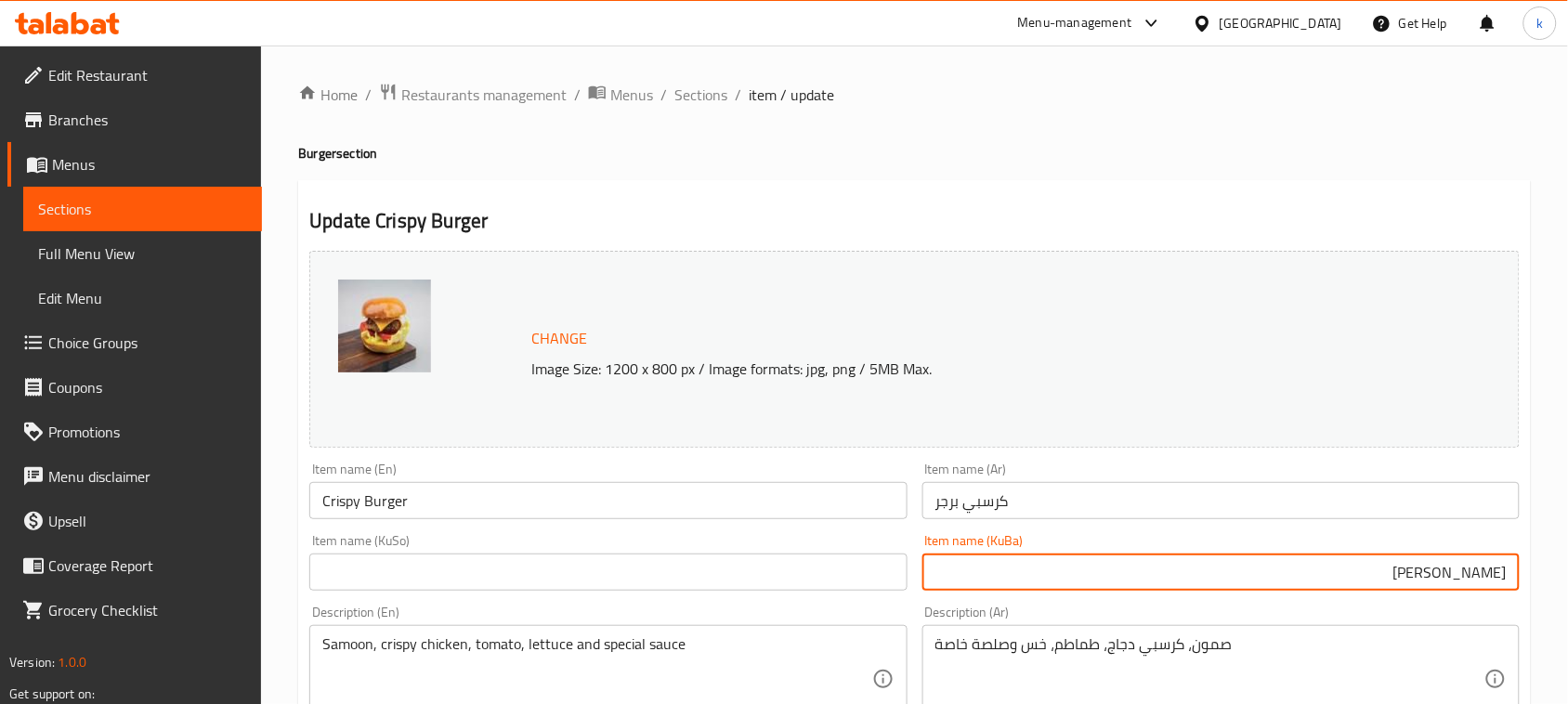
click at [813, 554] on input "text" at bounding box center [608, 571] width 597 height 37
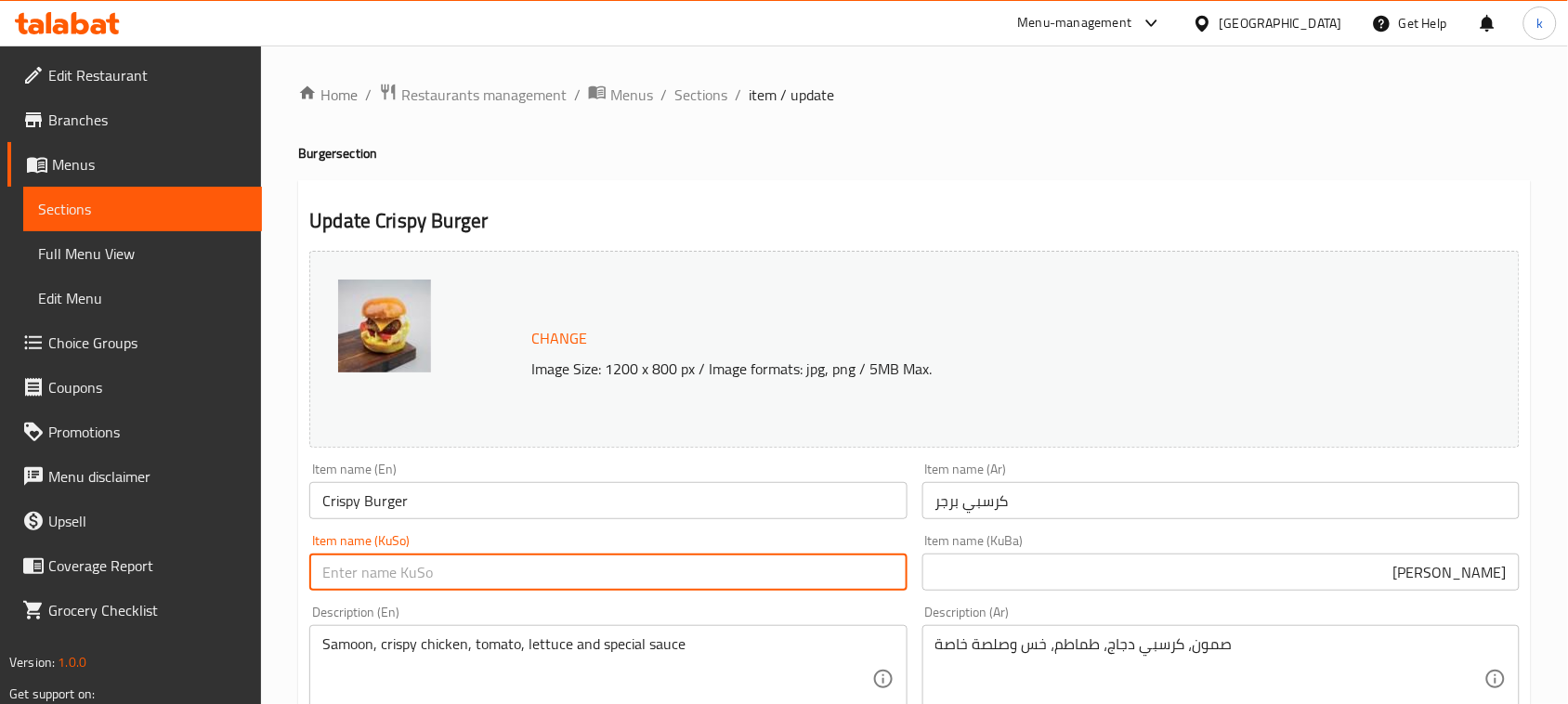
click at [817, 572] on input "text" at bounding box center [608, 571] width 597 height 37
paste input "کریسپی بەرگەر"
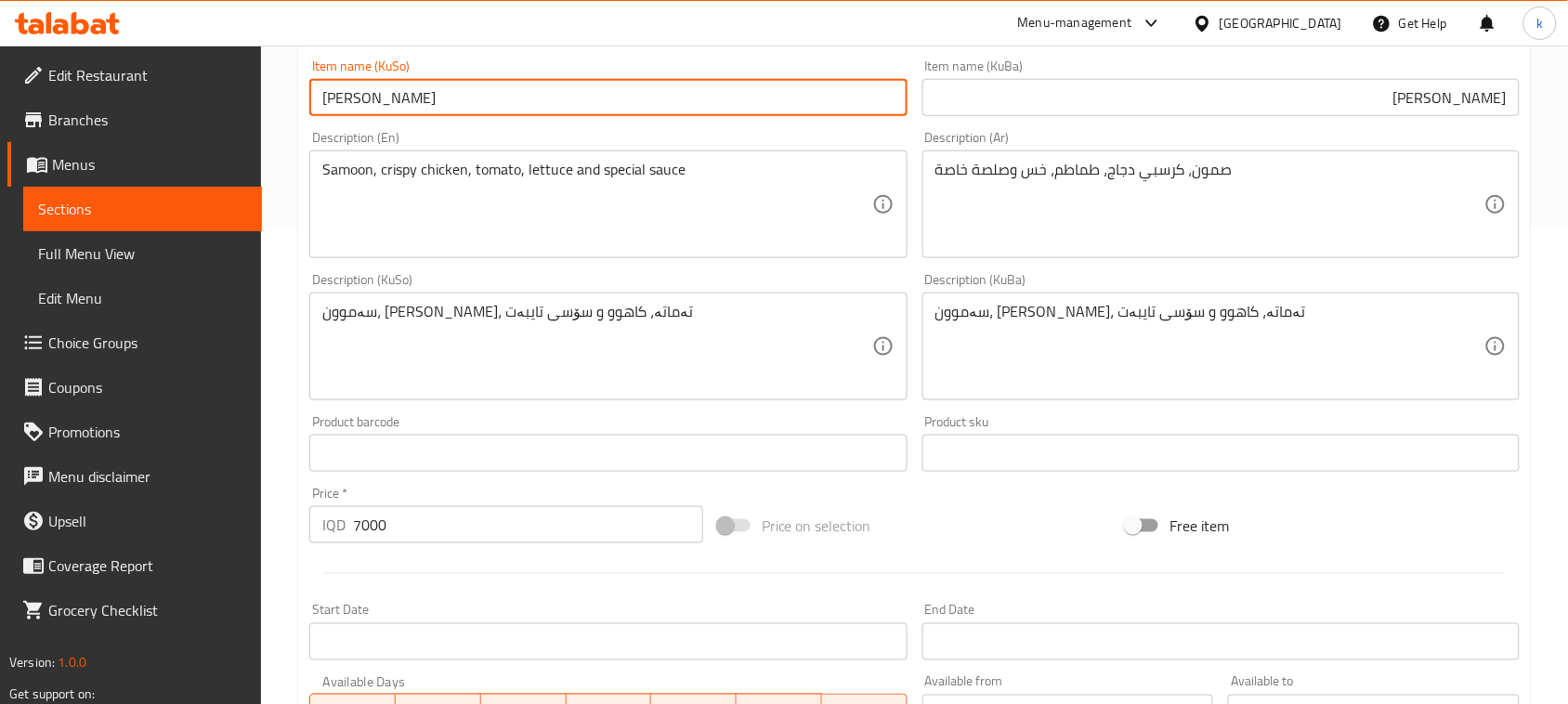
scroll to position [922, 0]
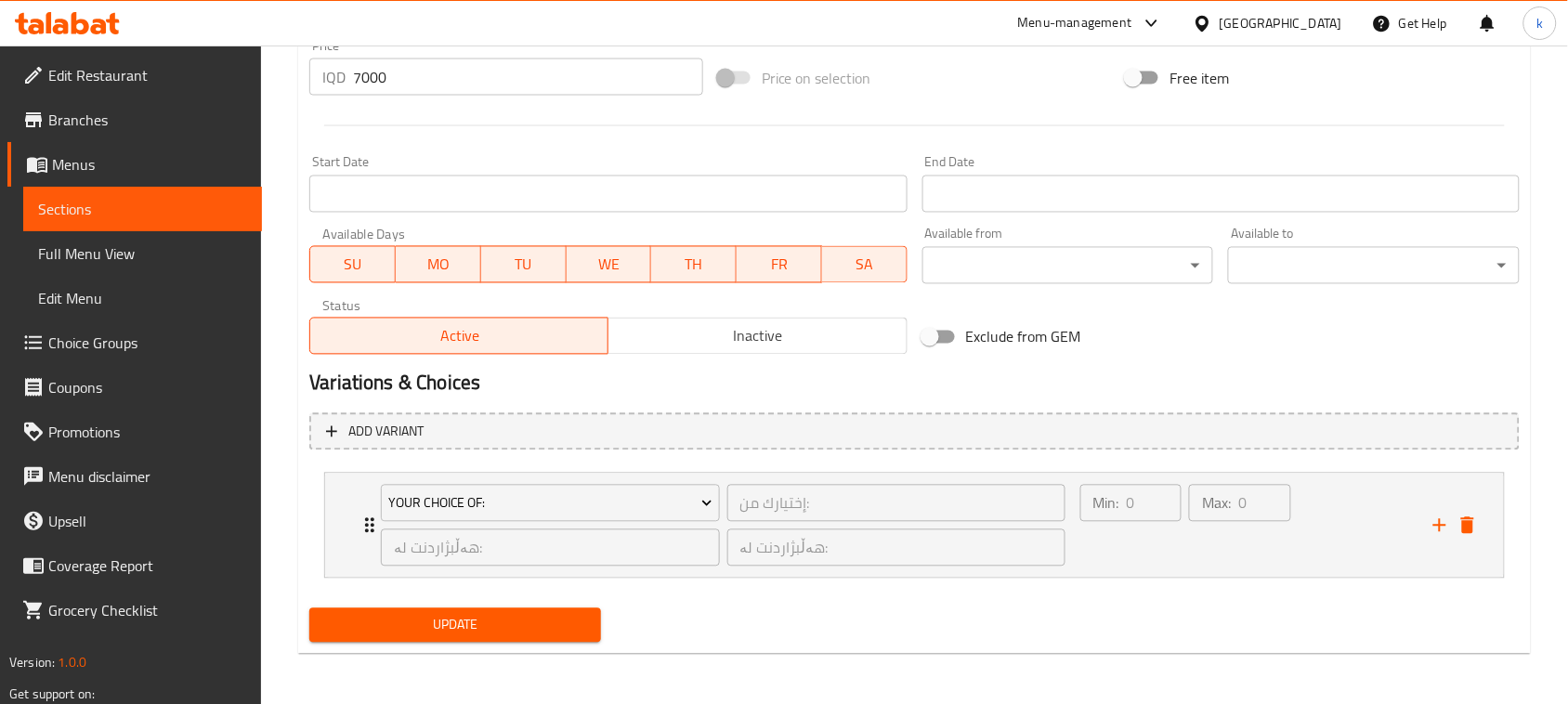
type input "کریسپی بەرگەر"
click at [549, 619] on span "Update" at bounding box center [455, 626] width 262 height 23
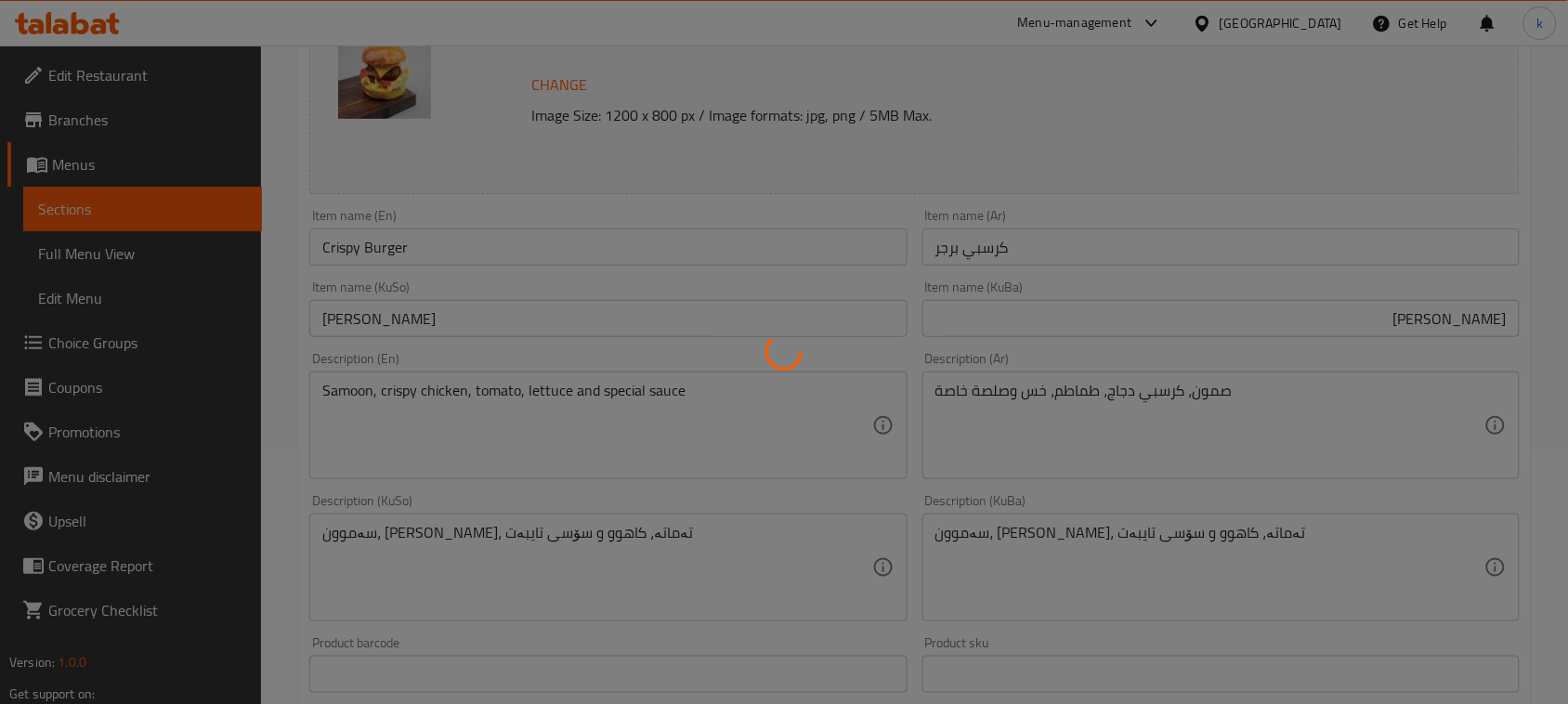
scroll to position [0, 0]
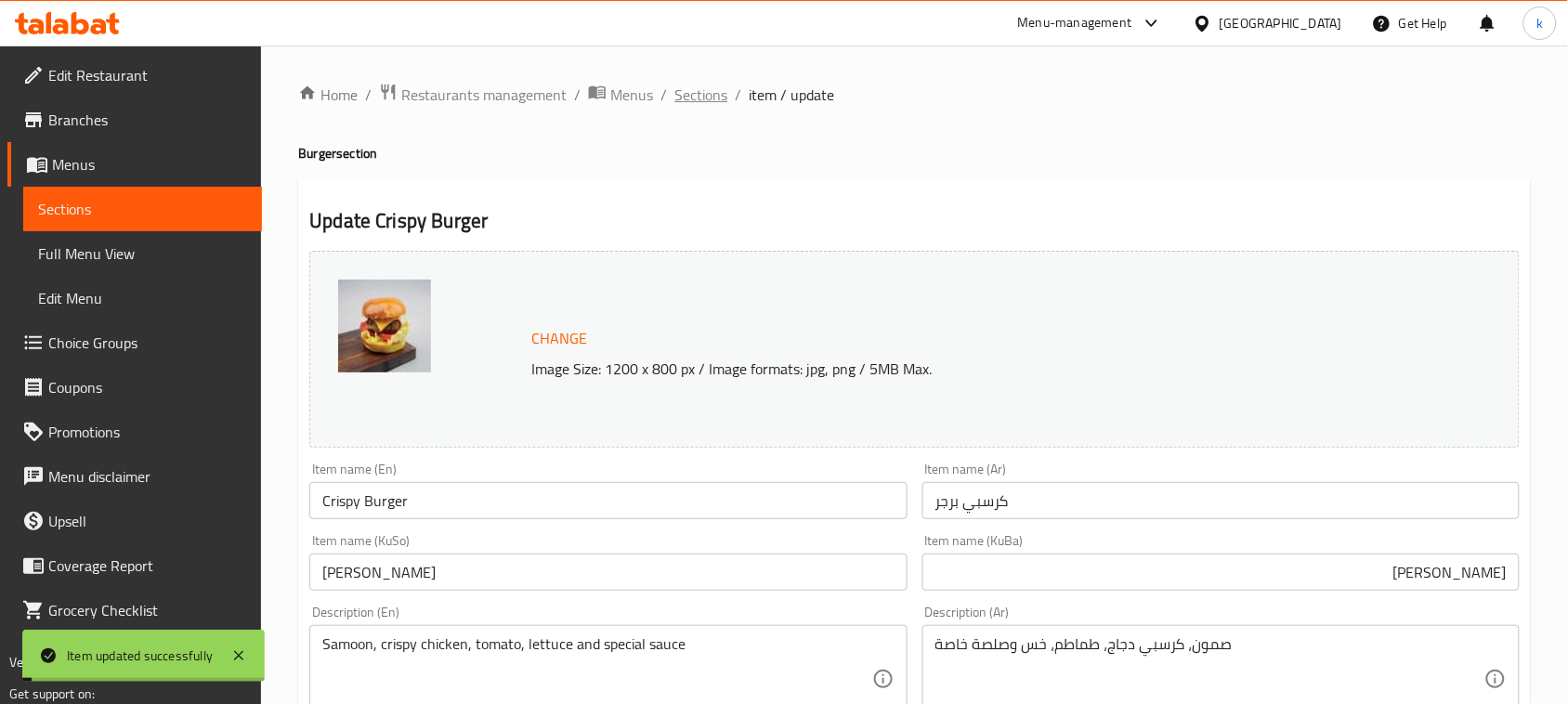
click at [706, 96] on span "Sections" at bounding box center [700, 94] width 53 height 22
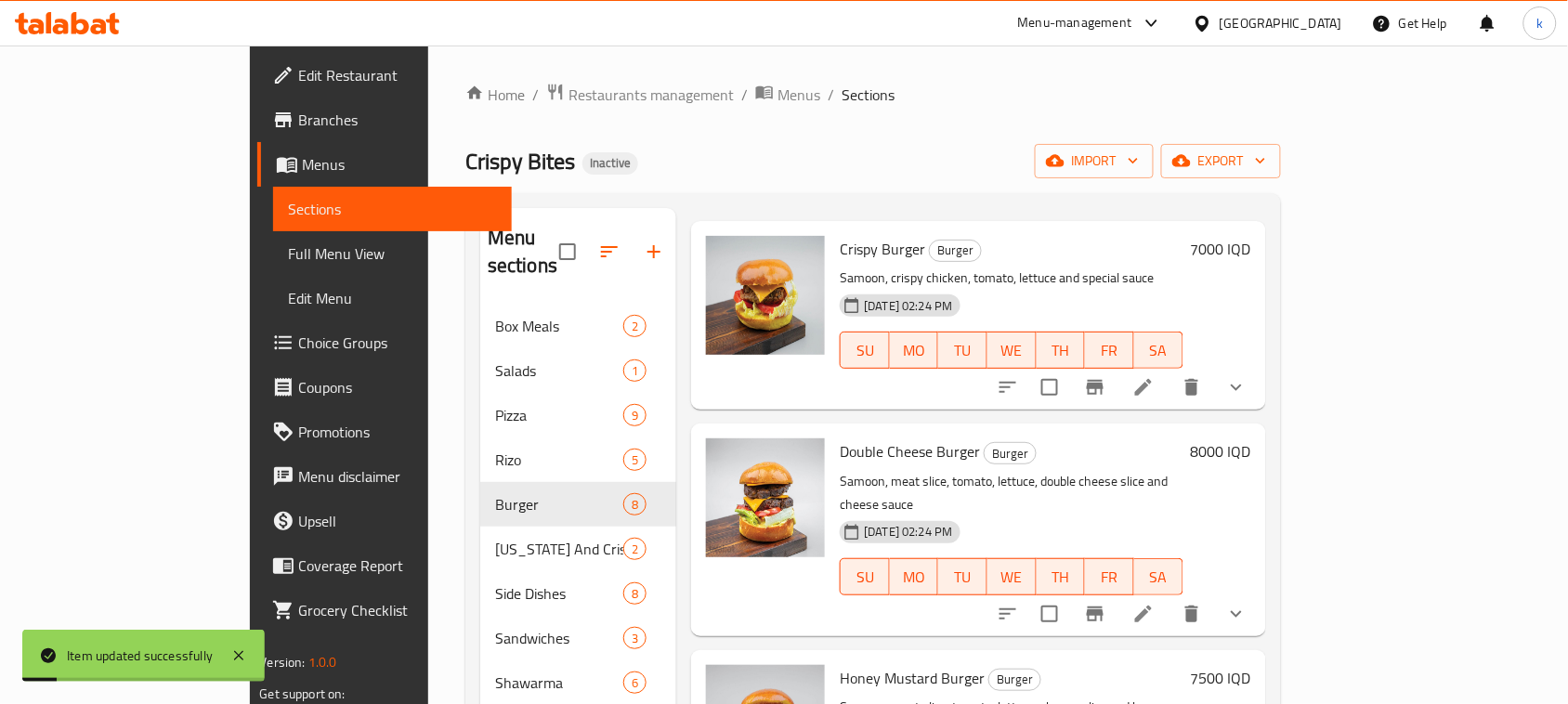
scroll to position [117, 0]
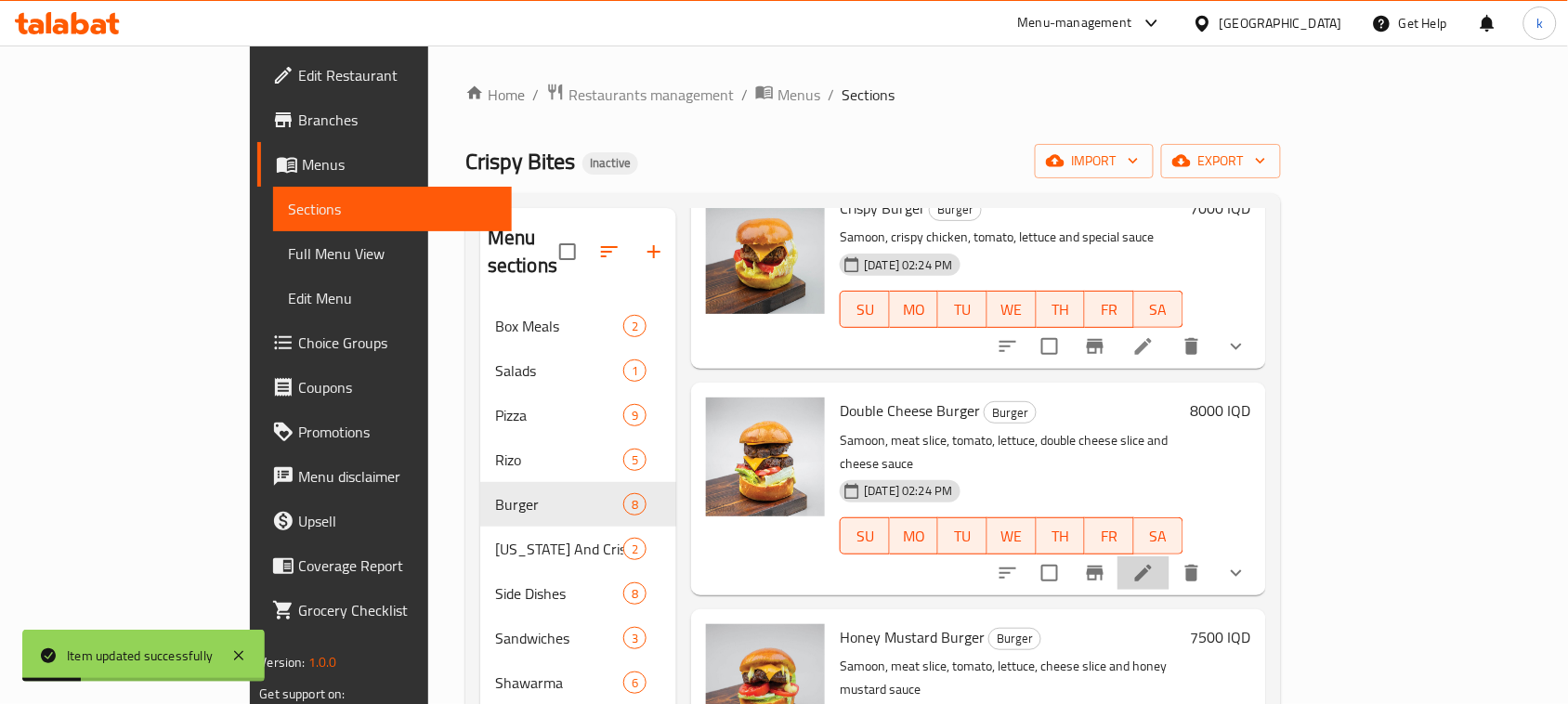
click at [1170, 556] on li at bounding box center [1143, 572] width 52 height 33
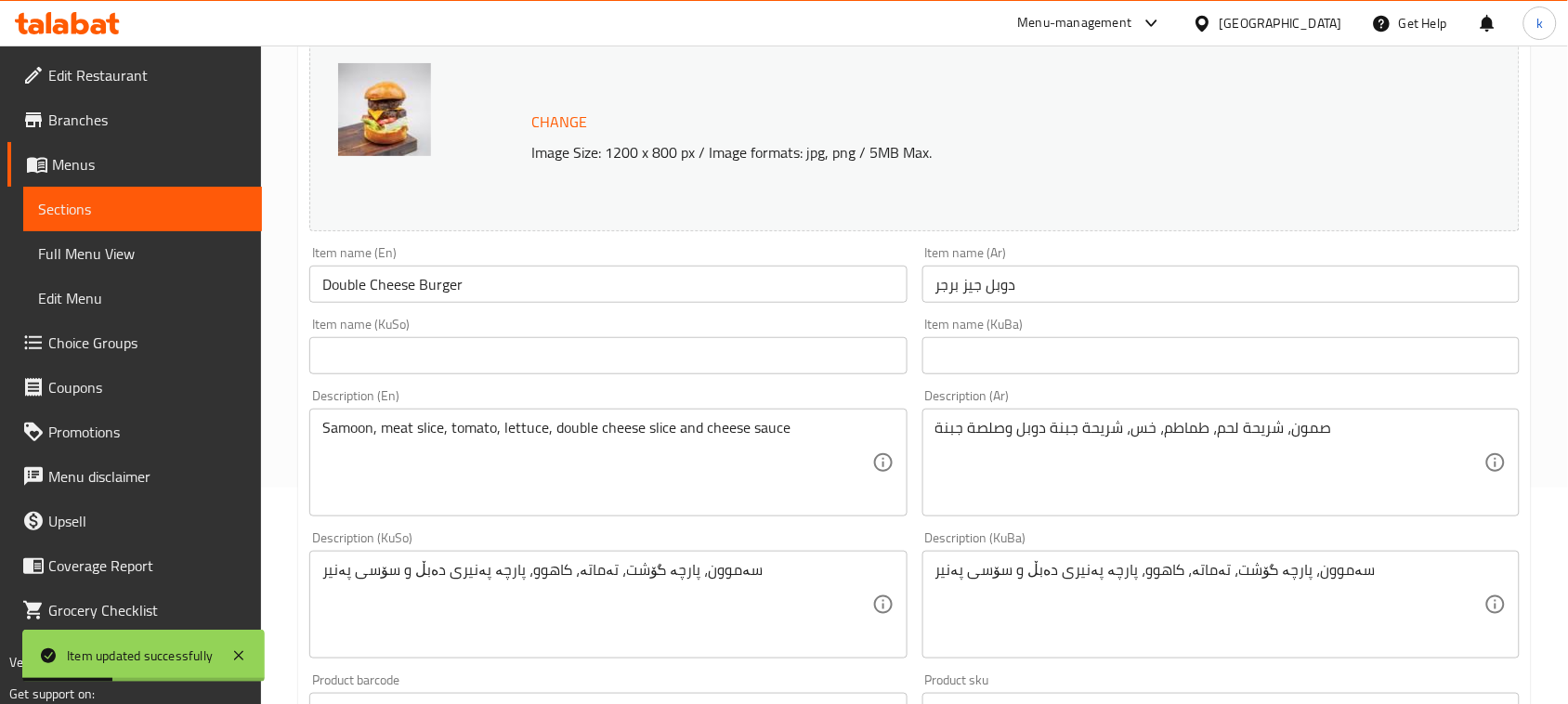
scroll to position [232, 0]
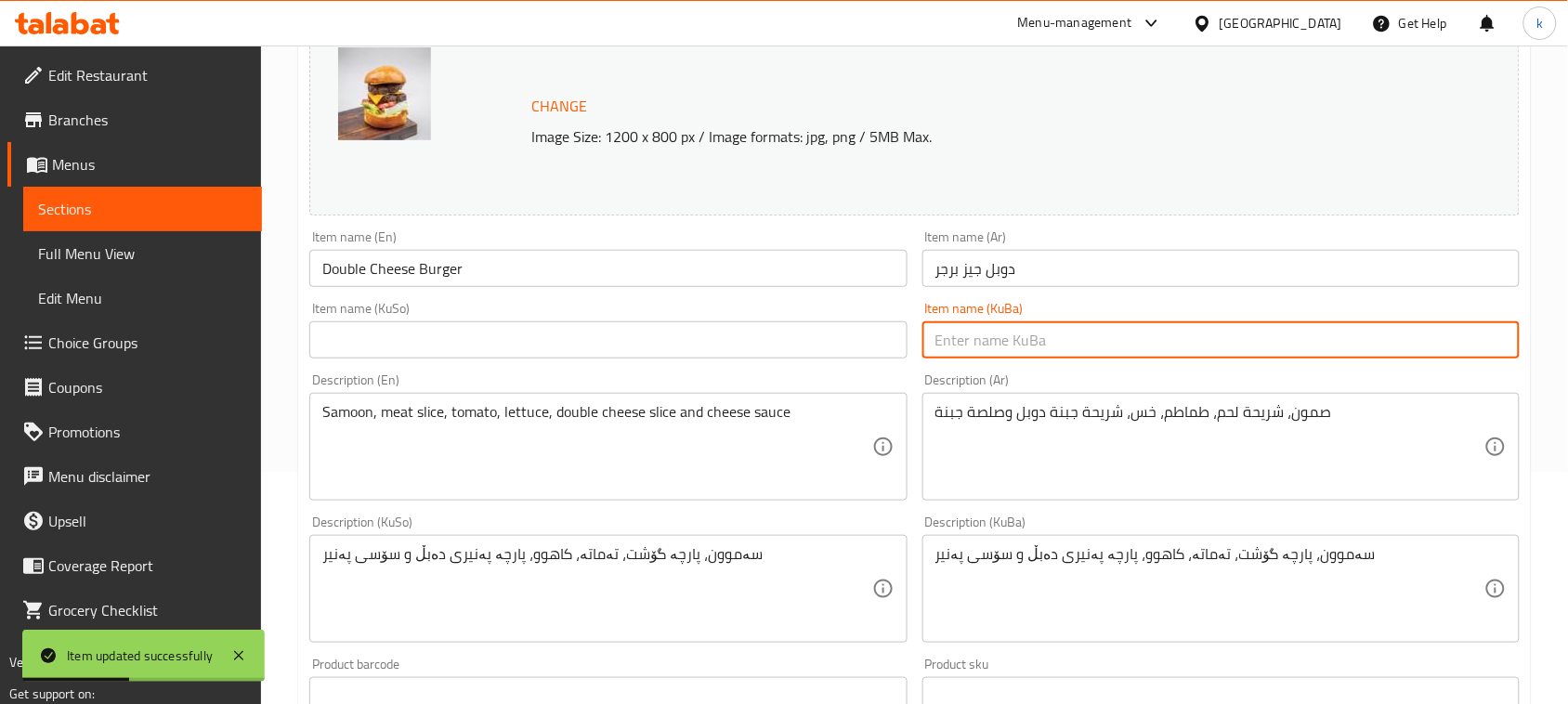
click at [1005, 352] on input "text" at bounding box center [1220, 339] width 597 height 37
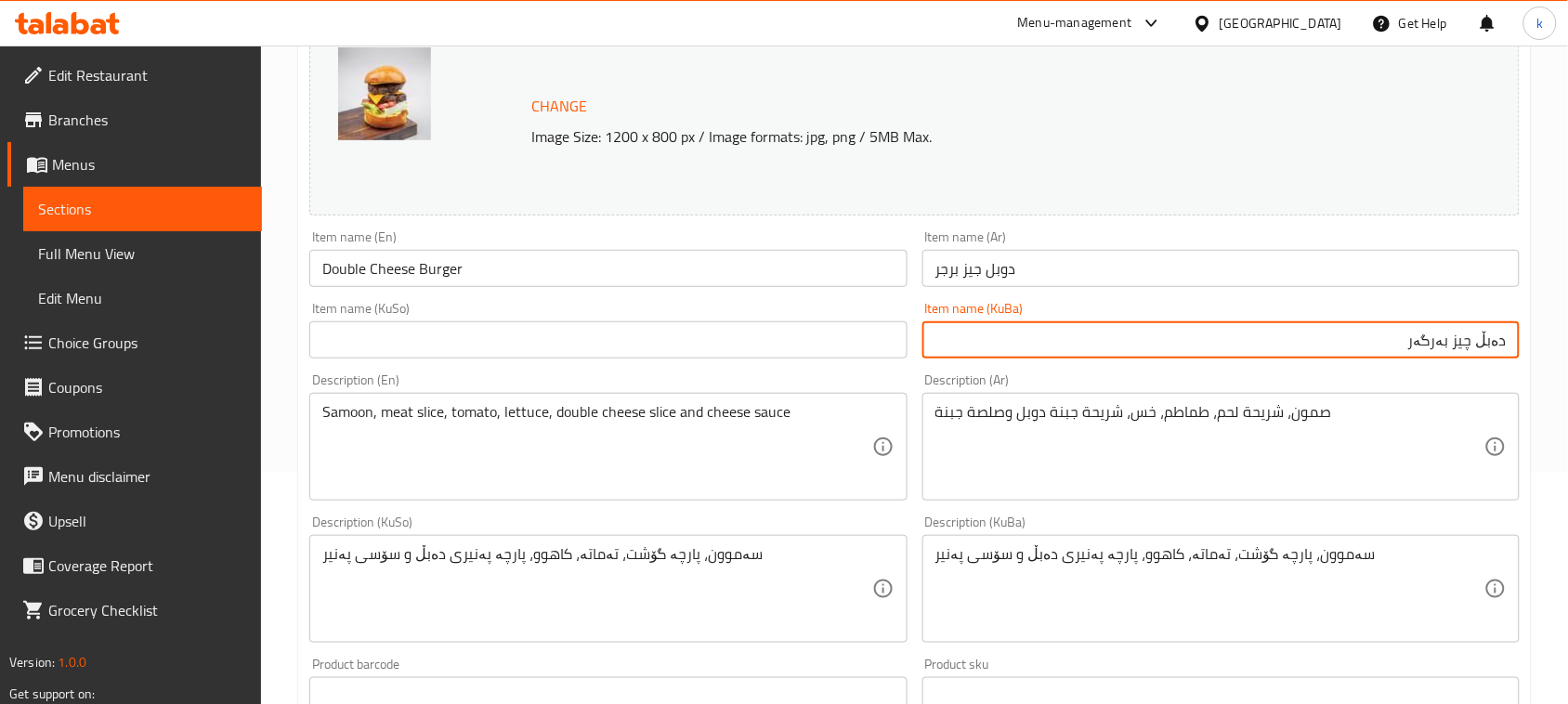
drag, startPoint x: 1398, startPoint y: 345, endPoint x: 1584, endPoint y: 401, distance: 194.2
click at [1568, 401] on html "​ Menu-management Iraq Get Help k Edit Restaurant Branches Menus Sections Full …" at bounding box center [784, 119] width 1568 height 704
type input "دەبڵ چیز بەرگەر"
click at [774, 337] on input "text" at bounding box center [608, 339] width 597 height 37
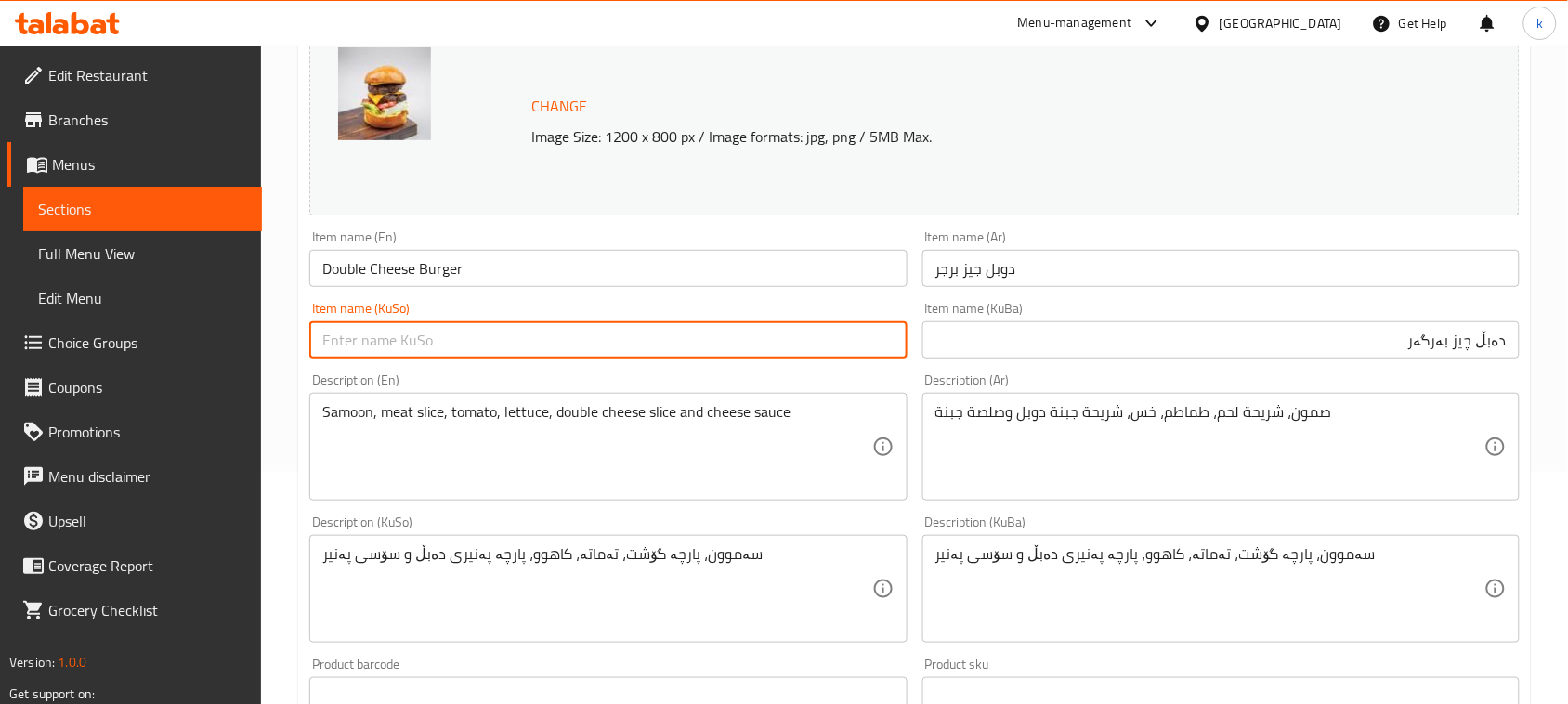
paste input "دەبڵ چیز بەرگەر"
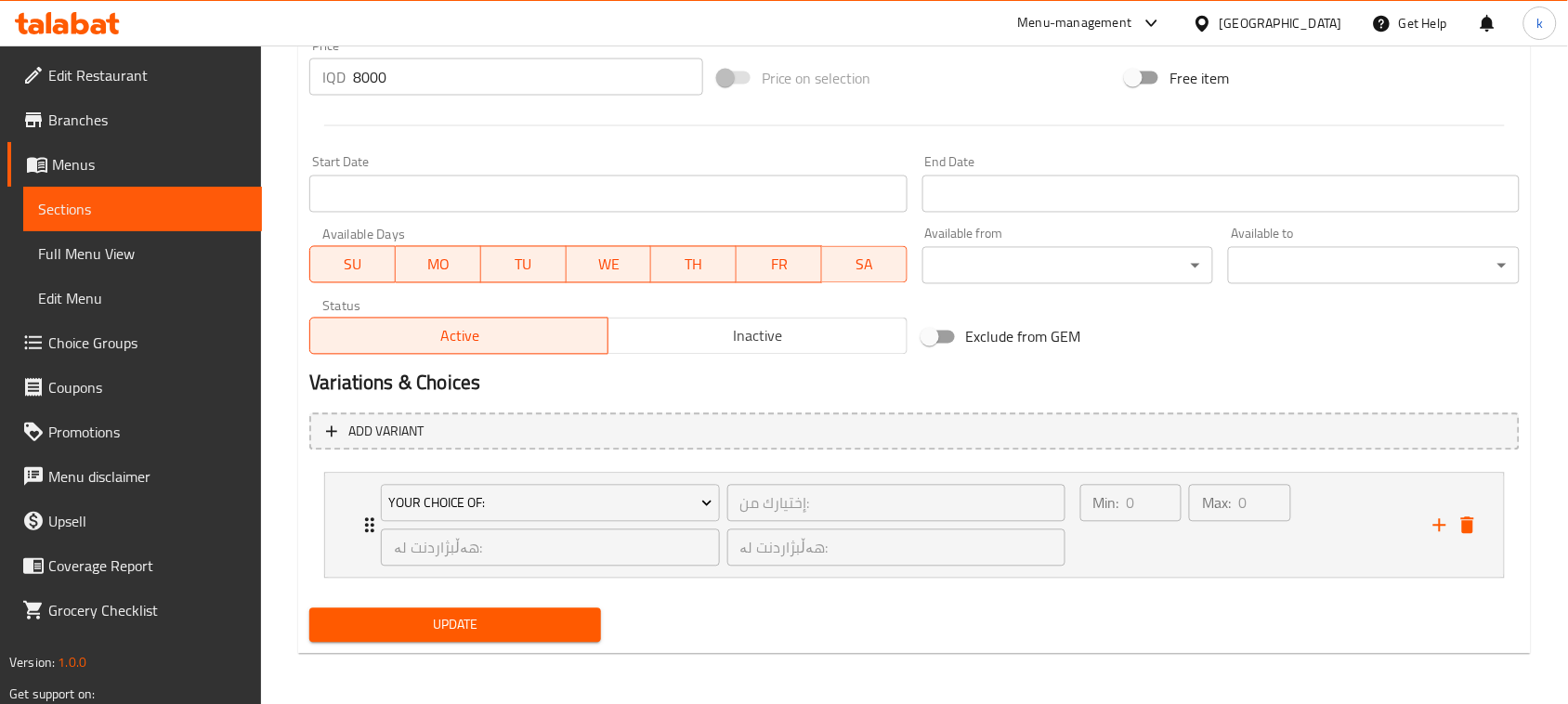
type input "دەبڵ چیز بەرگەر"
drag, startPoint x: 507, startPoint y: 620, endPoint x: 534, endPoint y: 617, distance: 27.2
click at [511, 620] on span "Update" at bounding box center [455, 626] width 262 height 23
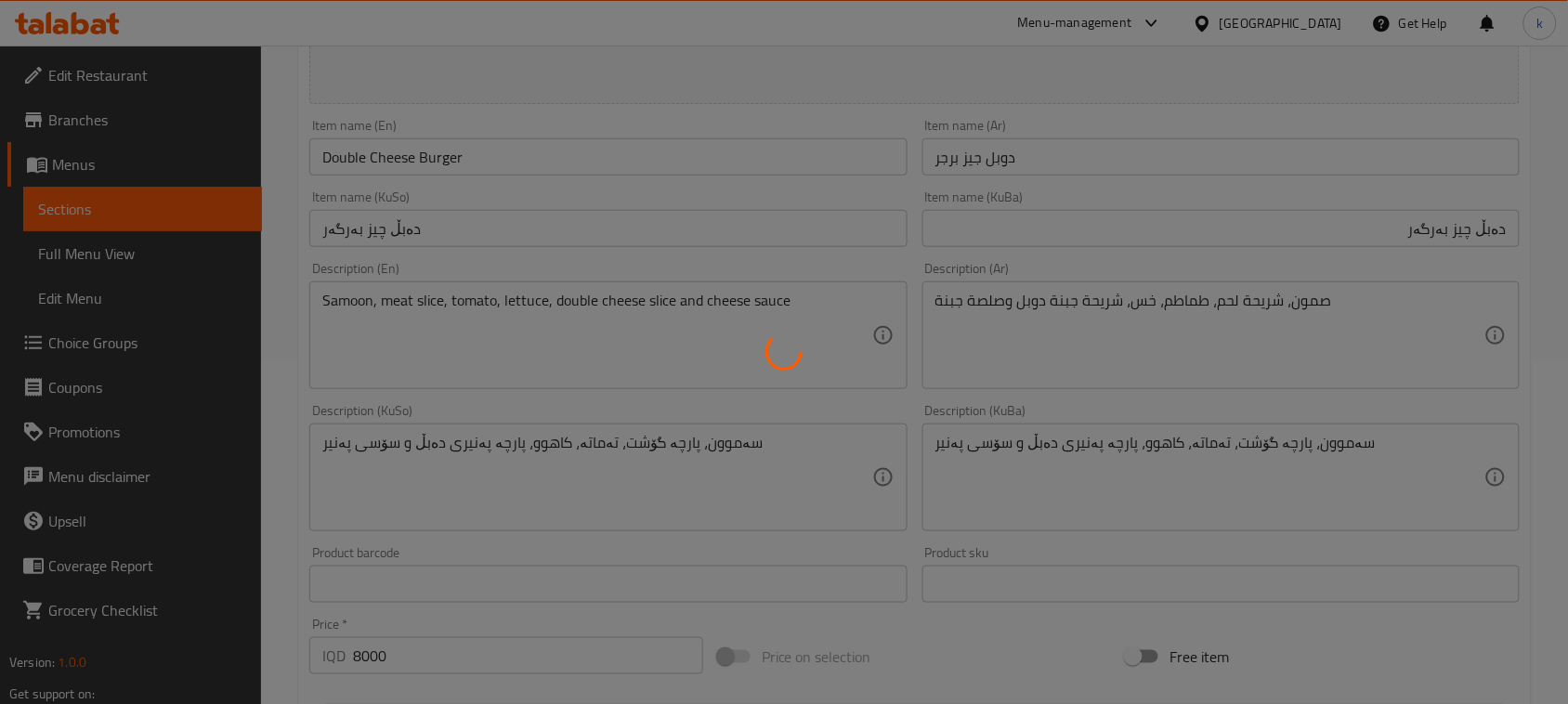
scroll to position [0, 0]
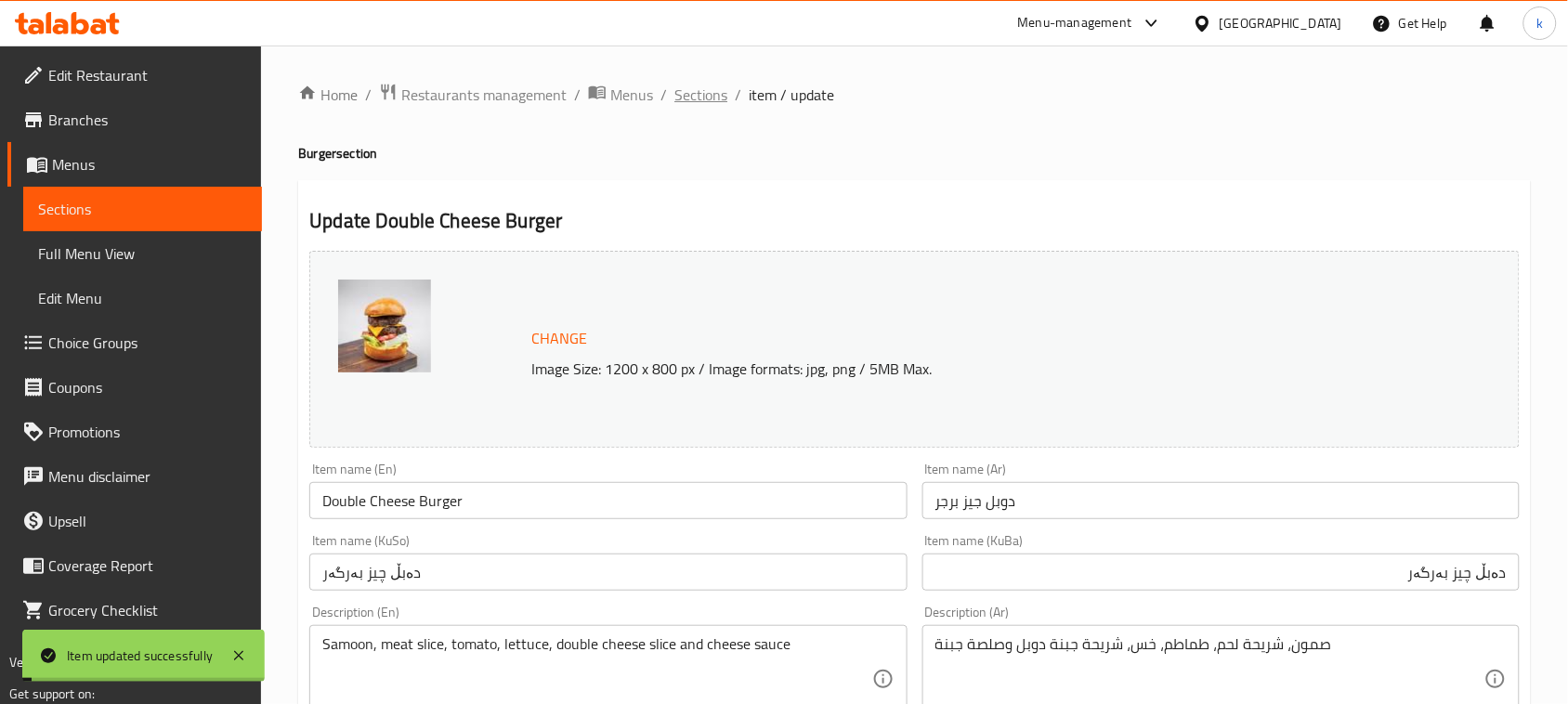
click at [699, 99] on span "Sections" at bounding box center [700, 94] width 53 height 22
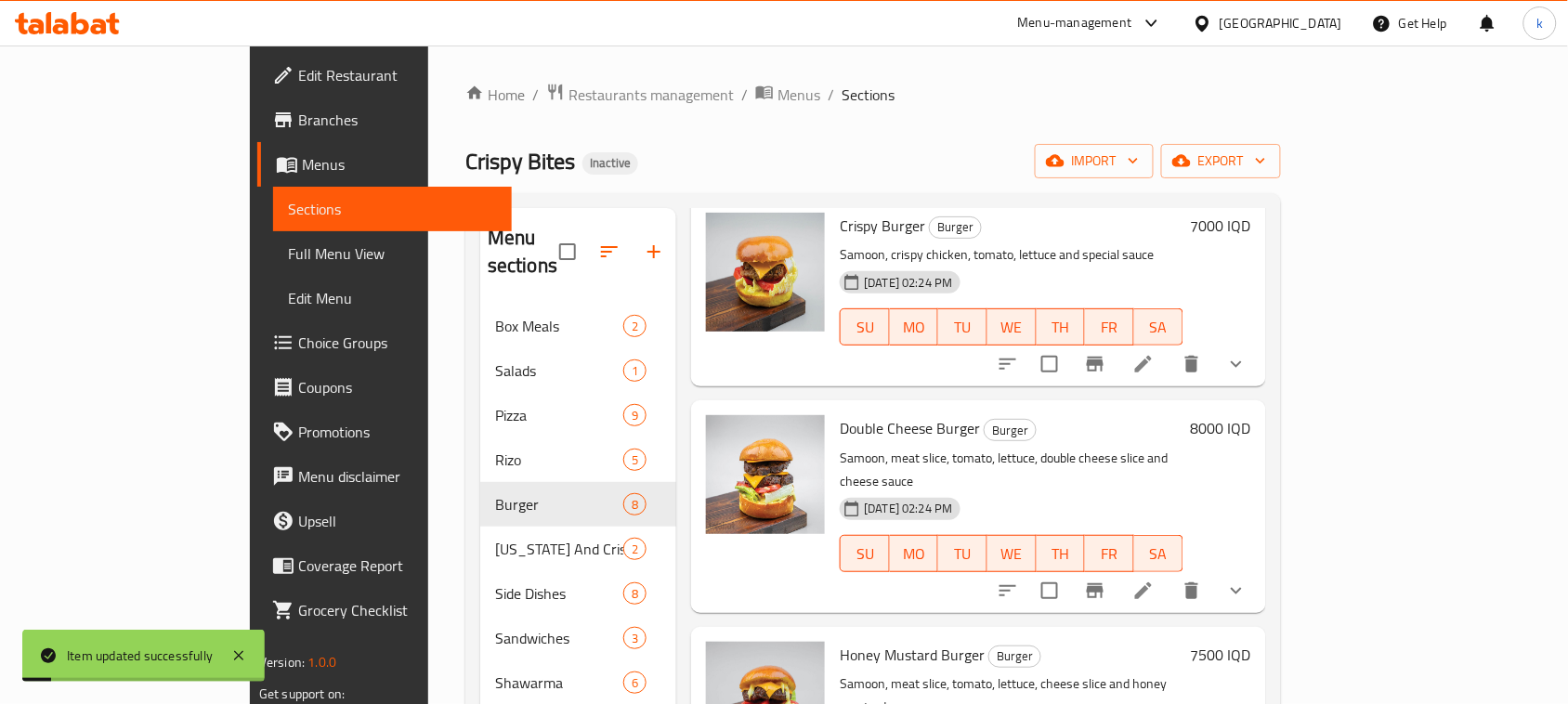
scroll to position [232, 0]
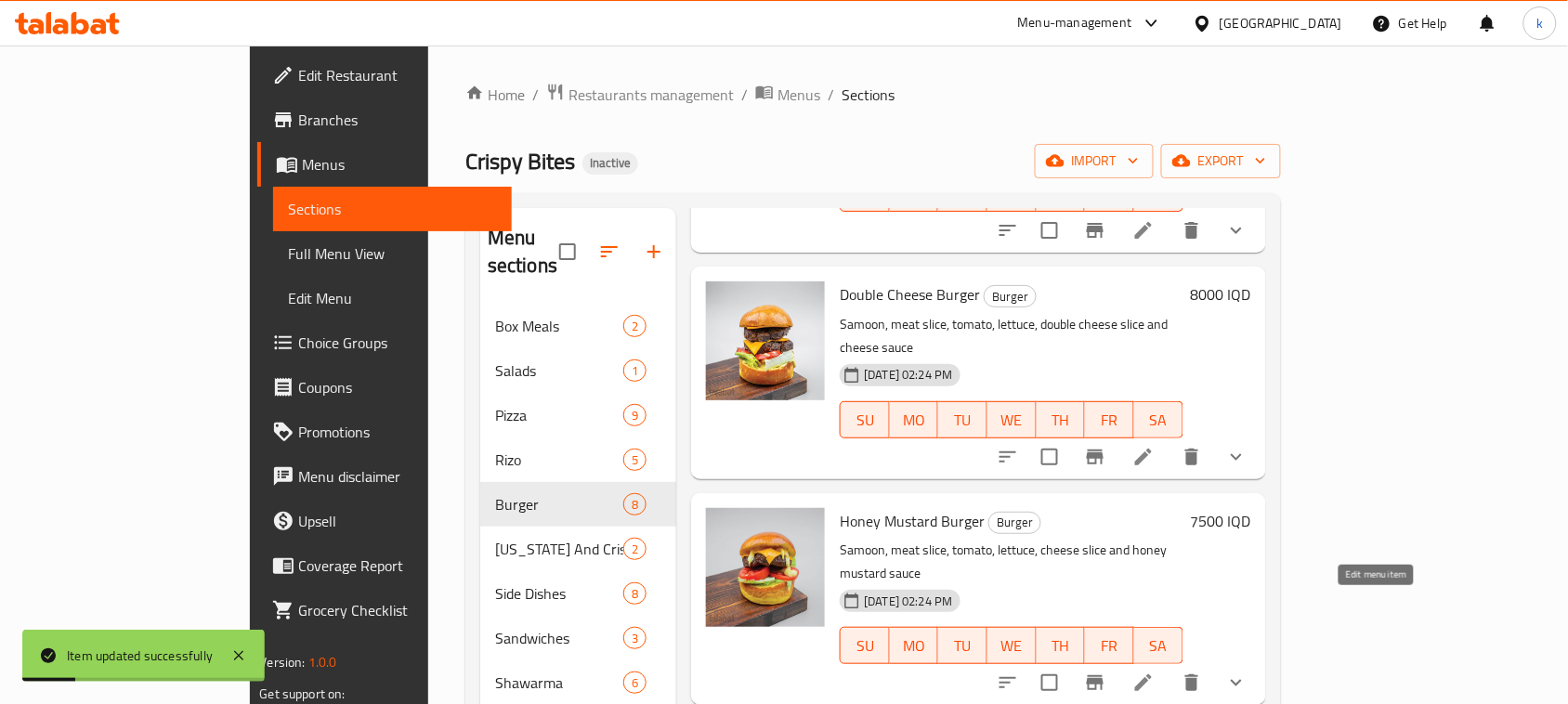
click at [1154, 672] on icon at bounding box center [1143, 682] width 22 height 22
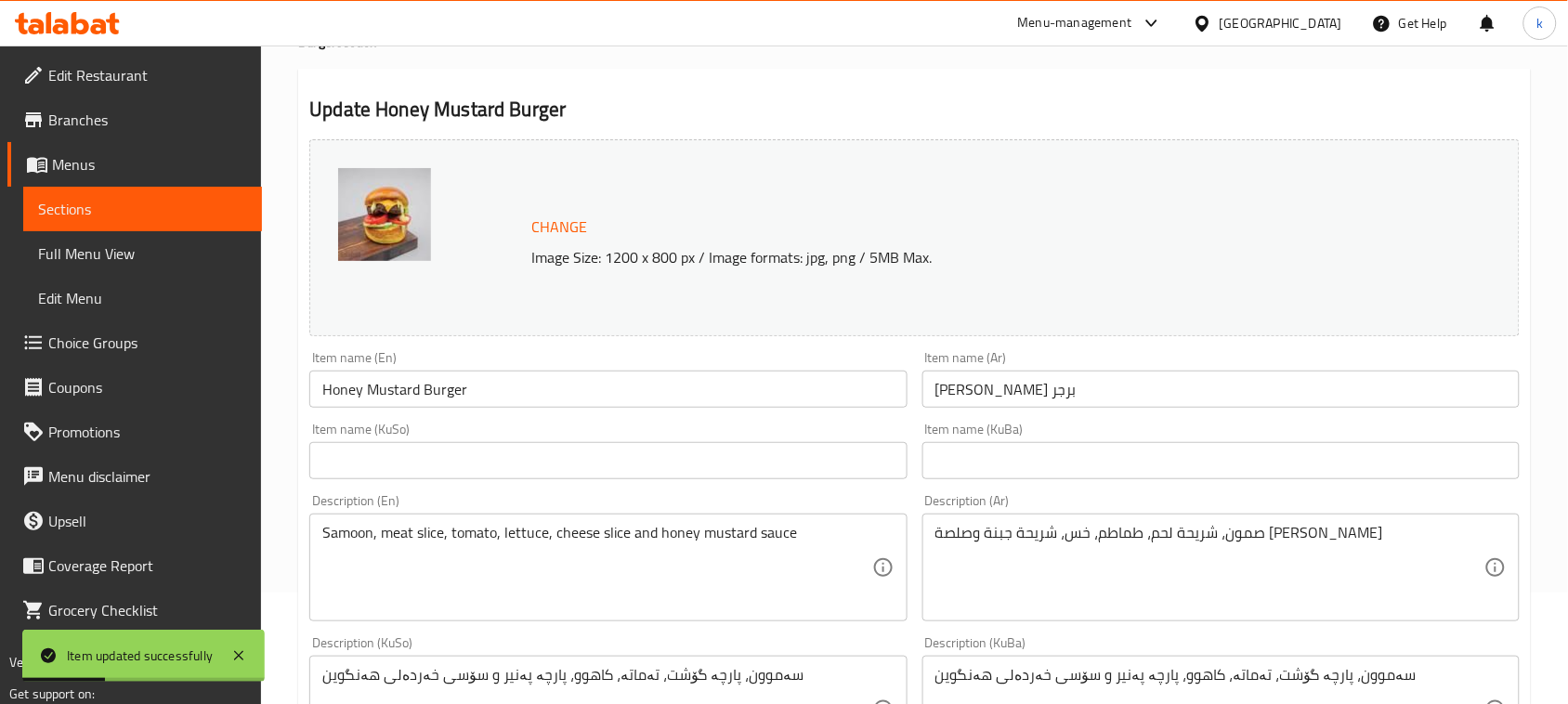
scroll to position [232, 0]
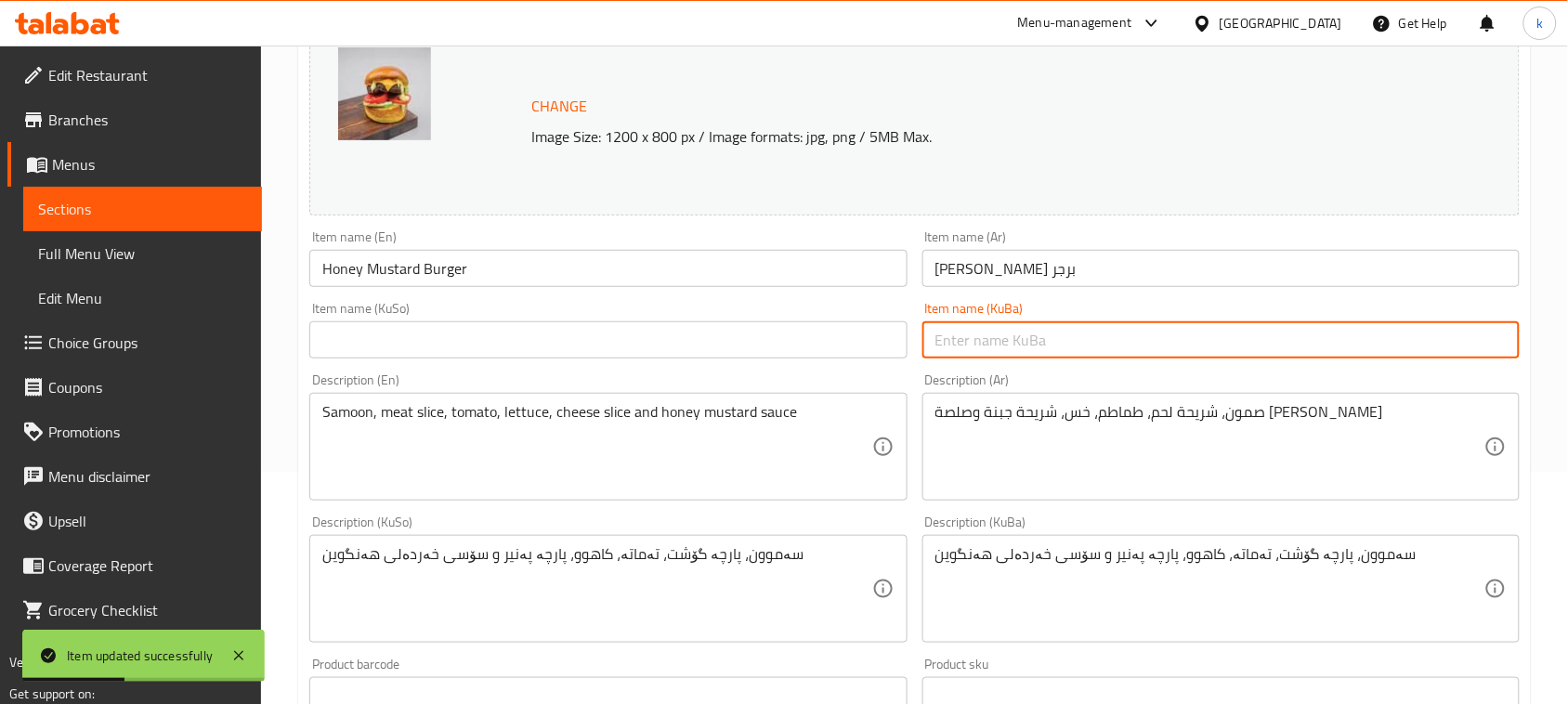
click at [1108, 335] on input "text" at bounding box center [1220, 339] width 597 height 37
click at [978, 344] on input "text" at bounding box center [1220, 339] width 597 height 37
paste input "بەرگری خەردەل بە هەنگوین"
type input "بەرگری خەردەل بە هەنگوین"
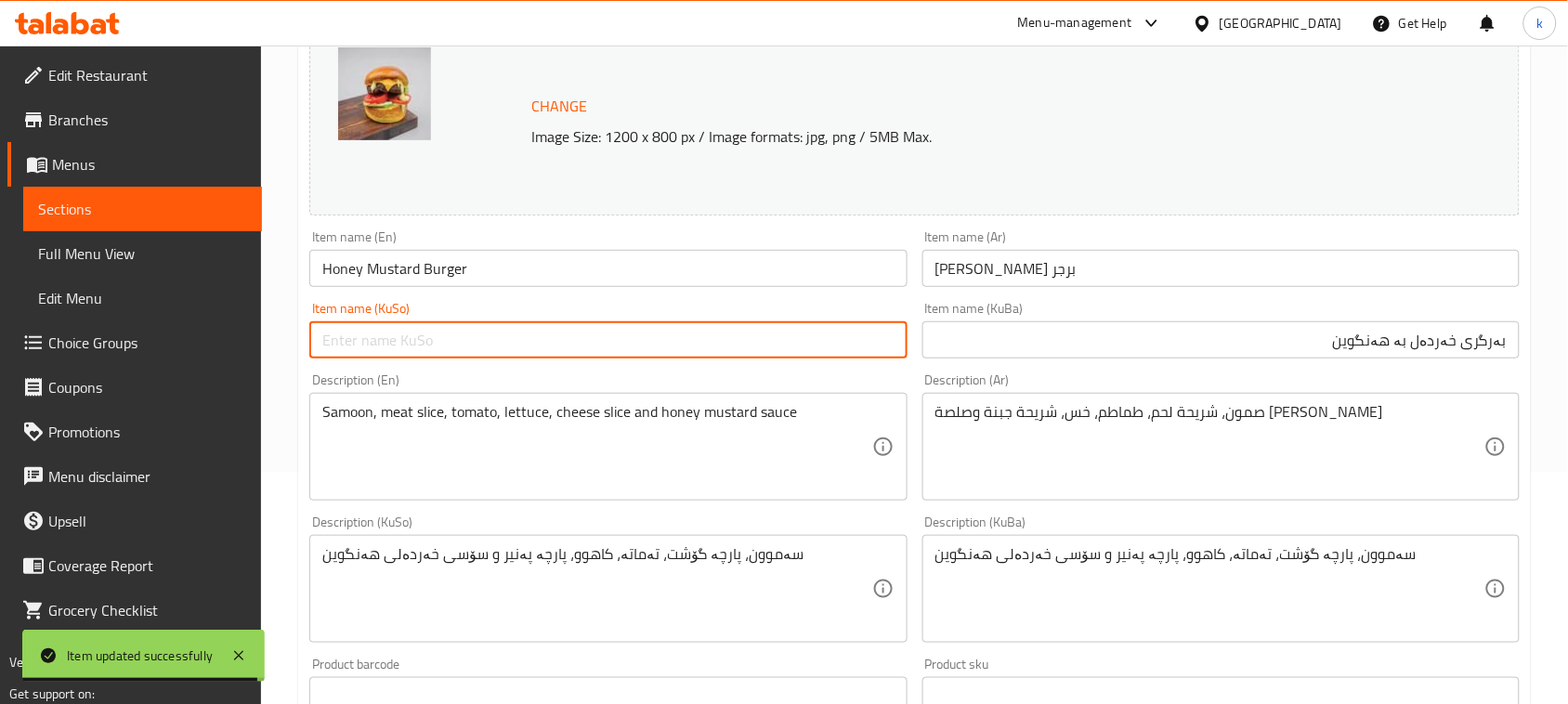
click at [781, 325] on input "text" at bounding box center [608, 339] width 597 height 37
paste input "بەرگری خەردەل بە هەنگوین"
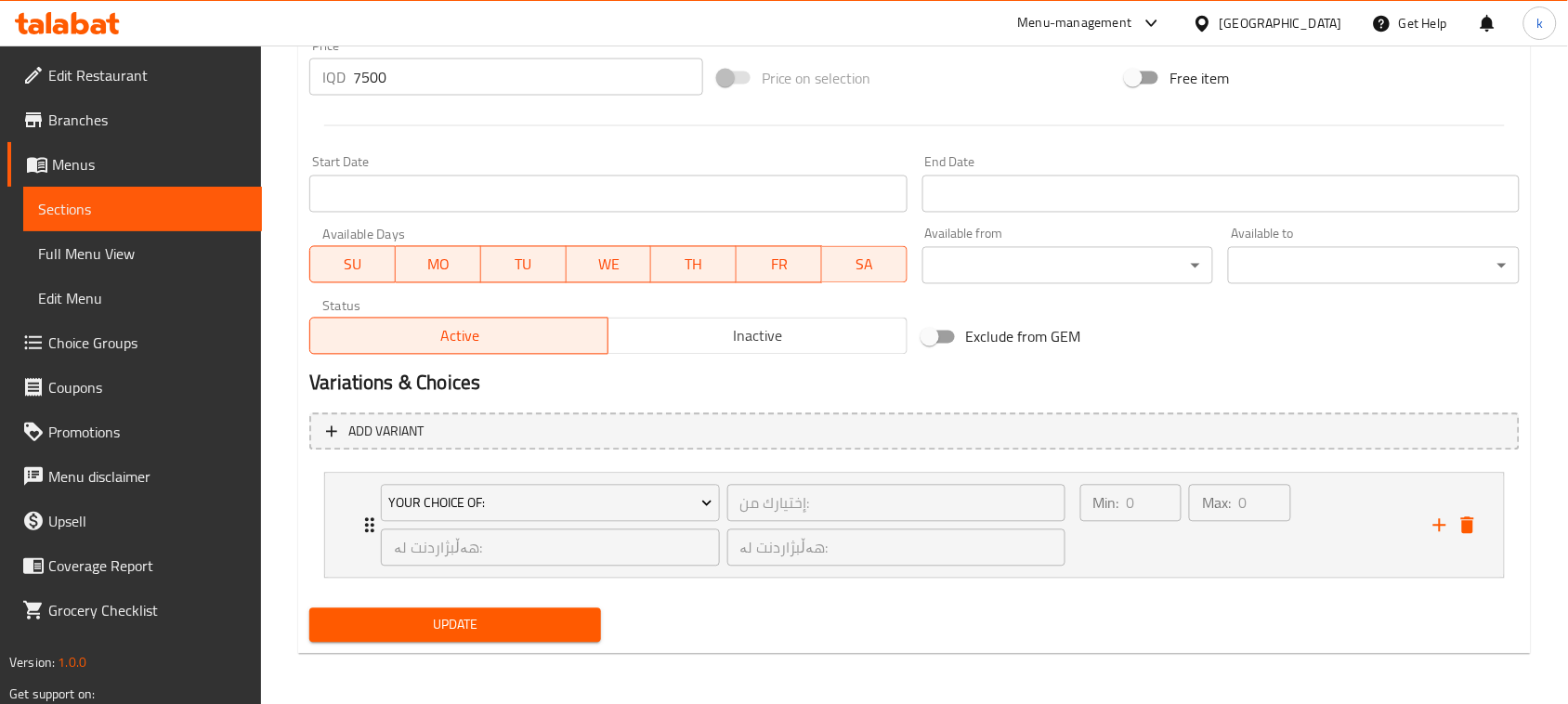
type input "بەرگری خەردەل بە هەنگوین"
click at [521, 609] on button "Update" at bounding box center [455, 626] width 291 height 34
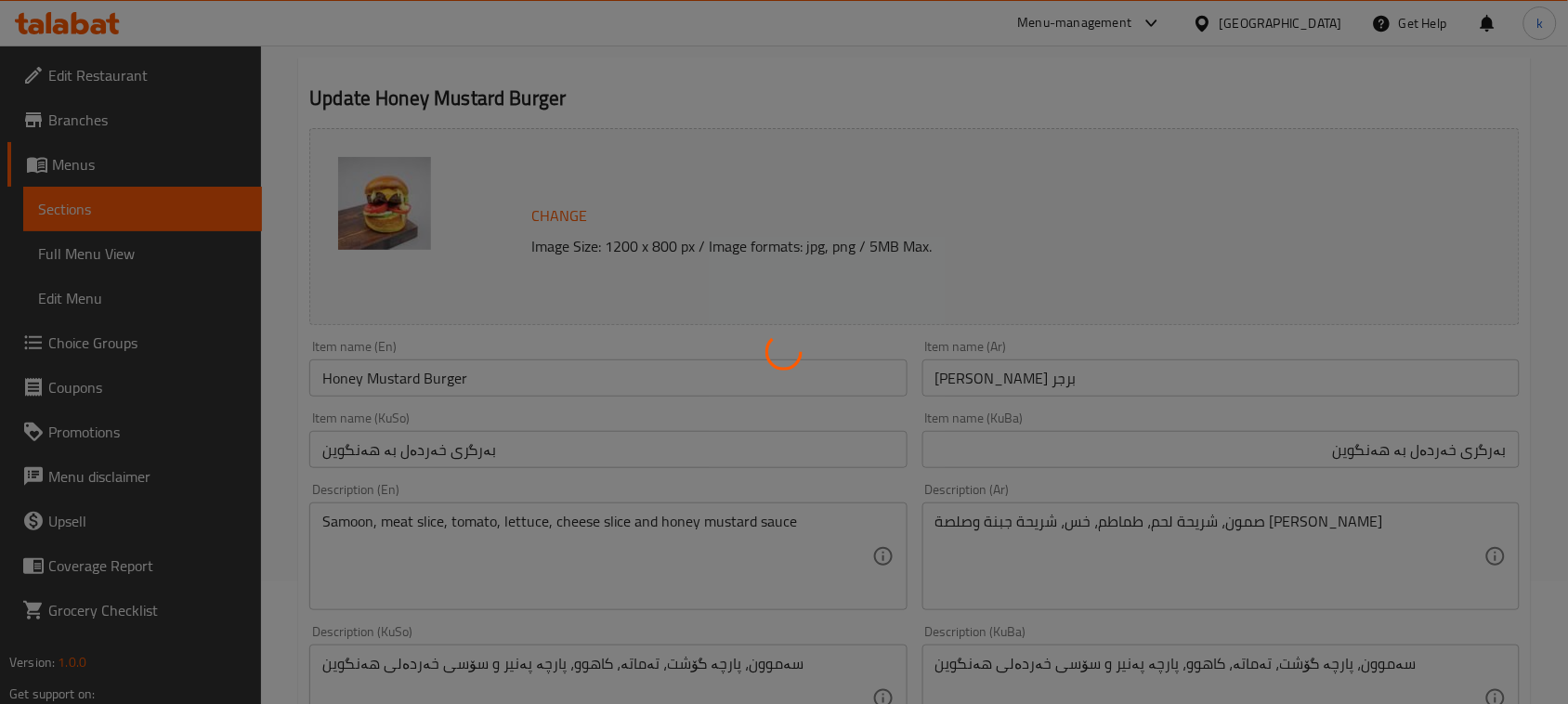
scroll to position [0, 0]
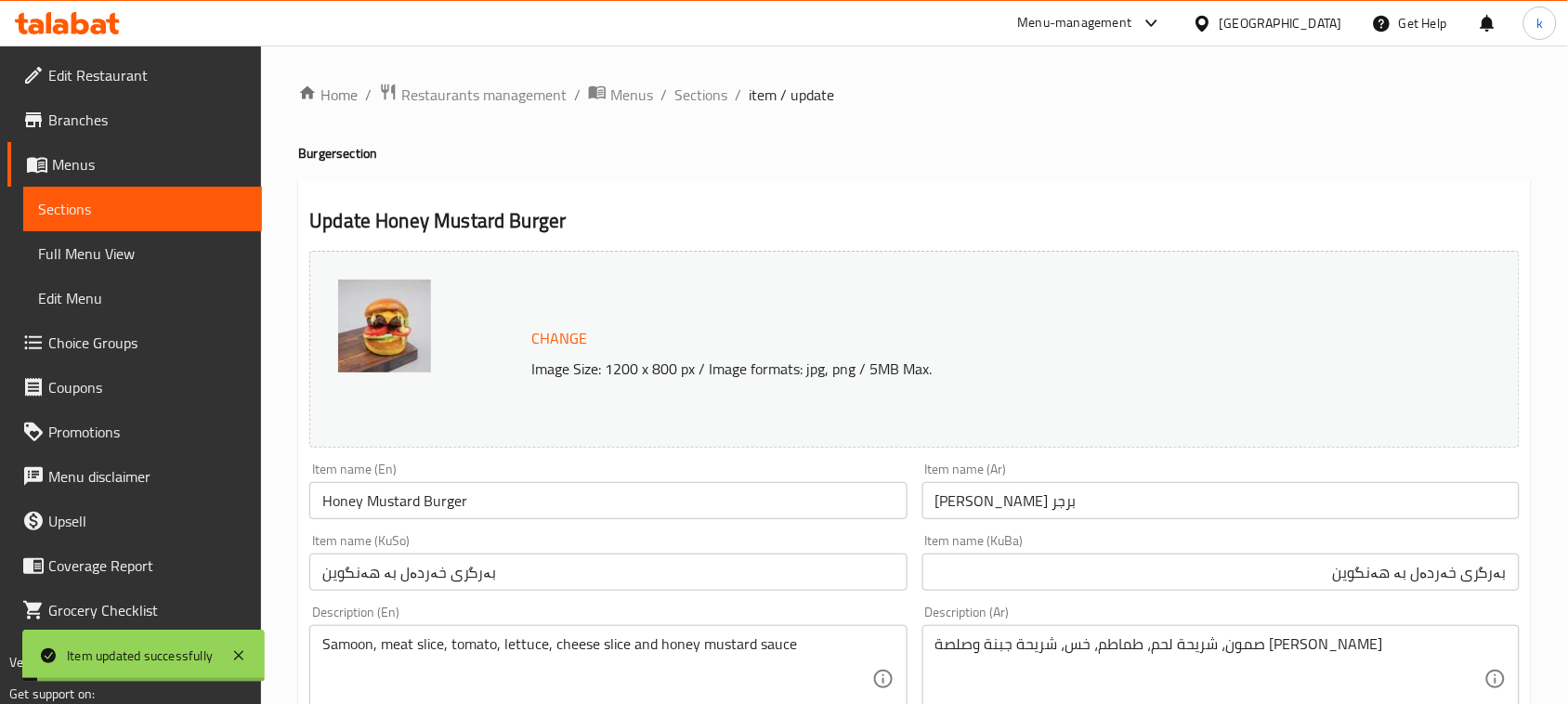
click at [698, 97] on span "Sections" at bounding box center [700, 94] width 53 height 22
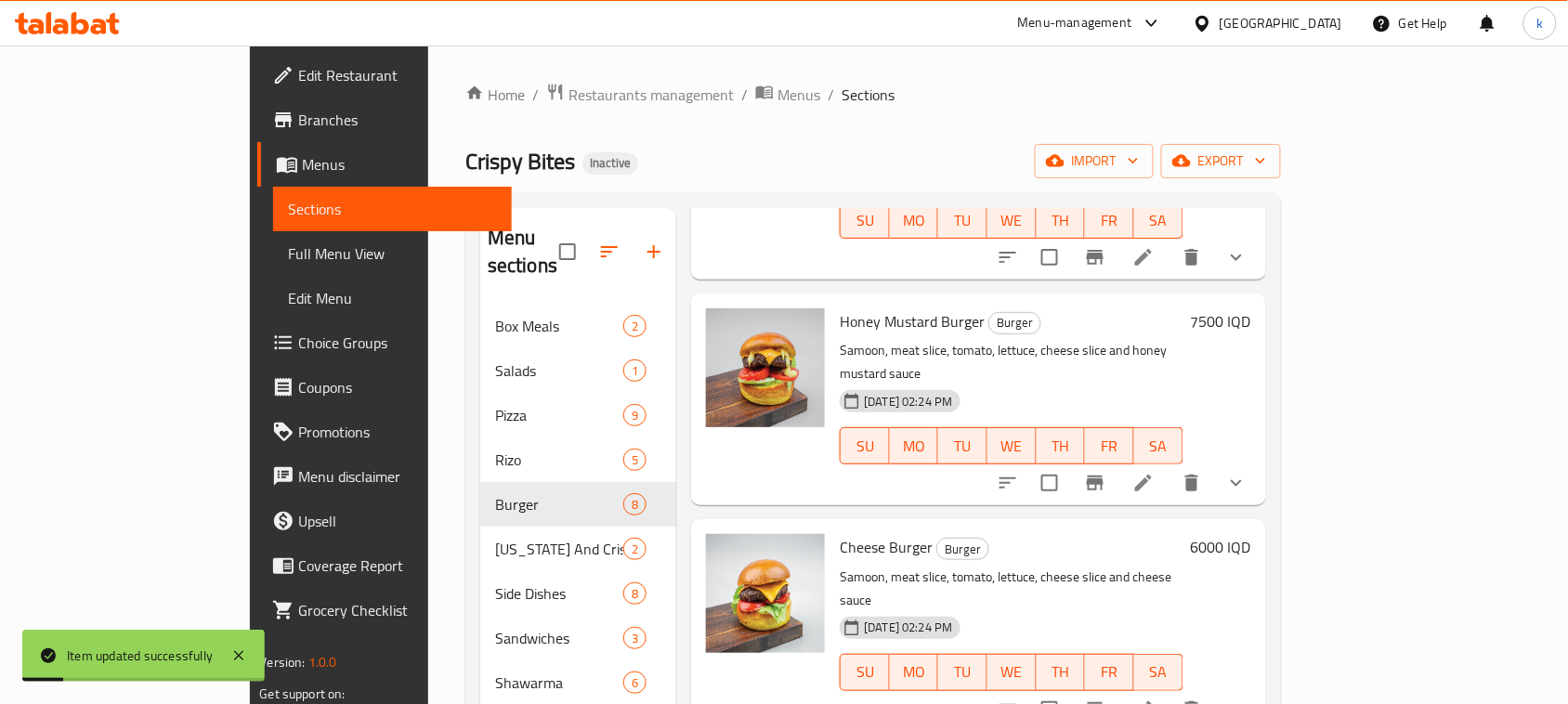
scroll to position [464, 0]
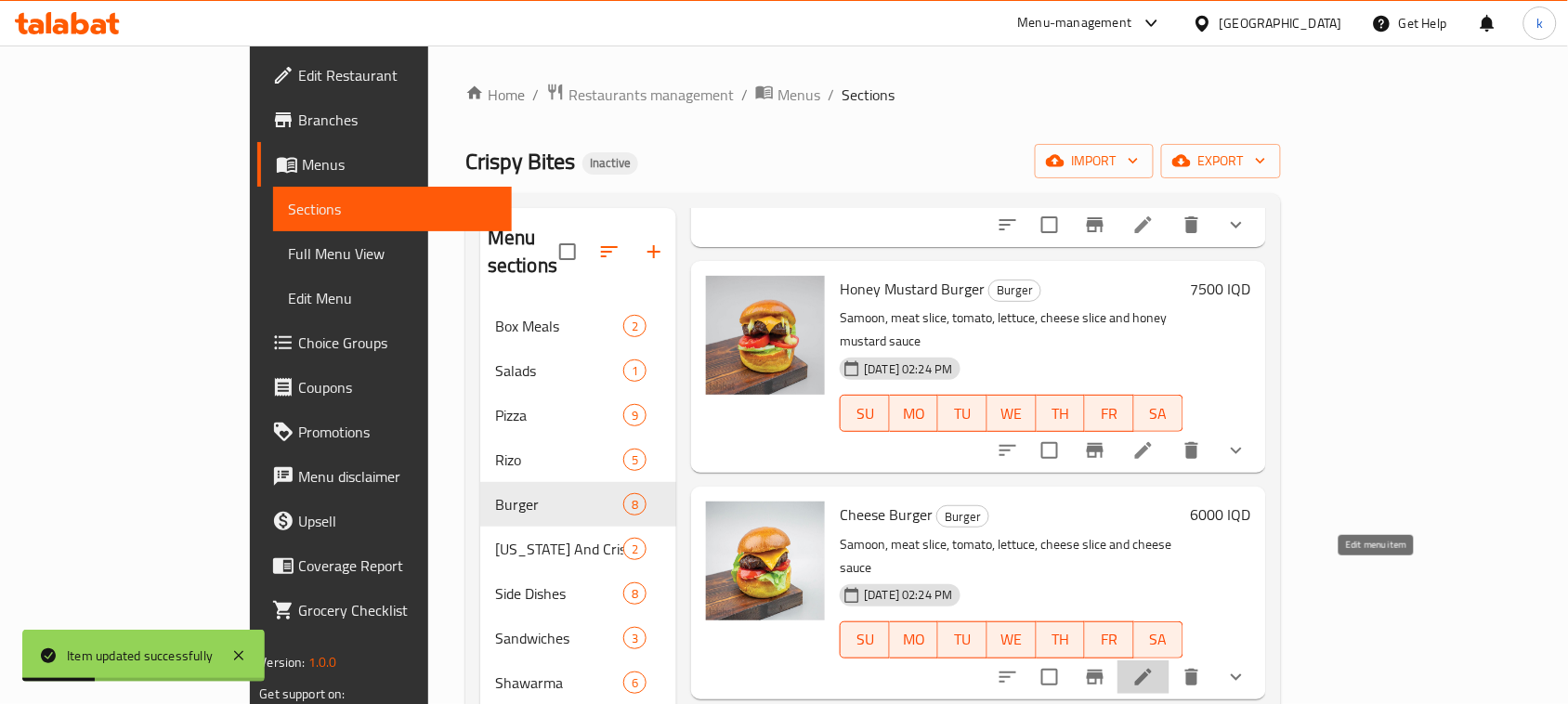
click at [1154, 666] on icon at bounding box center [1143, 676] width 22 height 22
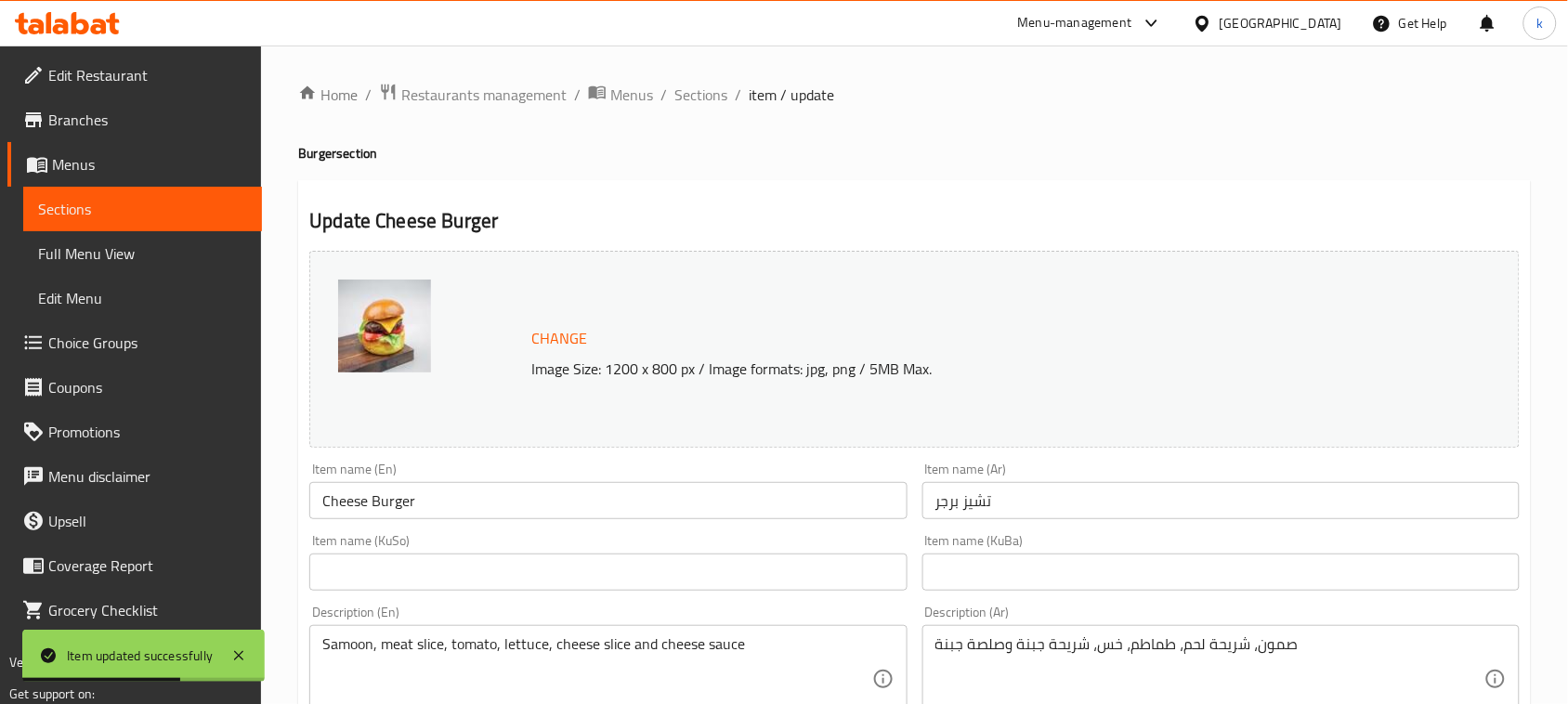
drag, startPoint x: 1097, startPoint y: 582, endPoint x: 1051, endPoint y: 571, distance: 47.3
click at [1097, 582] on input "text" at bounding box center [1220, 571] width 597 height 37
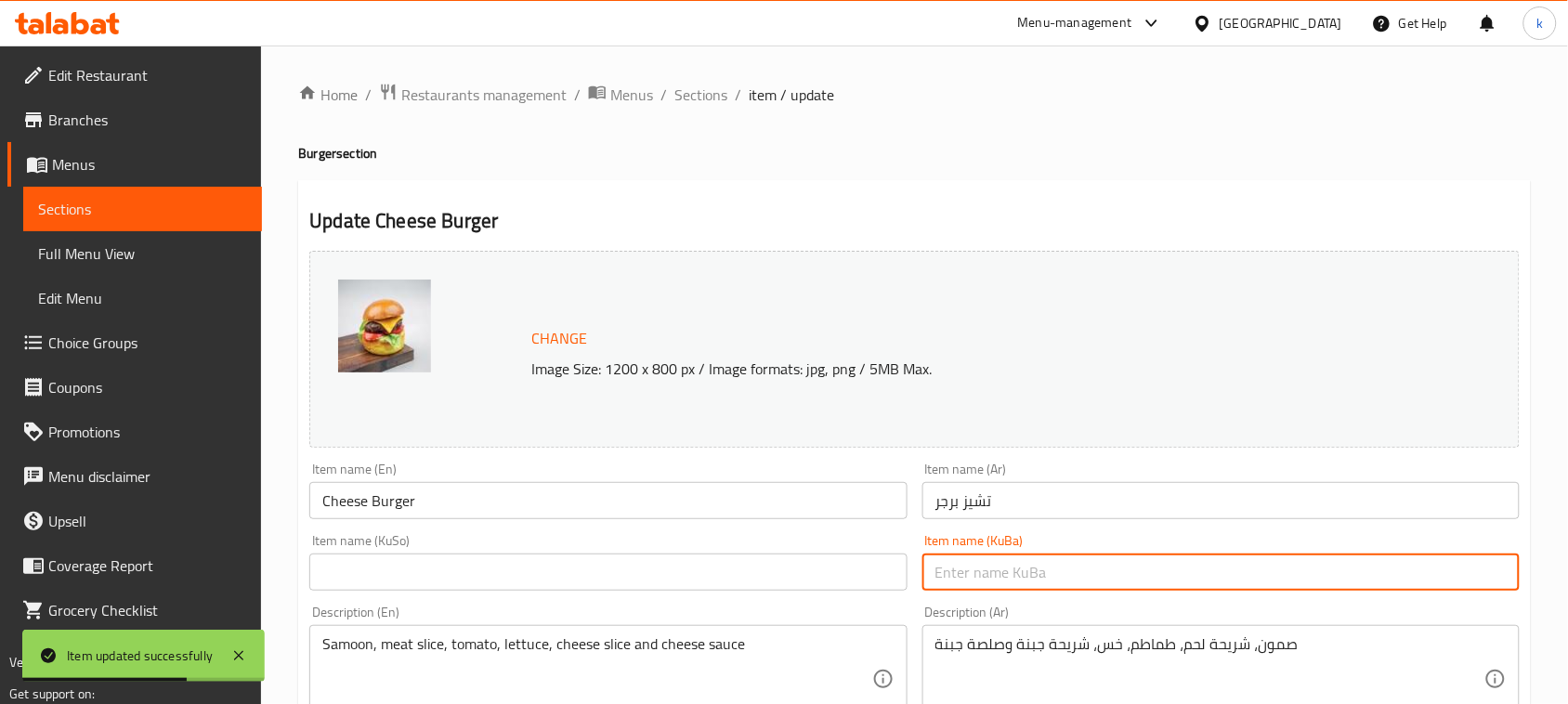
paste input "چیز بەرگەر"
type input "چیز بەرگەر"
drag, startPoint x: 695, startPoint y: 577, endPoint x: 706, endPoint y: 587, distance: 14.9
click at [695, 577] on input "text" at bounding box center [608, 571] width 597 height 37
paste input "چیز بەرگەر"
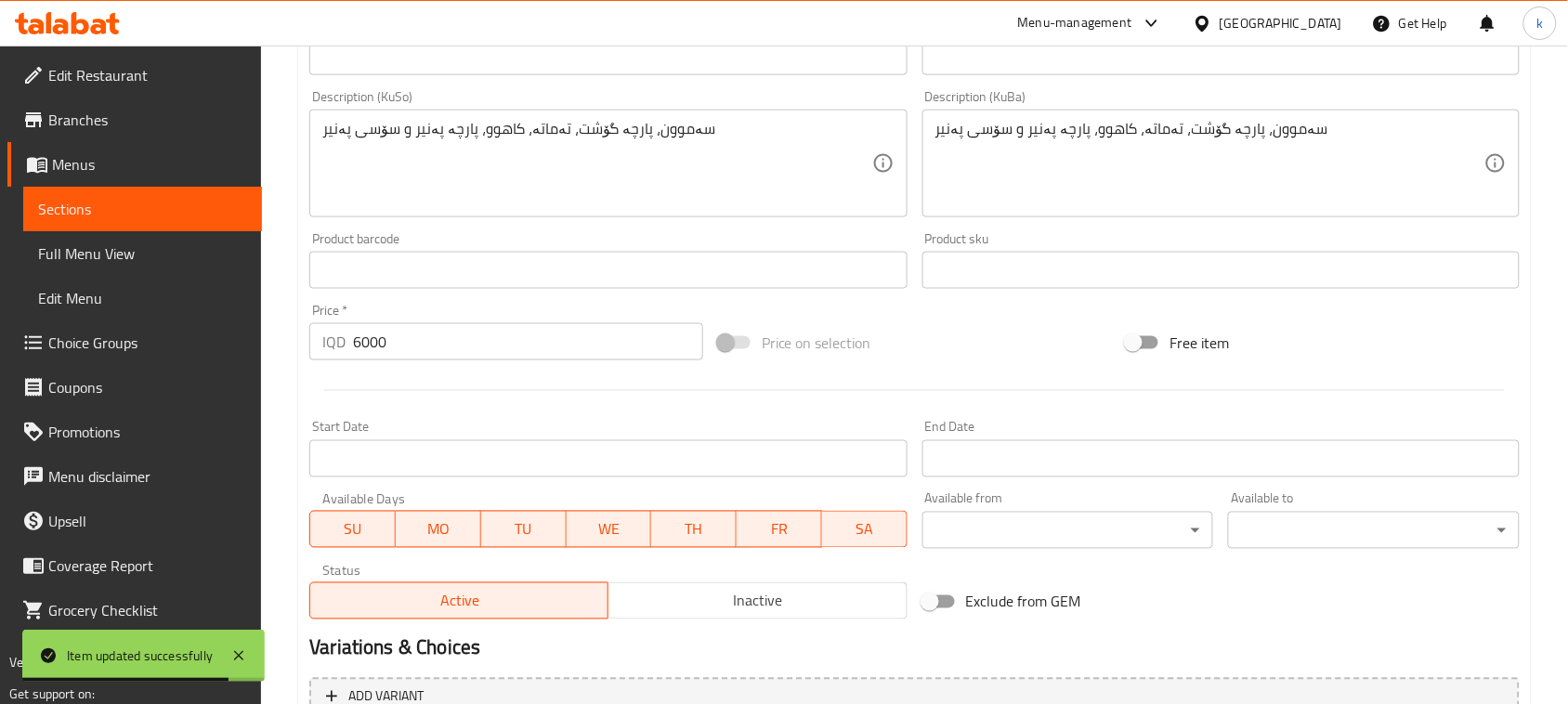
scroll to position [922, 0]
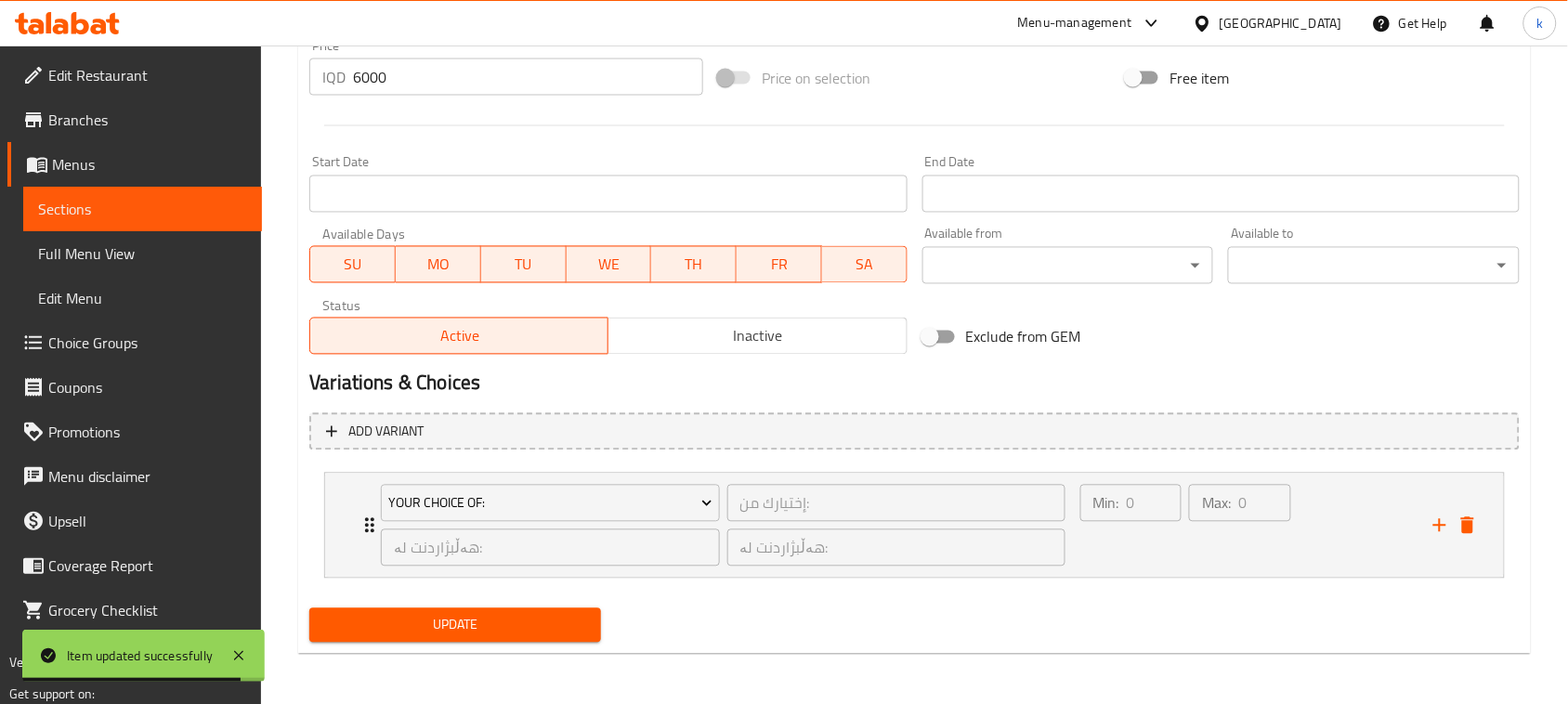
type input "چیز بەرگەر"
click at [441, 627] on span "Update" at bounding box center [455, 626] width 262 height 23
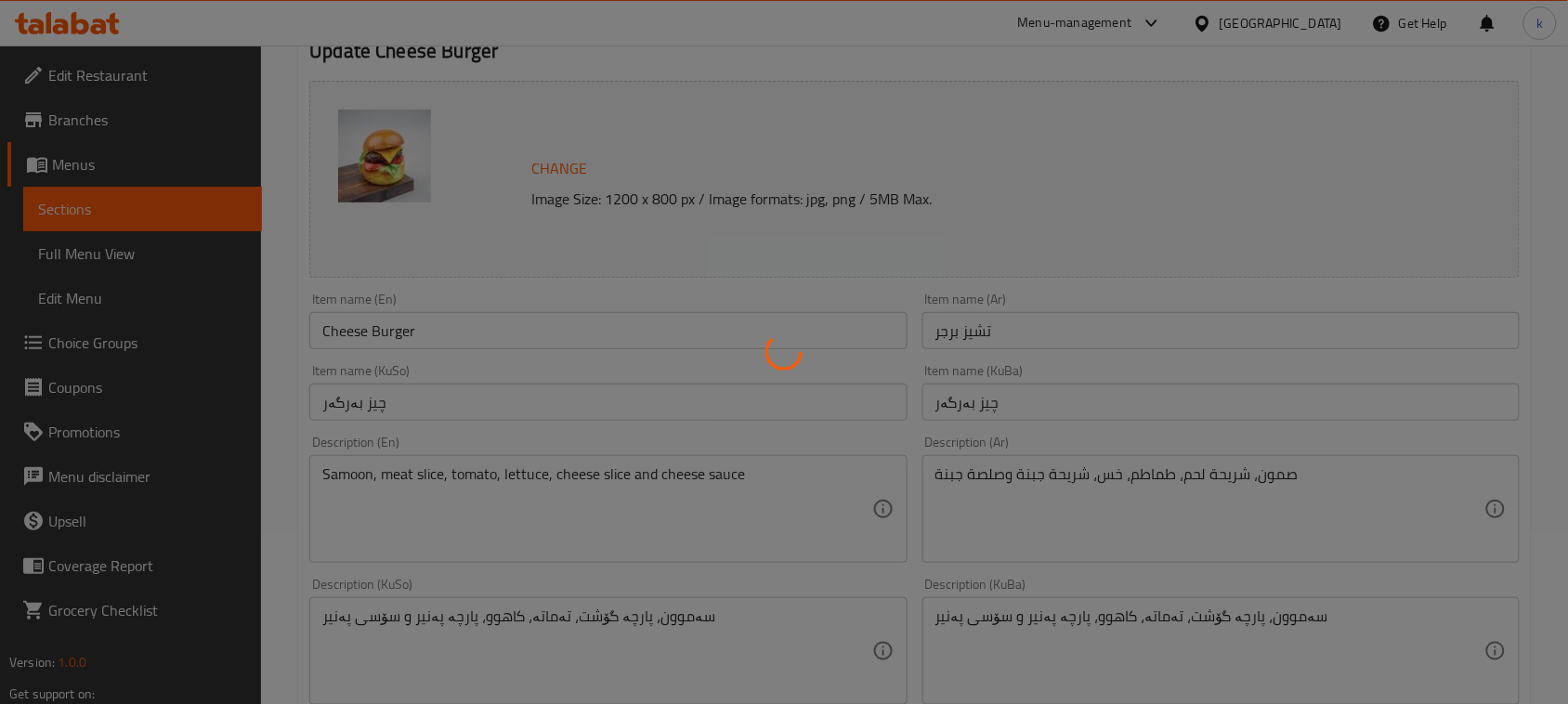
scroll to position [0, 0]
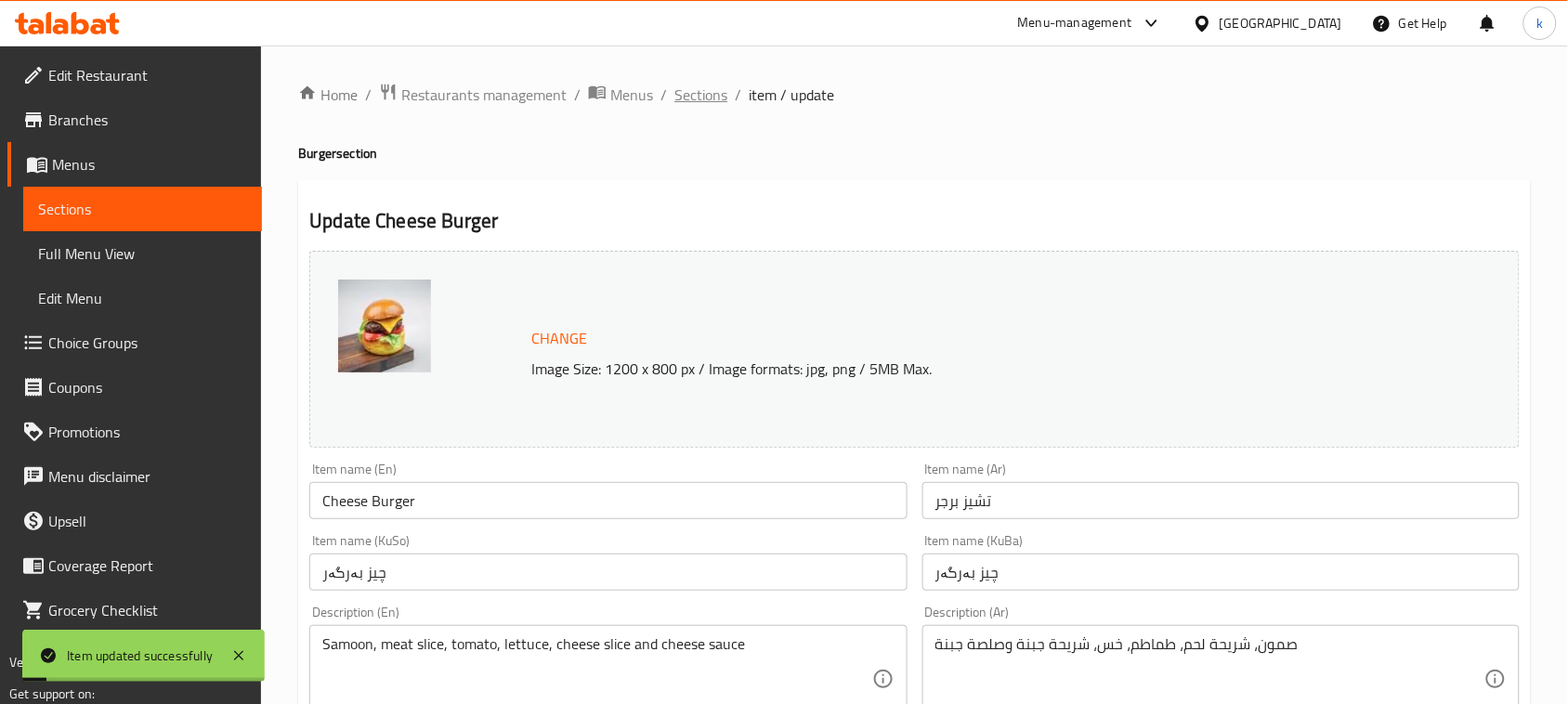
click at [704, 95] on span "Sections" at bounding box center [700, 94] width 53 height 22
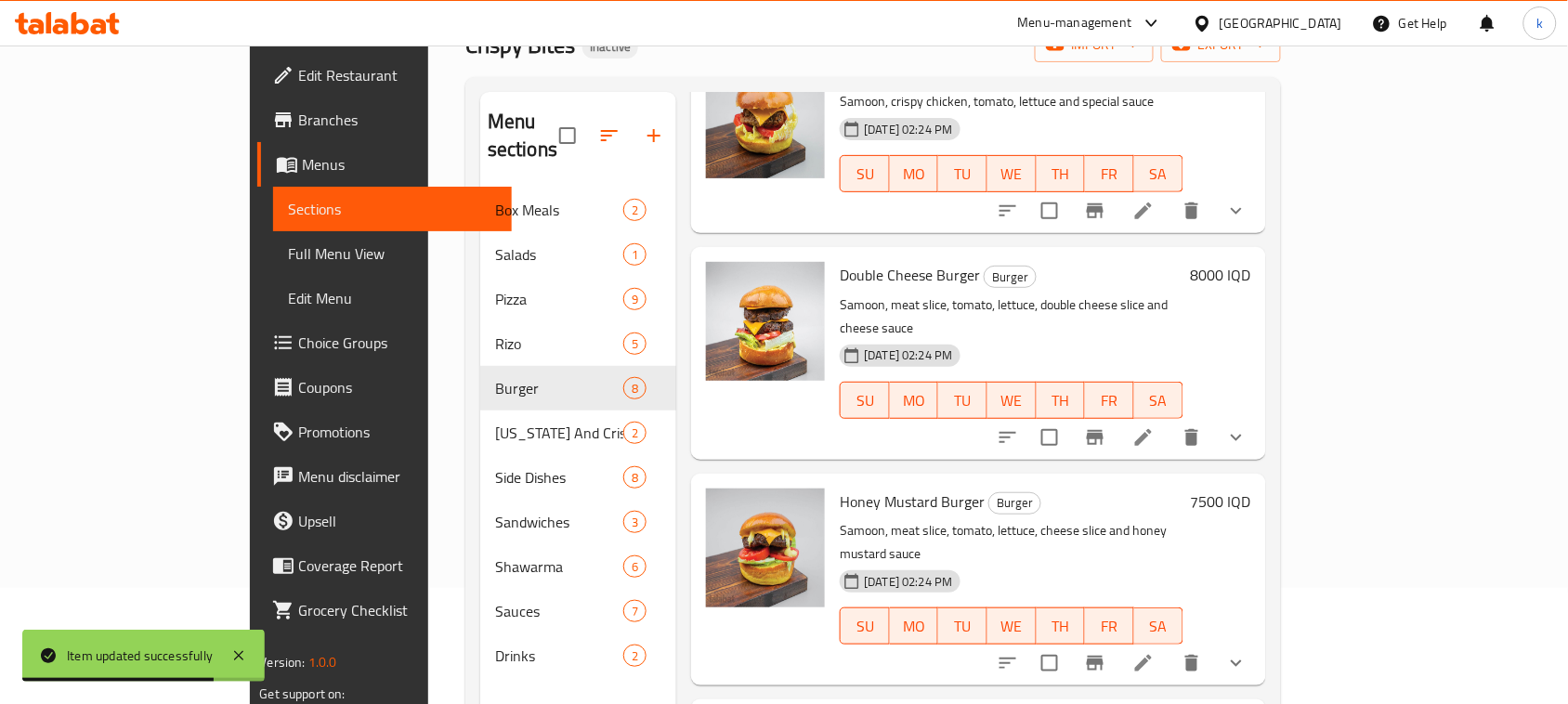
scroll to position [464, 0]
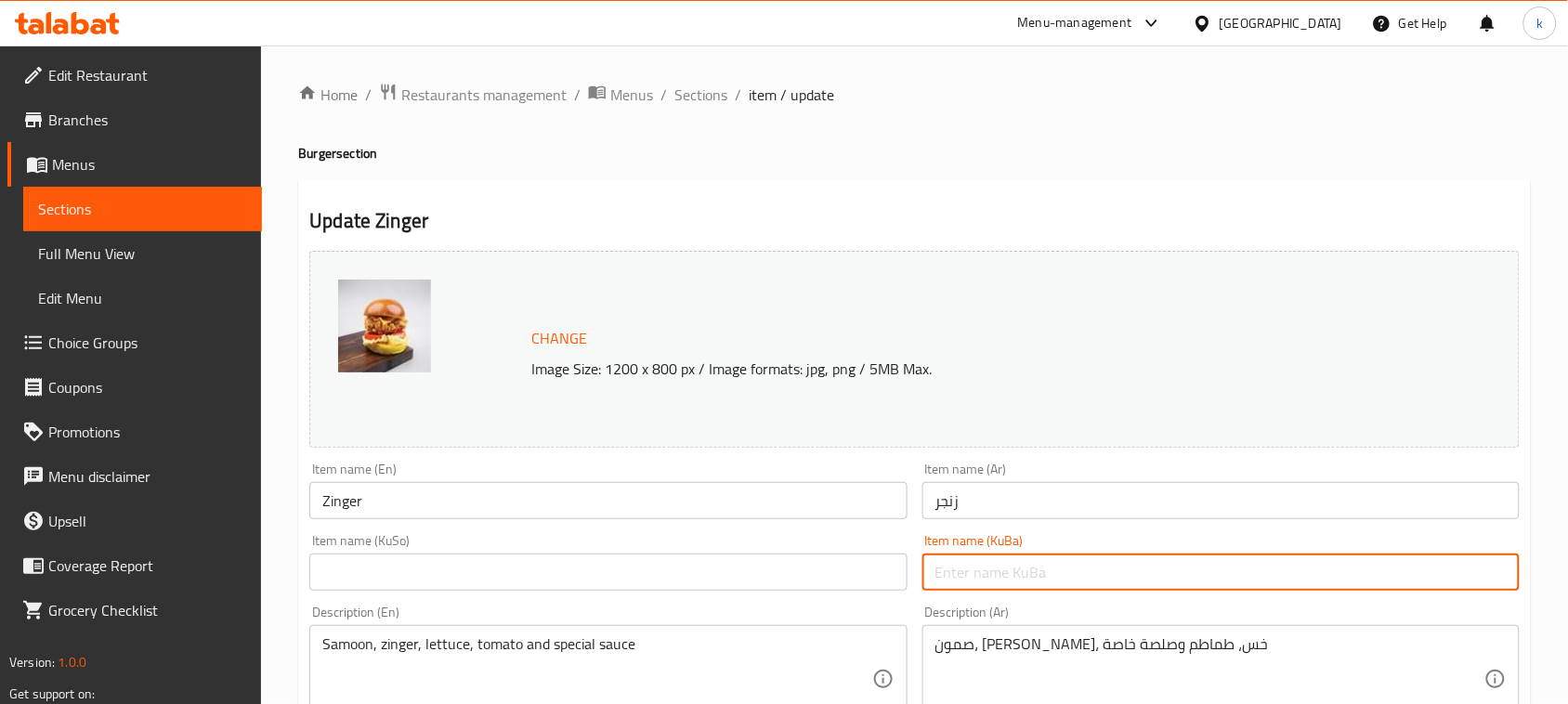
click at [973, 568] on input "text" at bounding box center [1220, 571] width 597 height 37
paste input "زینگەر"
type input "زینگەر"
click at [864, 583] on input "text" at bounding box center [608, 571] width 597 height 37
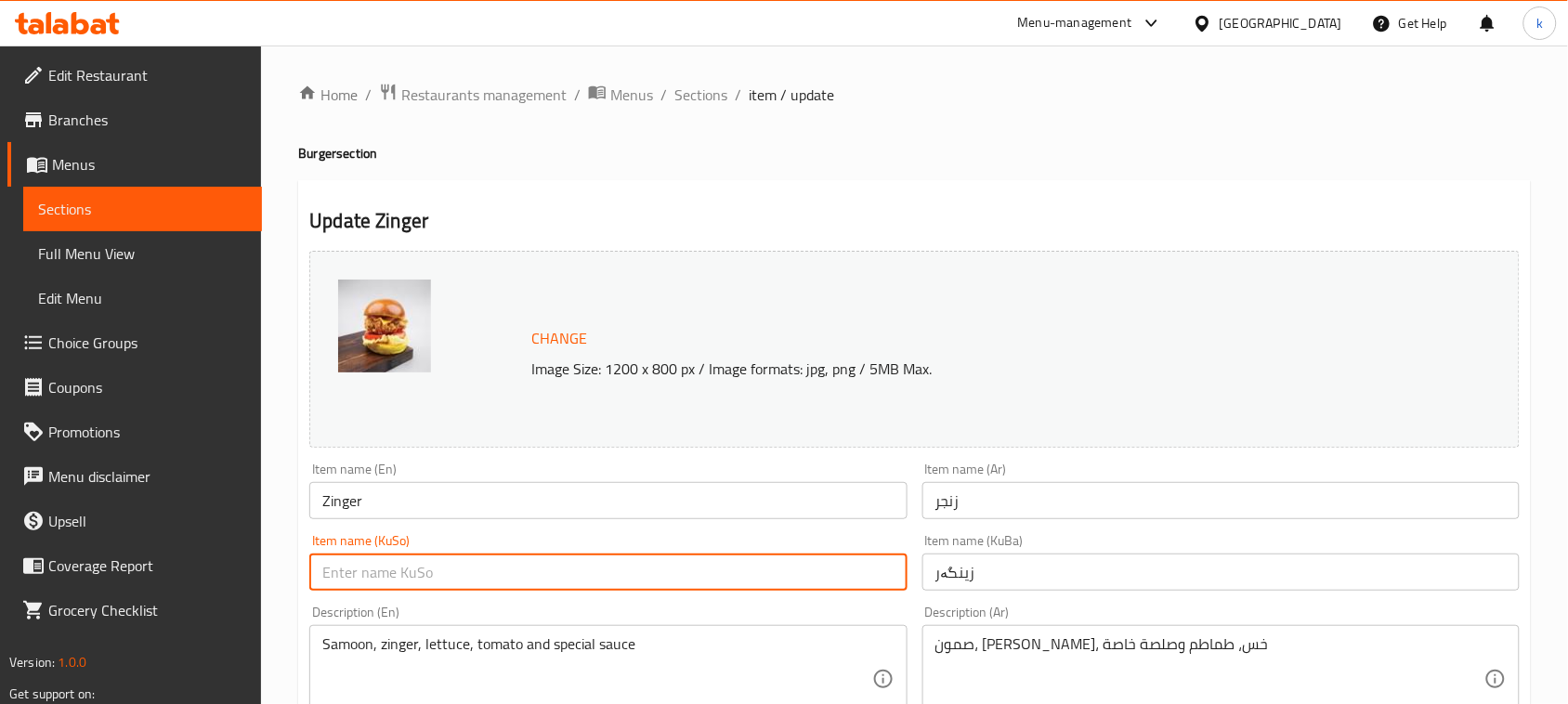
paste input "زینگەر"
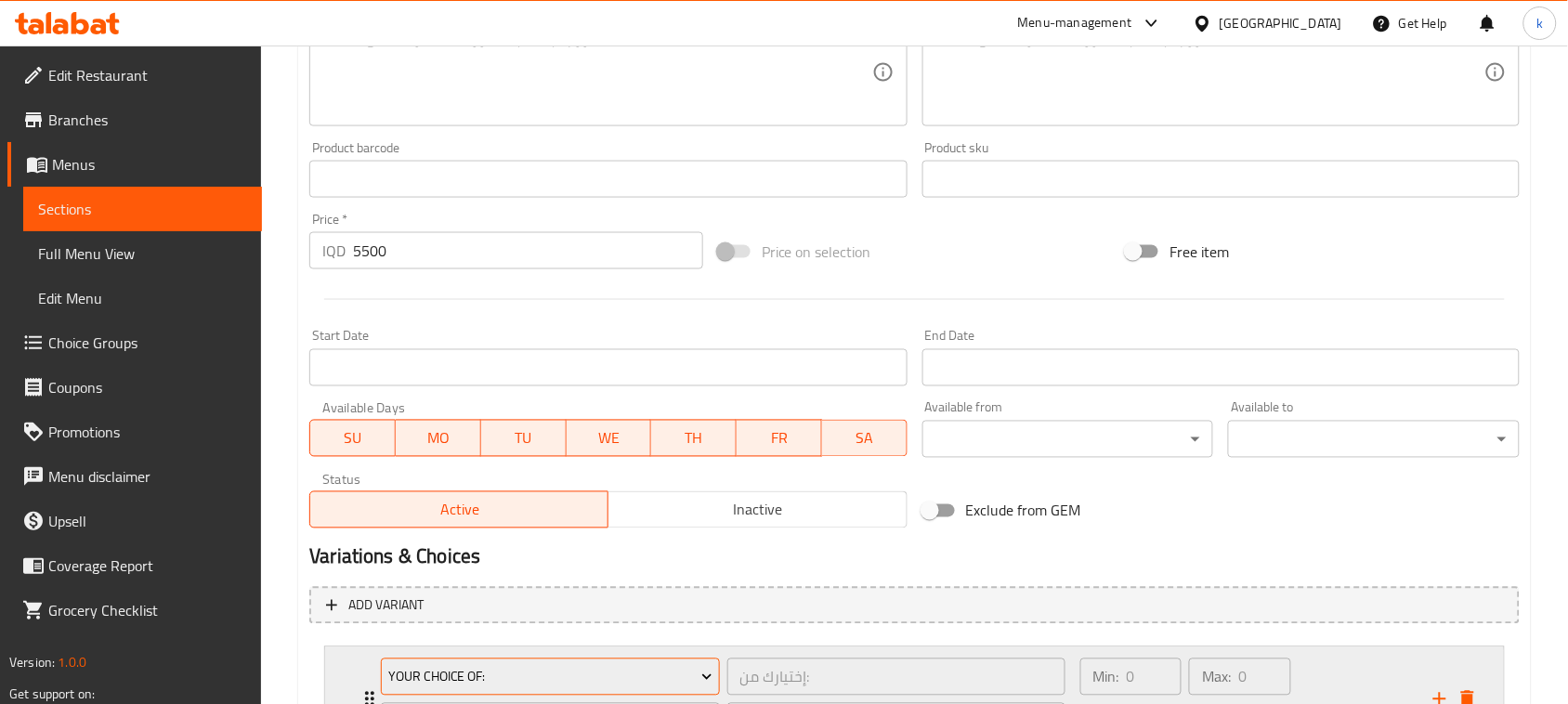
scroll to position [922, 0]
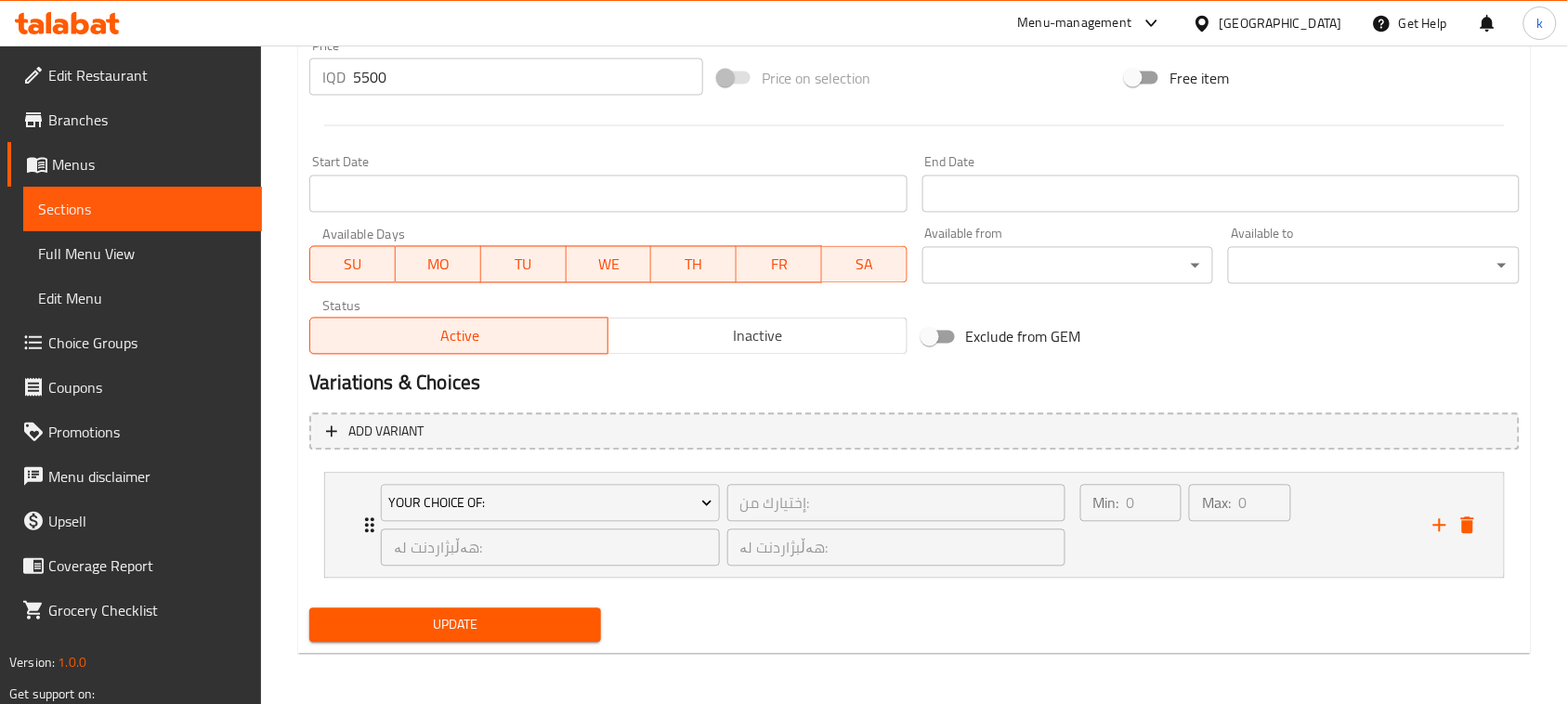
type input "زینگەر"
click at [488, 638] on button "Update" at bounding box center [455, 626] width 291 height 34
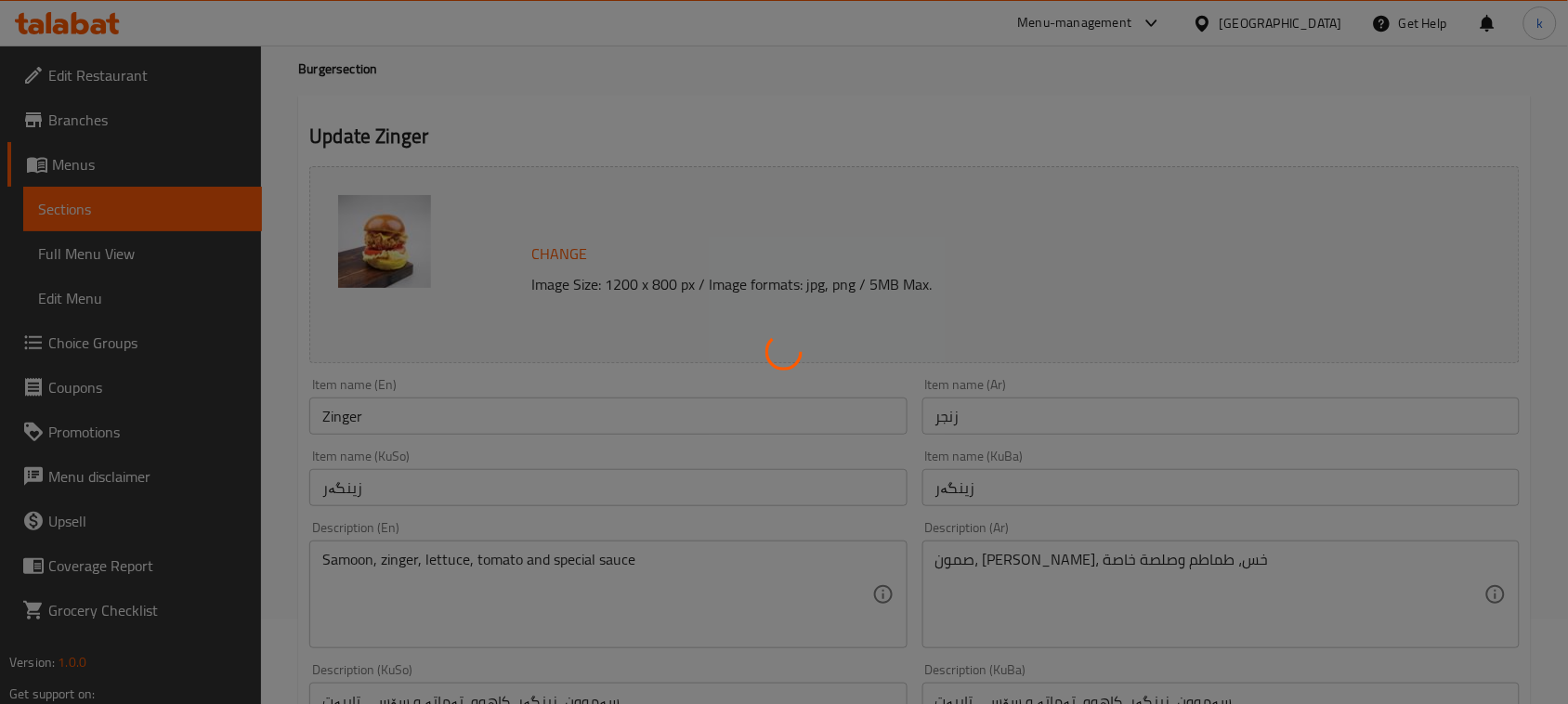
scroll to position [0, 0]
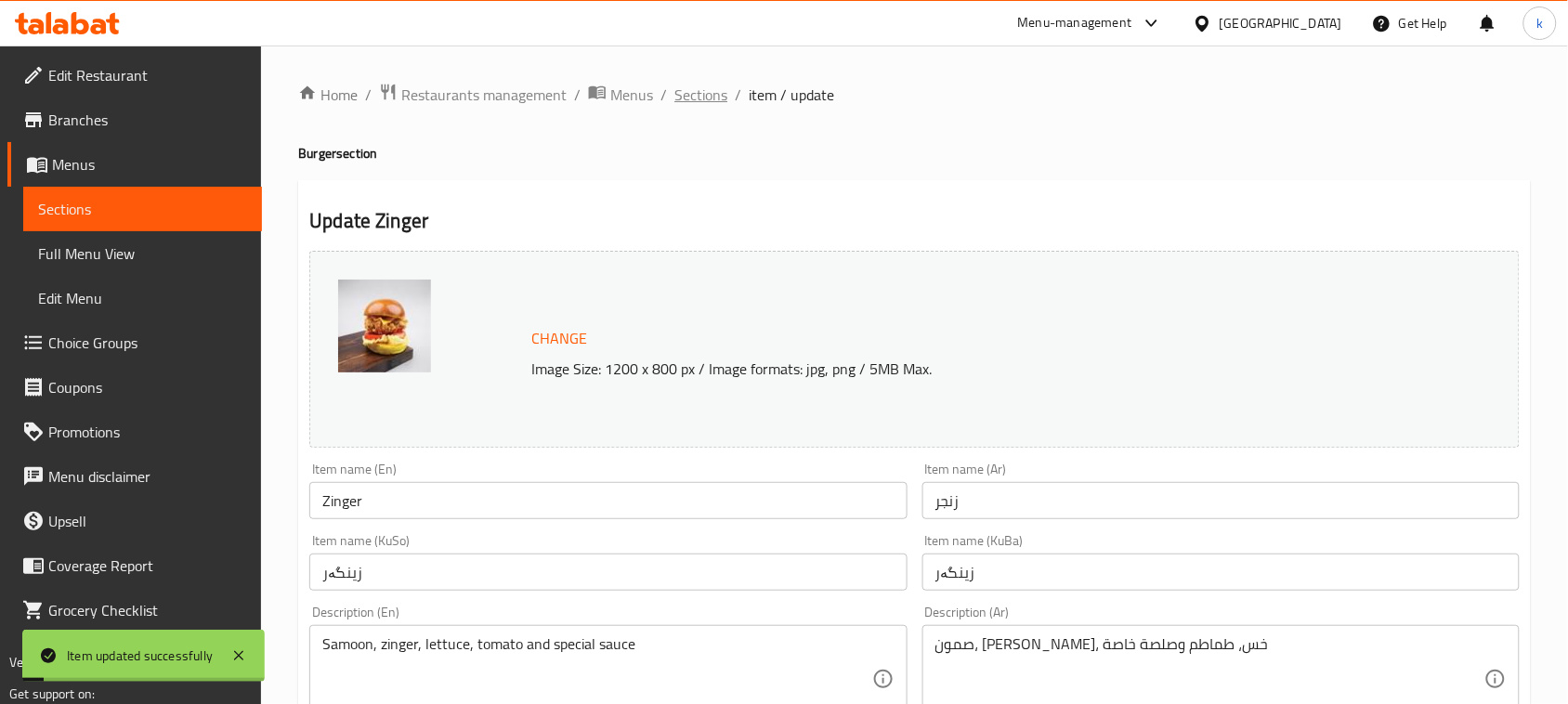
click at [698, 106] on span "Sections" at bounding box center [700, 94] width 53 height 22
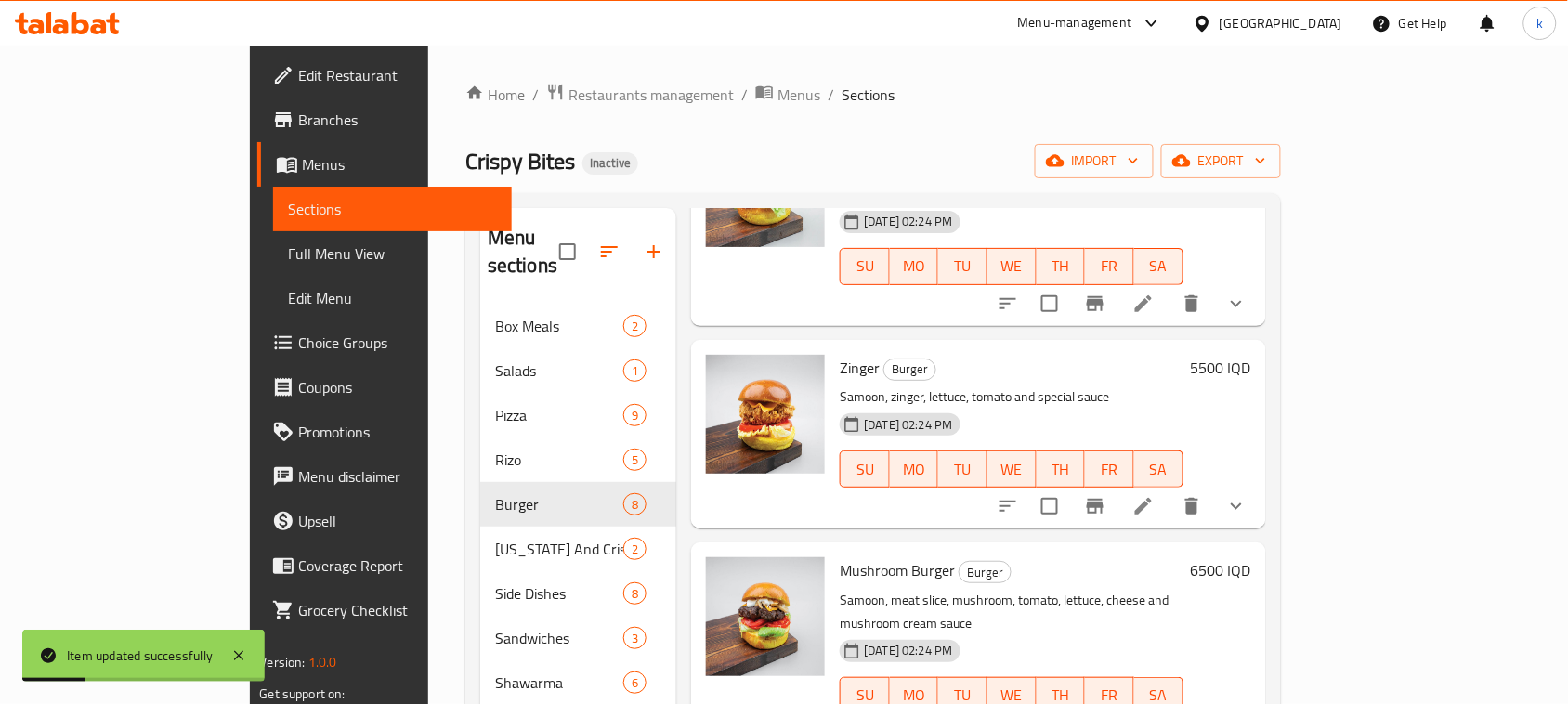
scroll to position [928, 0]
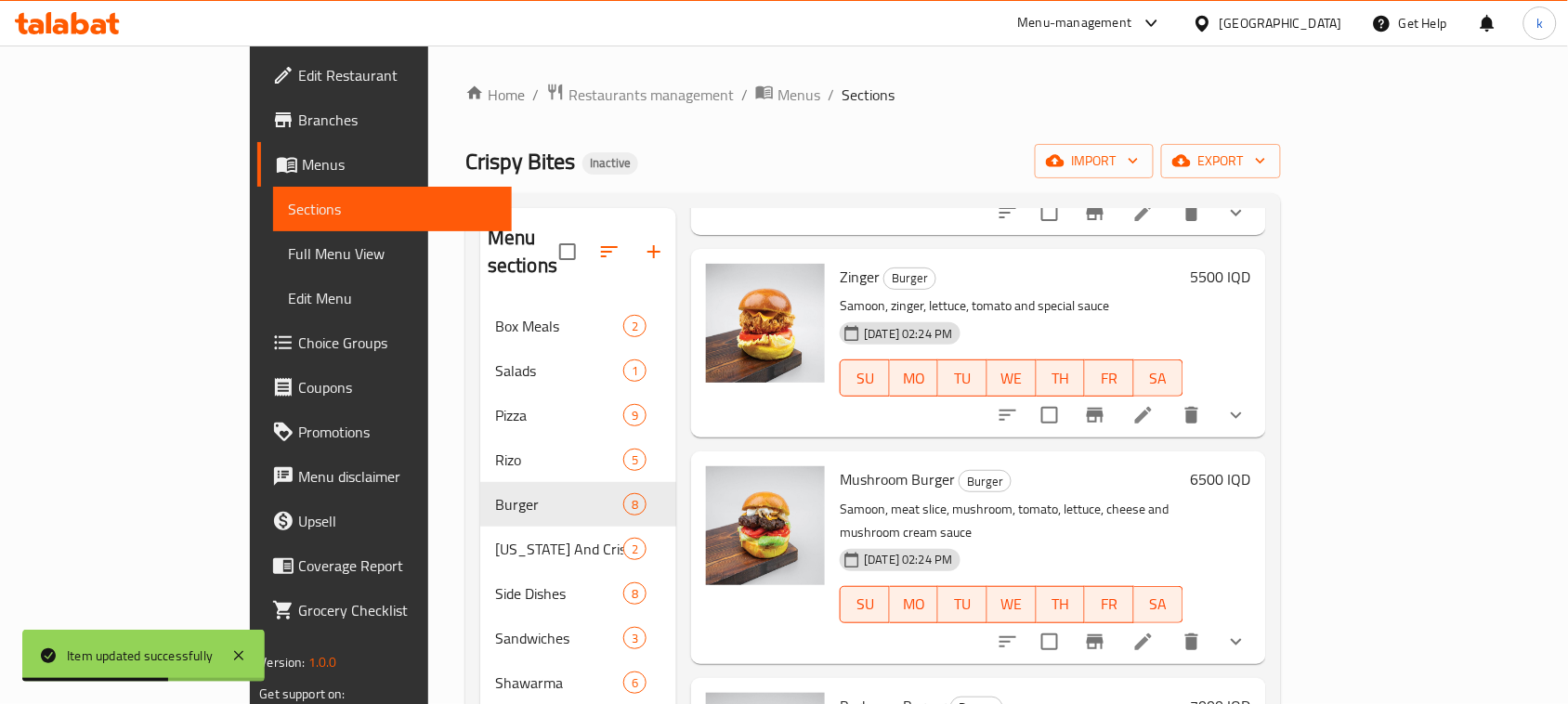
click at [288, 249] on span "Full Menu View" at bounding box center [392, 253] width 209 height 22
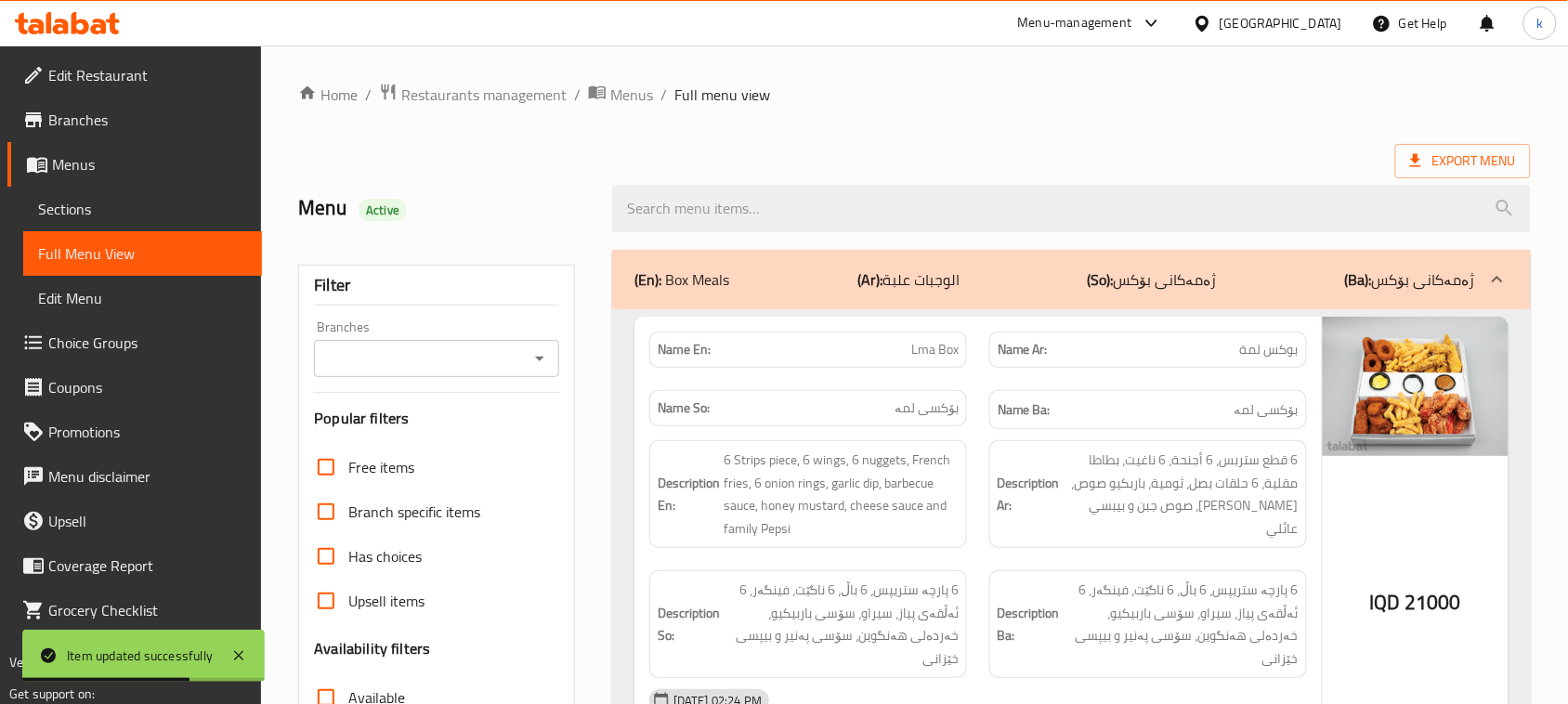
click at [544, 359] on icon "Open" at bounding box center [539, 358] width 22 height 22
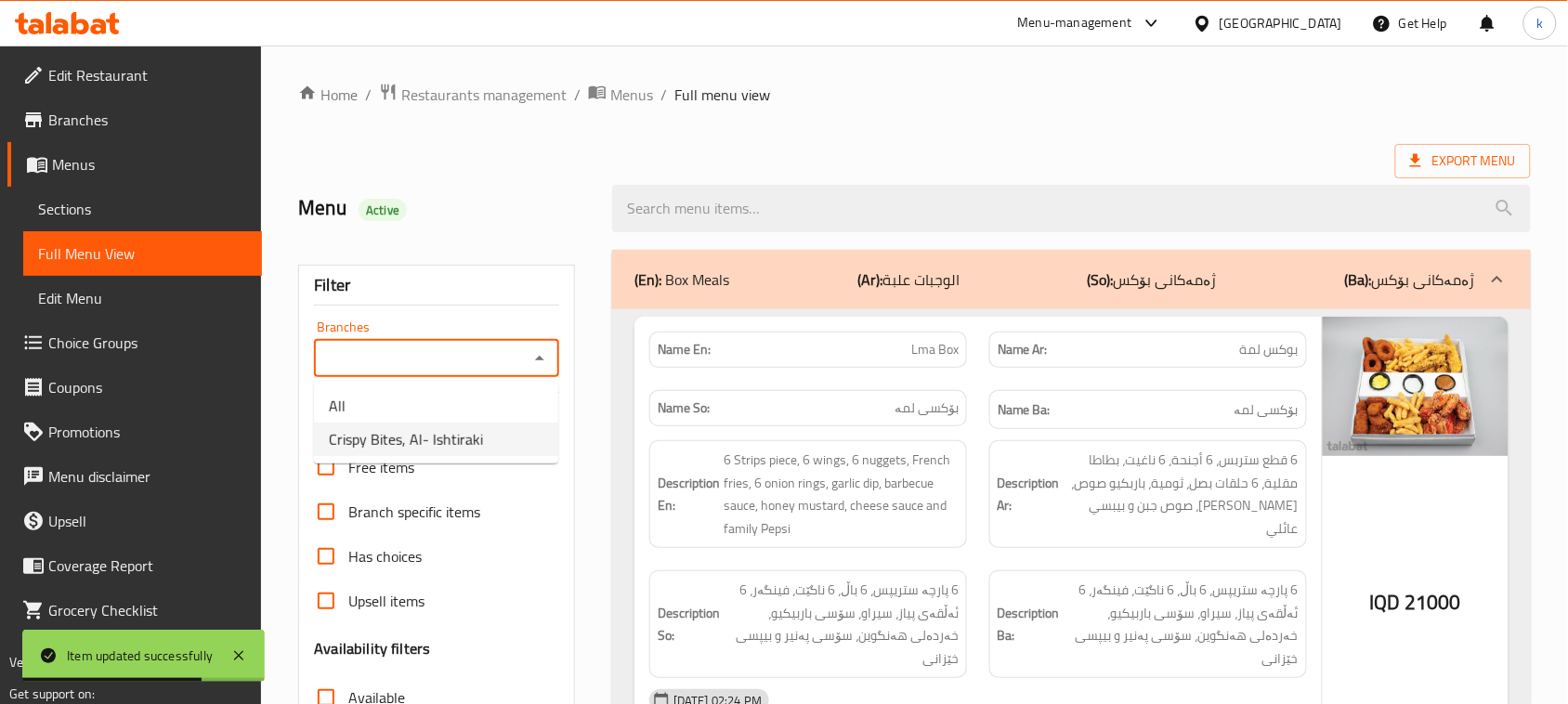
click at [393, 447] on span "Crispy Bites, Al- Ishtiraki" at bounding box center [405, 438] width 154 height 22
type input "Crispy Bites, Al- Ishtiraki"
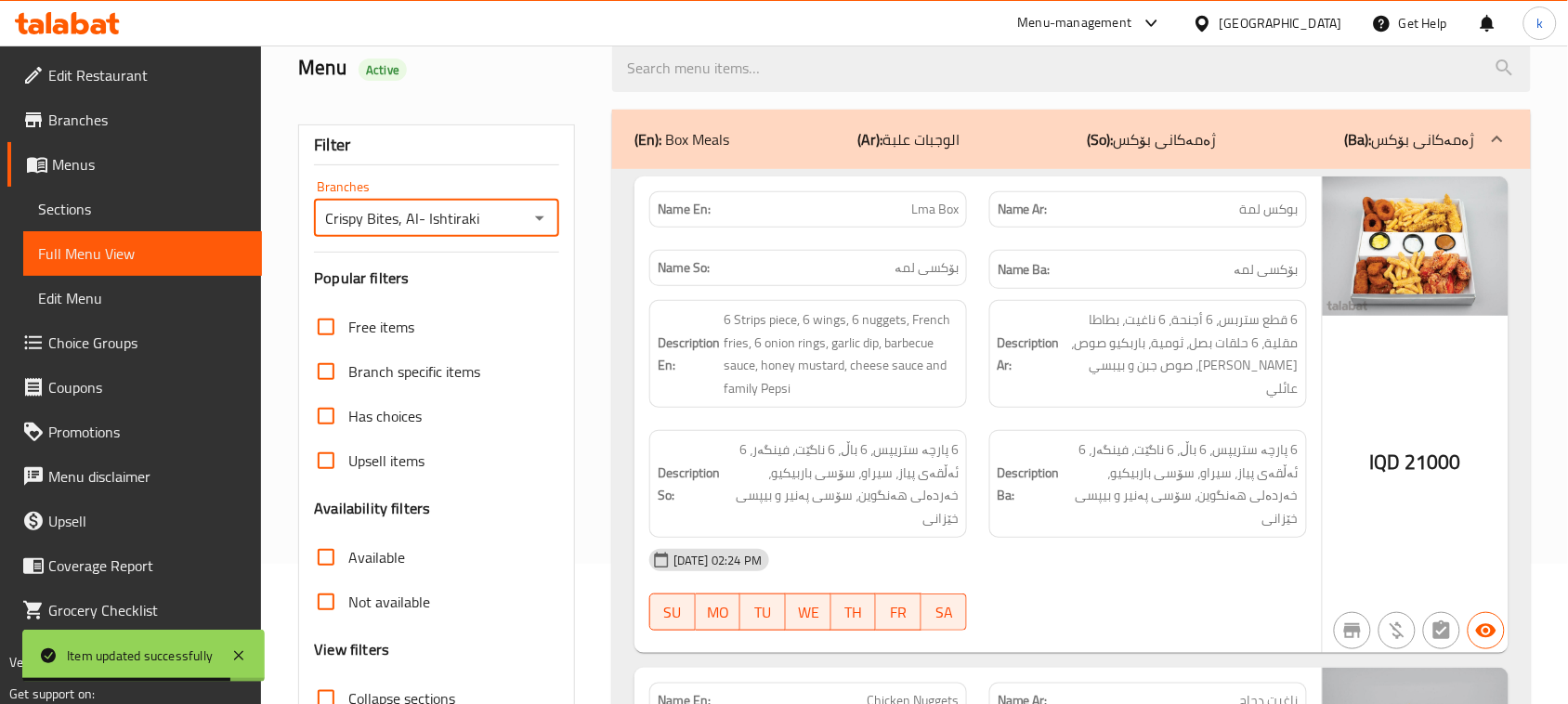
scroll to position [349, 0]
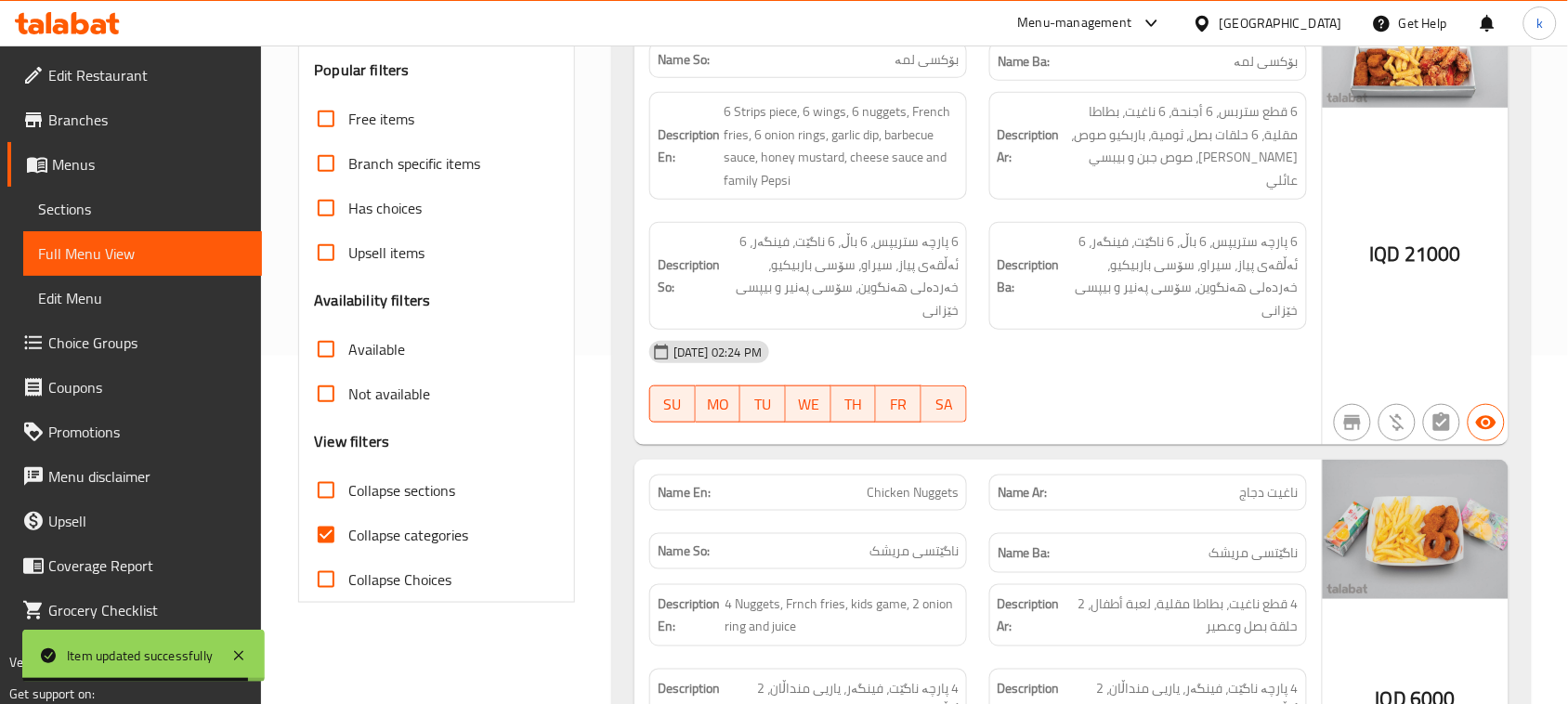
click at [333, 527] on input "Collapse categories" at bounding box center [326, 535] width 45 height 45
checkbox input "false"
click at [322, 488] on input "Collapse sections" at bounding box center [326, 490] width 45 height 45
checkbox input "true"
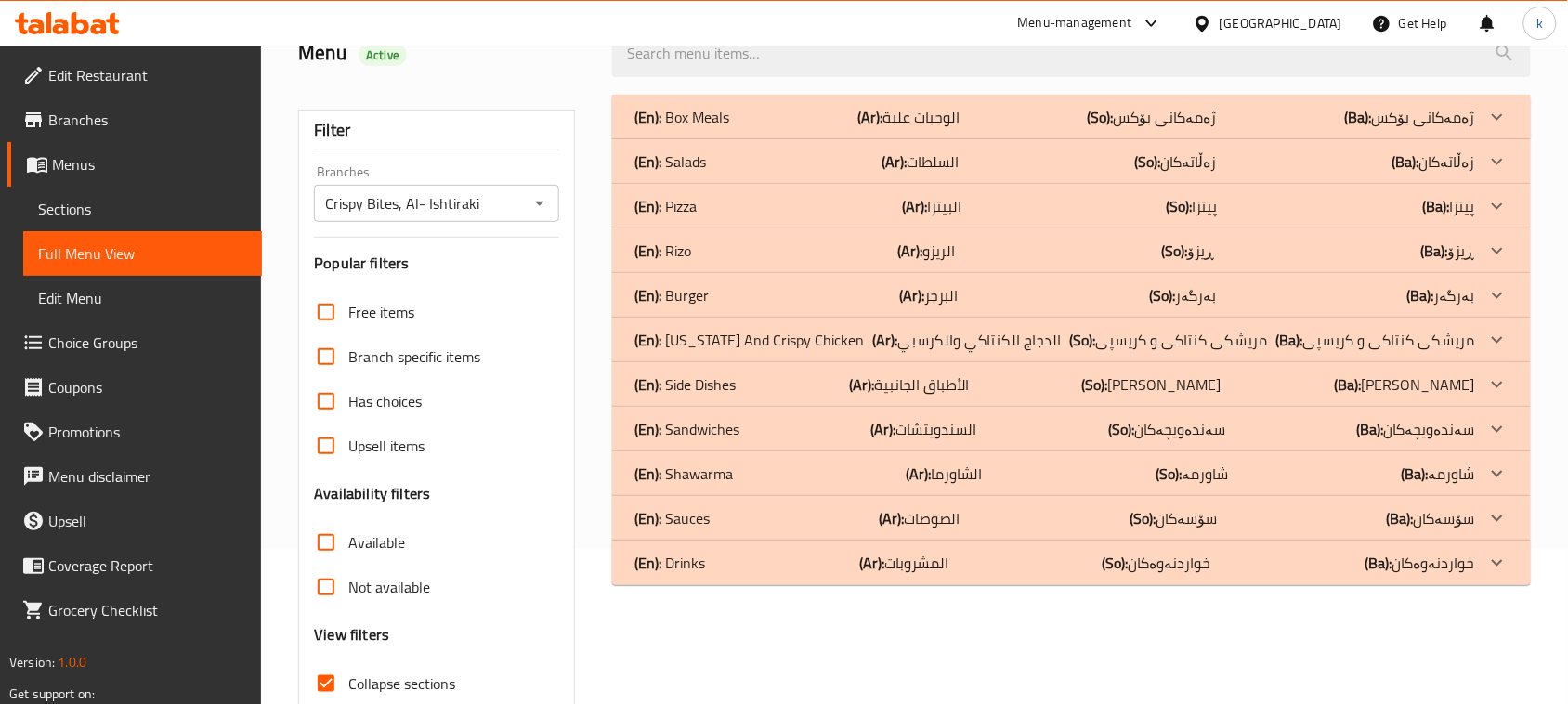
scroll to position [0, 0]
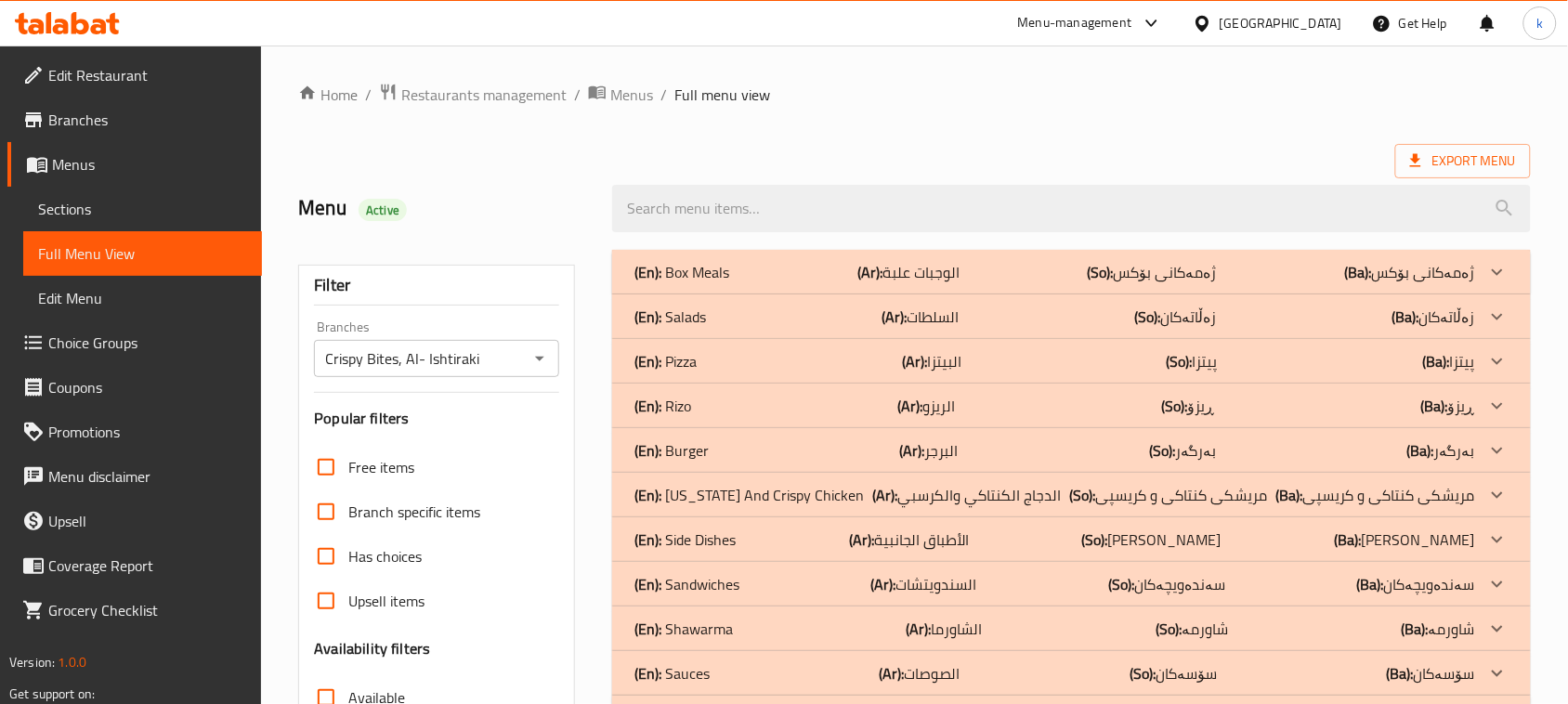
click at [716, 448] on div "(En): Burger (Ar): البرجر (So): بەرگەر (Ba): بەرگەر" at bounding box center [1055, 450] width 841 height 22
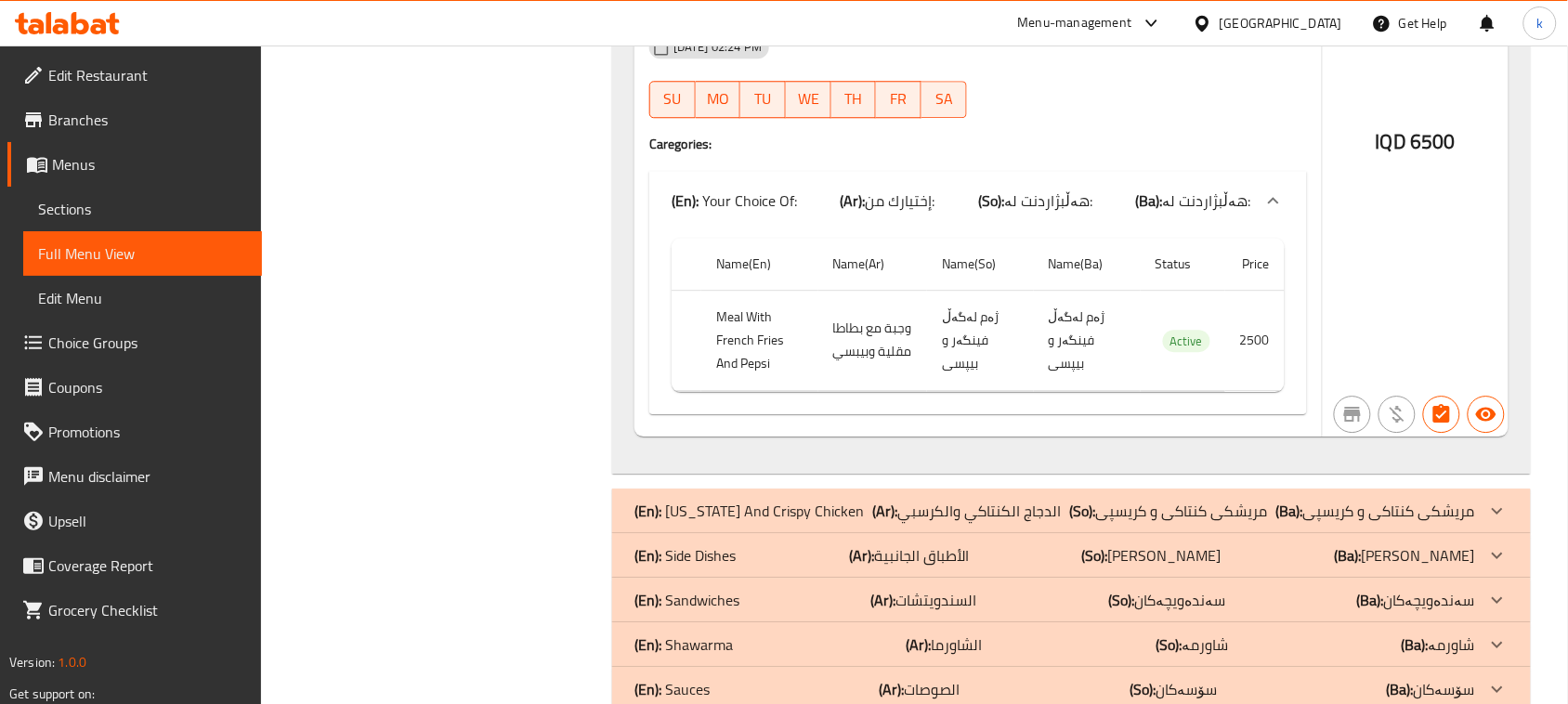
scroll to position [5765, 0]
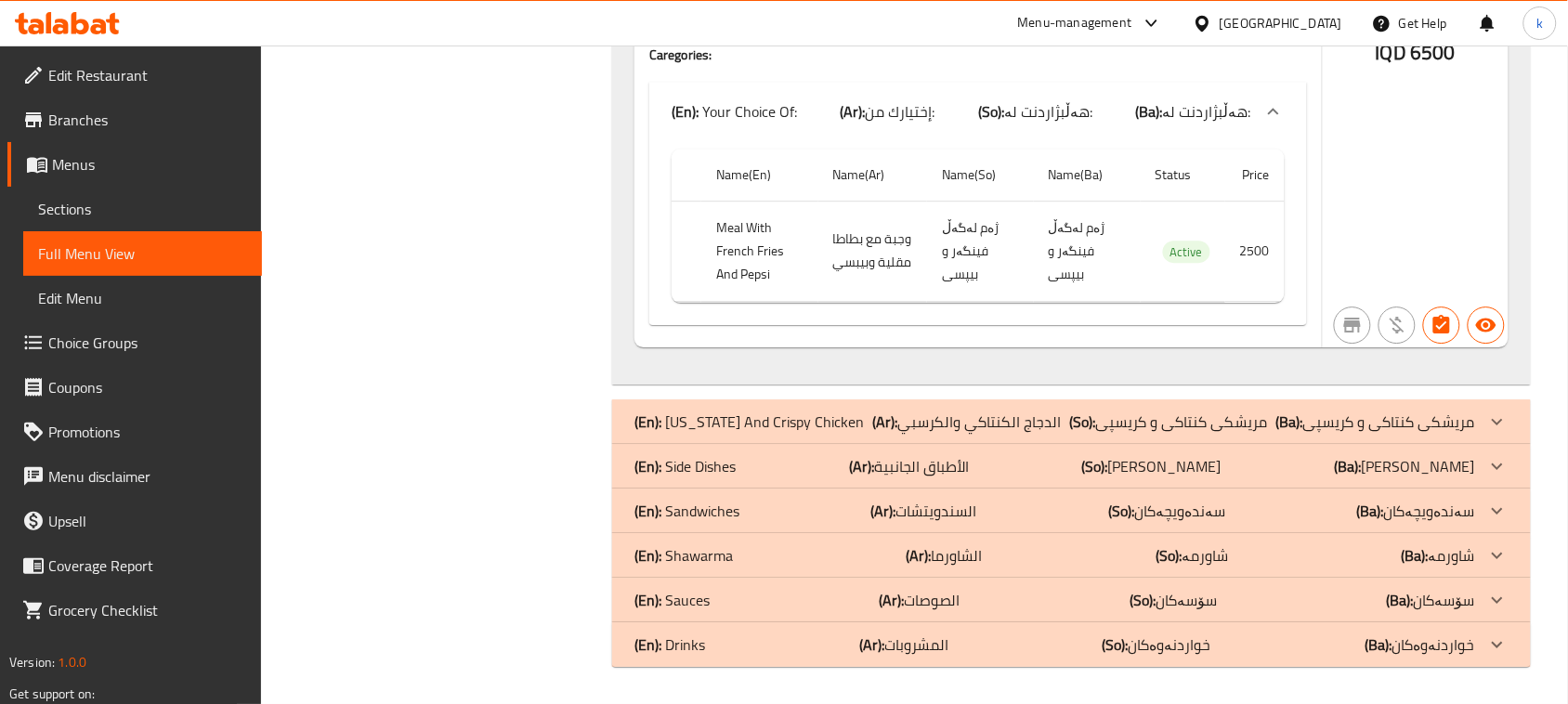
click at [749, 502] on div "(En): Sandwiches (Ar): السندويتشات (So): سەندەویچەکان (Ba): سەندەویچەکان" at bounding box center [1055, 510] width 841 height 22
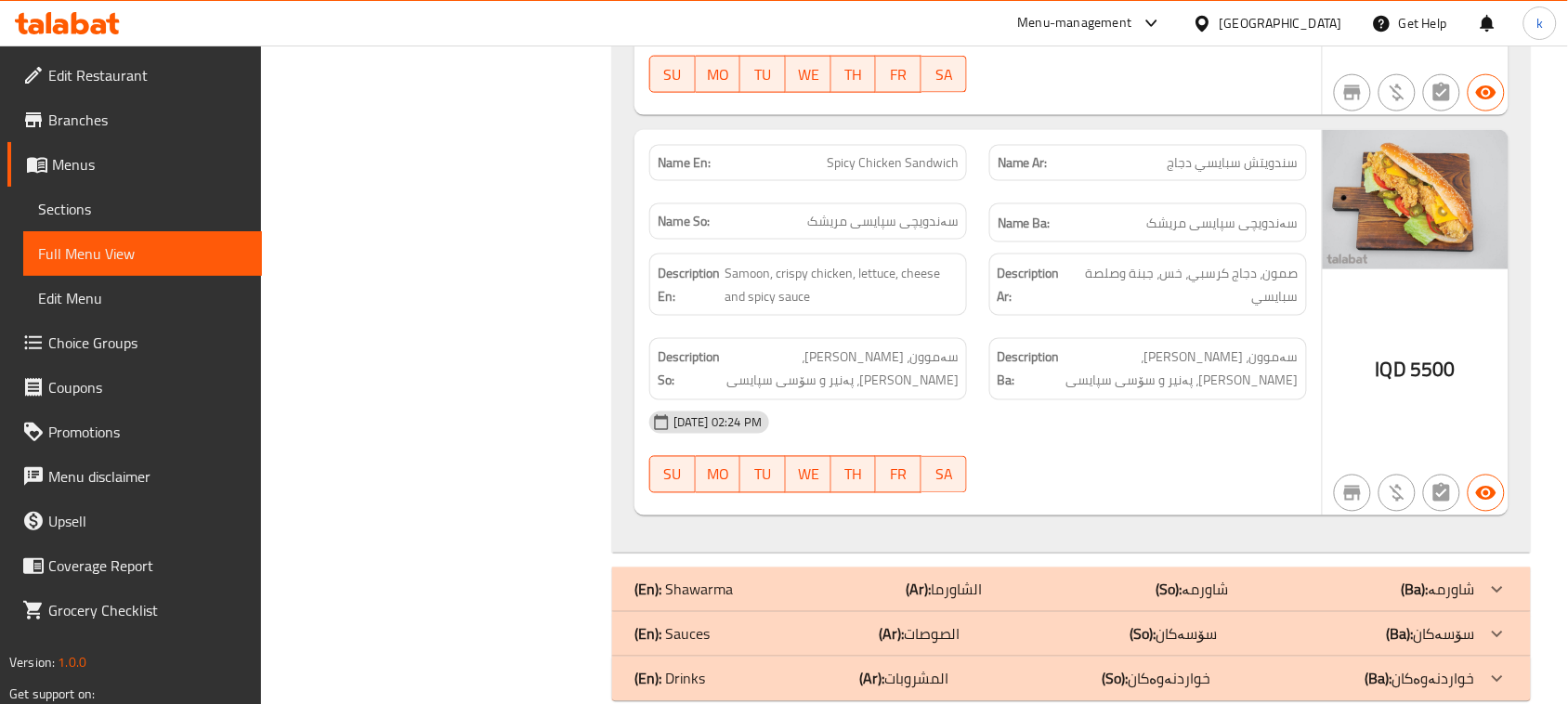
scroll to position [7046, 0]
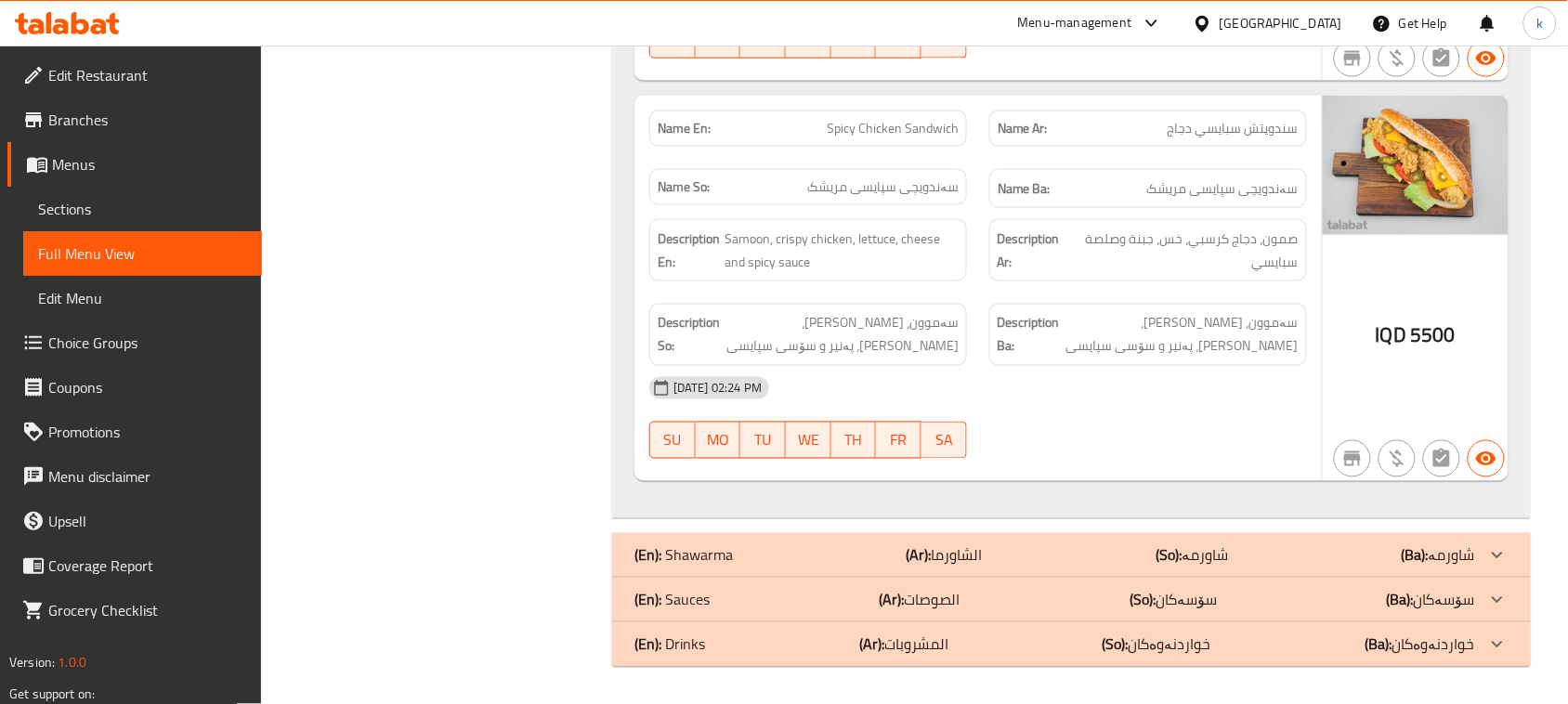
click at [927, 567] on b "(Ar):" at bounding box center [919, 555] width 25 height 28
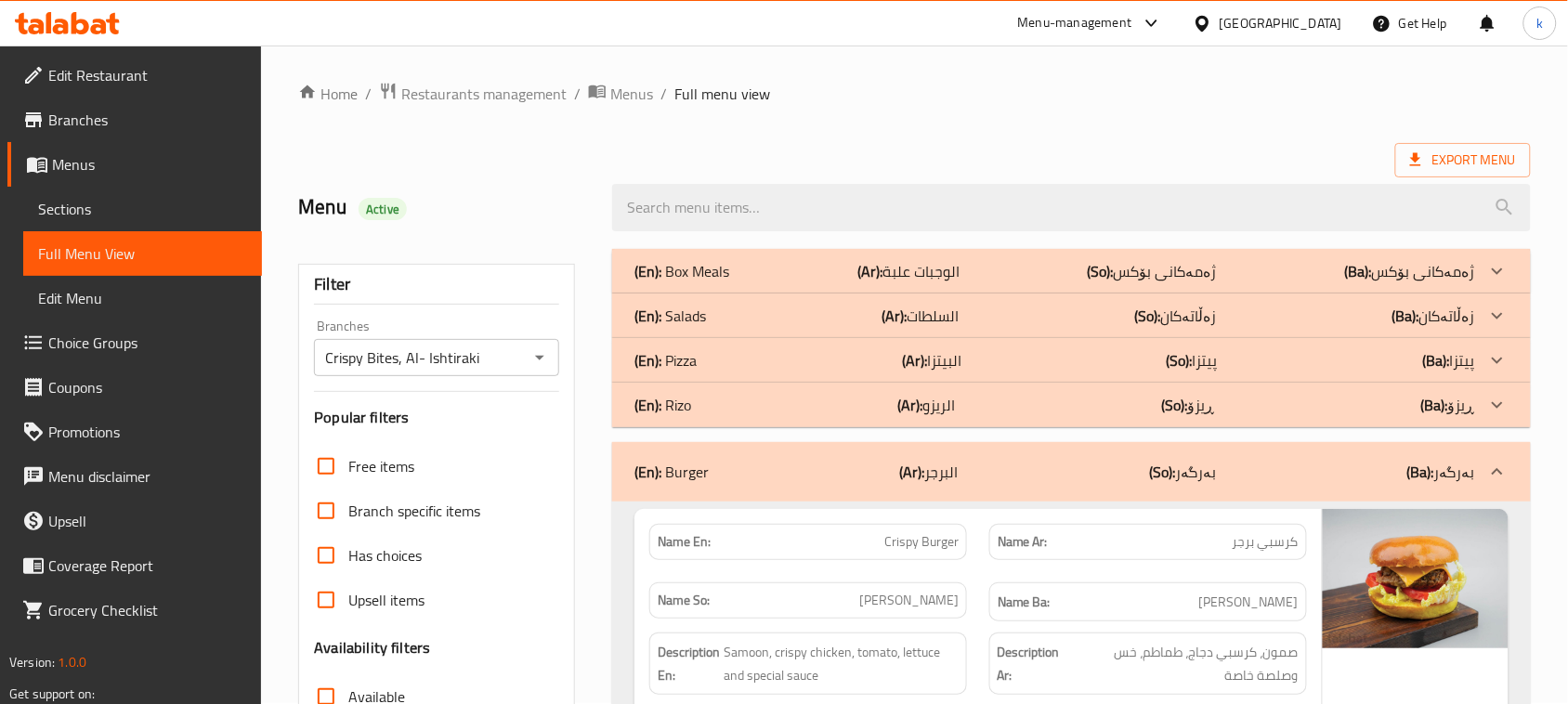
scroll to position [0, 0]
click at [762, 330] on div "(En): Salads (Ar): السلطات (So): زەڵاتەکان (Ba): زەڵاتەکان" at bounding box center [1071, 316] width 918 height 45
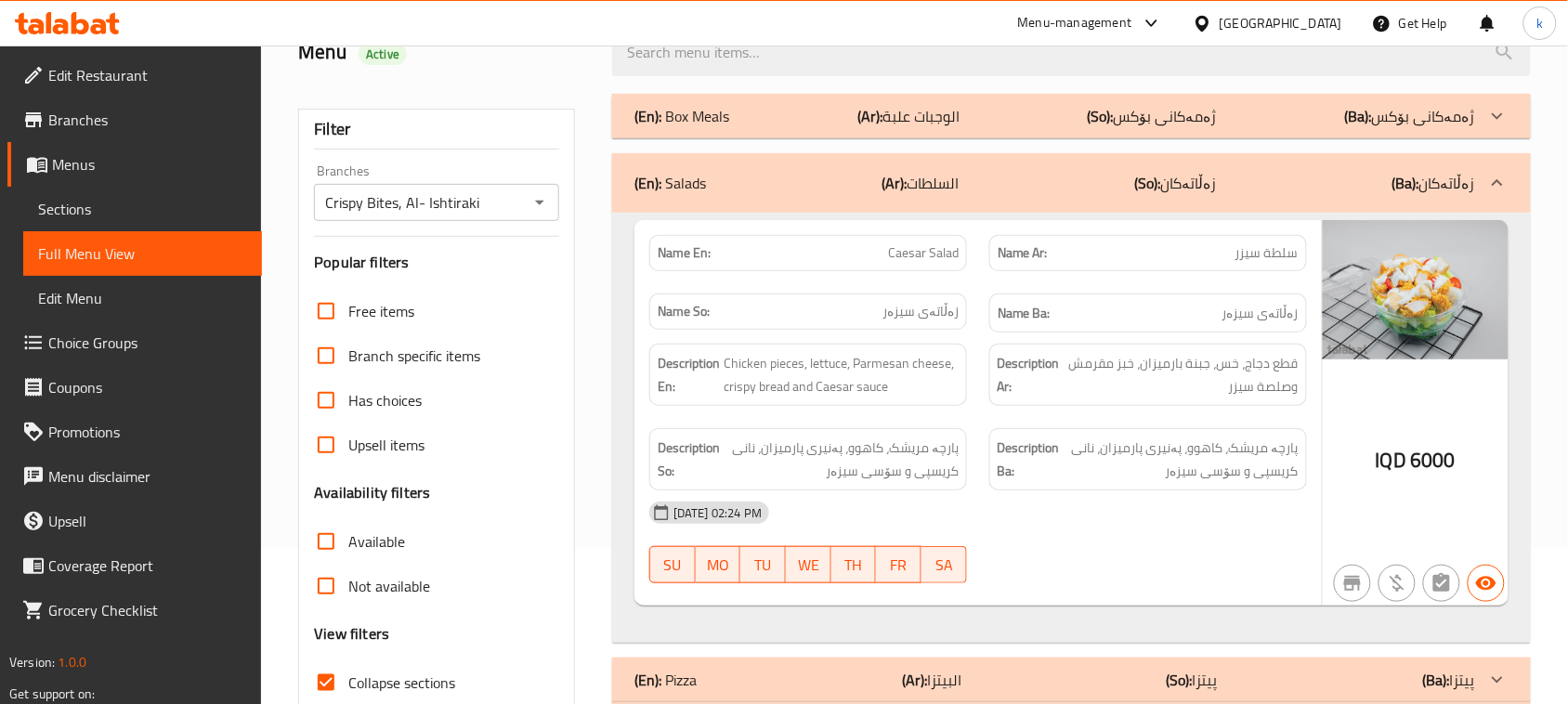
scroll to position [117, 0]
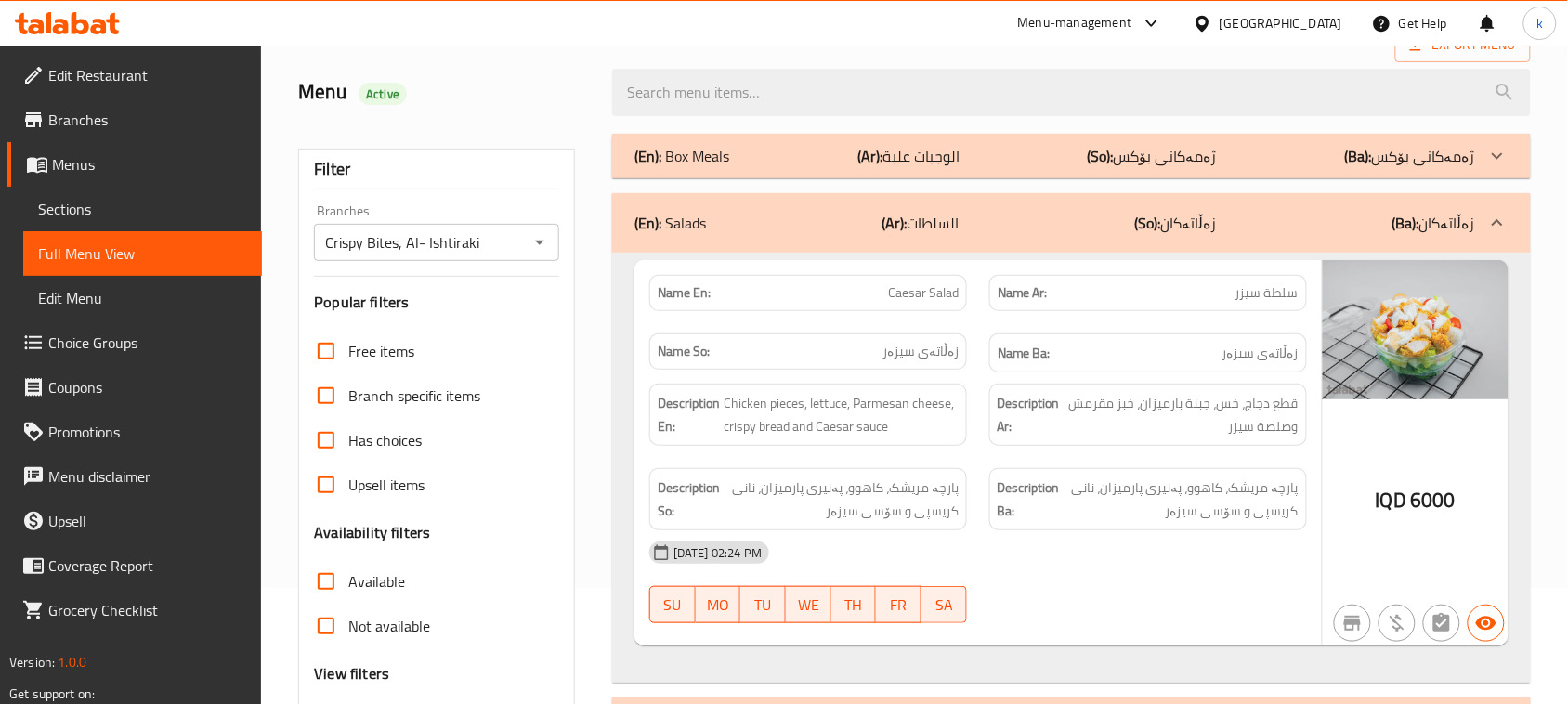
click at [799, 158] on div "(En): Box Meals (Ar): الوجبات علبة (So): ژەمەکانی بۆکس (Ba): ژەمەکانی بۆکس" at bounding box center [1055, 156] width 841 height 22
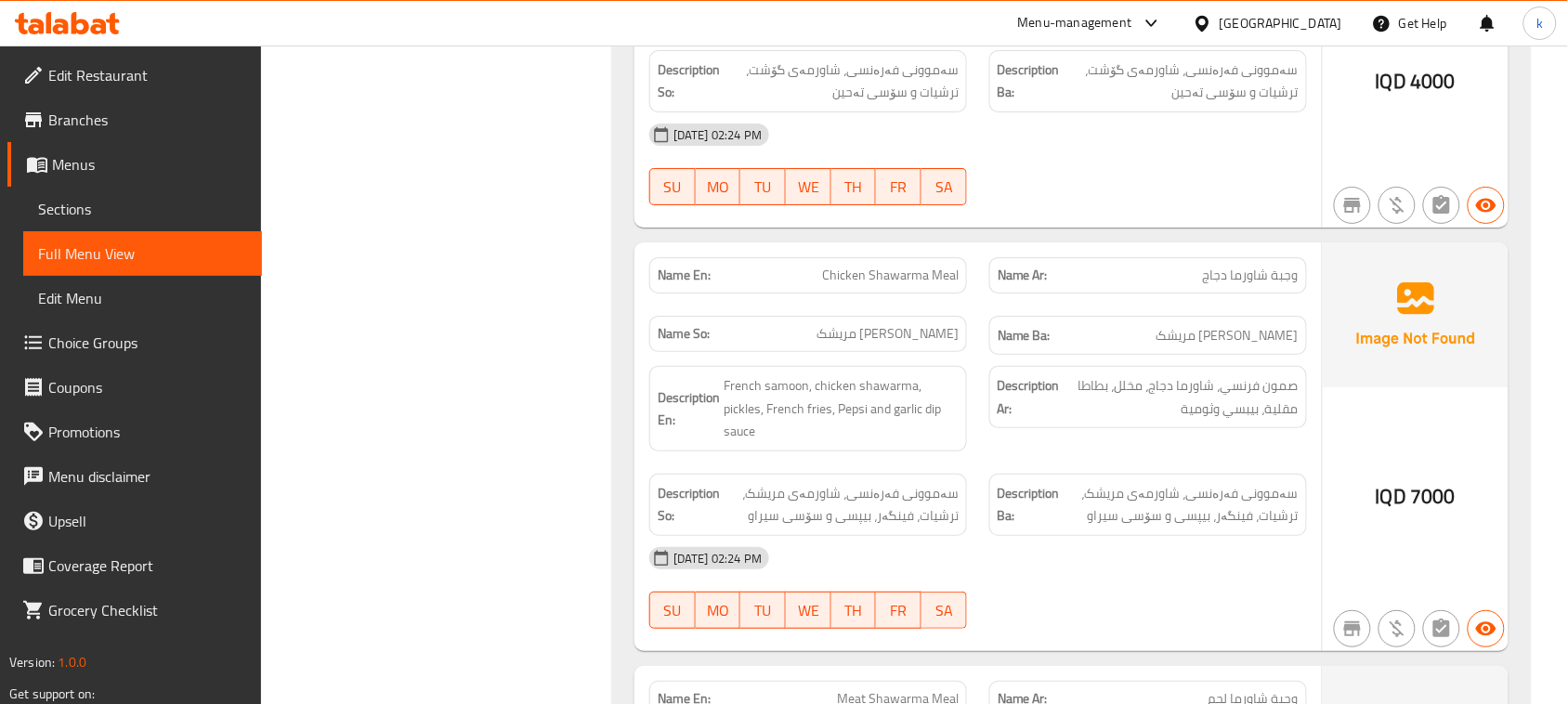
scroll to position [10935, 0]
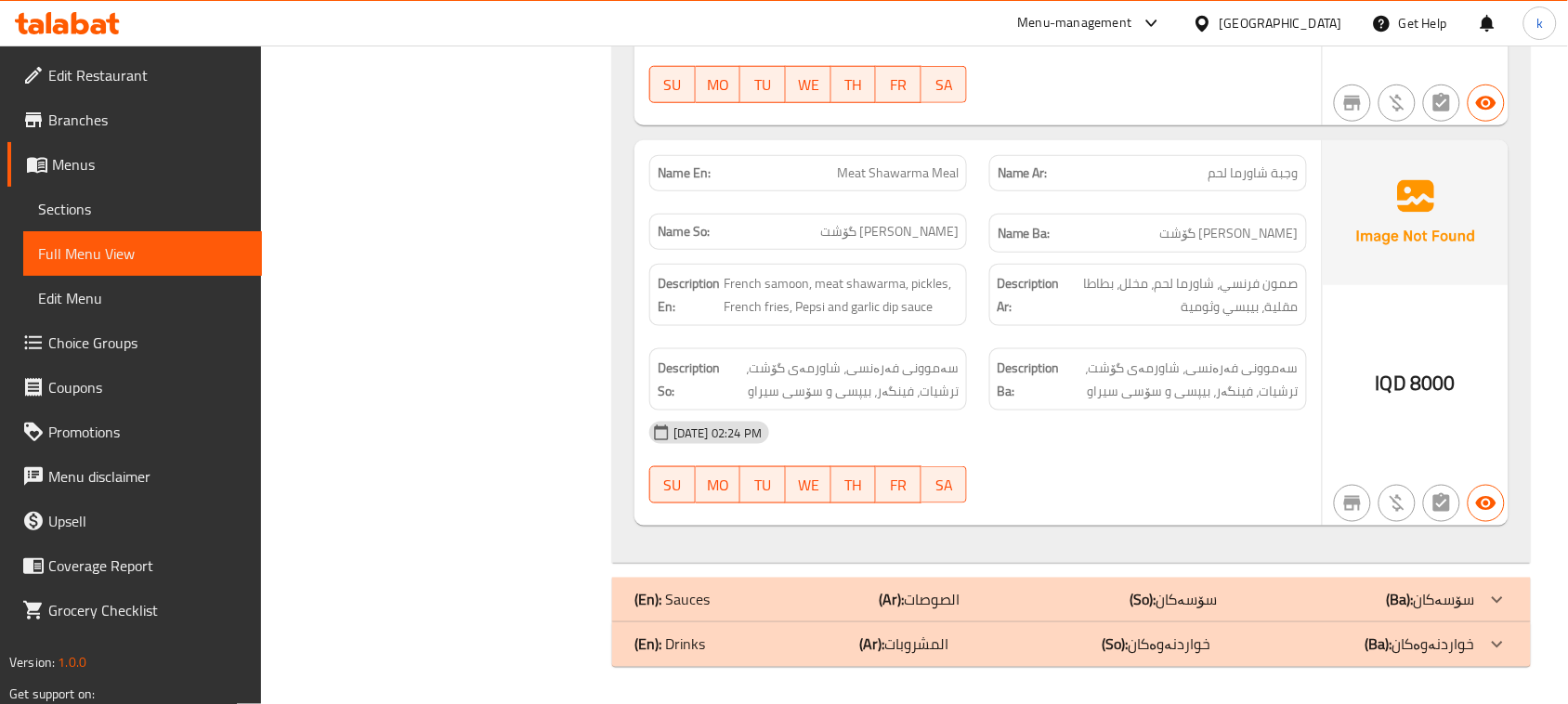
click at [706, 597] on p "(En): Sauces" at bounding box center [672, 599] width 75 height 22
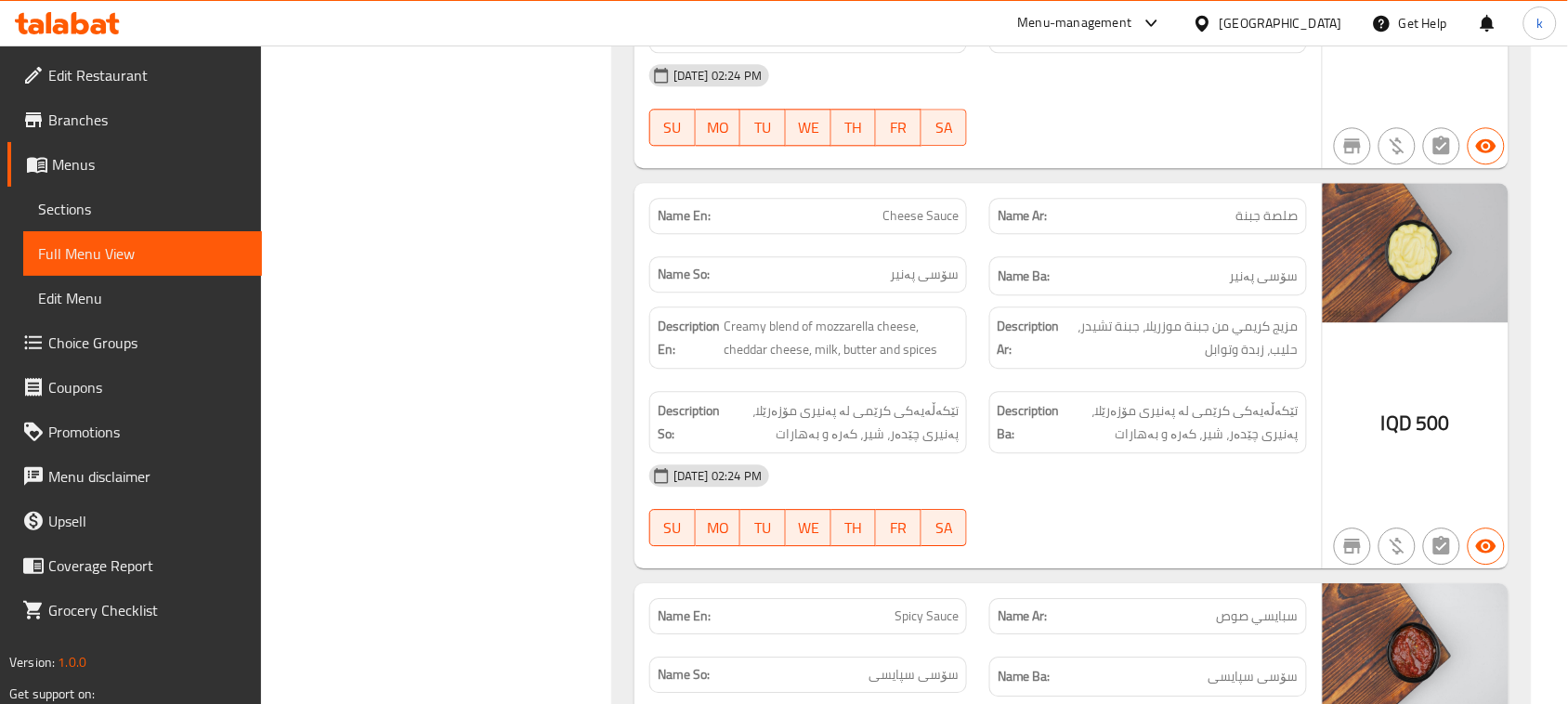
scroll to position [11747, 0]
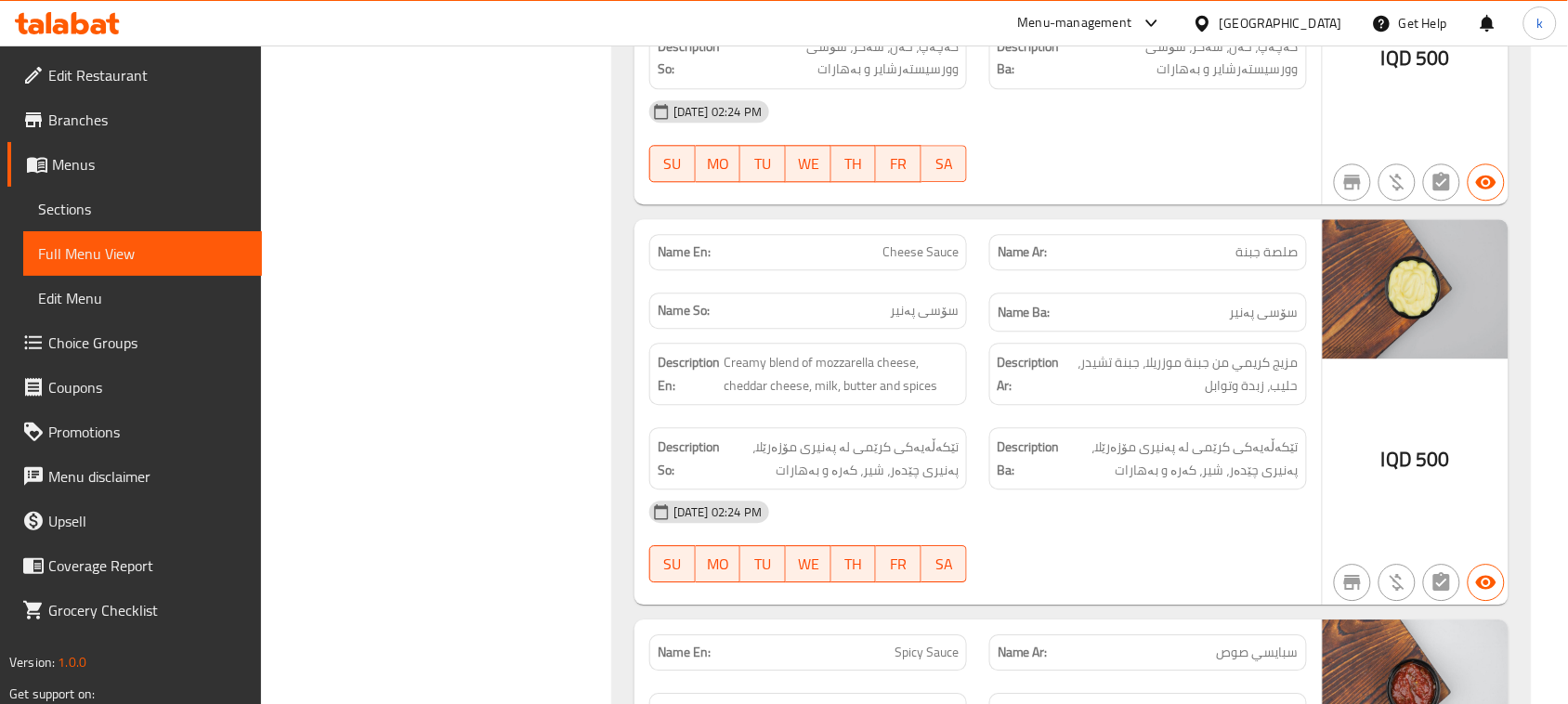
click at [61, 168] on span "Menus" at bounding box center [149, 163] width 195 height 22
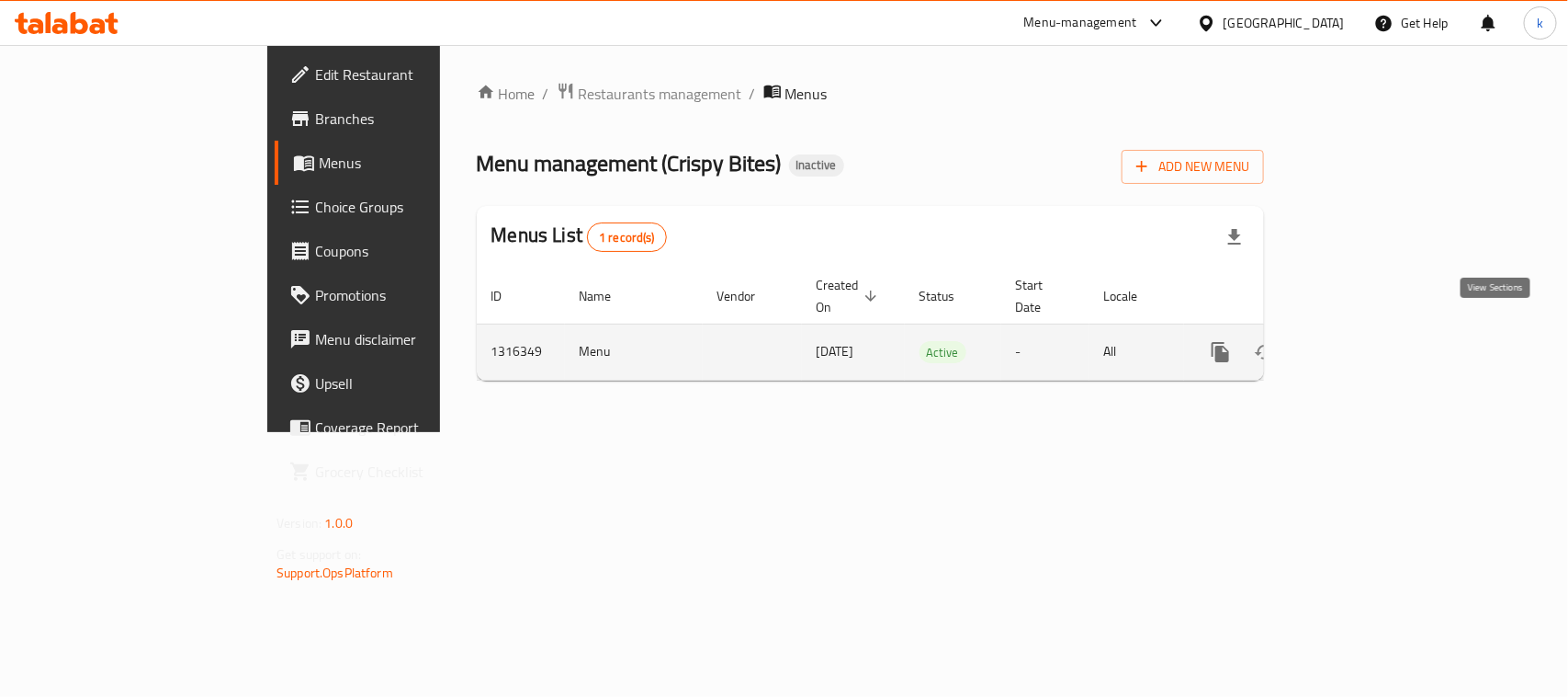
click at [1365, 341] on icon "enhanced table" at bounding box center [1353, 352] width 22 height 22
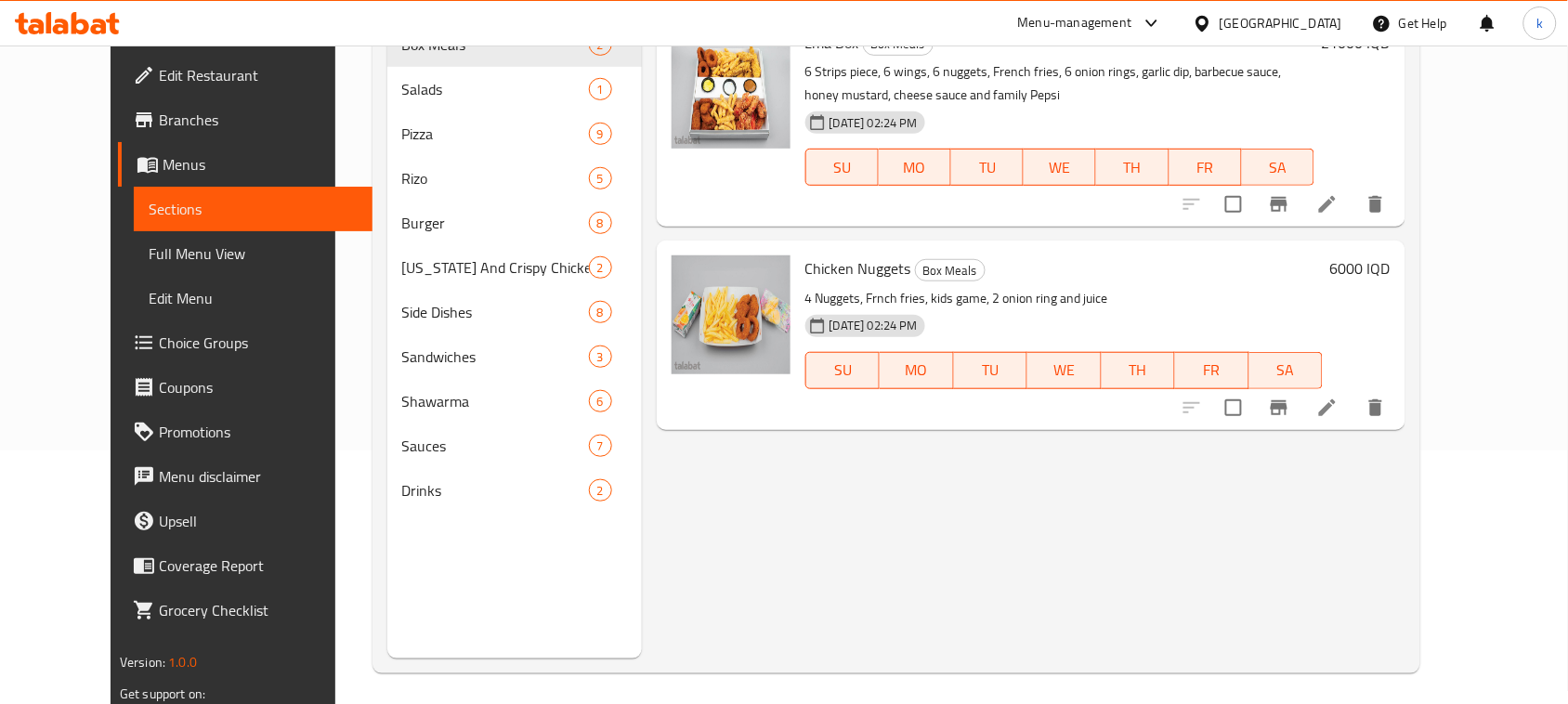
scroll to position [261, 0]
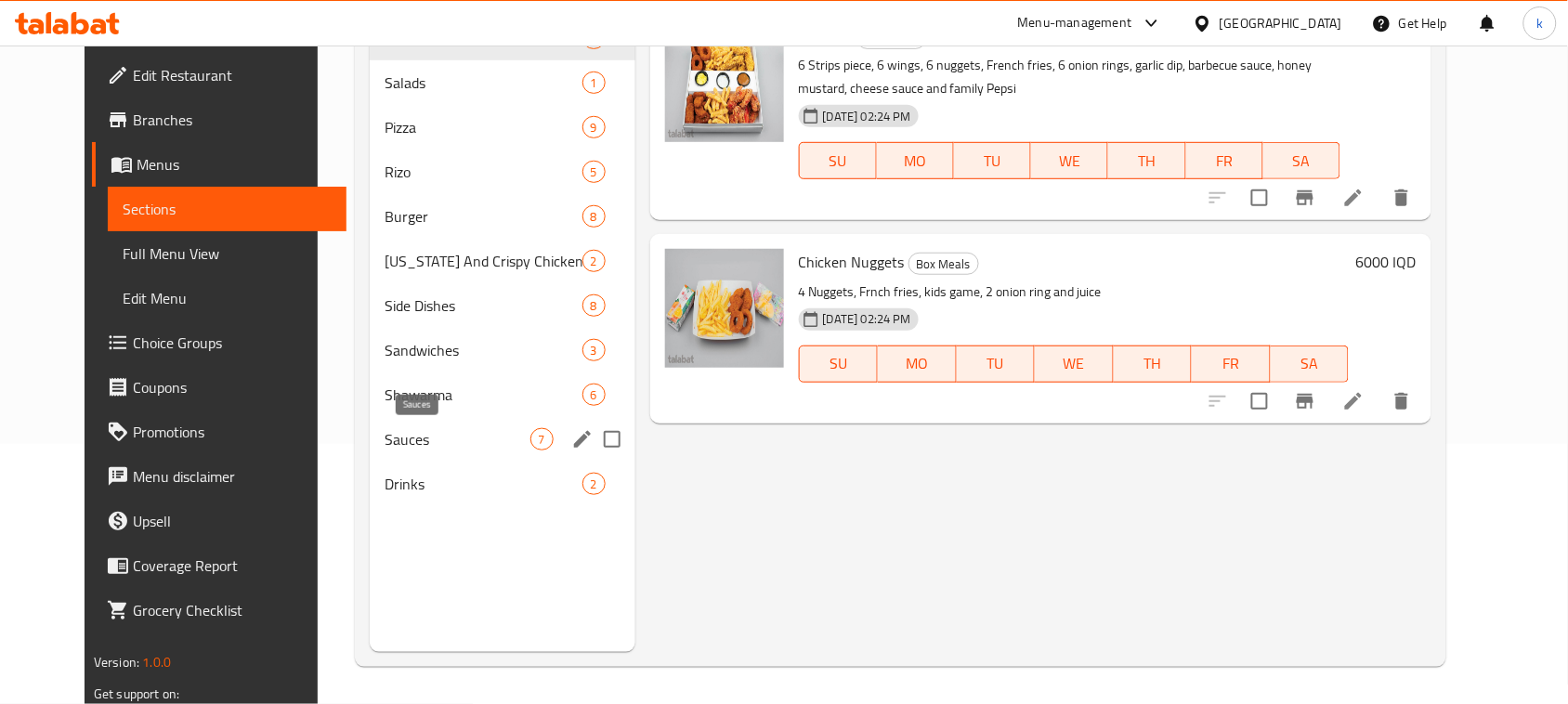
click at [384, 434] on span "Sauces" at bounding box center [457, 438] width 146 height 22
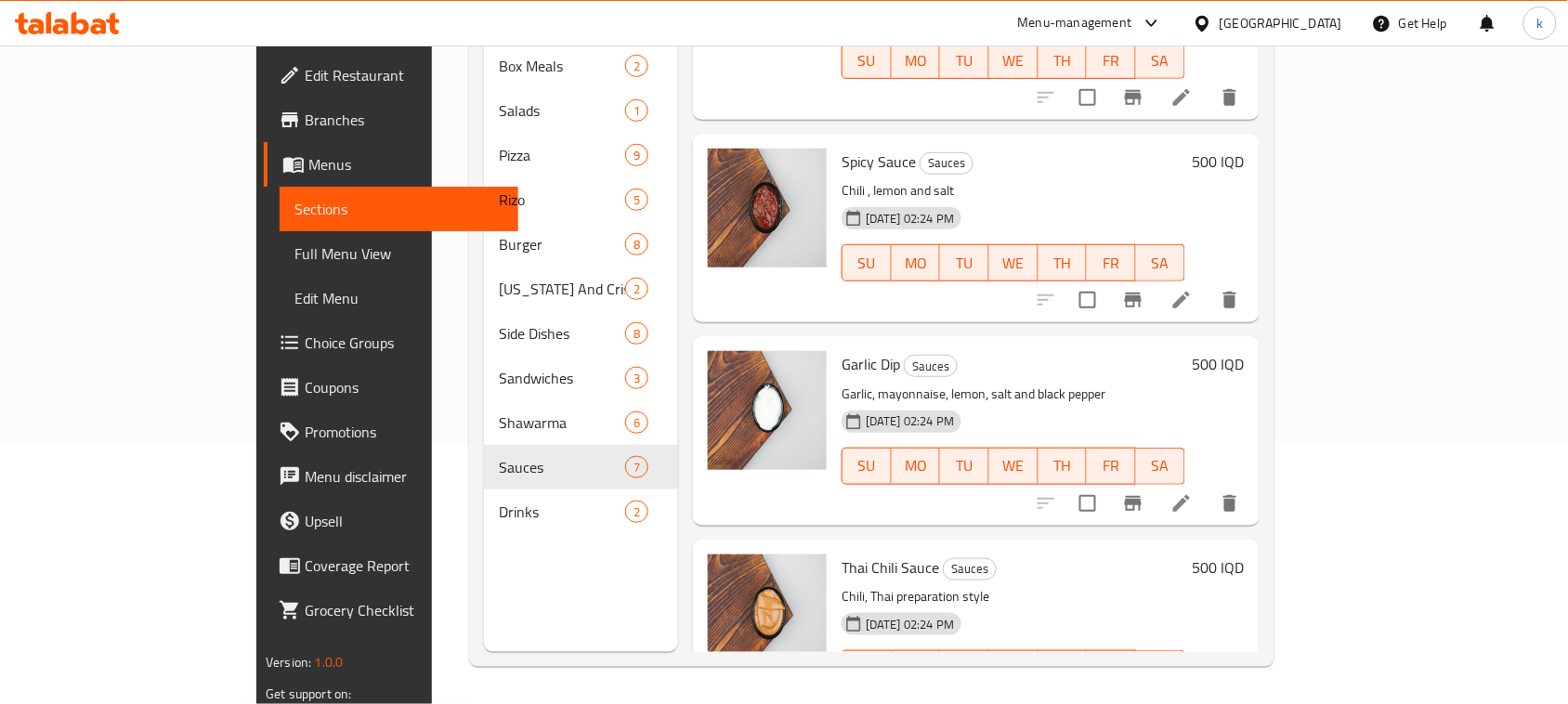
scroll to position [297, 0]
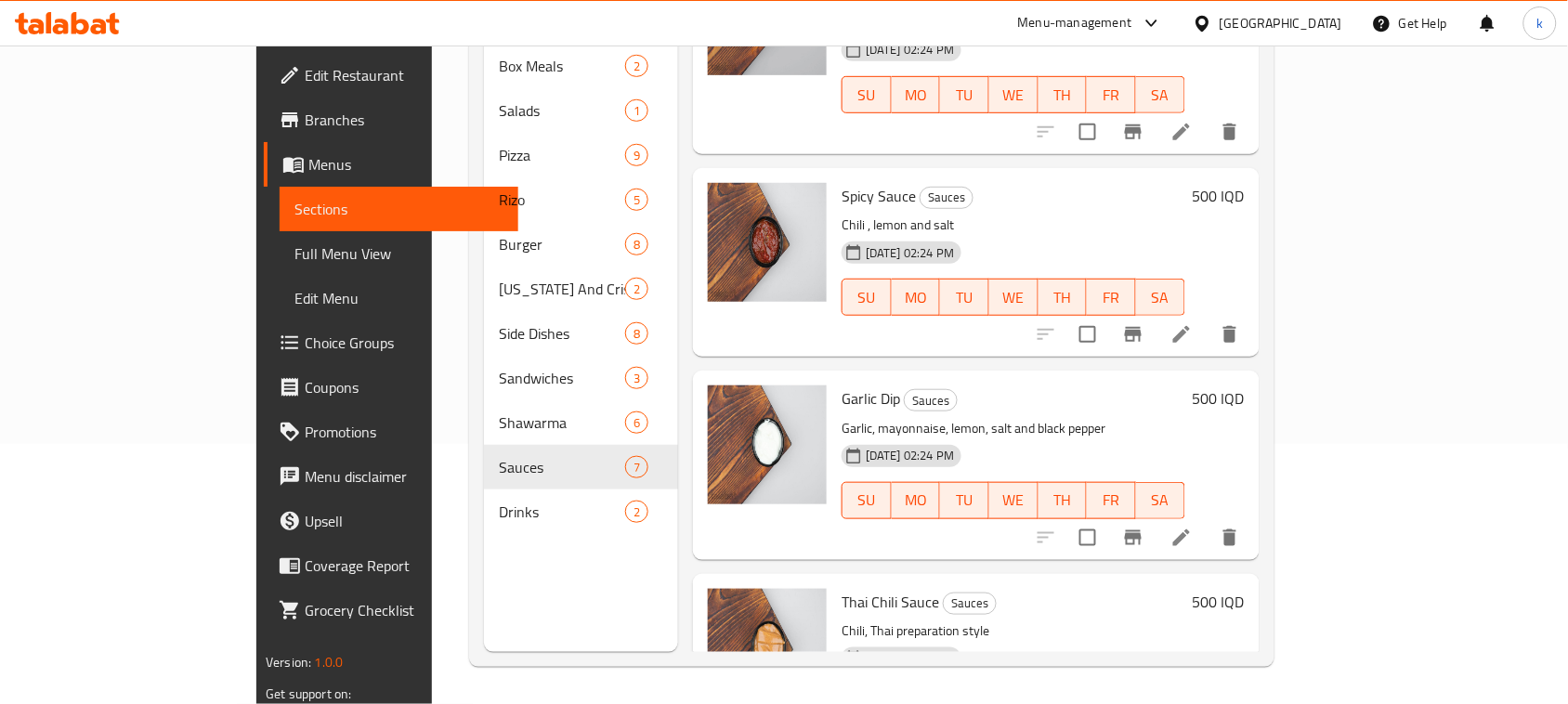
click at [1190, 529] on icon at bounding box center [1181, 537] width 16 height 16
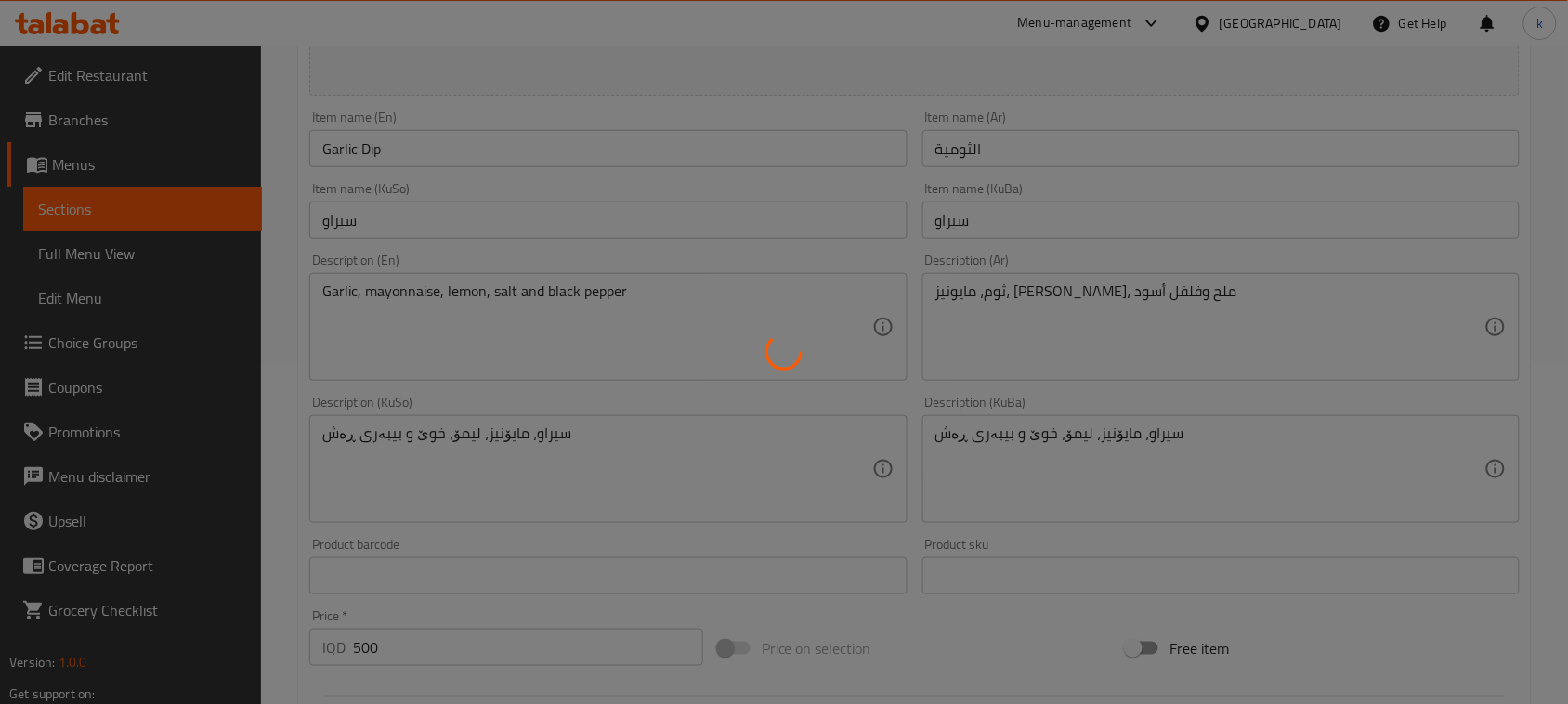
scroll to position [464, 0]
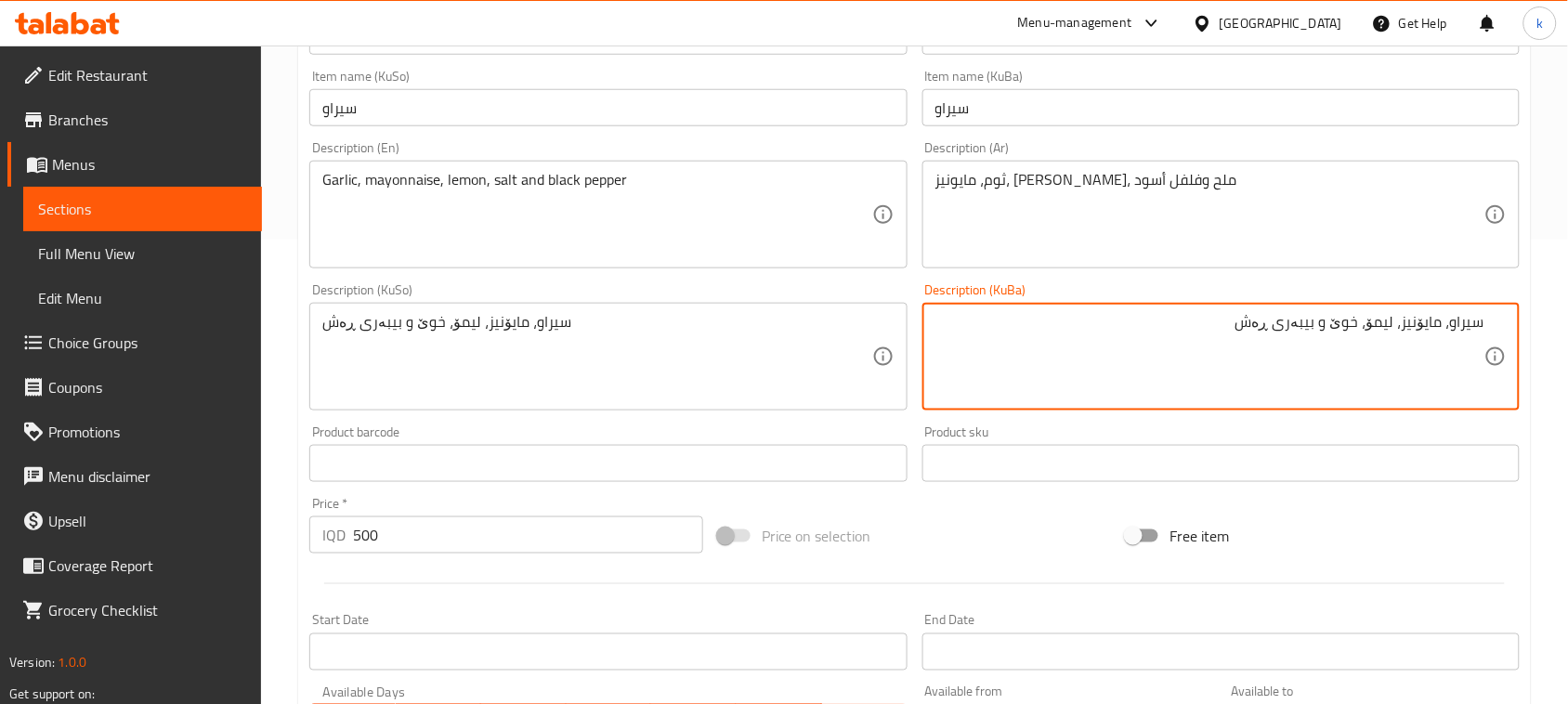
click at [1450, 330] on textarea "سیراو، مایۆنیز، لیمۆ، خوێ و بیبەری ڕەش" at bounding box center [1210, 357] width 549 height 88
click at [1372, 331] on textarea "سیر، مایۆنیز، لیمۆ، خوێ و بیبەری ڕەش" at bounding box center [1210, 357] width 549 height 88
type textarea "سیر، مایۆنیز، لیمۆ، خوێ و بیبەری ڕەش"
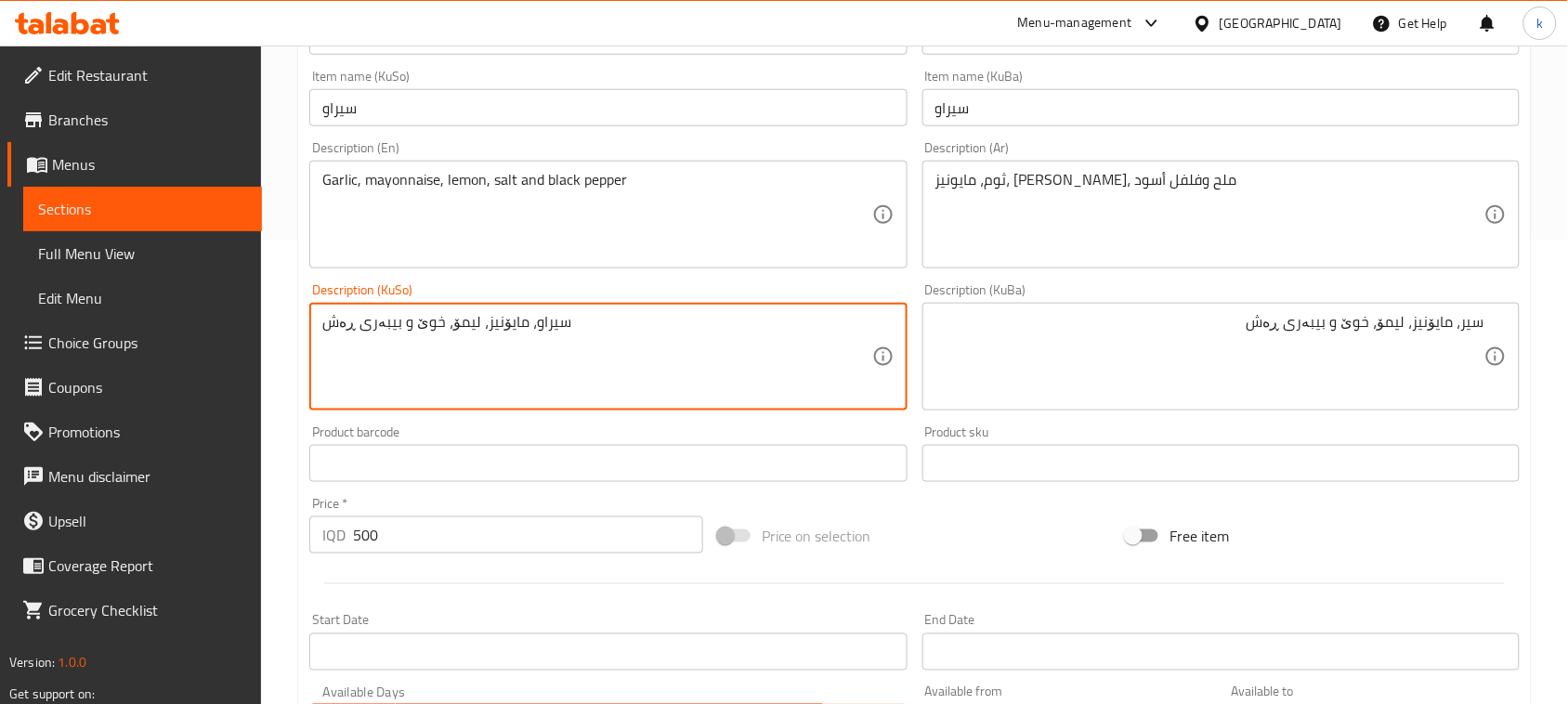
click at [531, 317] on textarea "سیراو، مایۆنیز، لیمۆ، خوێ و بیبەری ڕەش" at bounding box center [596, 357] width 549 height 88
paste textarea
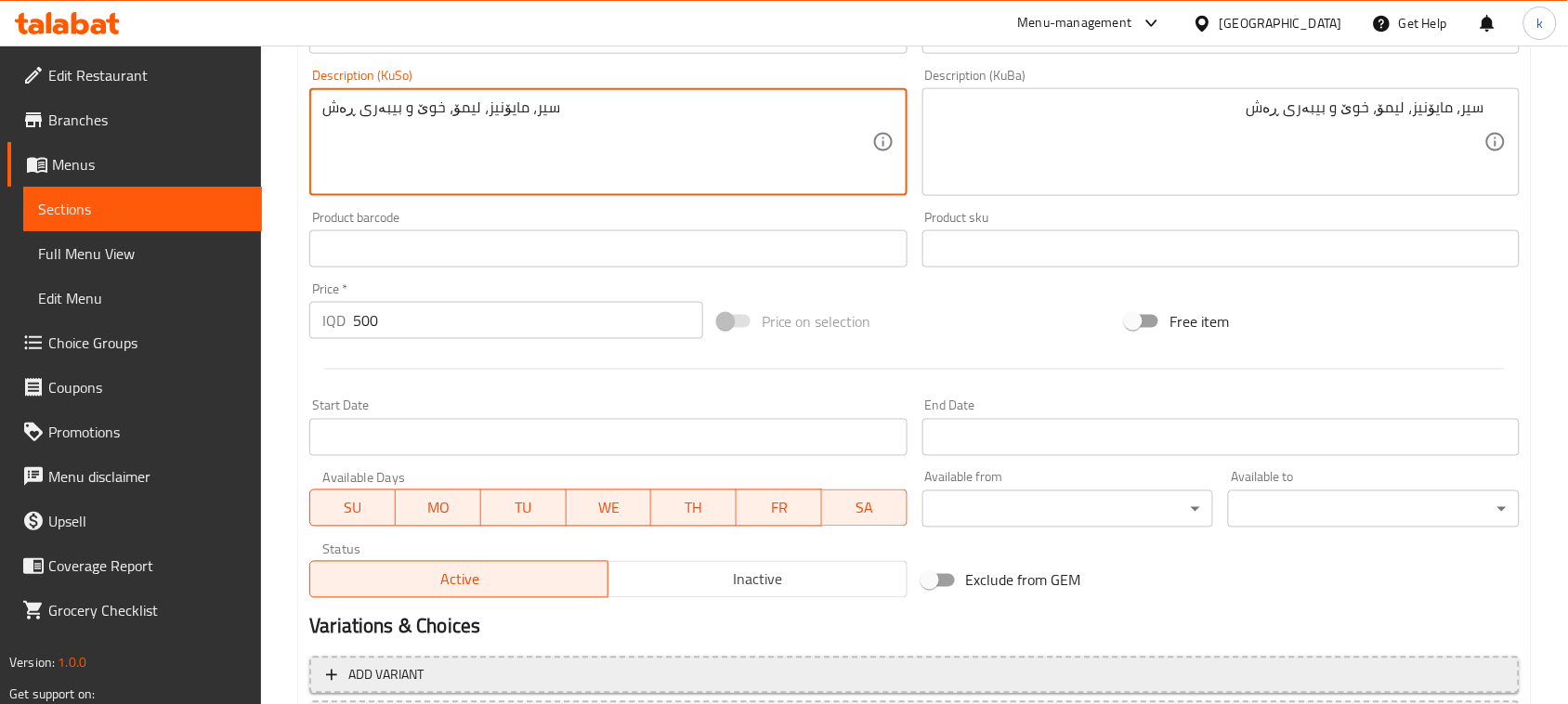
scroll to position [846, 0]
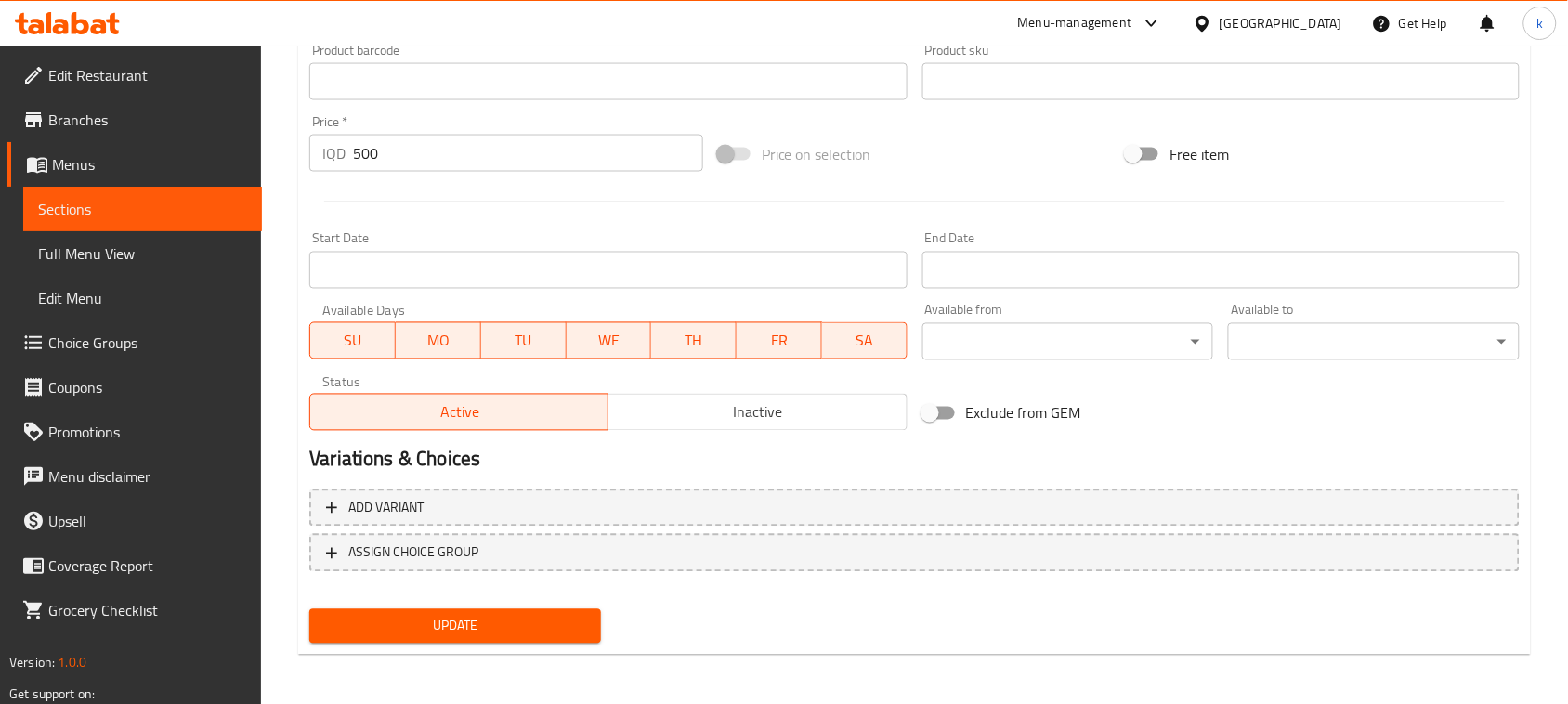
type textarea "سیر، مایۆنیز، لیمۆ، خوێ و بیبەری ڕەش"
click at [546, 627] on span "Update" at bounding box center [455, 627] width 262 height 23
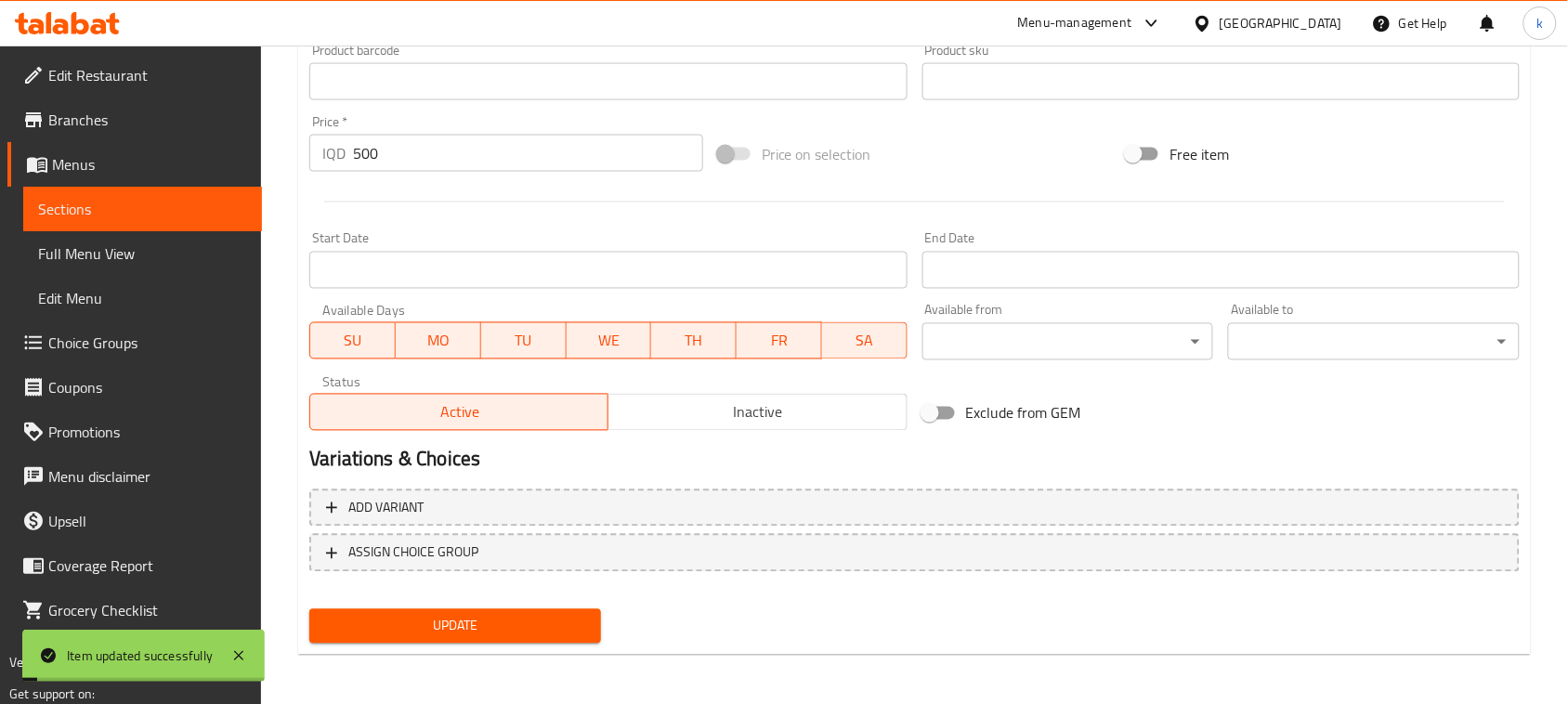
click at [120, 251] on span "Full Menu View" at bounding box center [142, 253] width 209 height 22
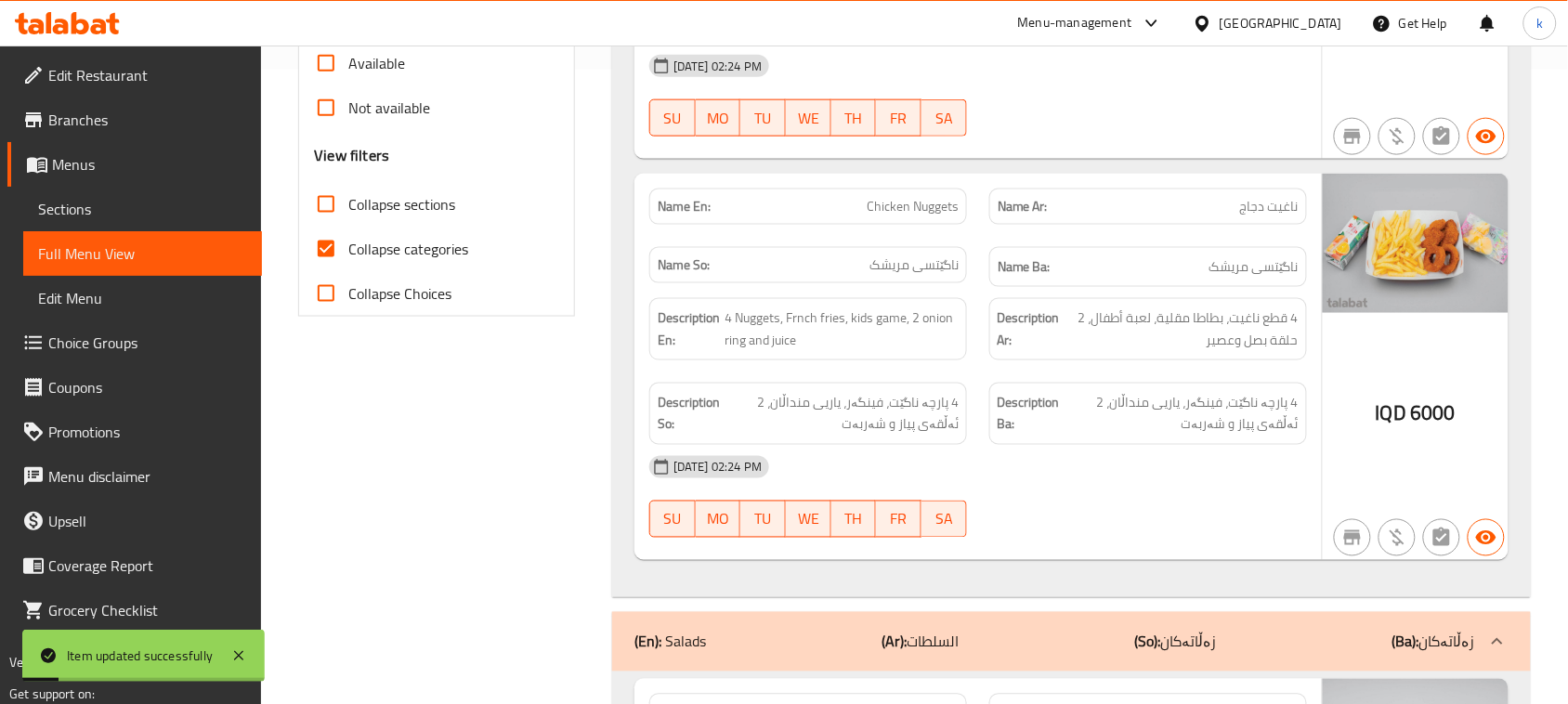
scroll to position [614, 0]
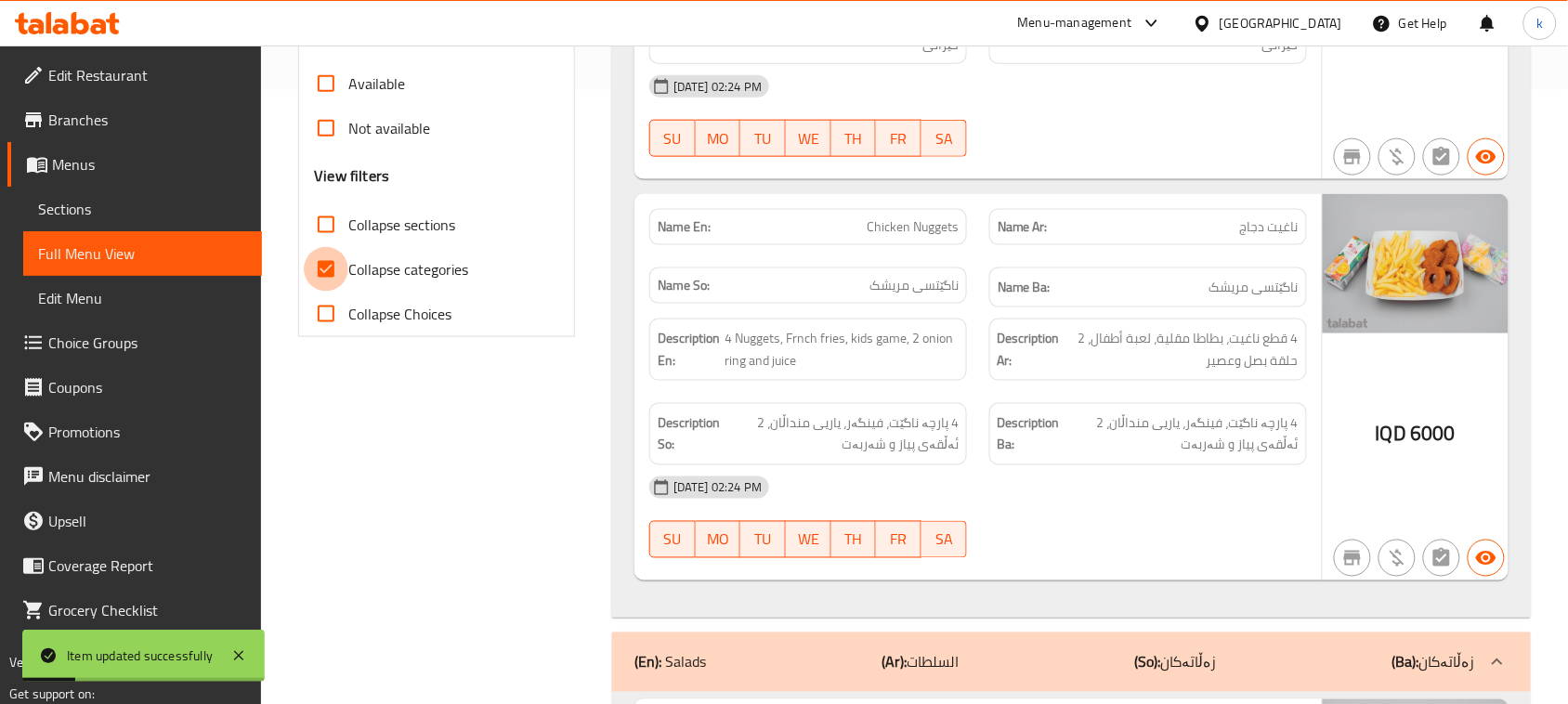
click at [323, 267] on input "Collapse categories" at bounding box center [326, 269] width 45 height 45
checkbox input "false"
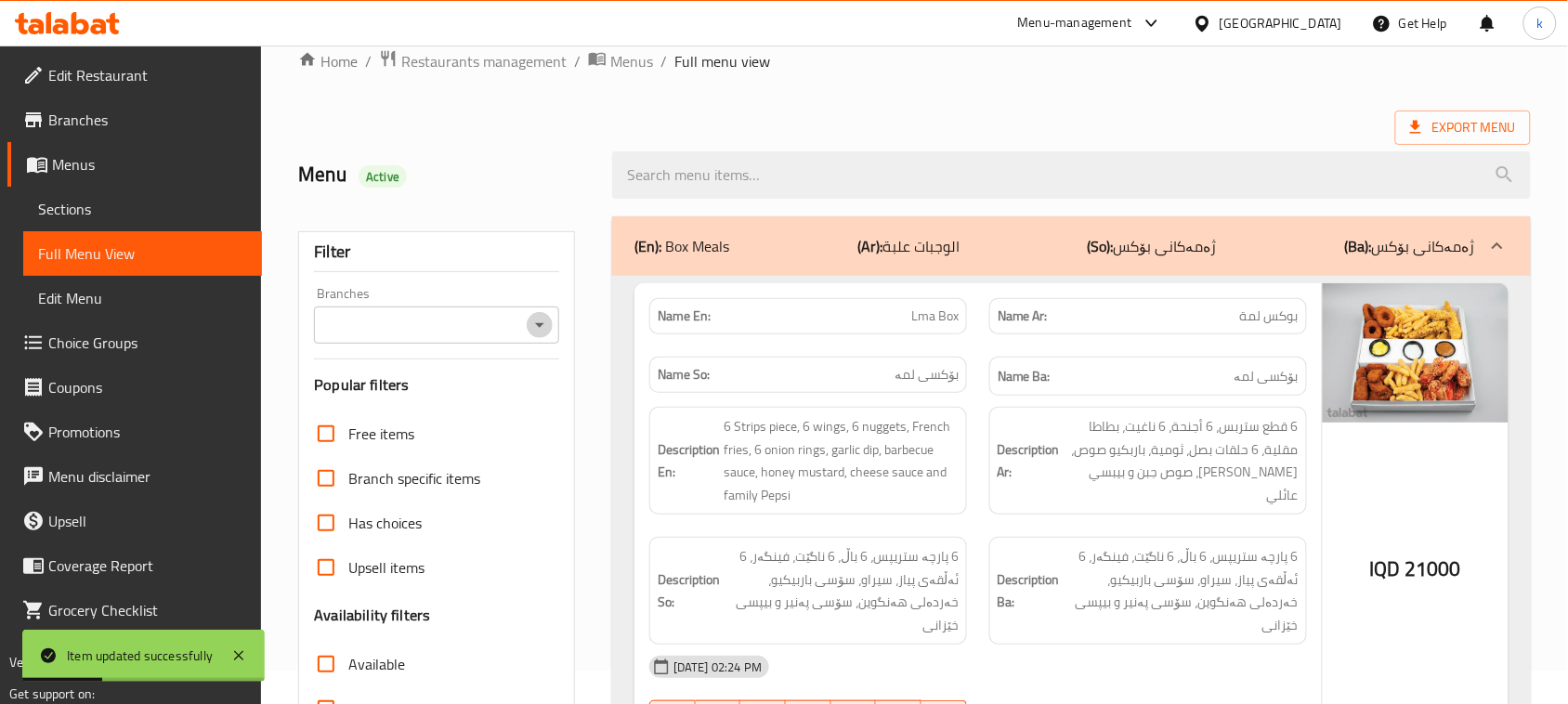
click at [540, 314] on icon "Open" at bounding box center [539, 325] width 22 height 22
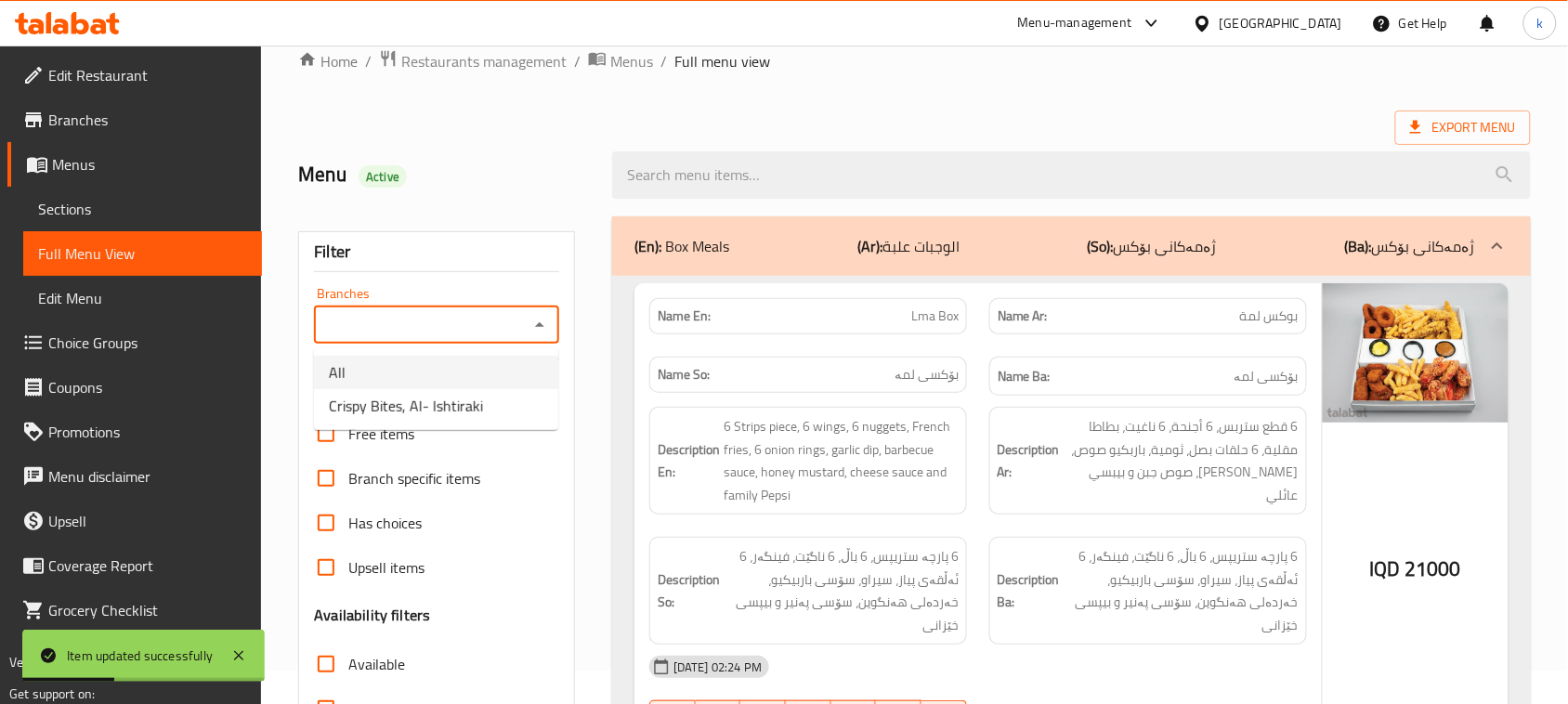
click at [412, 406] on span "Crispy Bites, Al- Ishtiraki" at bounding box center [405, 405] width 154 height 22
type input "Crispy Bites, Al- Ishtiraki"
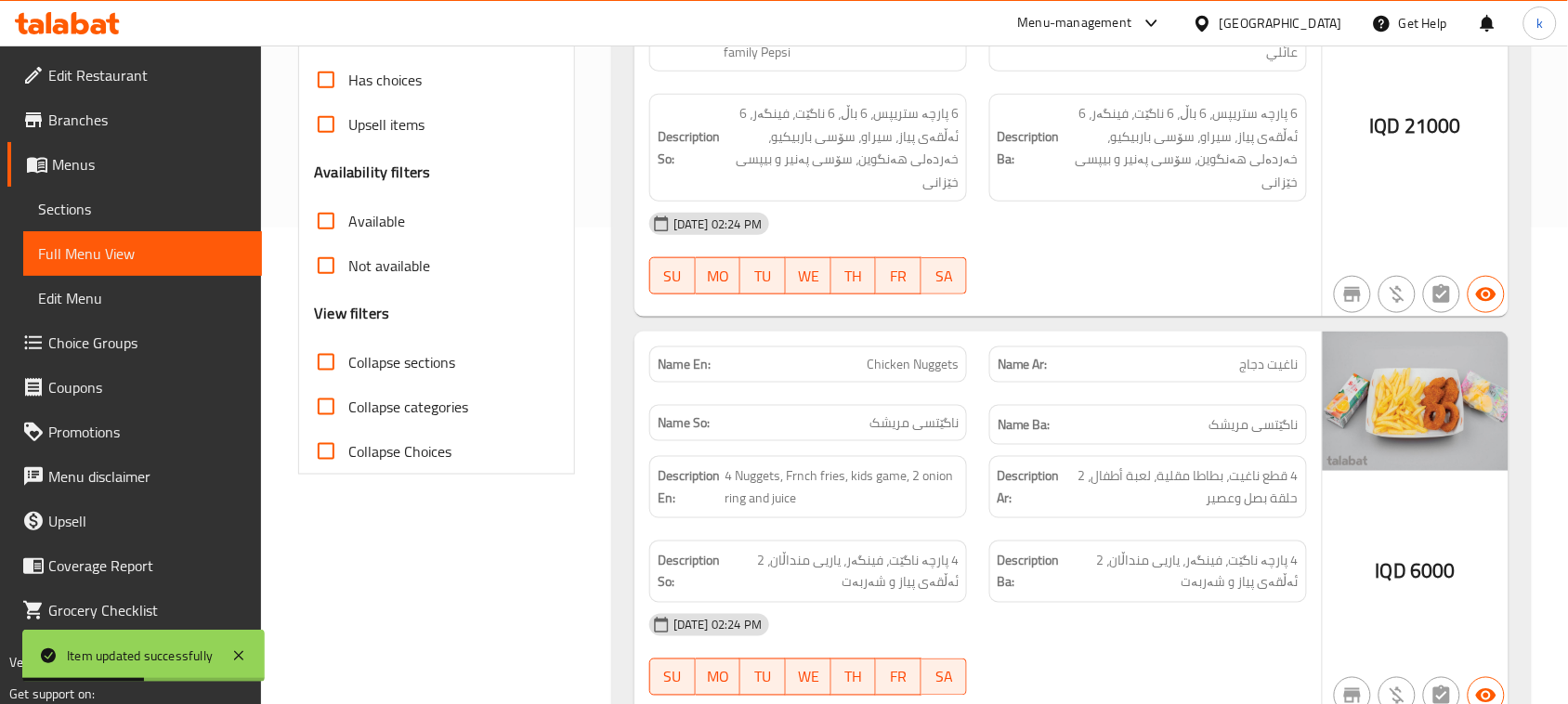
scroll to position [498, 0]
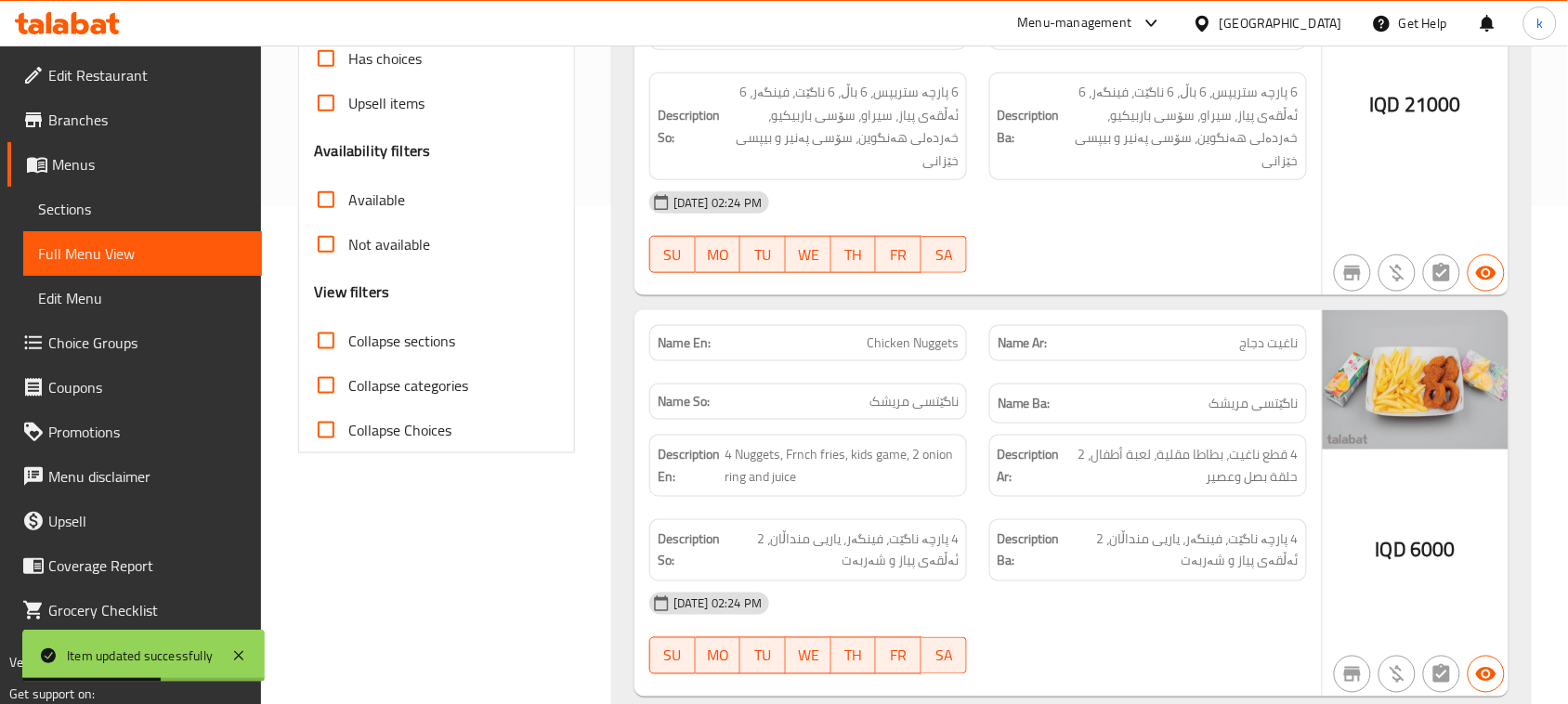
click at [334, 346] on input "Collapse sections" at bounding box center [326, 340] width 45 height 45
checkbox input "true"
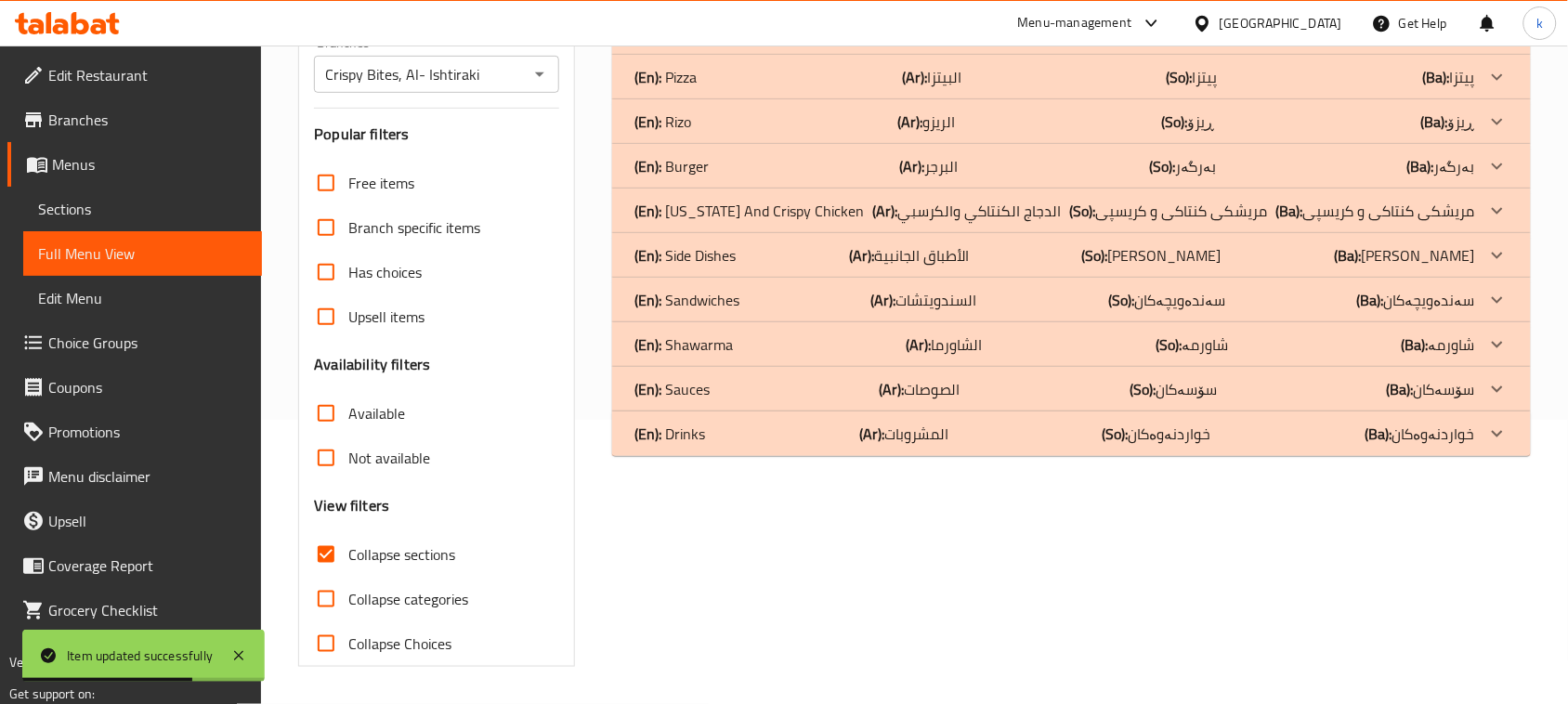
scroll to position [284, 0]
click at [681, 387] on p "(En): Sauces" at bounding box center [672, 389] width 75 height 22
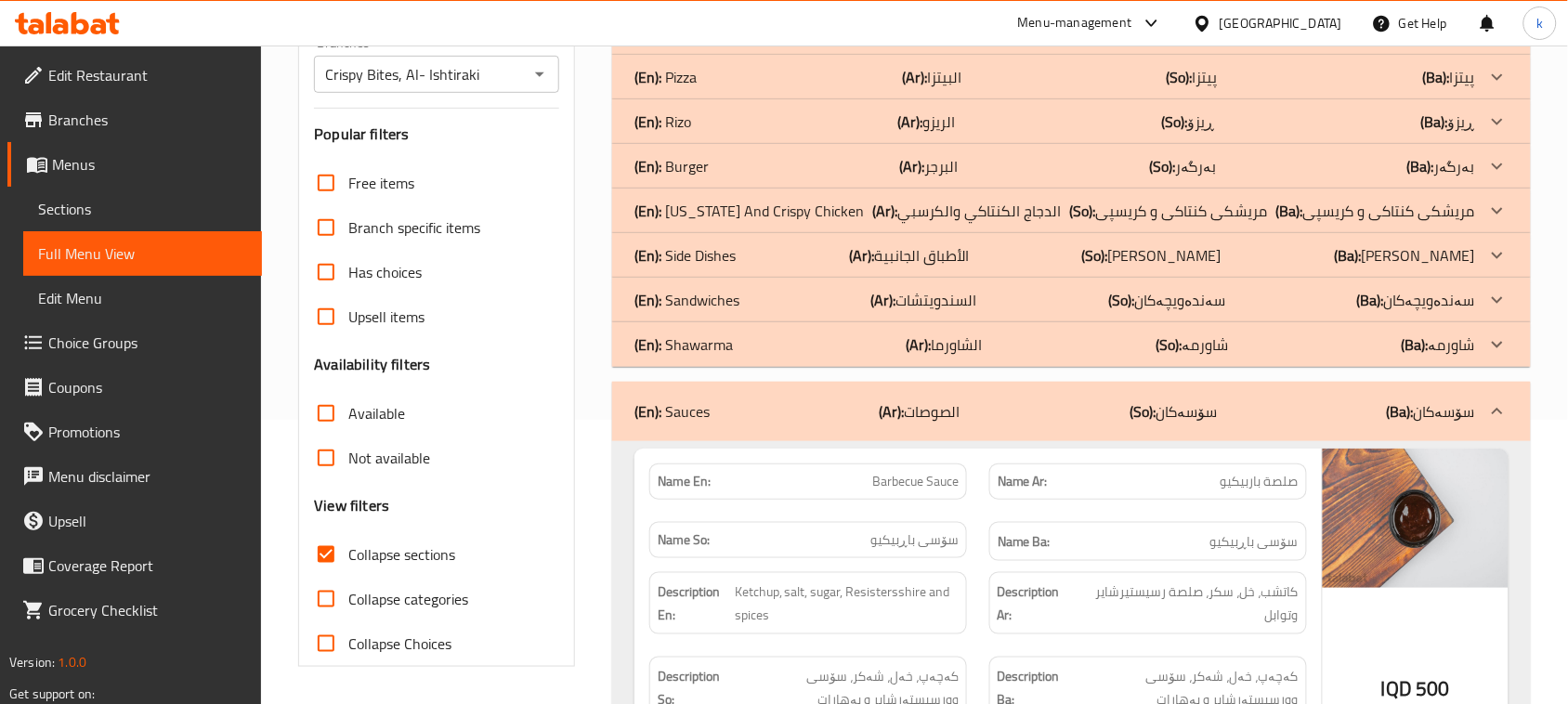
click at [694, 304] on p "(En): Sandwiches" at bounding box center [687, 299] width 105 height 22
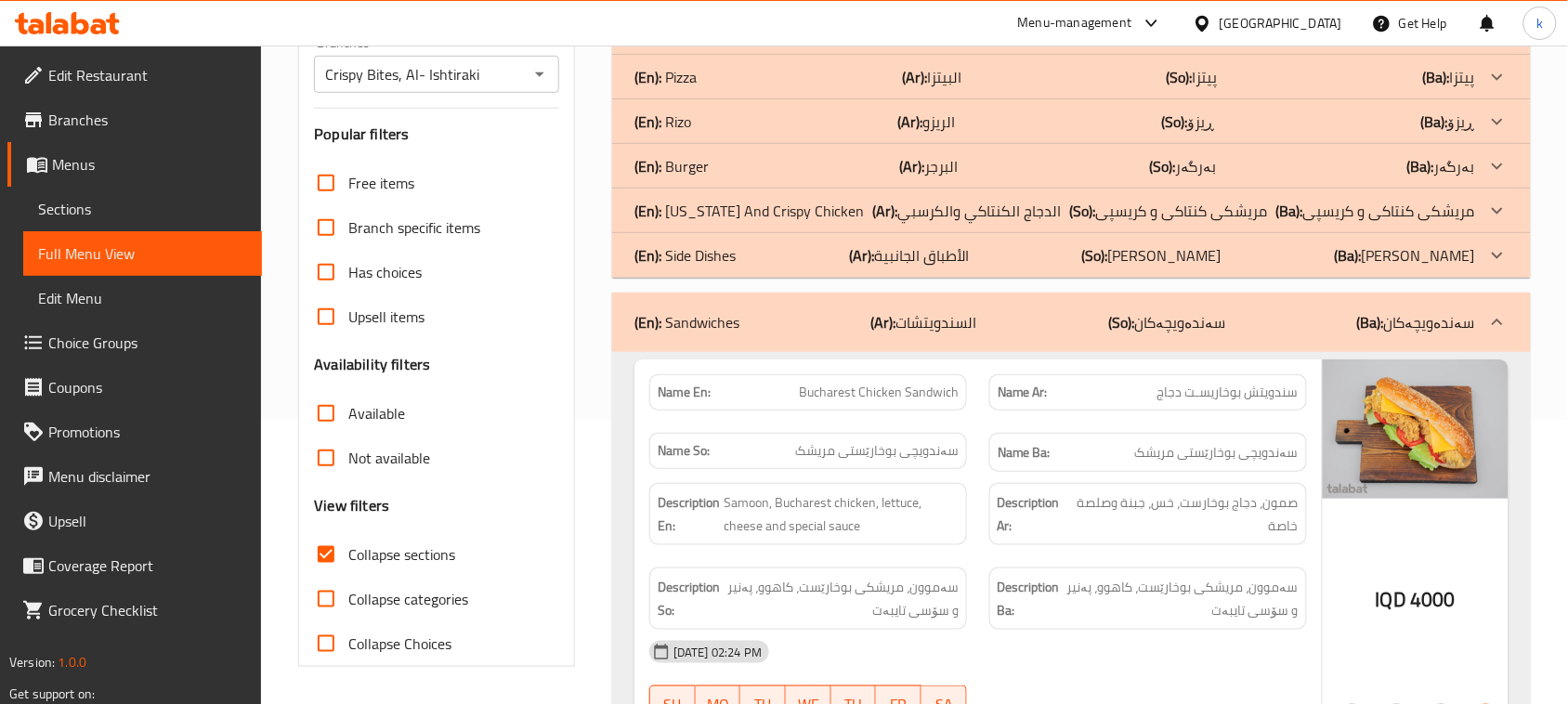
scroll to position [0, 0]
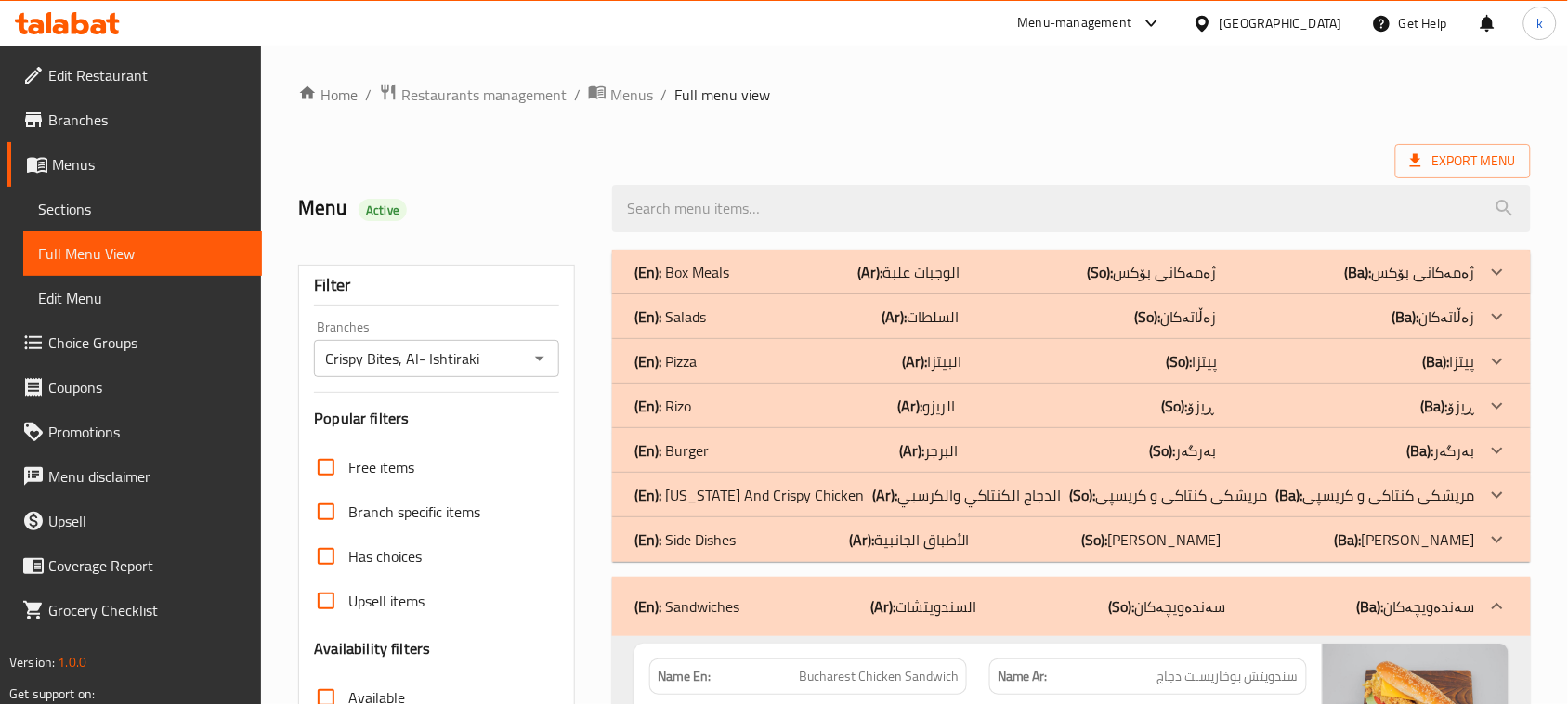
click at [703, 455] on p "(En): Burger" at bounding box center [672, 450] width 75 height 22
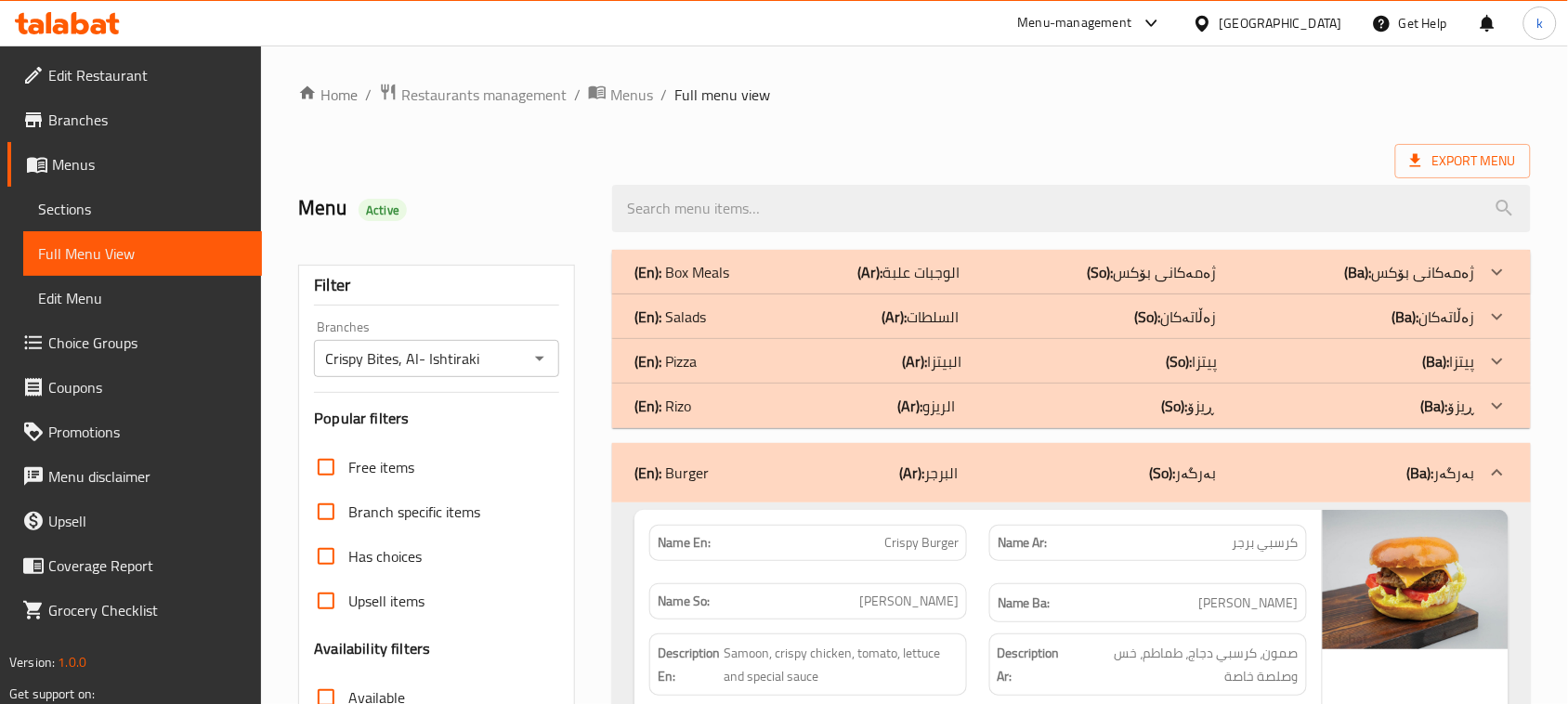
click at [708, 316] on div "(En): Salads (Ar): السلطات (So): زەڵاتەکان (Ba): زەڵاتەکان" at bounding box center [1055, 316] width 841 height 22
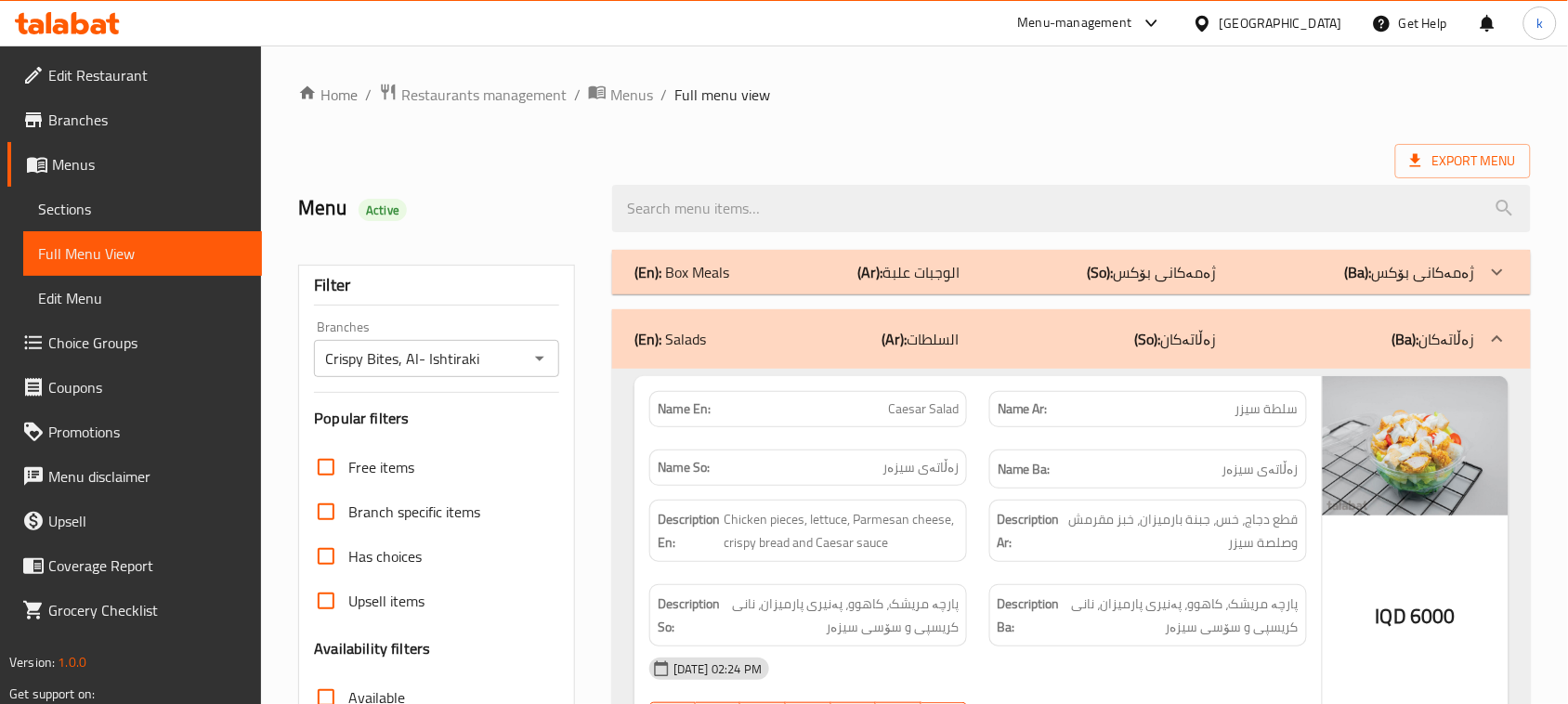
click at [702, 271] on p "(En): Box Meals" at bounding box center [681, 271] width 95 height 22
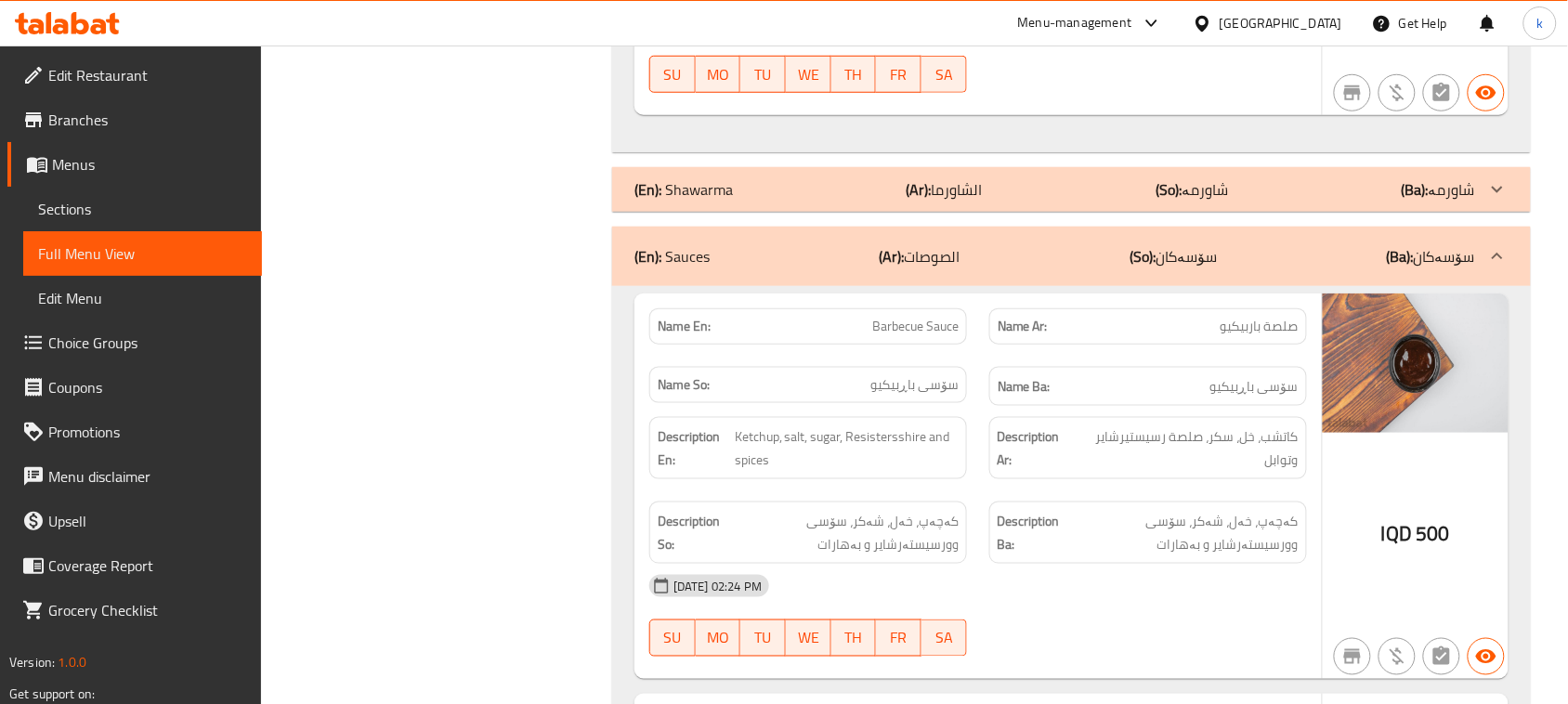
scroll to position [8685, 0]
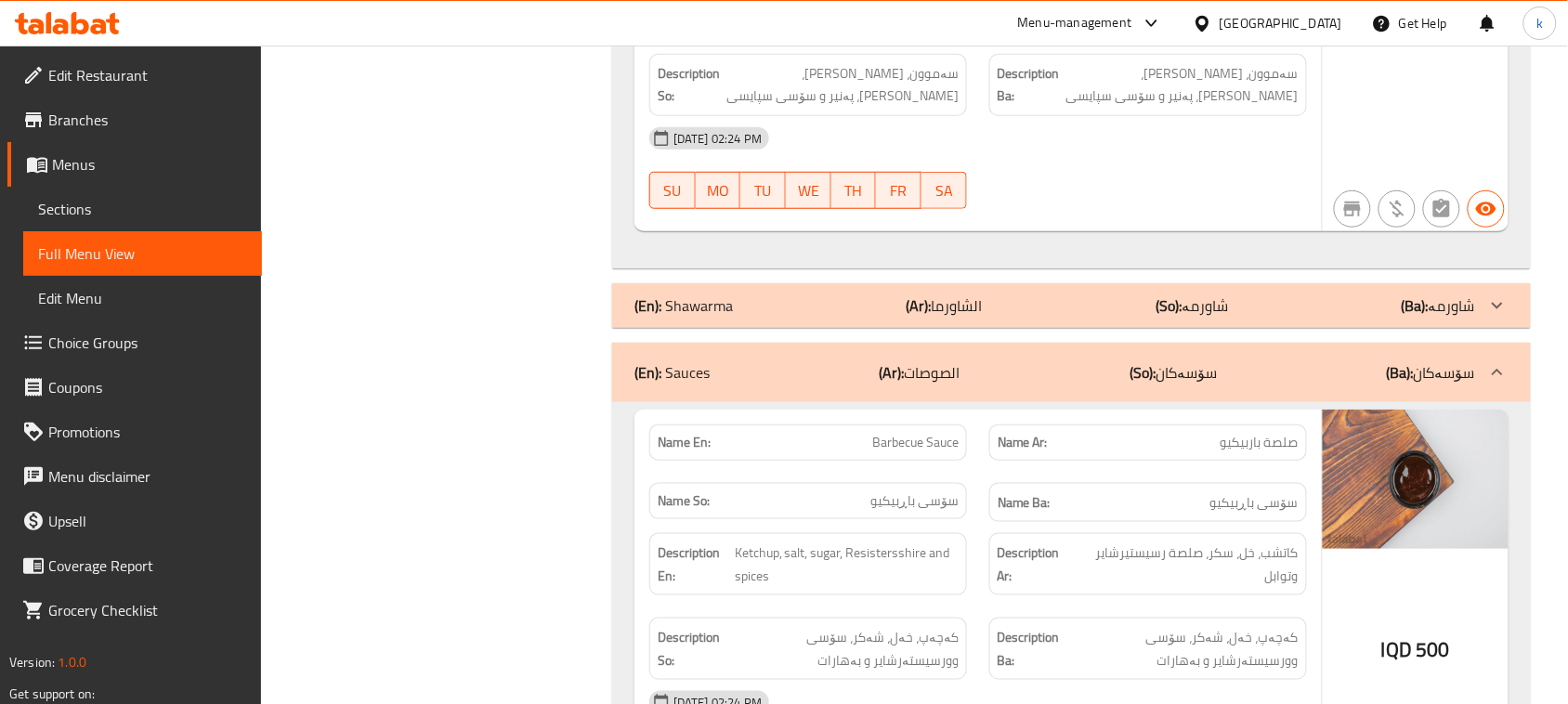
click at [873, 312] on div "(En): Shawarma (Ar): الشاورما (So): شاورمە (Ba): شاورمە" at bounding box center [1055, 305] width 841 height 22
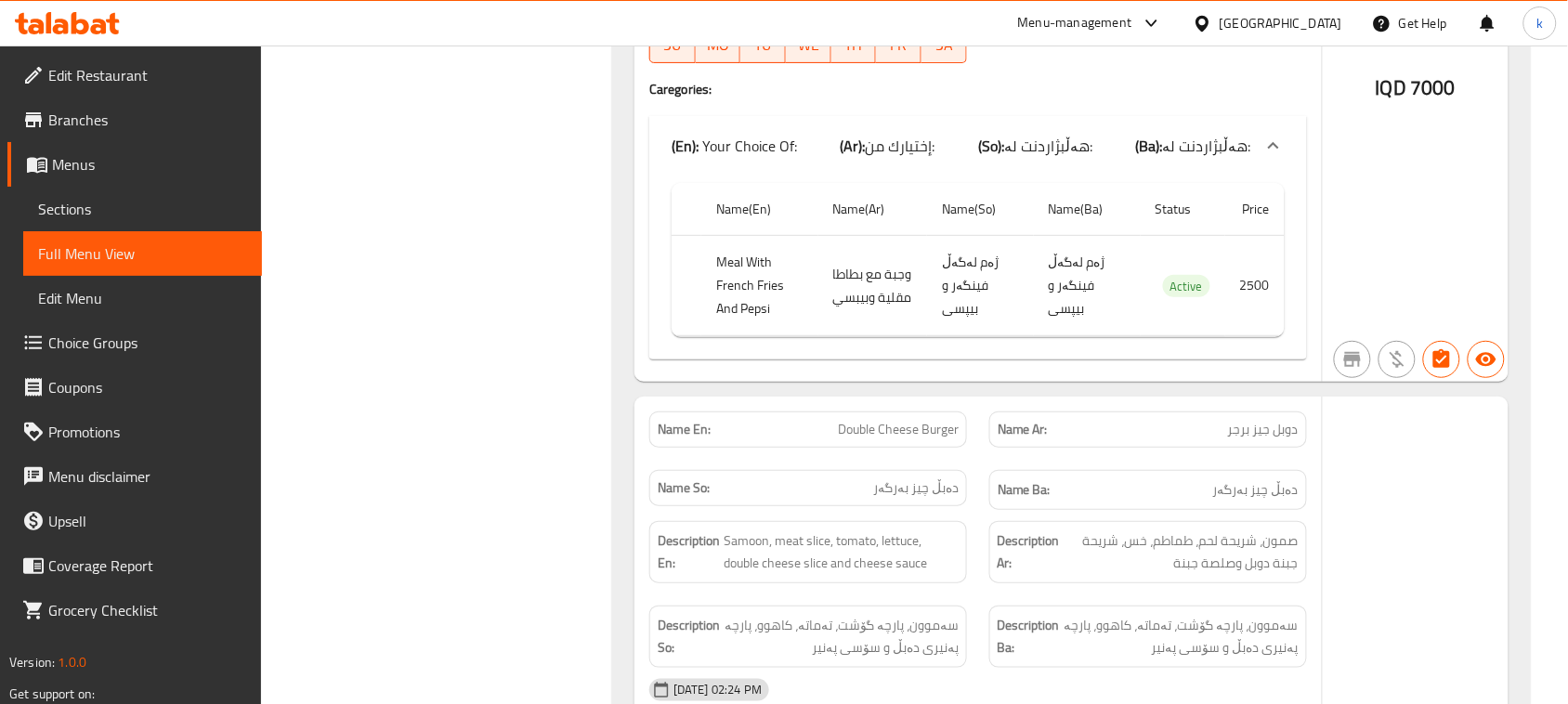
scroll to position [2206, 0]
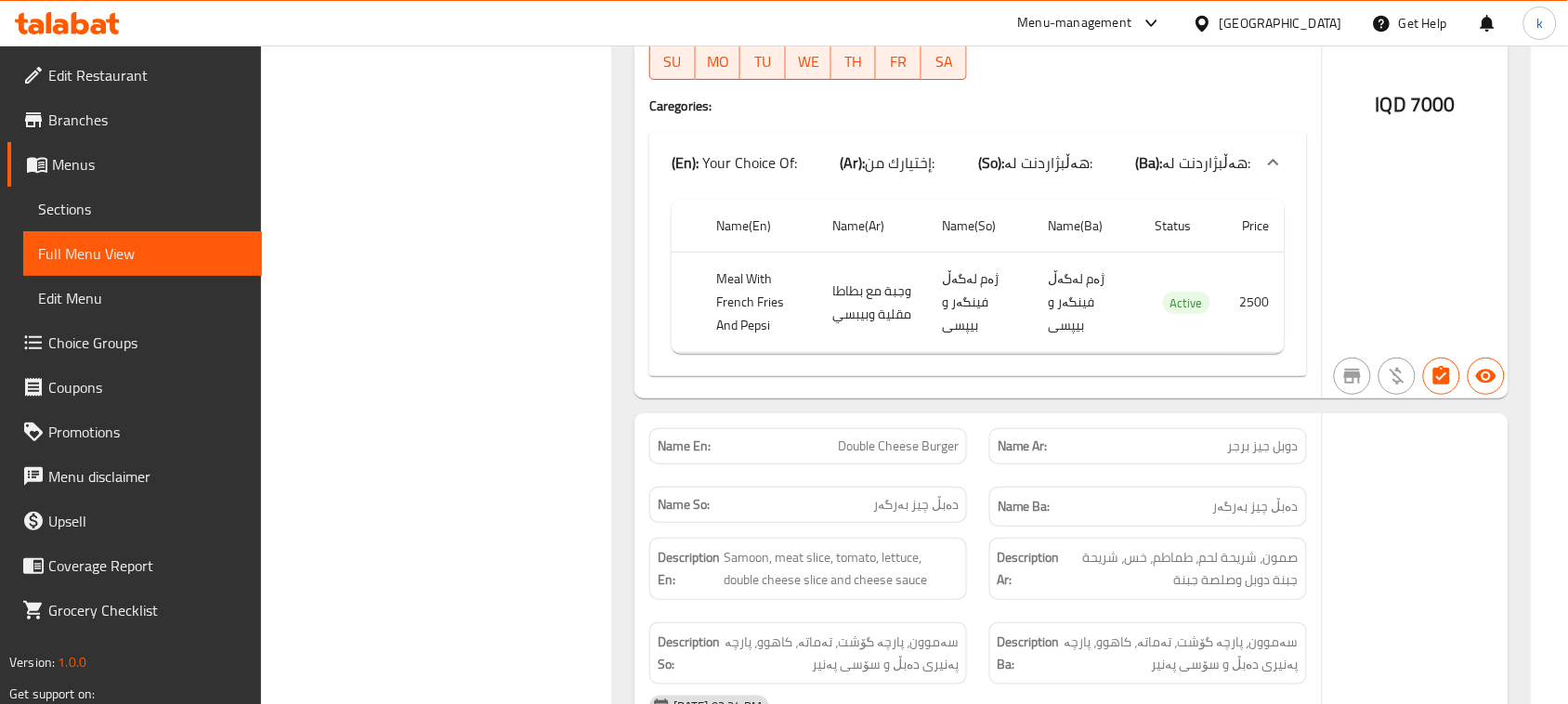
click at [66, 175] on span "Menus" at bounding box center [149, 163] width 195 height 22
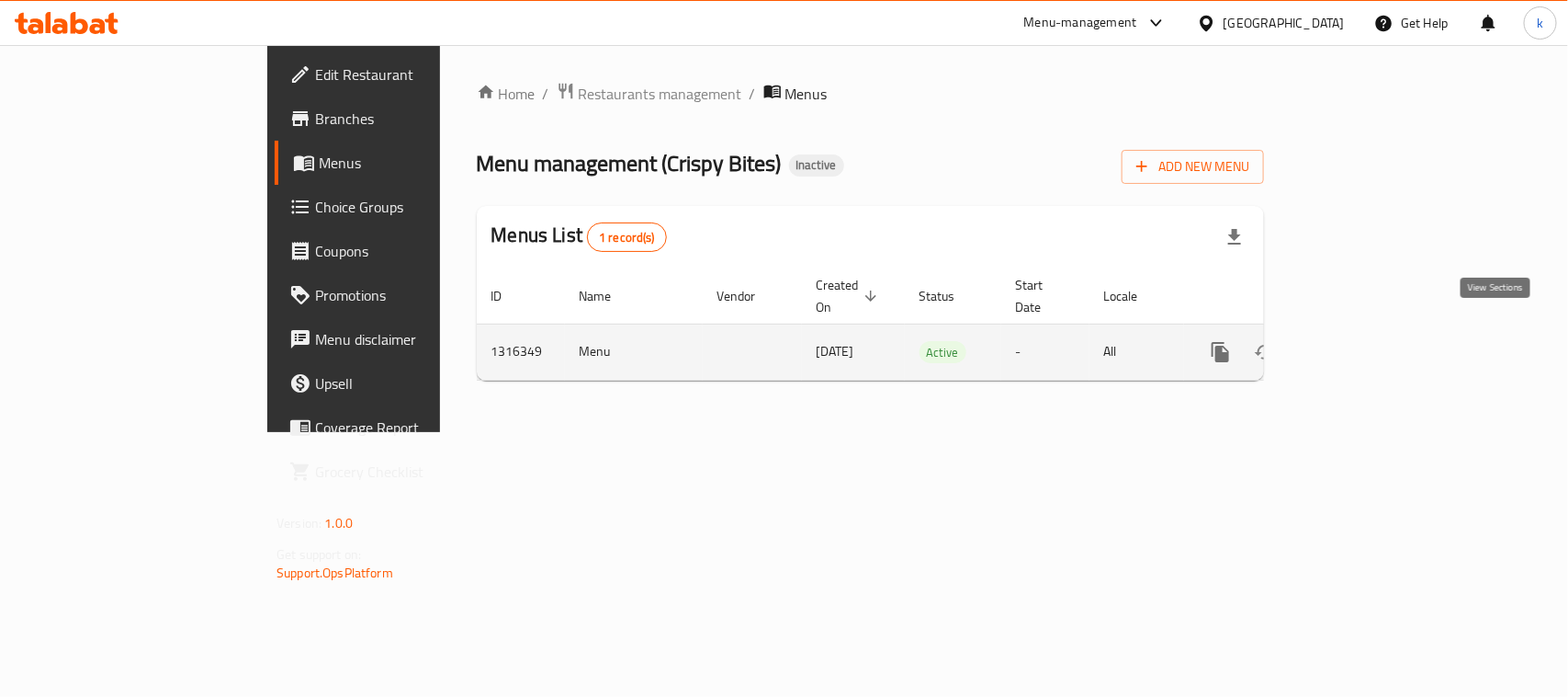
click at [1365, 341] on icon "enhanced table" at bounding box center [1353, 352] width 22 height 22
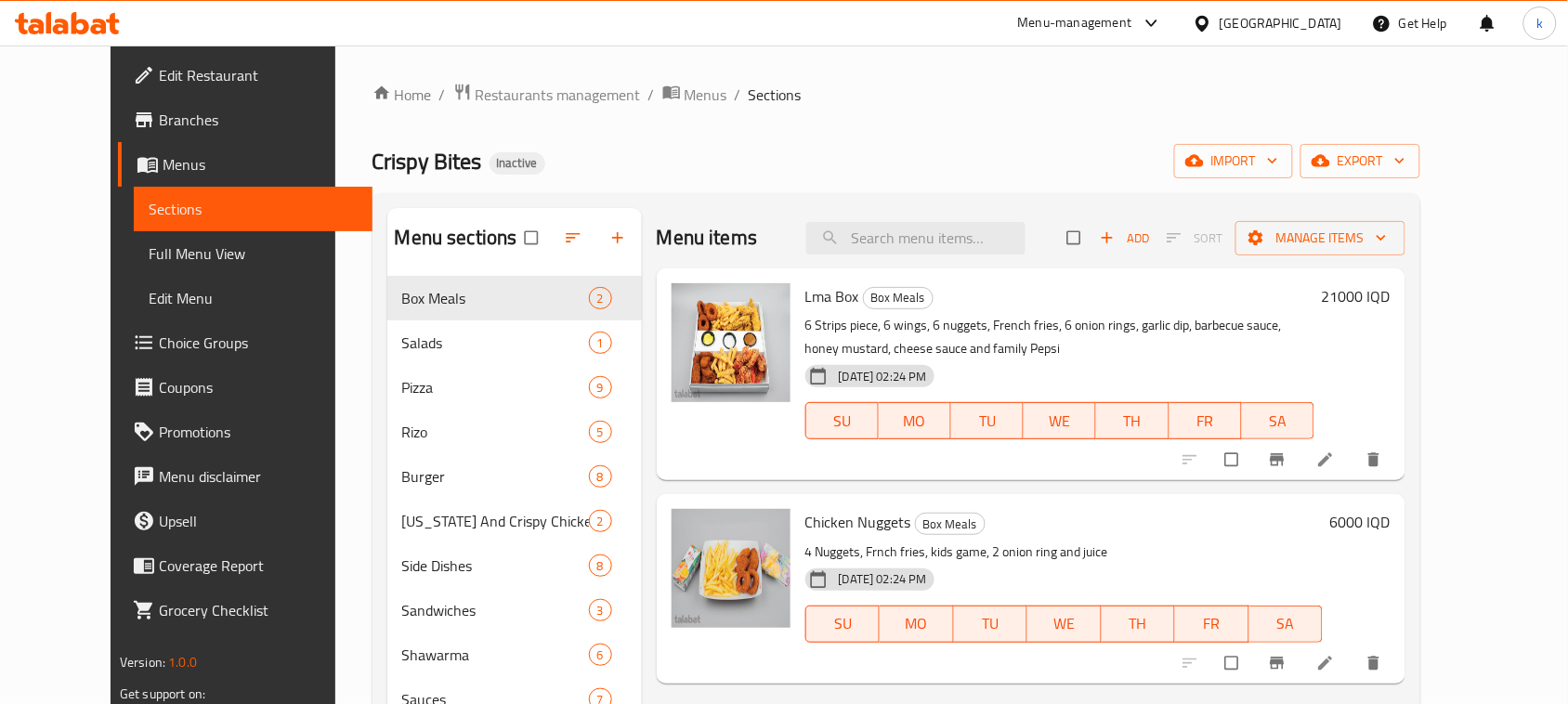
click at [149, 252] on span "Full Menu View" at bounding box center [253, 253] width 209 height 22
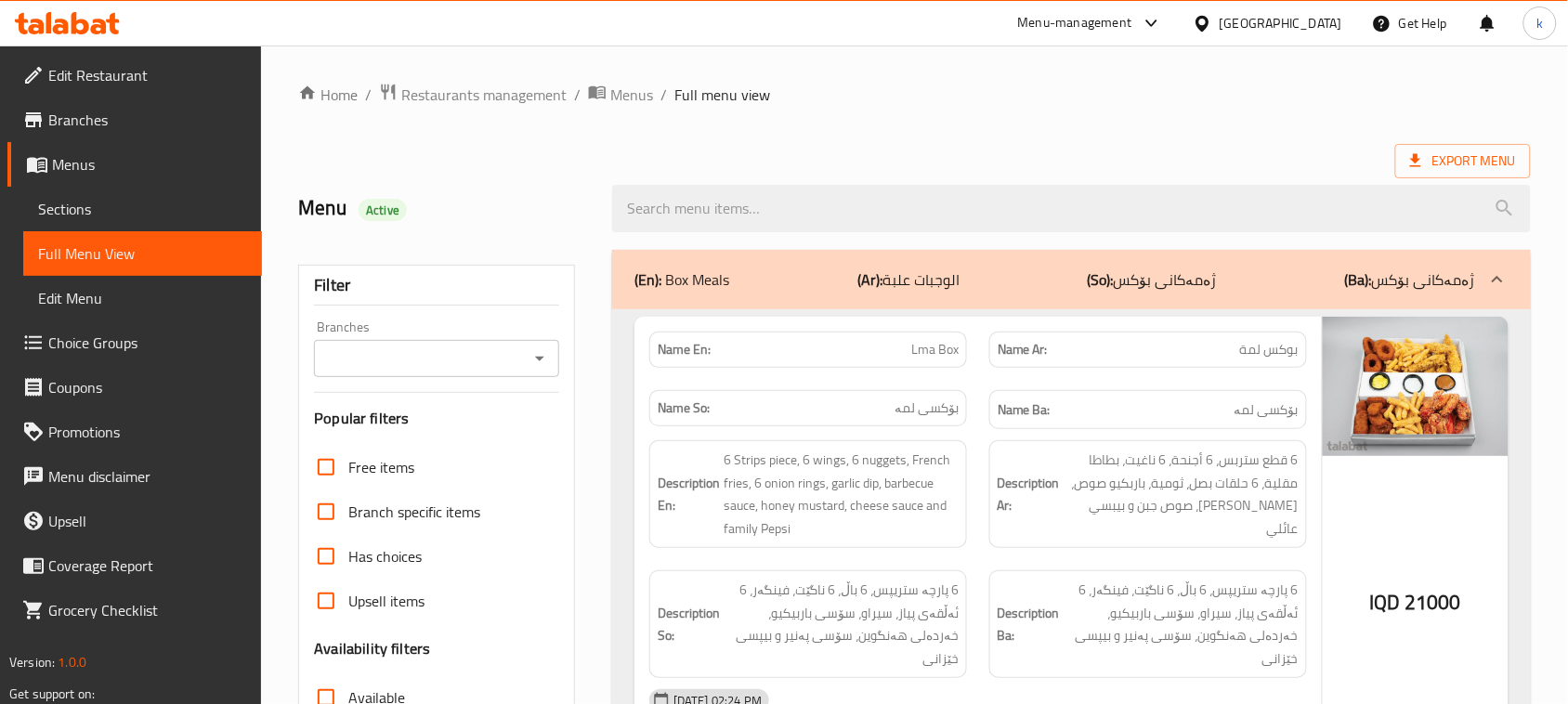
click at [544, 360] on icon "Open" at bounding box center [539, 358] width 22 height 22
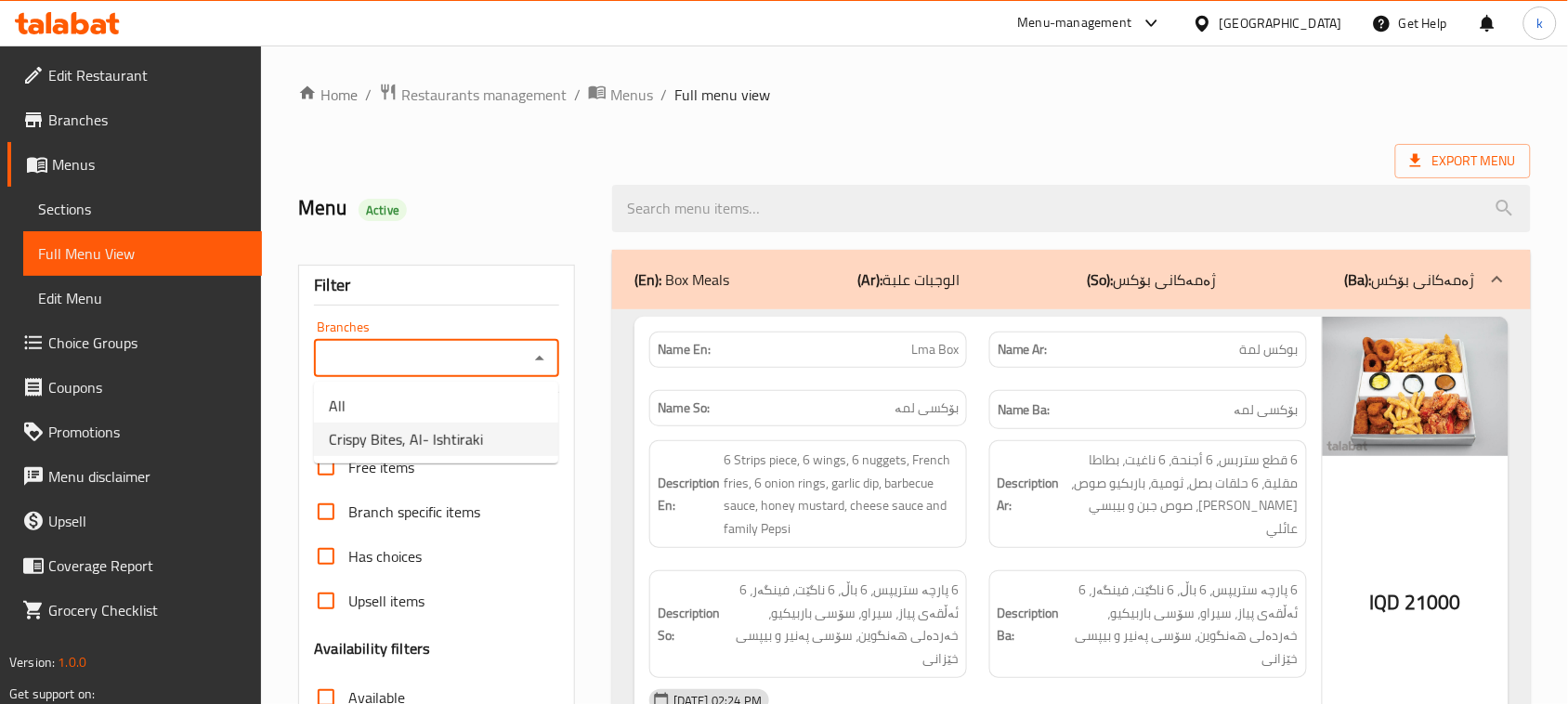
click at [423, 452] on li "Crispy Bites, Al- Ishtiraki" at bounding box center [437, 438] width 245 height 33
type input "Crispy Bites, Al- Ishtiraki"
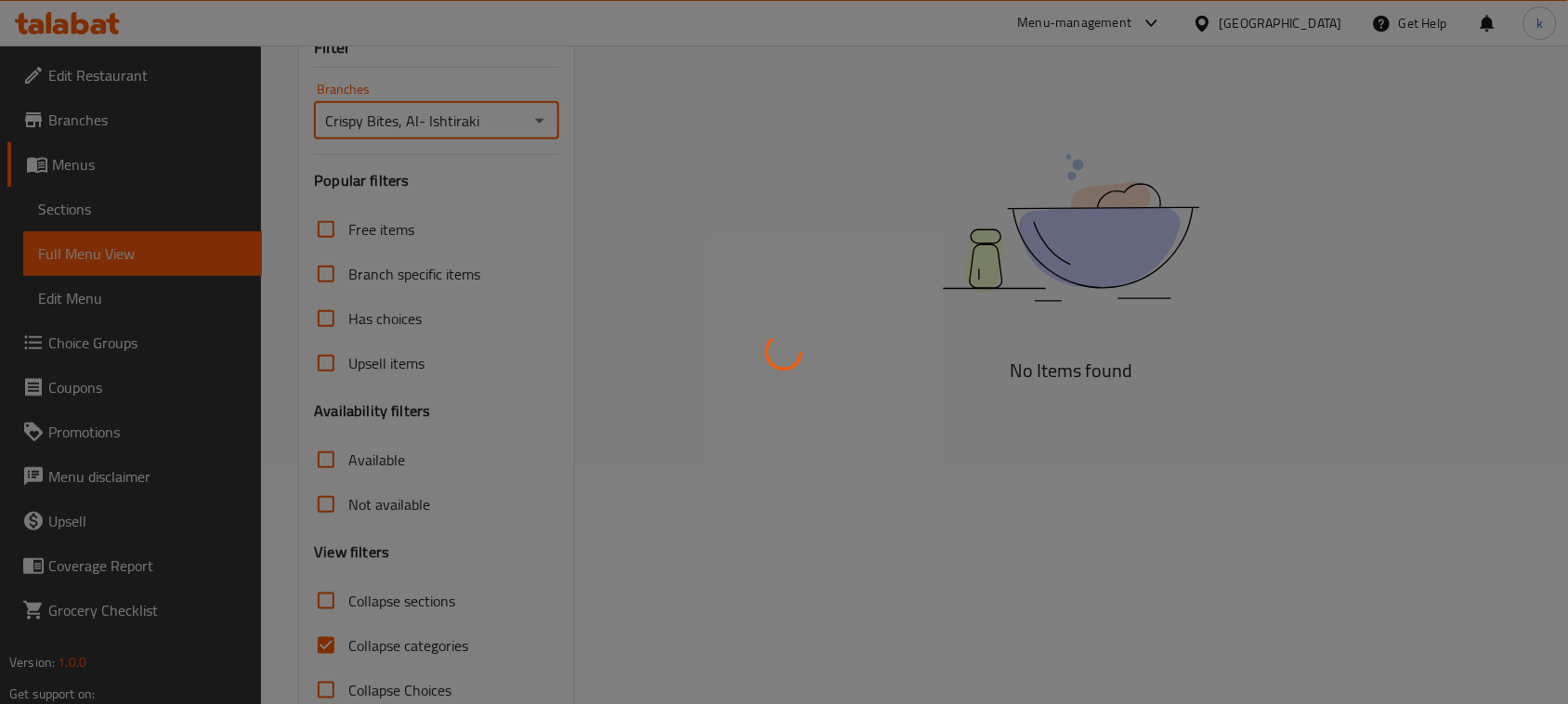
scroll to position [284, 0]
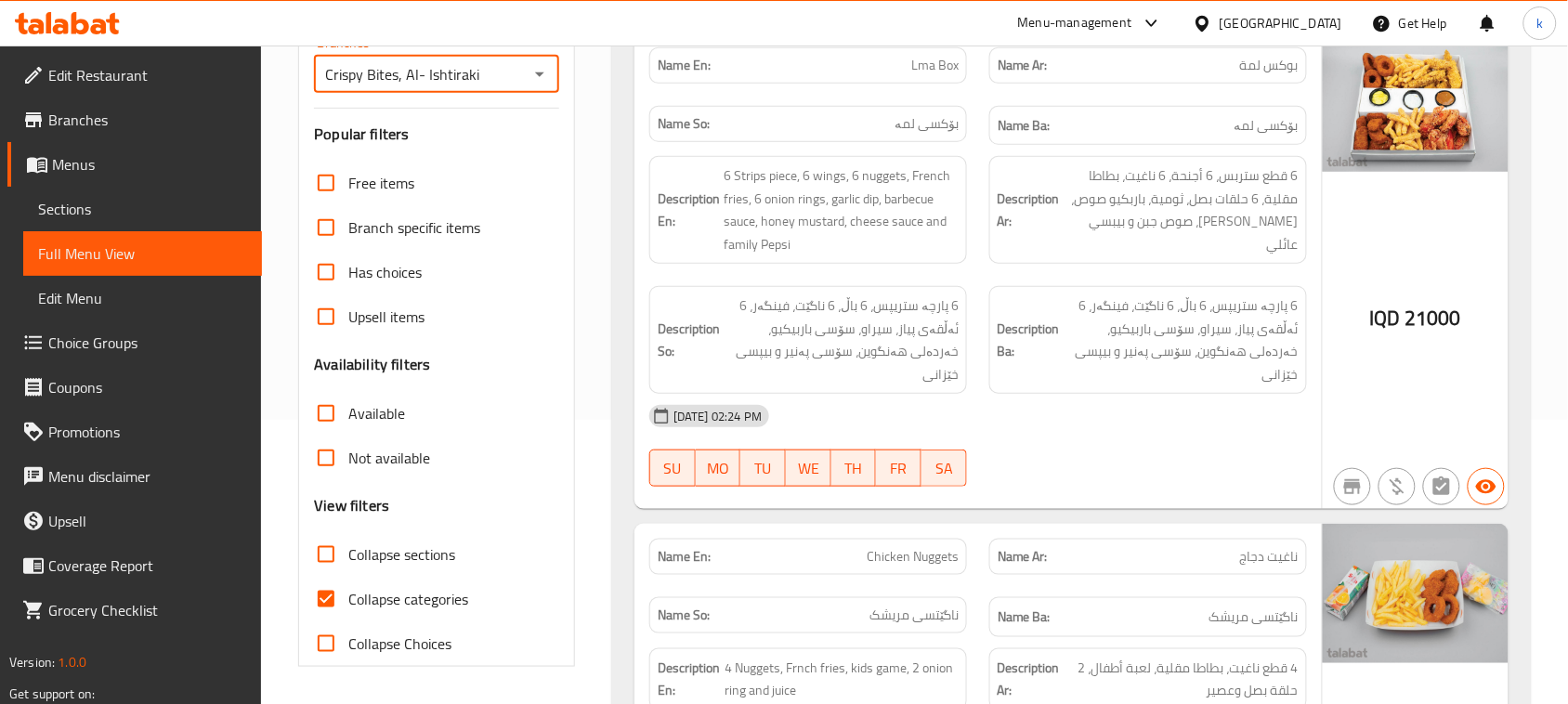
click at [323, 597] on input "Collapse categories" at bounding box center [326, 599] width 45 height 45
checkbox input "false"
click at [326, 557] on input "Collapse sections" at bounding box center [326, 554] width 45 height 45
checkbox input "true"
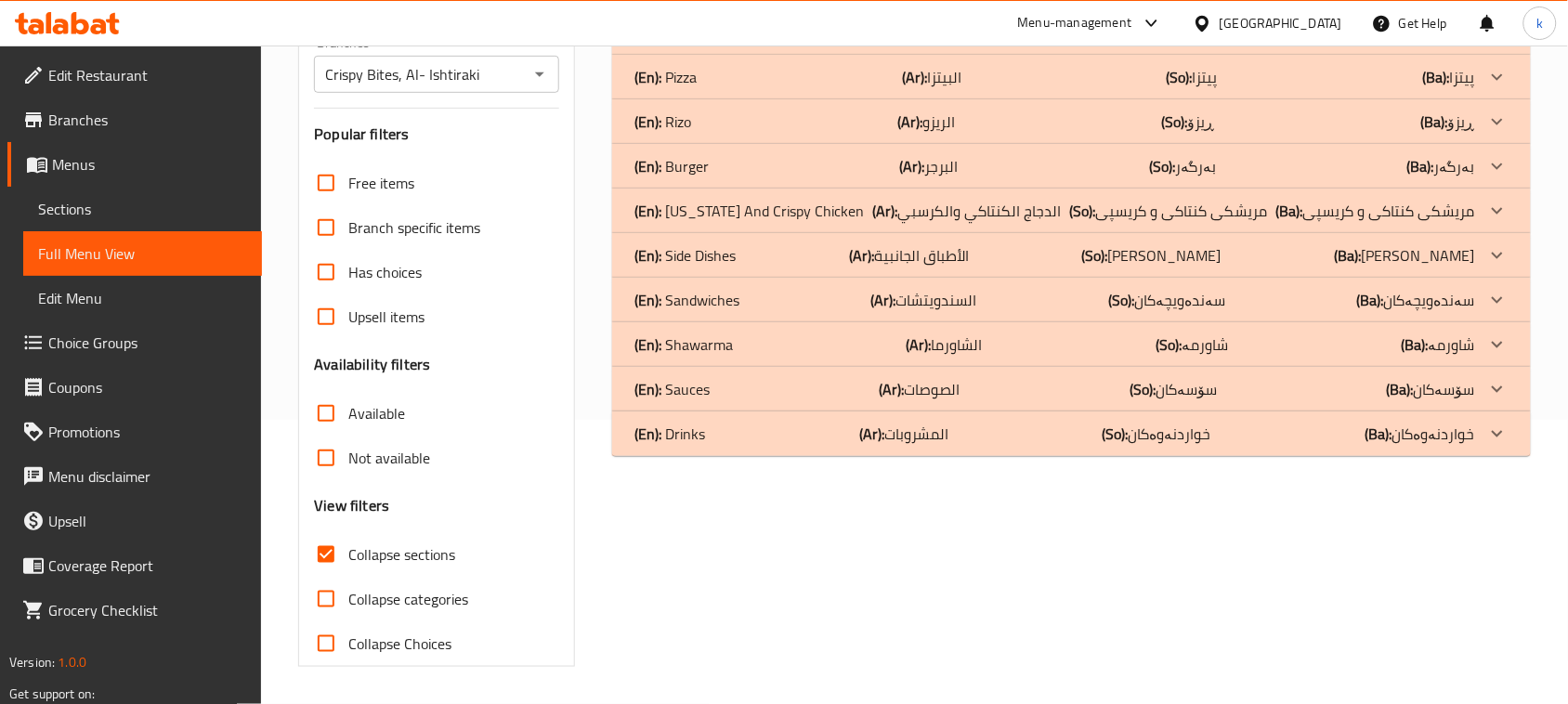
click at [679, 396] on p "(En): Sauces" at bounding box center [672, 389] width 75 height 22
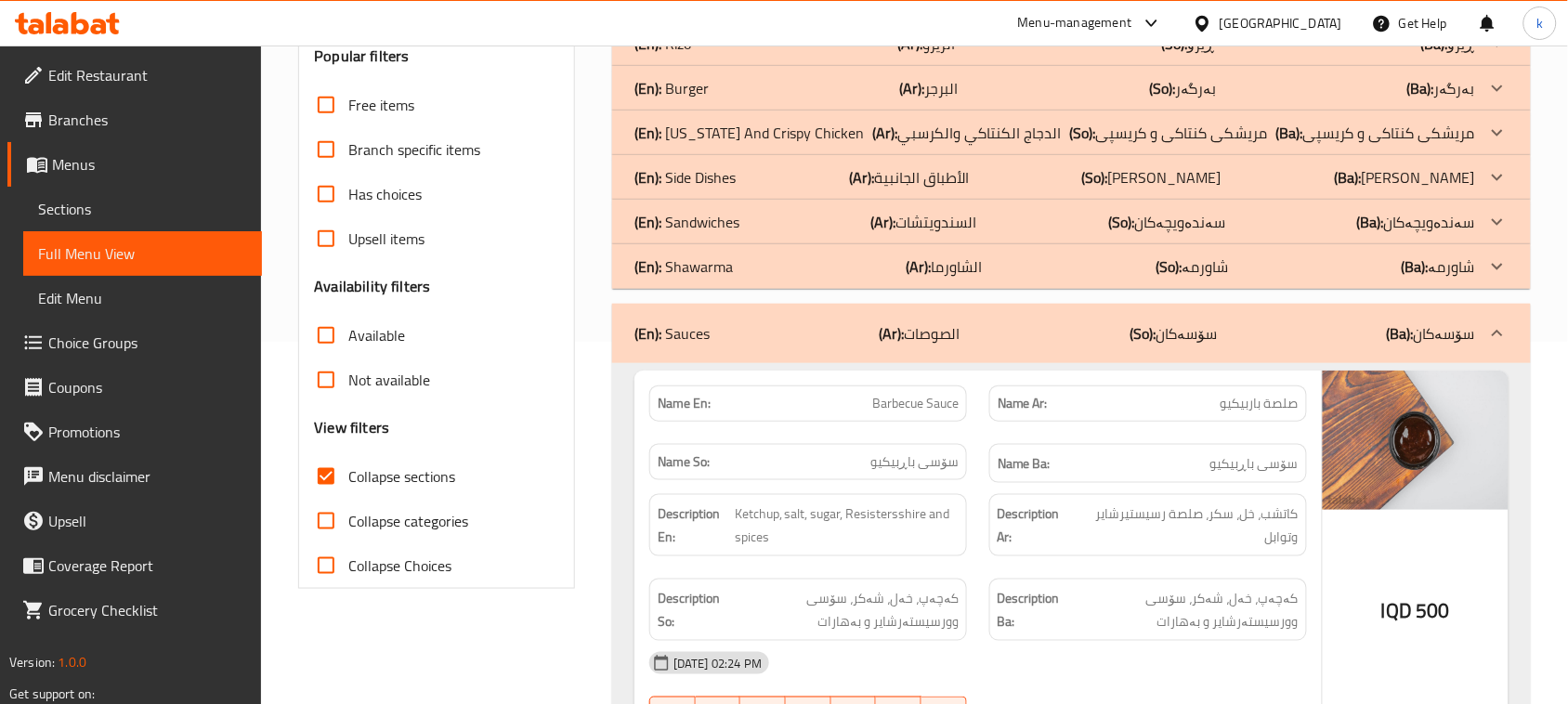
scroll to position [318, 0]
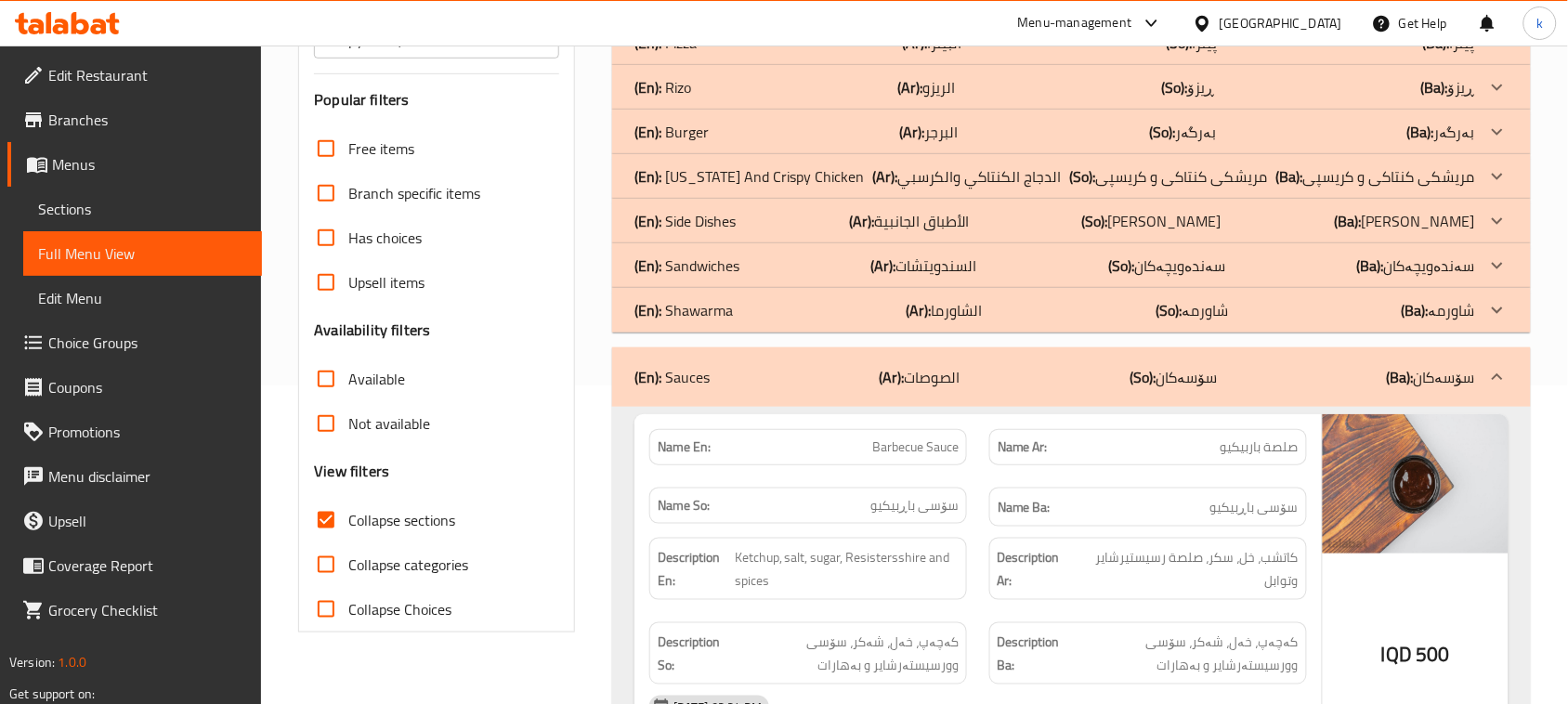
click at [720, 316] on p "(En): Shawarma" at bounding box center [683, 309] width 98 height 22
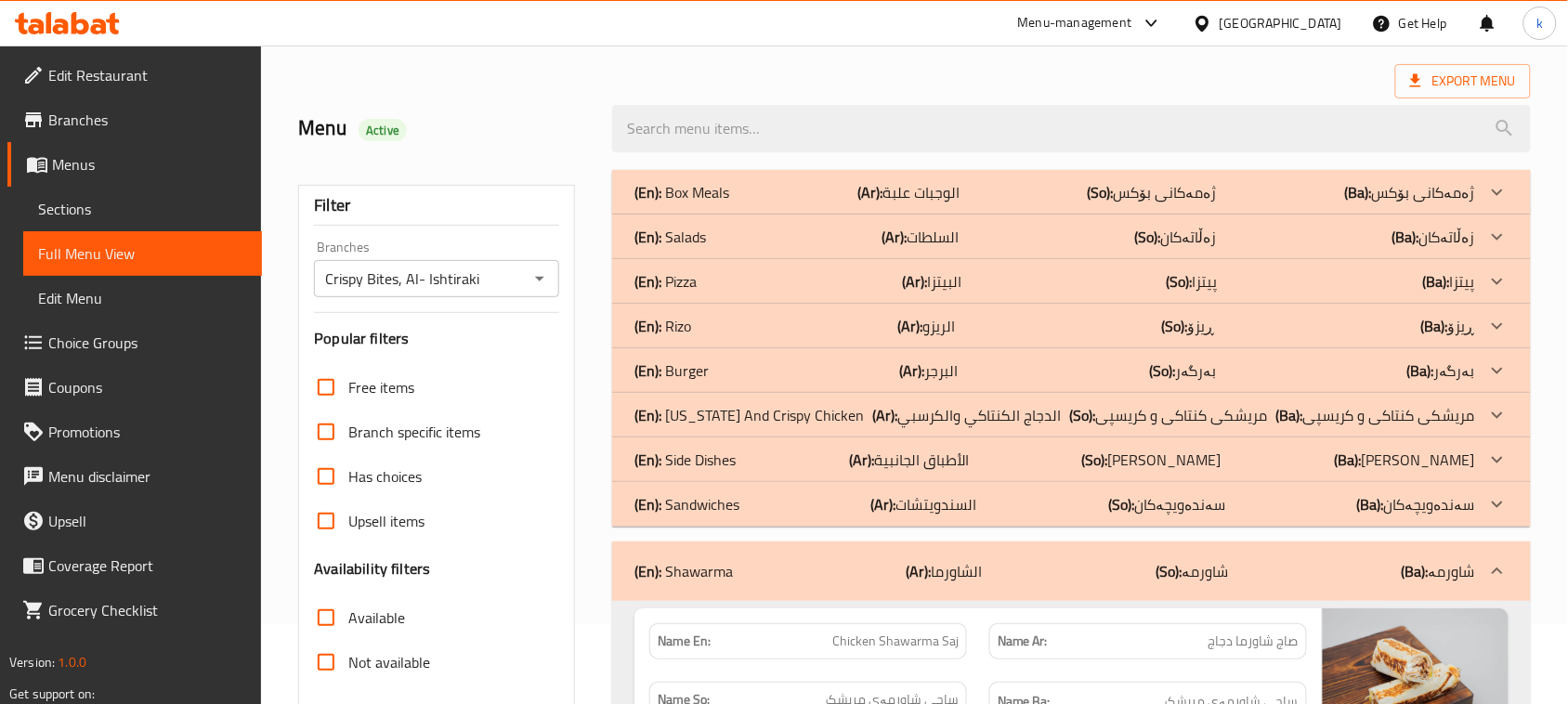
scroll to position [0, 0]
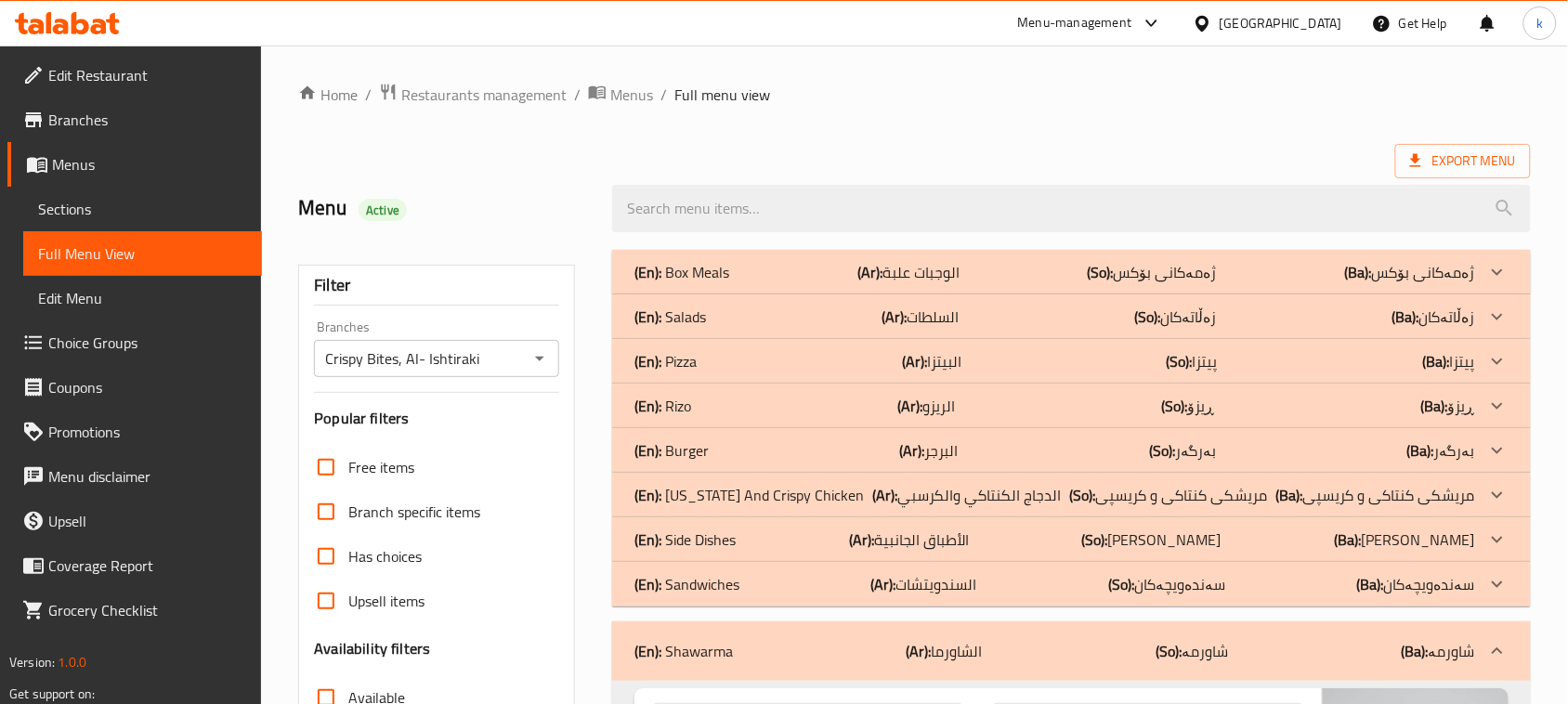
click at [722, 280] on p "(En): Box Meals" at bounding box center [681, 271] width 95 height 22
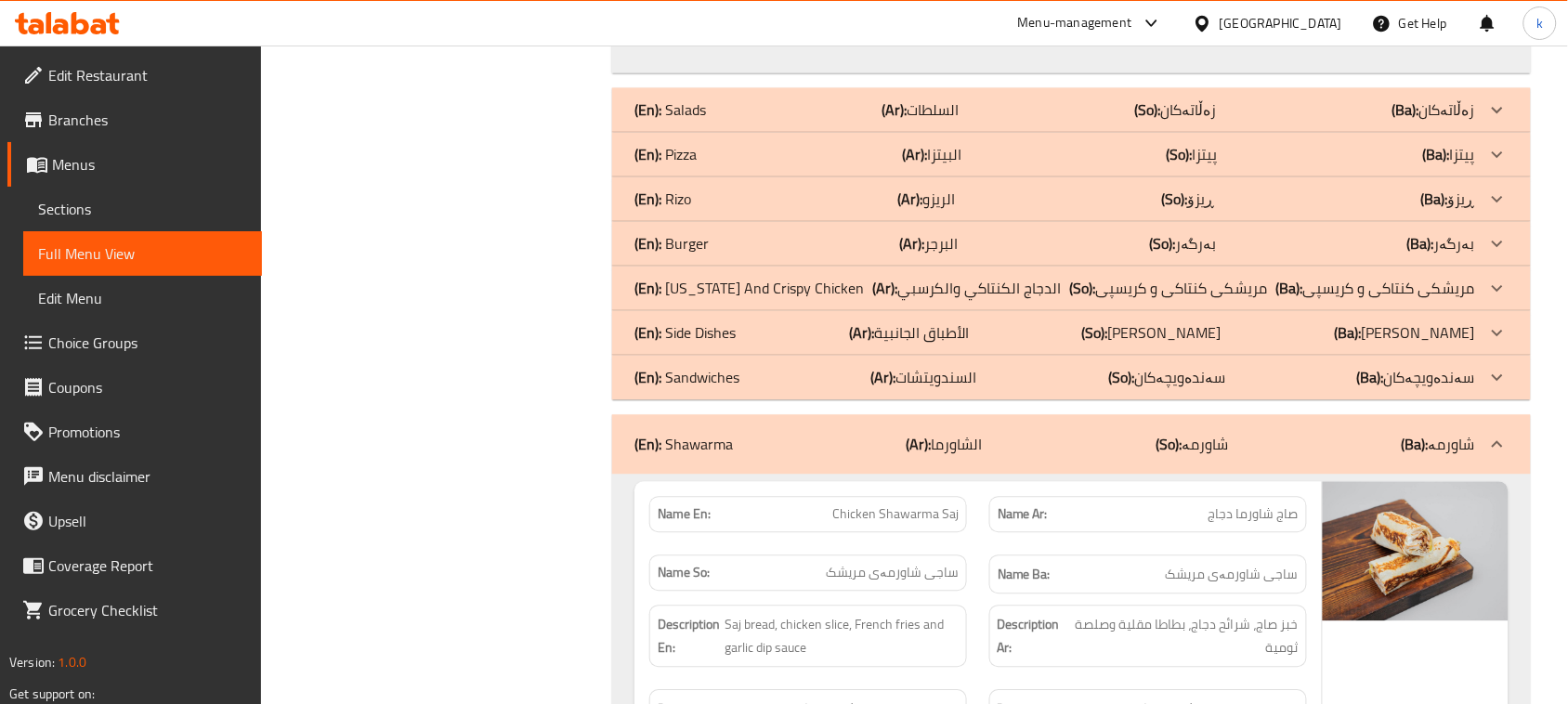
scroll to position [1161, 0]
click at [721, 109] on div "(En): Salads (Ar): السلطات (So): زەڵاتەکان (Ba): زەڵاتەکان" at bounding box center [1071, 107] width 918 height 45
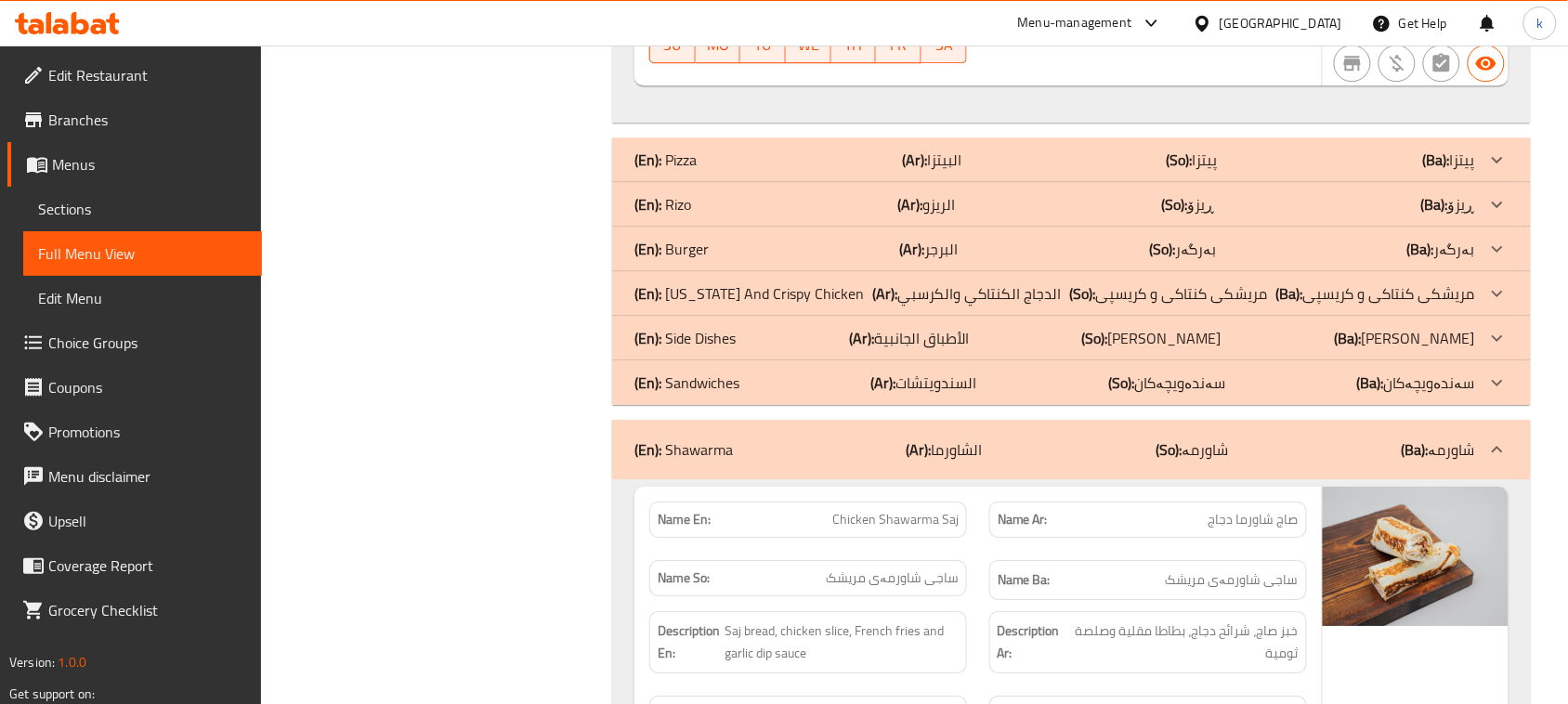
scroll to position [1625, 0]
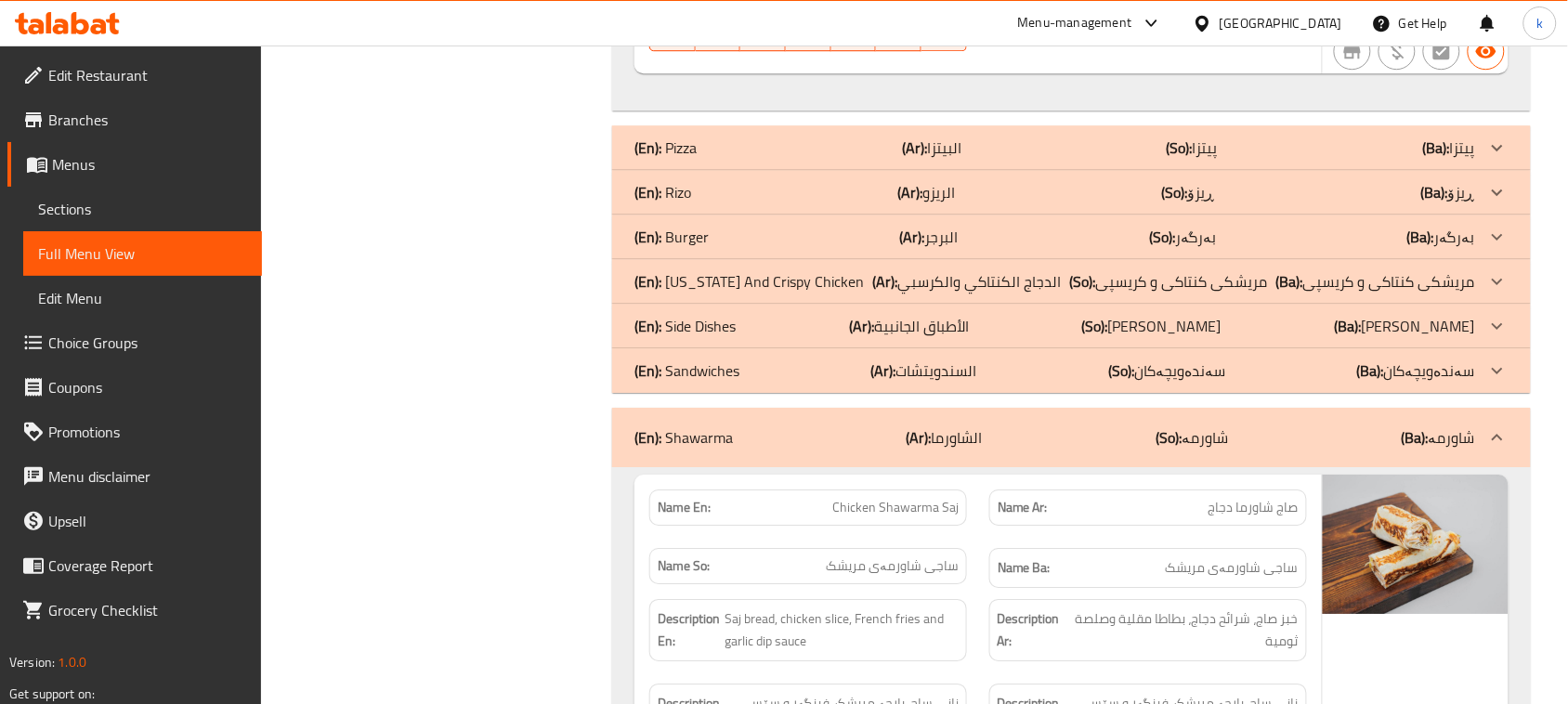
click at [688, 359] on p "(En): Sandwiches" at bounding box center [687, 370] width 105 height 22
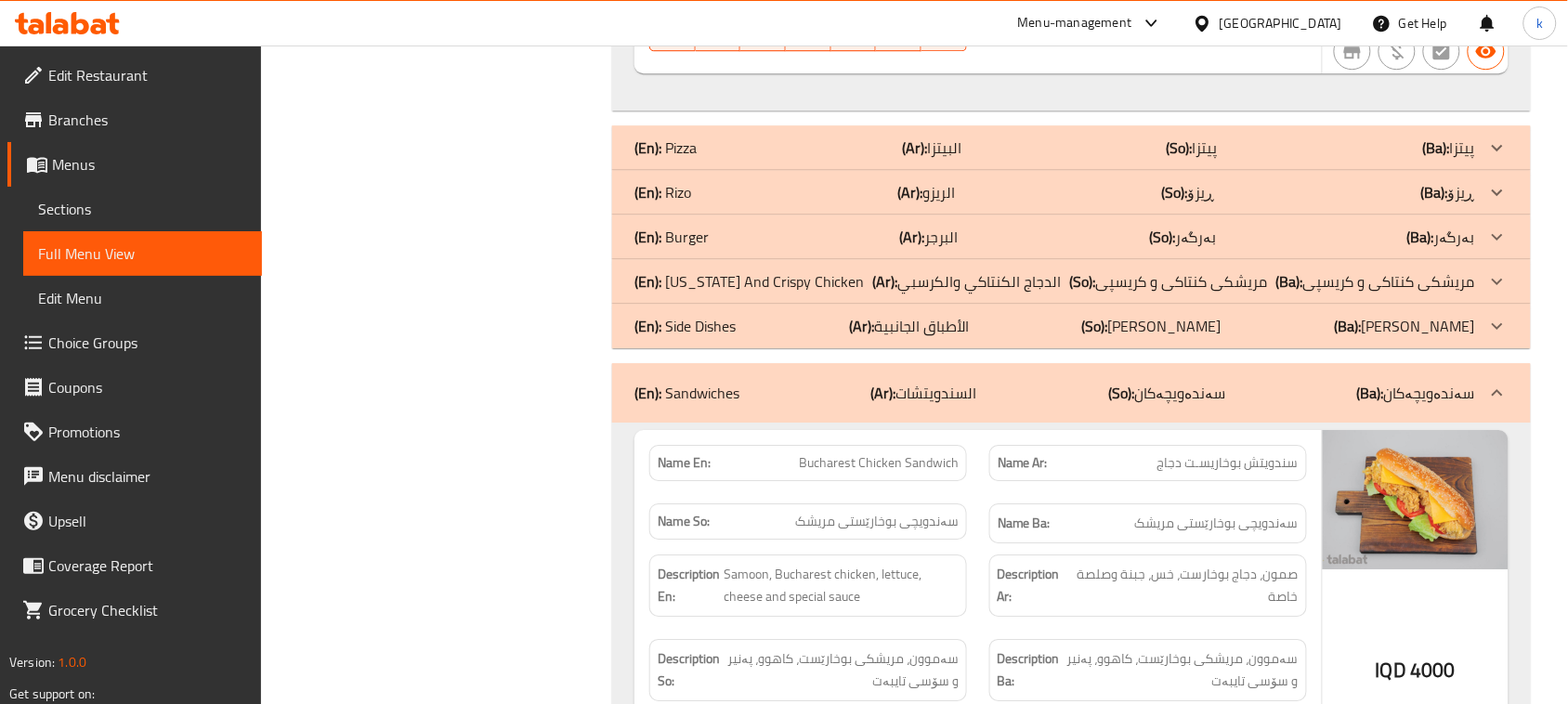
click at [682, 225] on p "(En): Burger" at bounding box center [672, 236] width 75 height 22
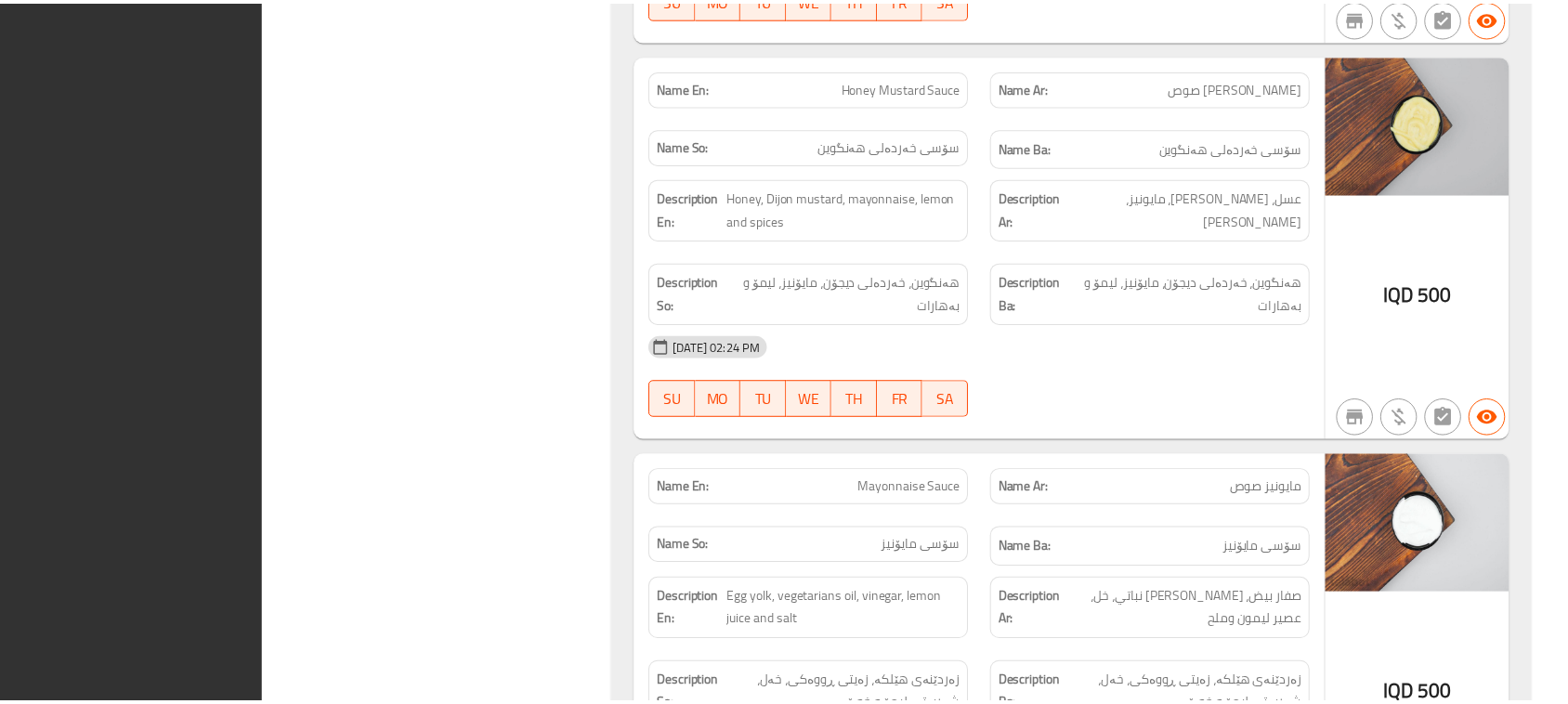
scroll to position [13675, 0]
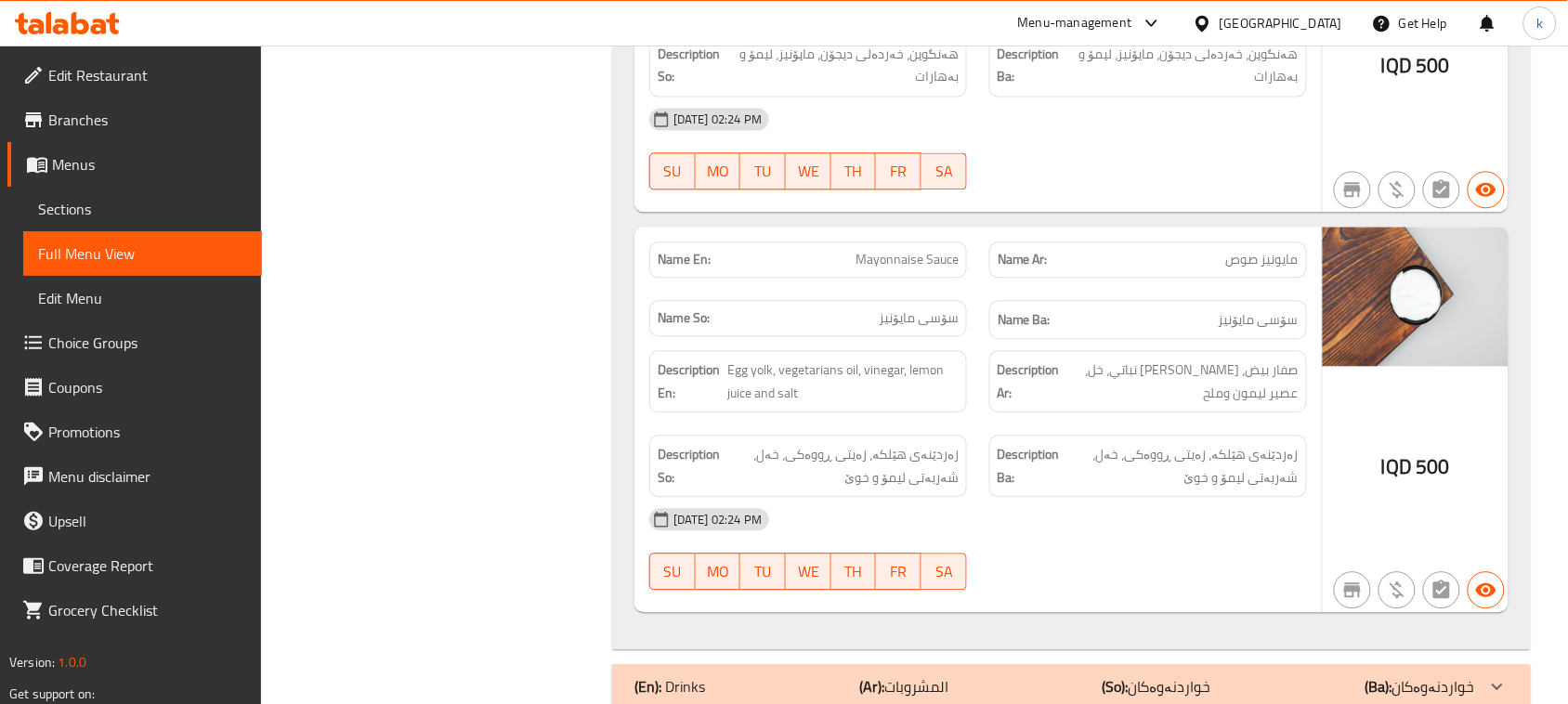
click at [67, 31] on icon at bounding box center [60, 26] width 16 height 16
